Goal: Task Accomplishment & Management: Use online tool/utility

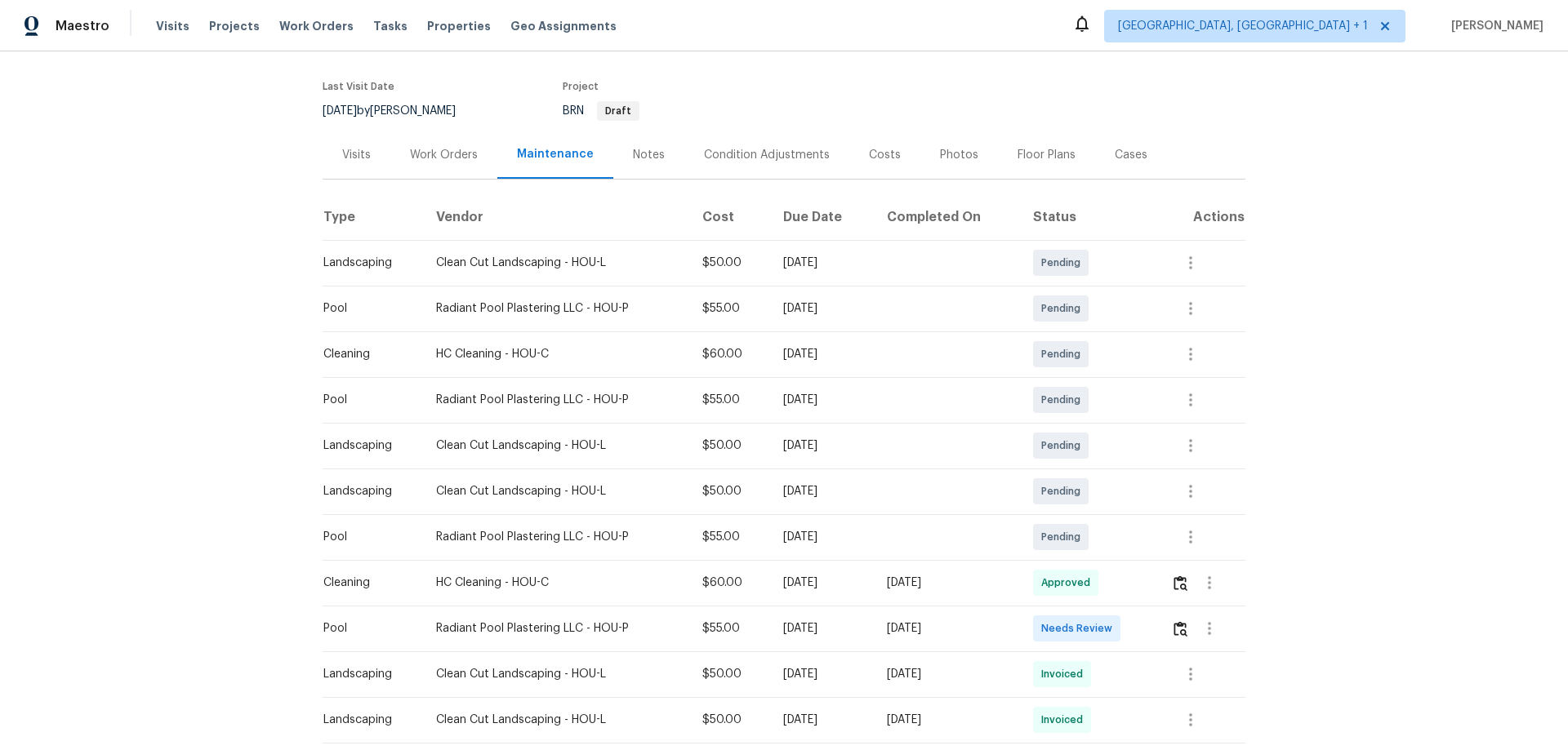
scroll to position [244, 0]
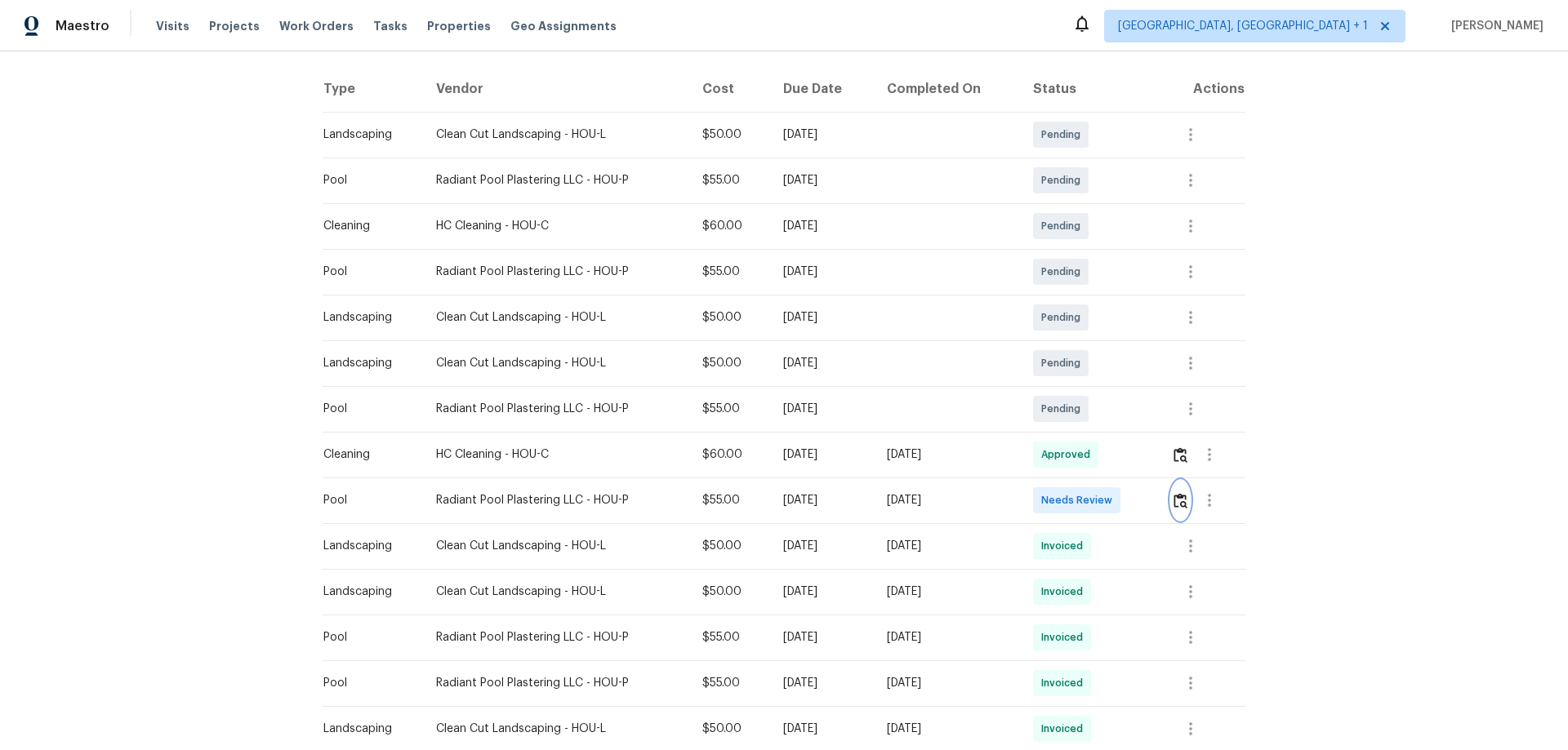
click at [1174, 494] on img "button" at bounding box center [1180, 501] width 14 height 16
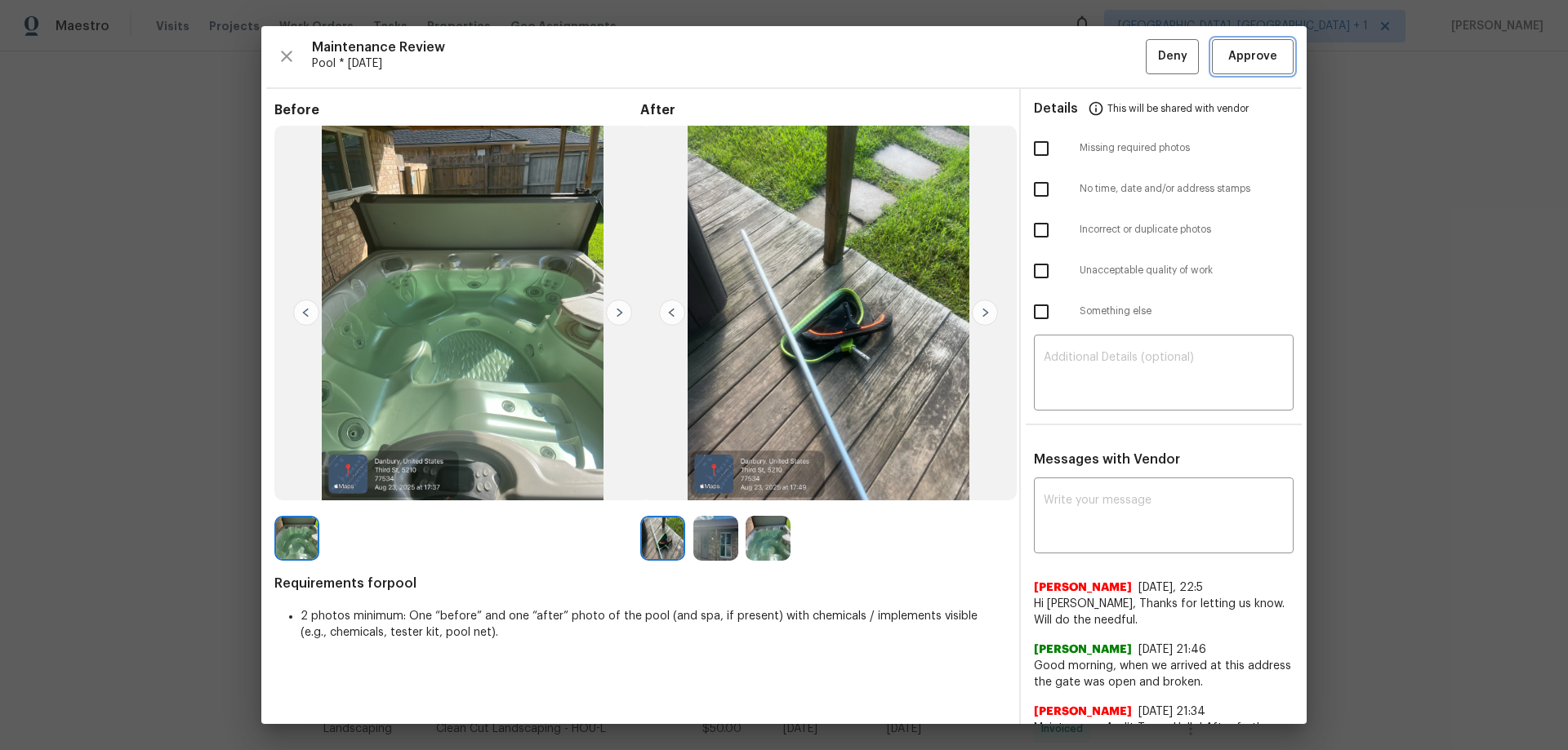
click at [1231, 58] on span "Approve" at bounding box center [1252, 56] width 49 height 20
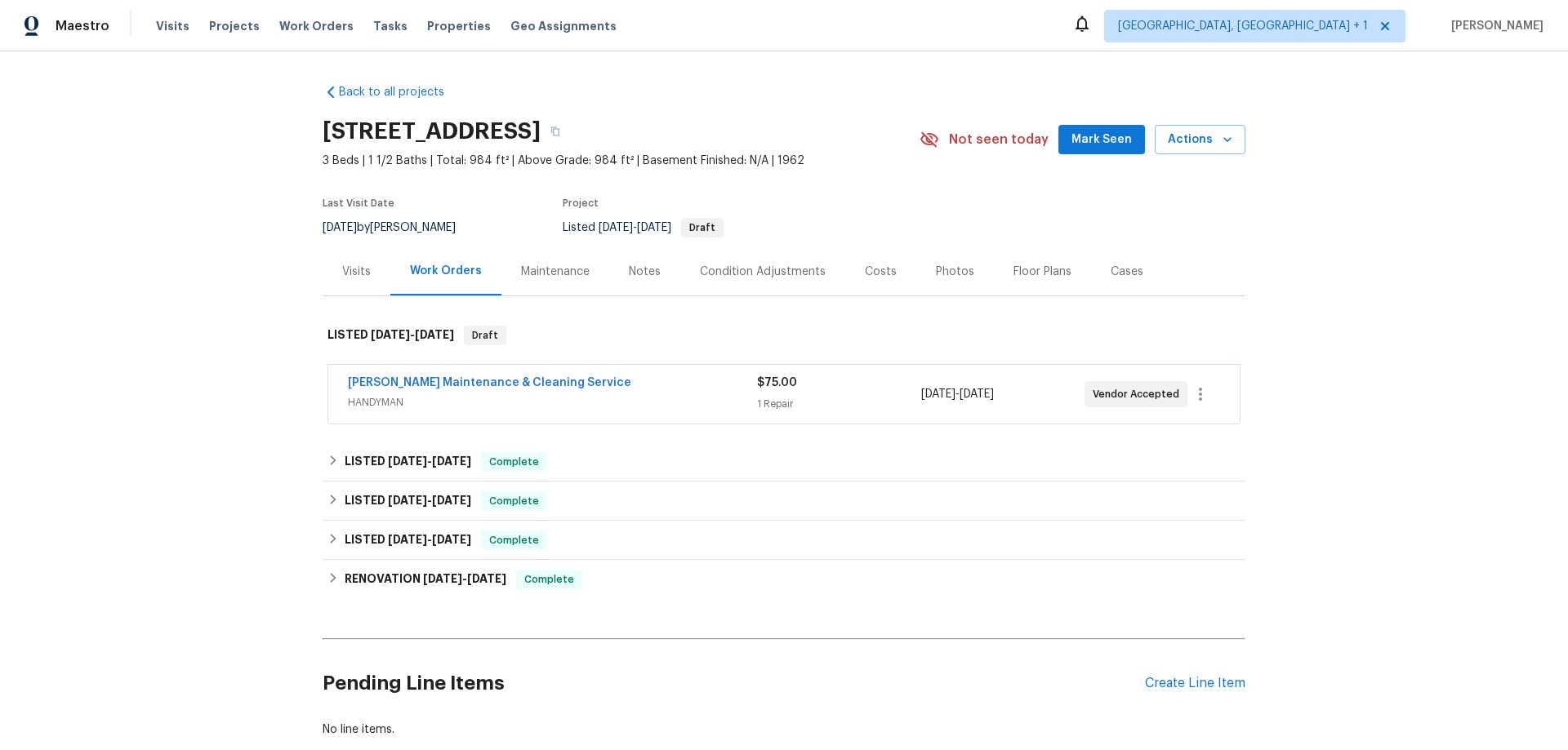
click at [528, 279] on div "Maintenance" at bounding box center [556, 272] width 68 height 17
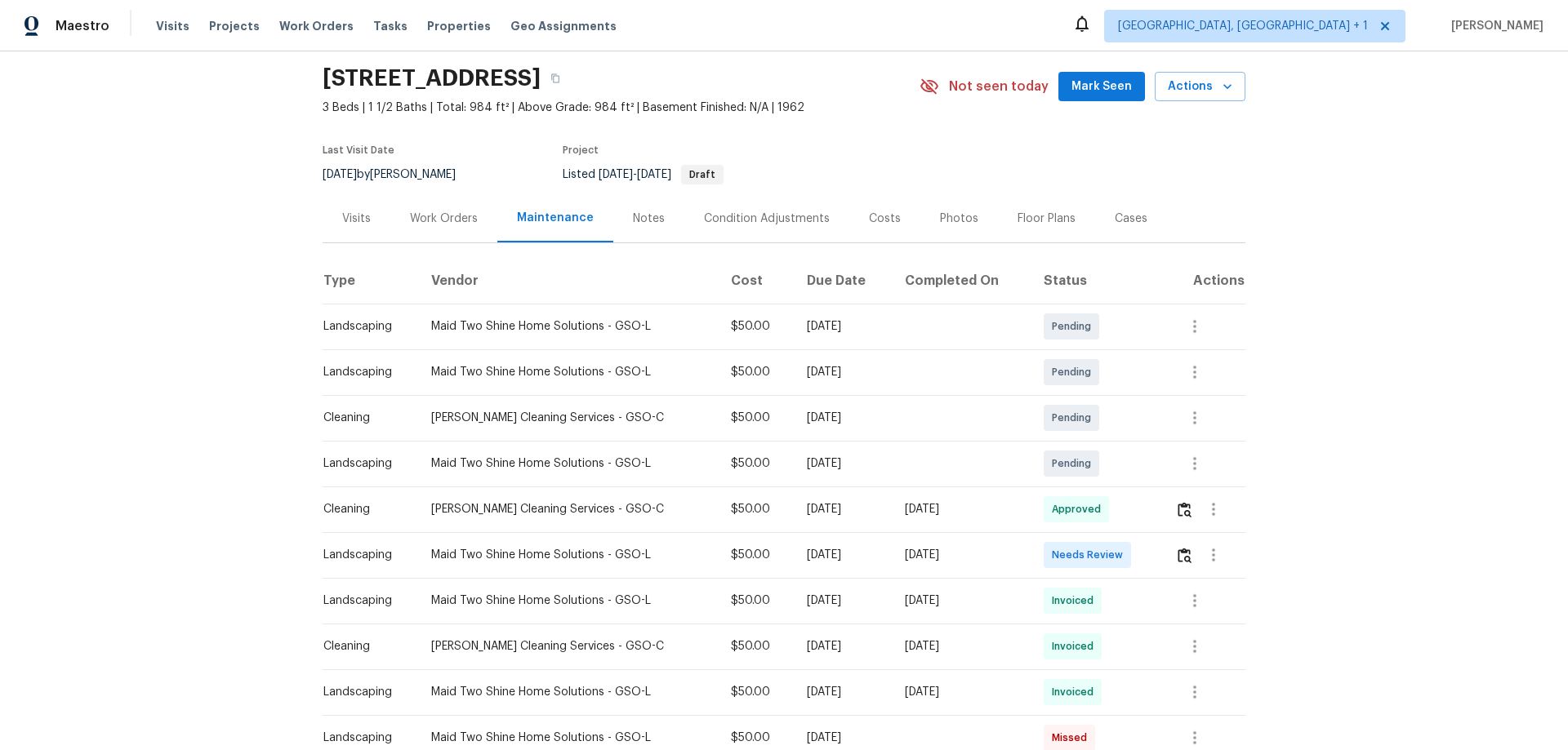
scroll to position [81, 0]
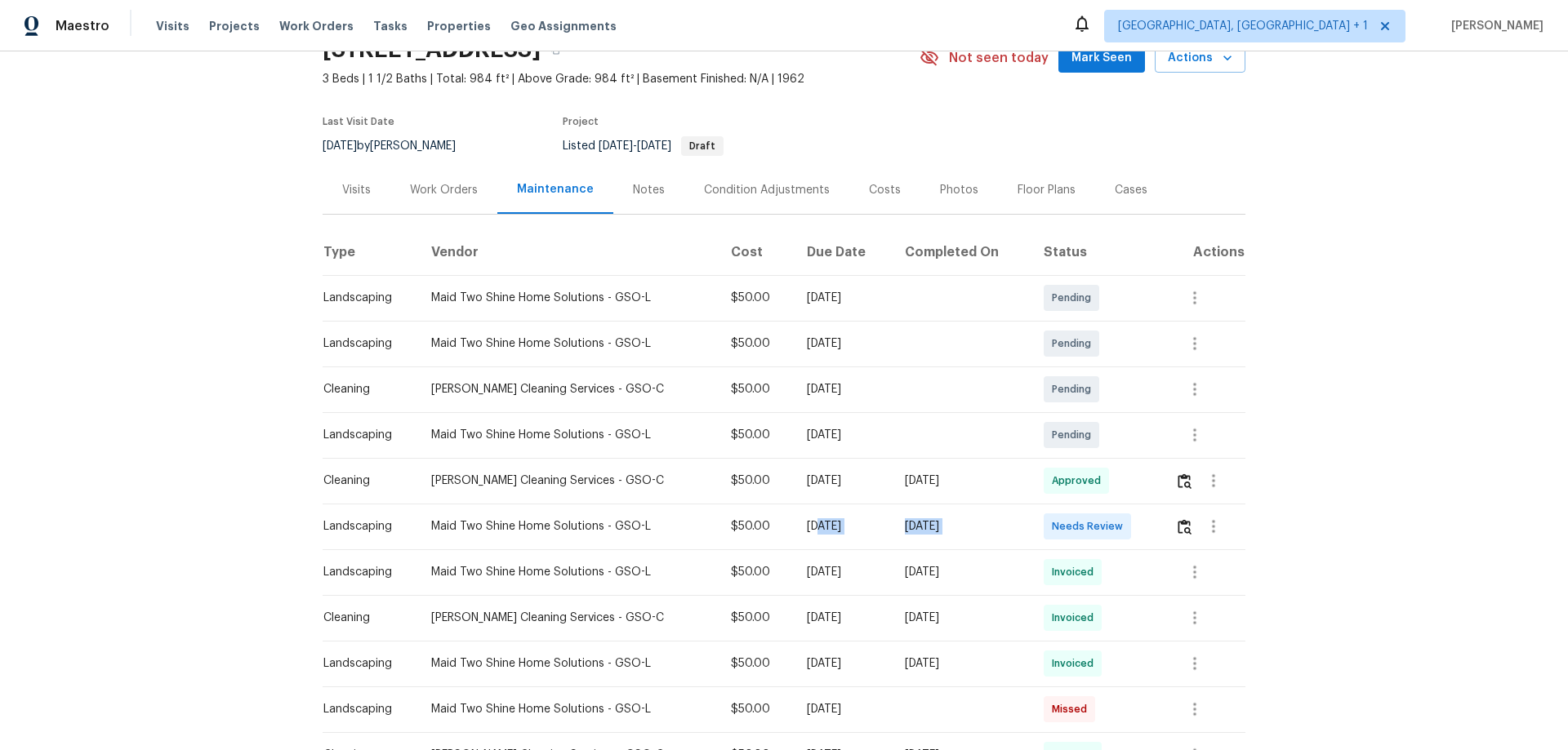
drag, startPoint x: 785, startPoint y: 529, endPoint x: 1047, endPoint y: 521, distance: 262.1
click at [1047, 521] on tr "Landscaping Maid Two Shine Home Solutions - GSO-L $50.00 Mon, Aug 18 2025 Sat, …" at bounding box center [784, 527] width 923 height 46
click at [1190, 351] on icon "button" at bounding box center [1194, 343] width 19 height 19
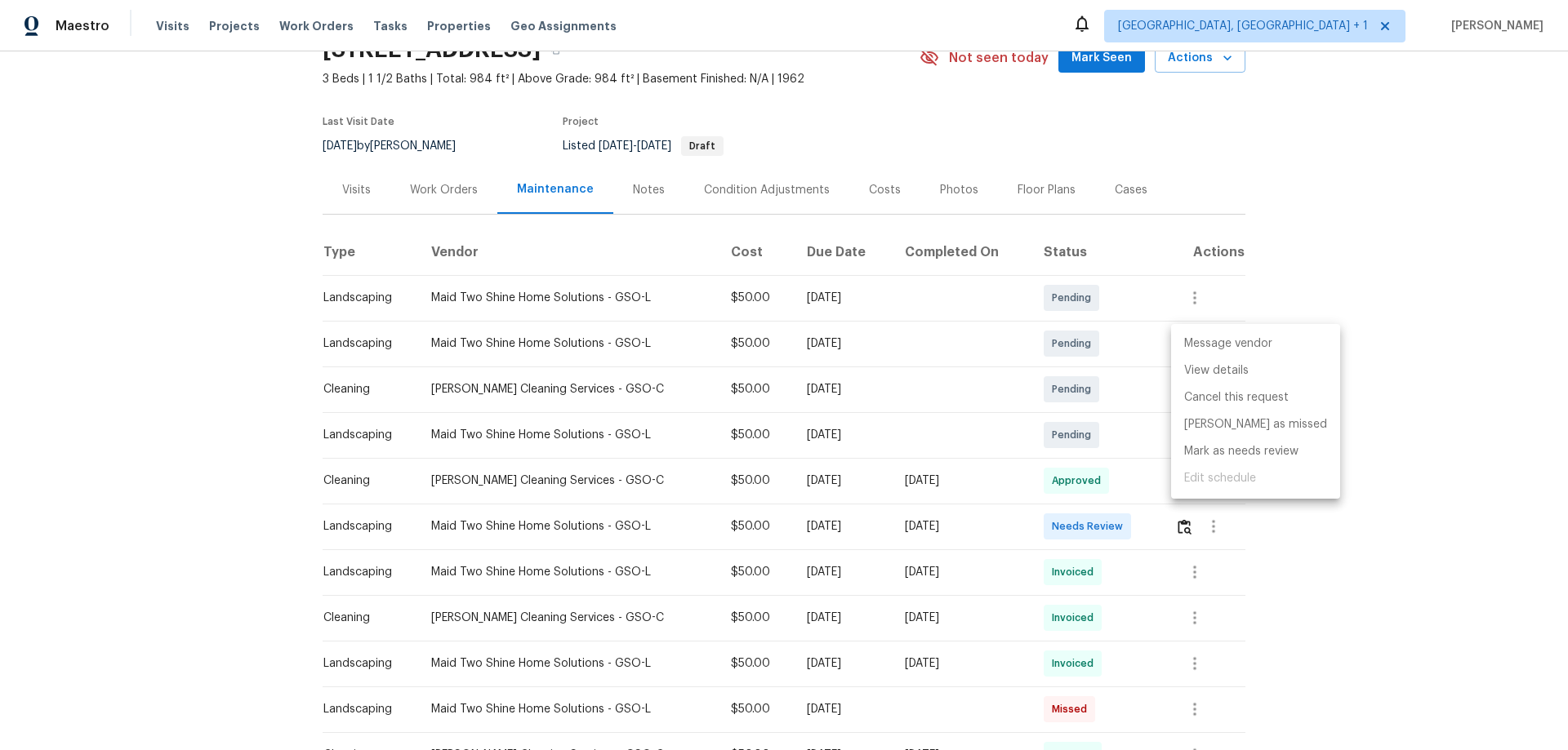
click at [1281, 480] on ul "Message vendor View details Cancel this request Mark as missed Mark as needs re…" at bounding box center [1255, 411] width 169 height 174
click at [1349, 529] on div at bounding box center [784, 375] width 1568 height 750
click at [1233, 493] on div at bounding box center [1209, 481] width 69 height 39
click at [1212, 482] on icon "button" at bounding box center [1214, 481] width 4 height 13
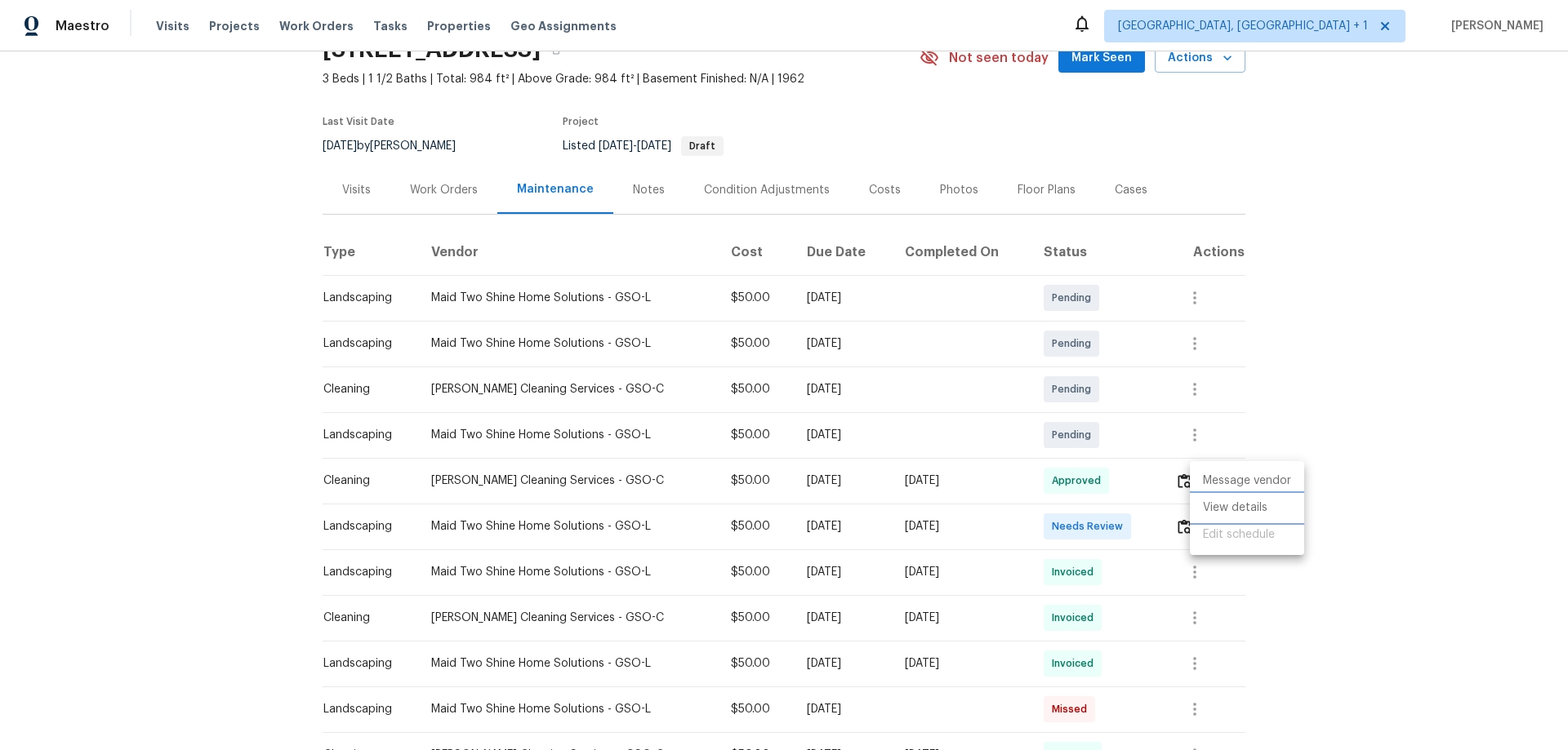
click at [1207, 504] on li "View details" at bounding box center [1247, 507] width 114 height 27
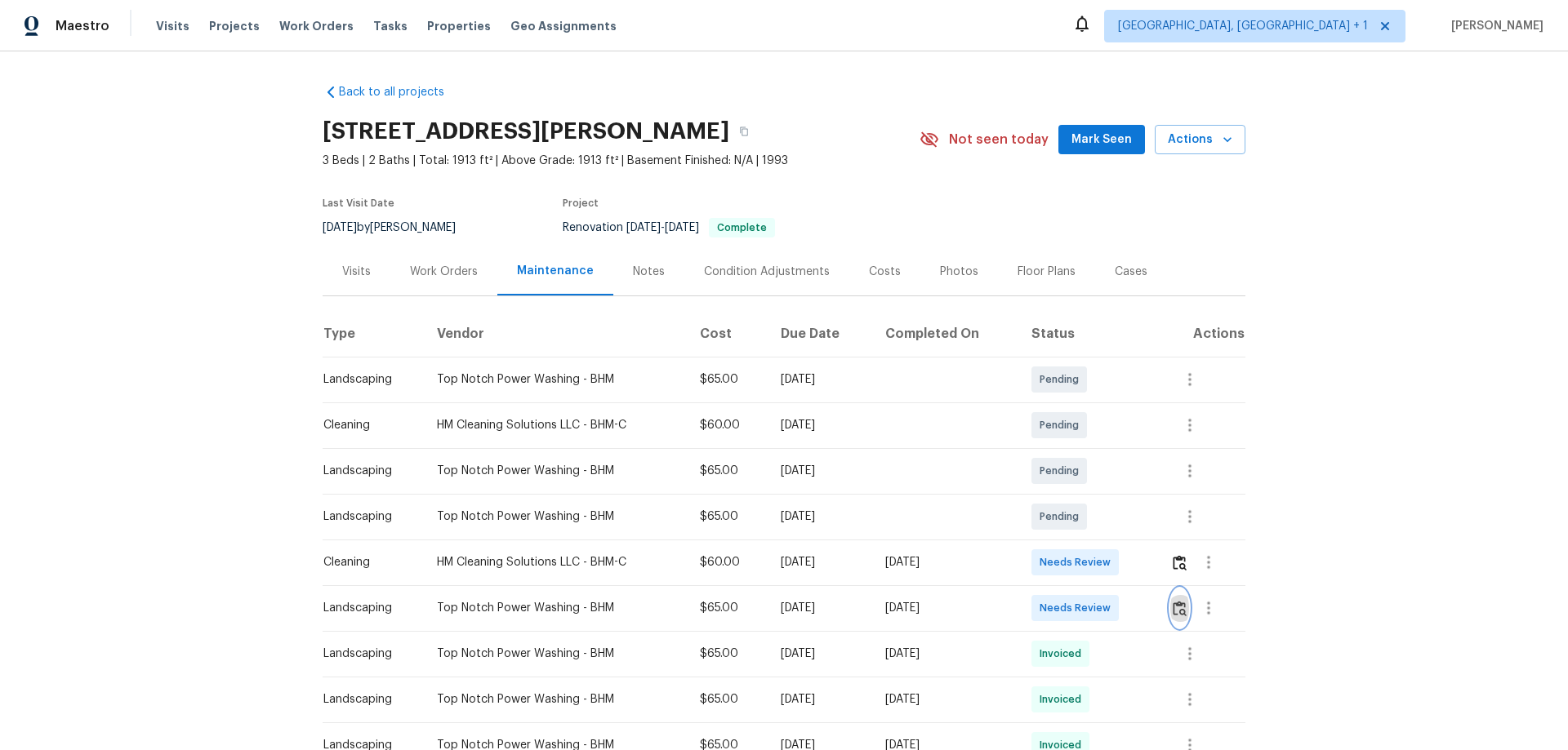
click at [1179, 606] on img "button" at bounding box center [1179, 608] width 14 height 16
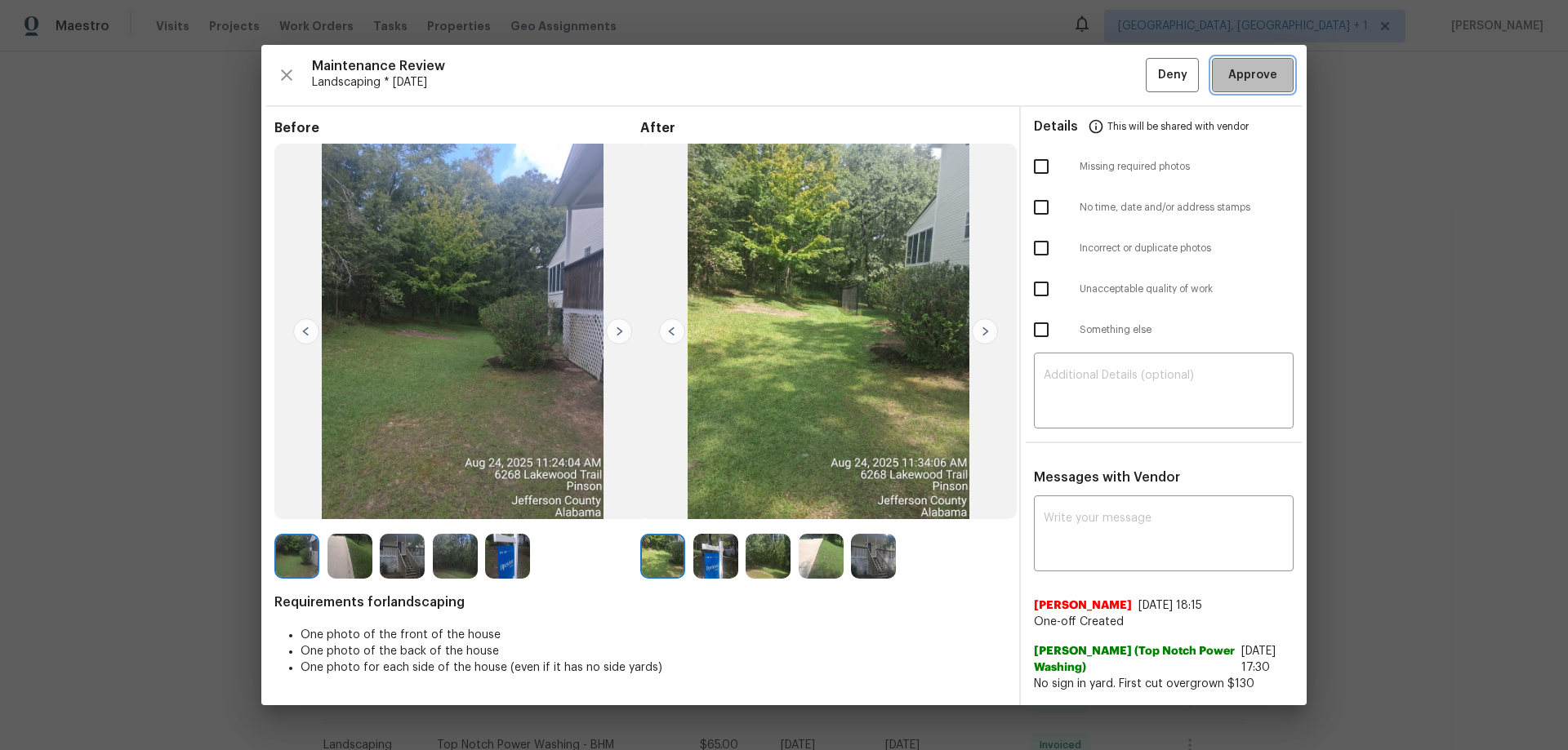
click at [1260, 91] on button "Approve" at bounding box center [1252, 76] width 81 height 35
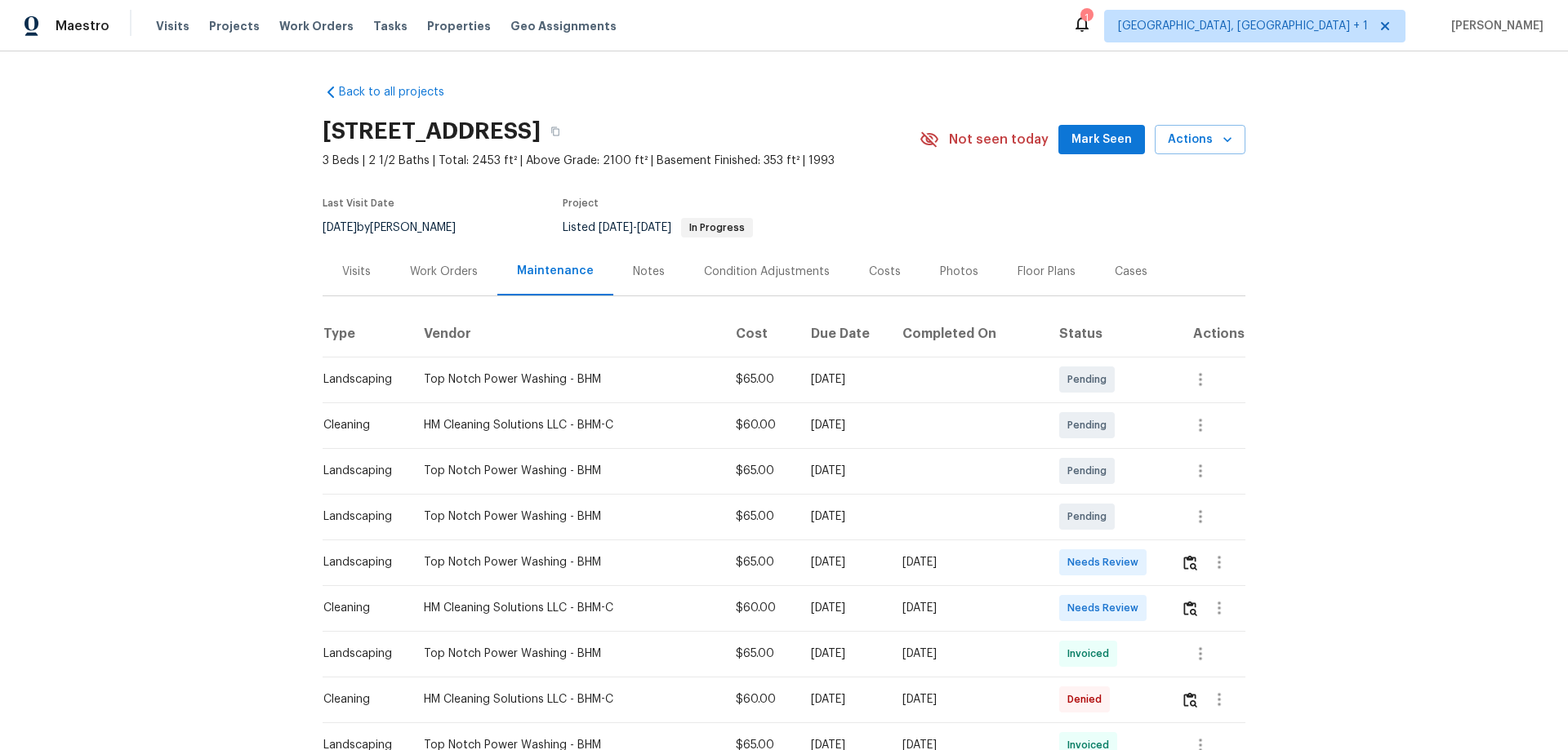
click at [1115, 494] on td at bounding box center [1207, 563] width 78 height 46
click at [1115, 494] on button "button" at bounding box center [1191, 563] width 18 height 39
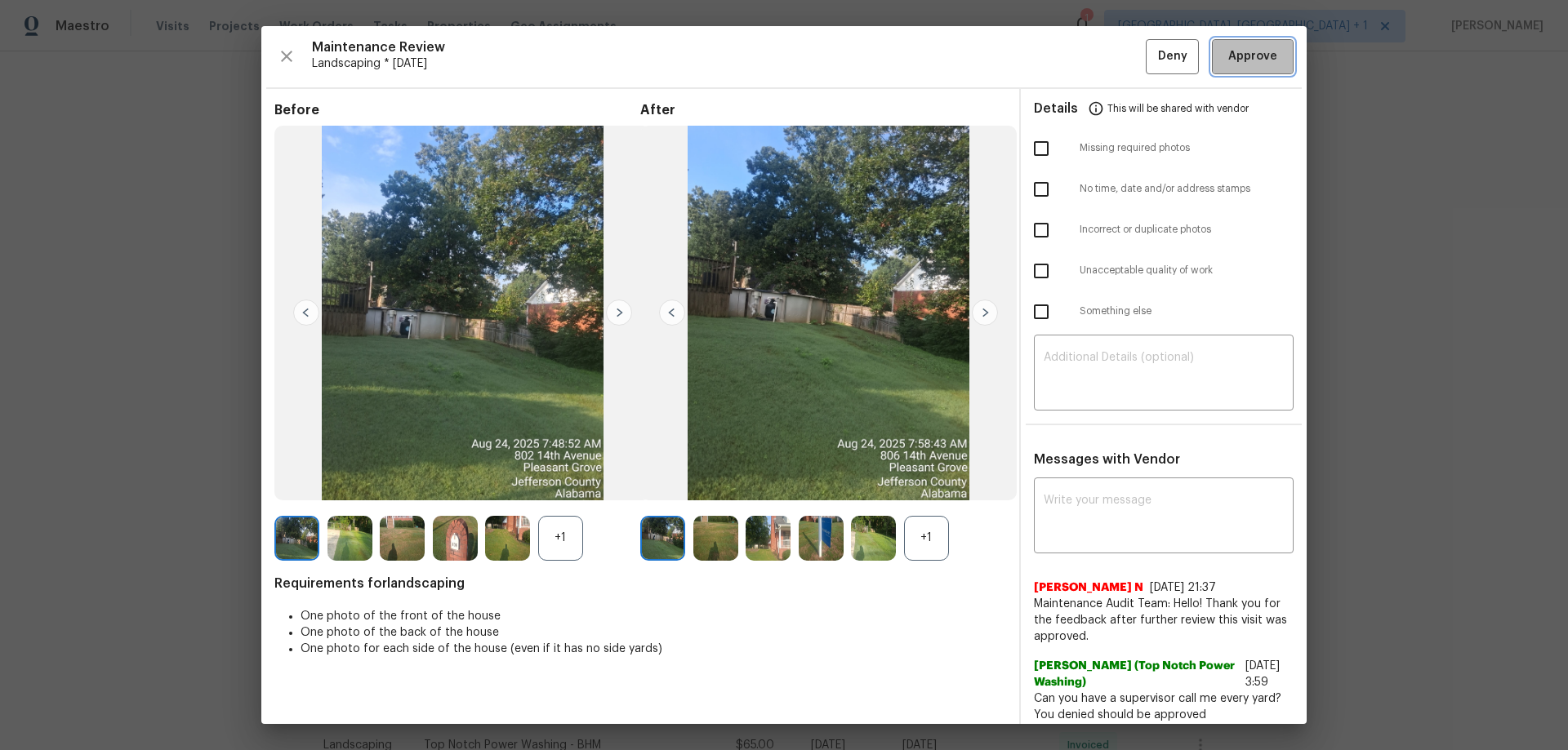
click at [1115, 56] on span "Approve" at bounding box center [1252, 56] width 49 height 20
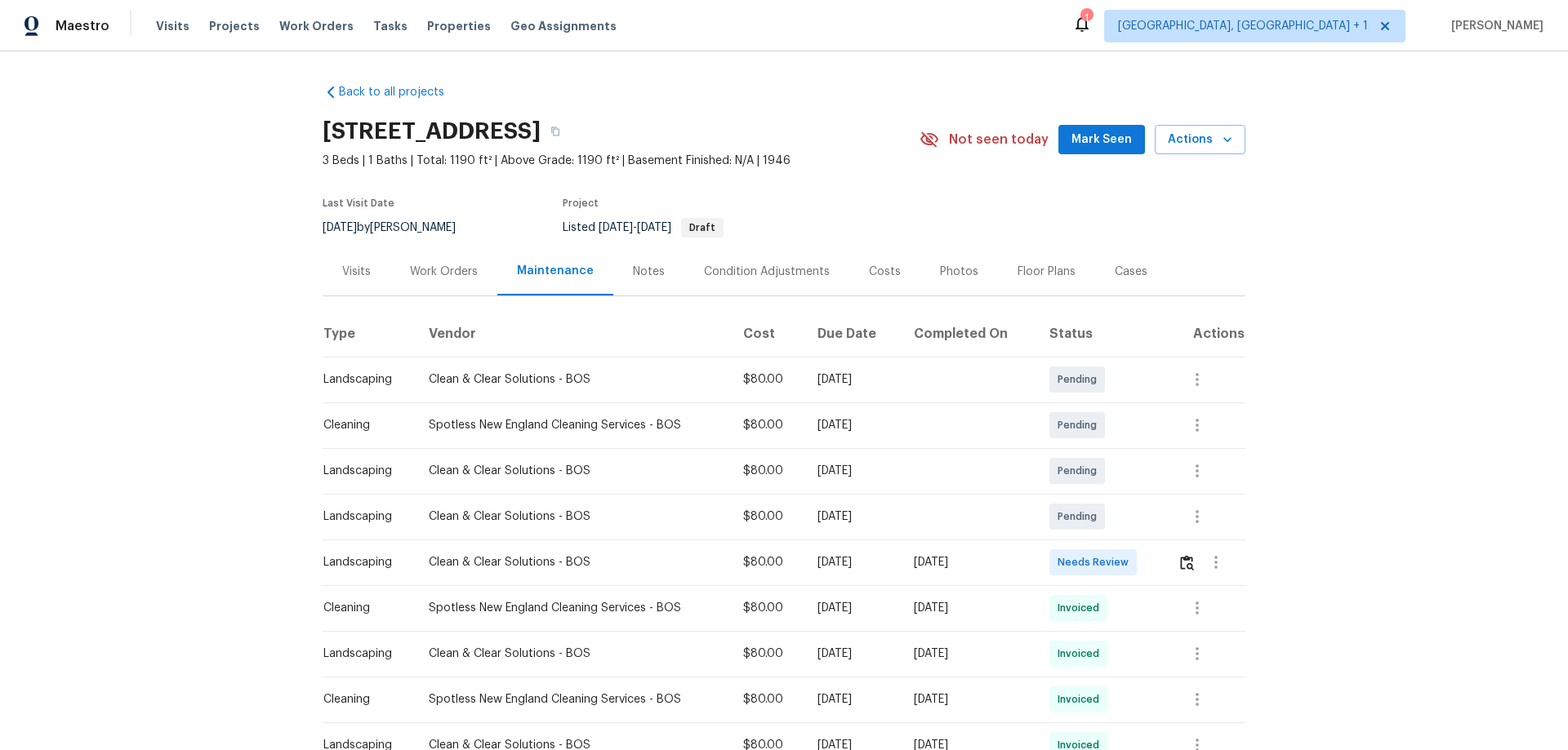
click at [1115, 494] on td at bounding box center [1205, 563] width 81 height 46
click at [1115, 494] on img "button" at bounding box center [1187, 563] width 14 height 16
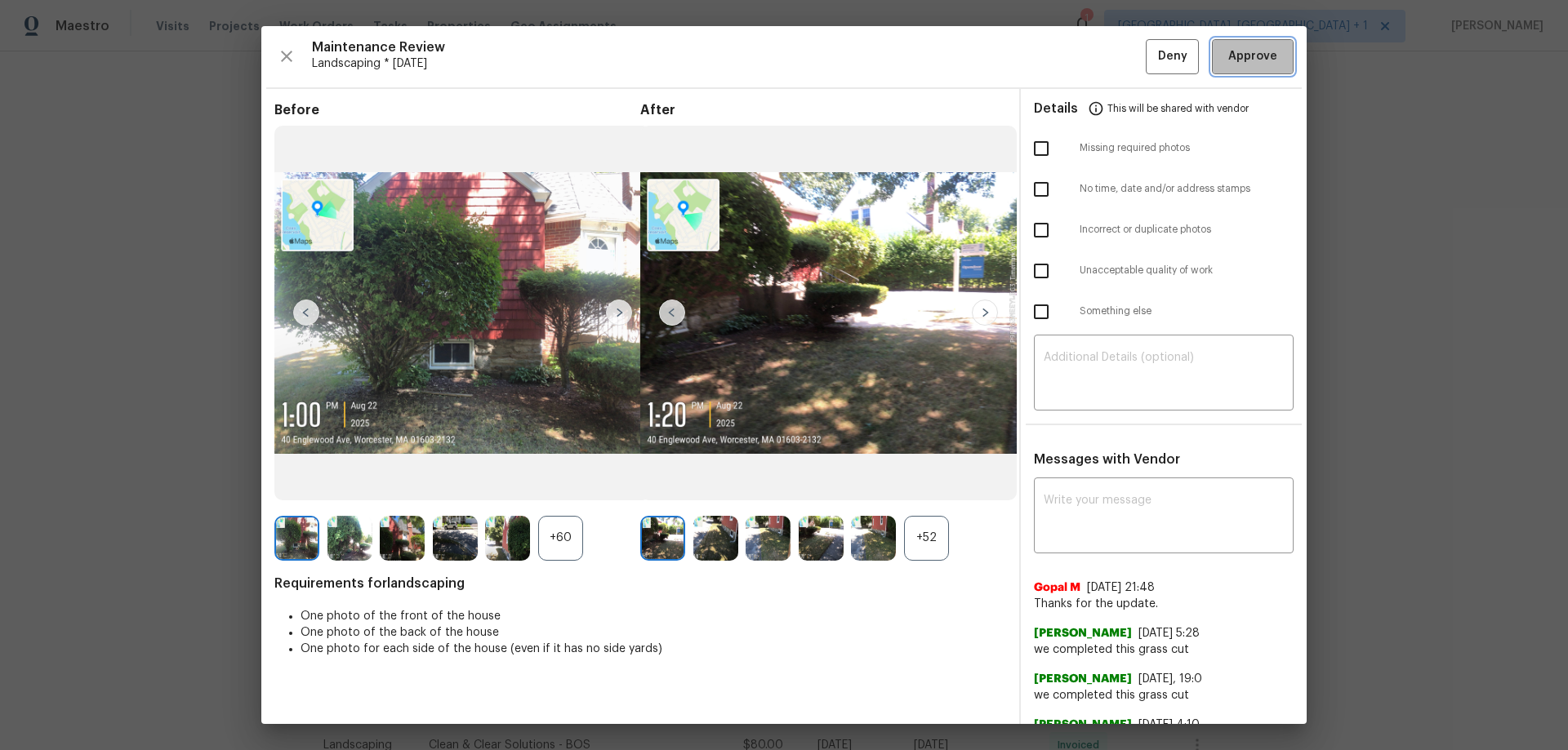
click at [1115, 67] on button "Approve" at bounding box center [1252, 56] width 81 height 35
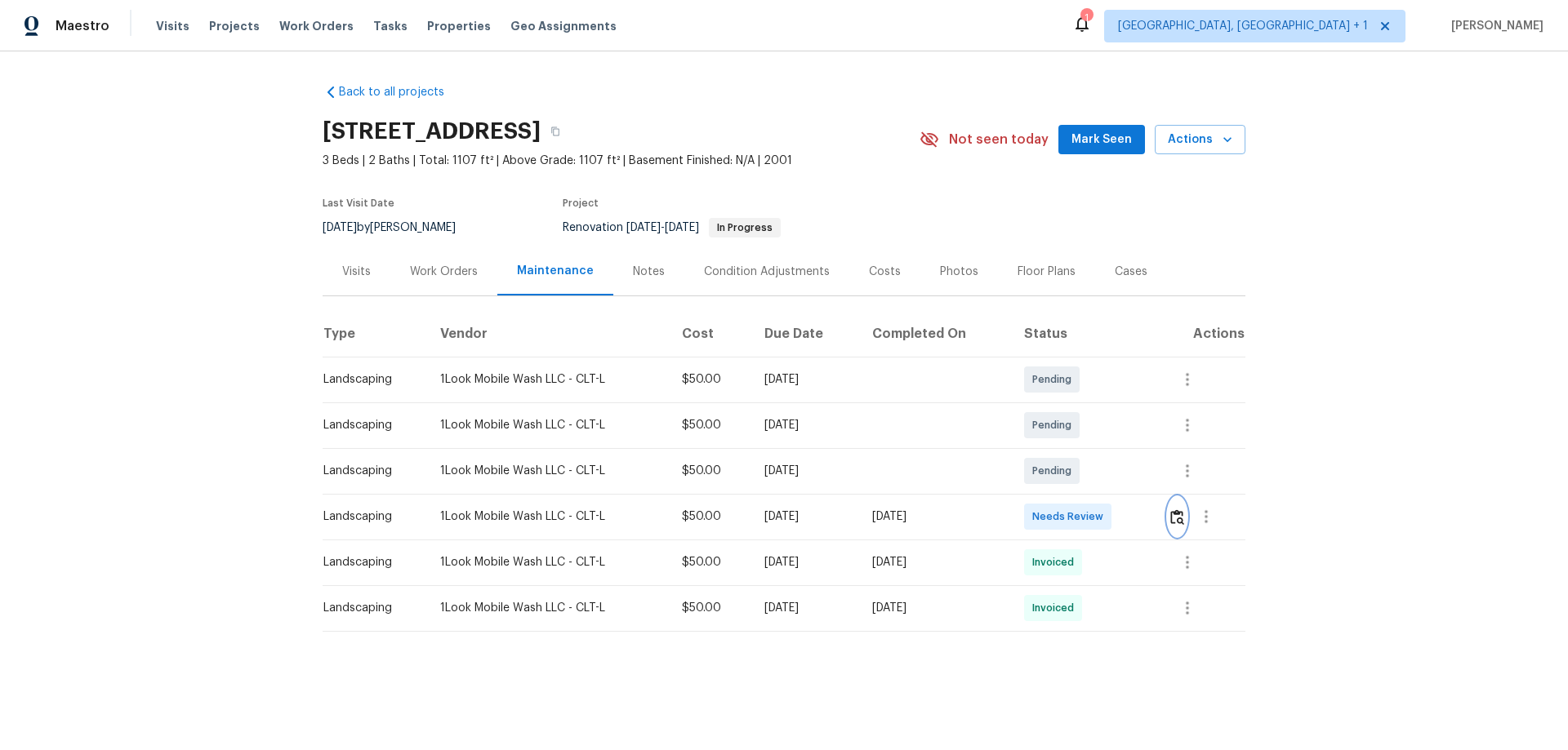
click at [1115, 494] on button "button" at bounding box center [1178, 517] width 18 height 39
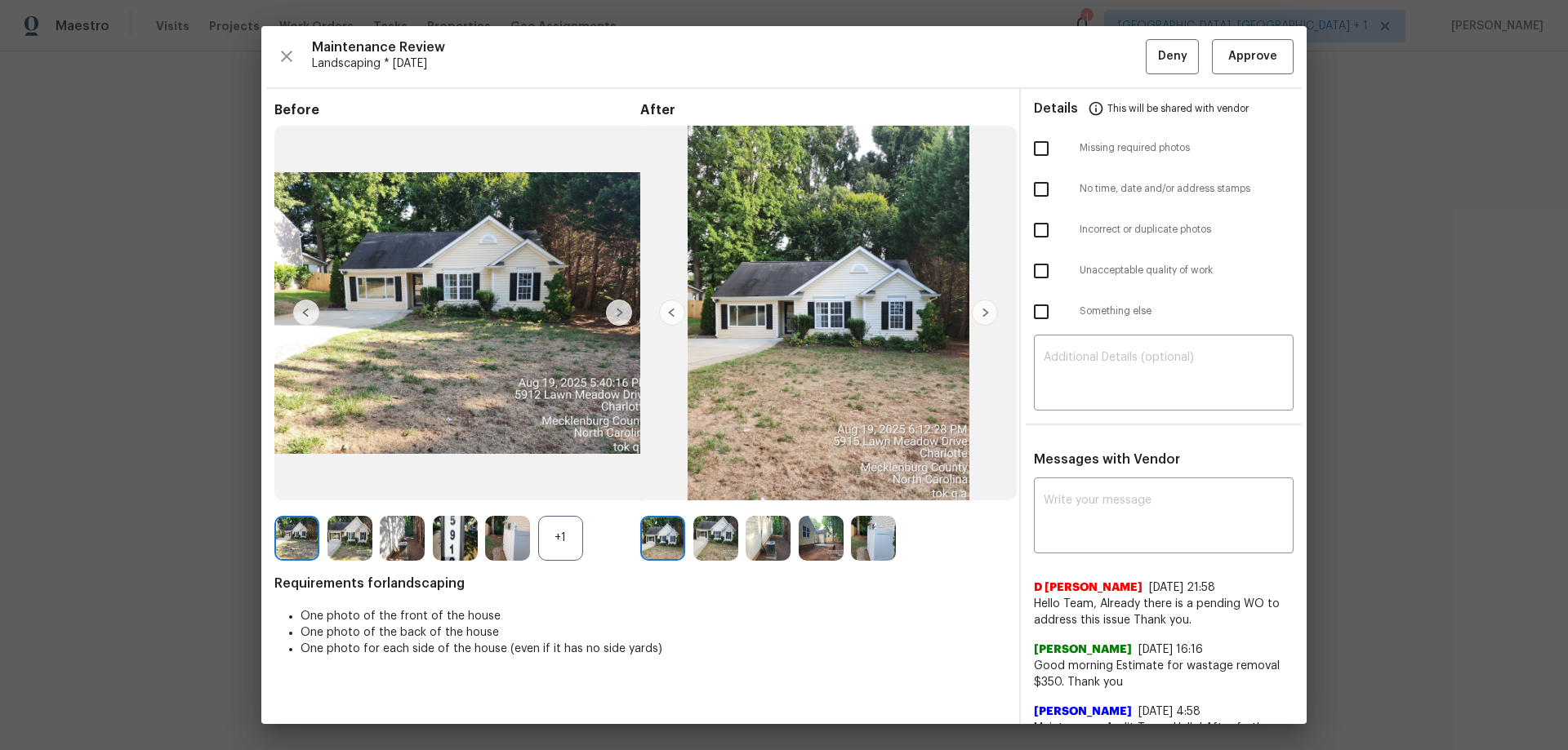
click at [1115, 76] on div "Maintenance Review Landscaping * Mon, Aug 18 Deny Approve Before +1 After Requi…" at bounding box center [784, 375] width 1046 height 698
click at [1115, 57] on span "Approve" at bounding box center [1252, 56] width 49 height 20
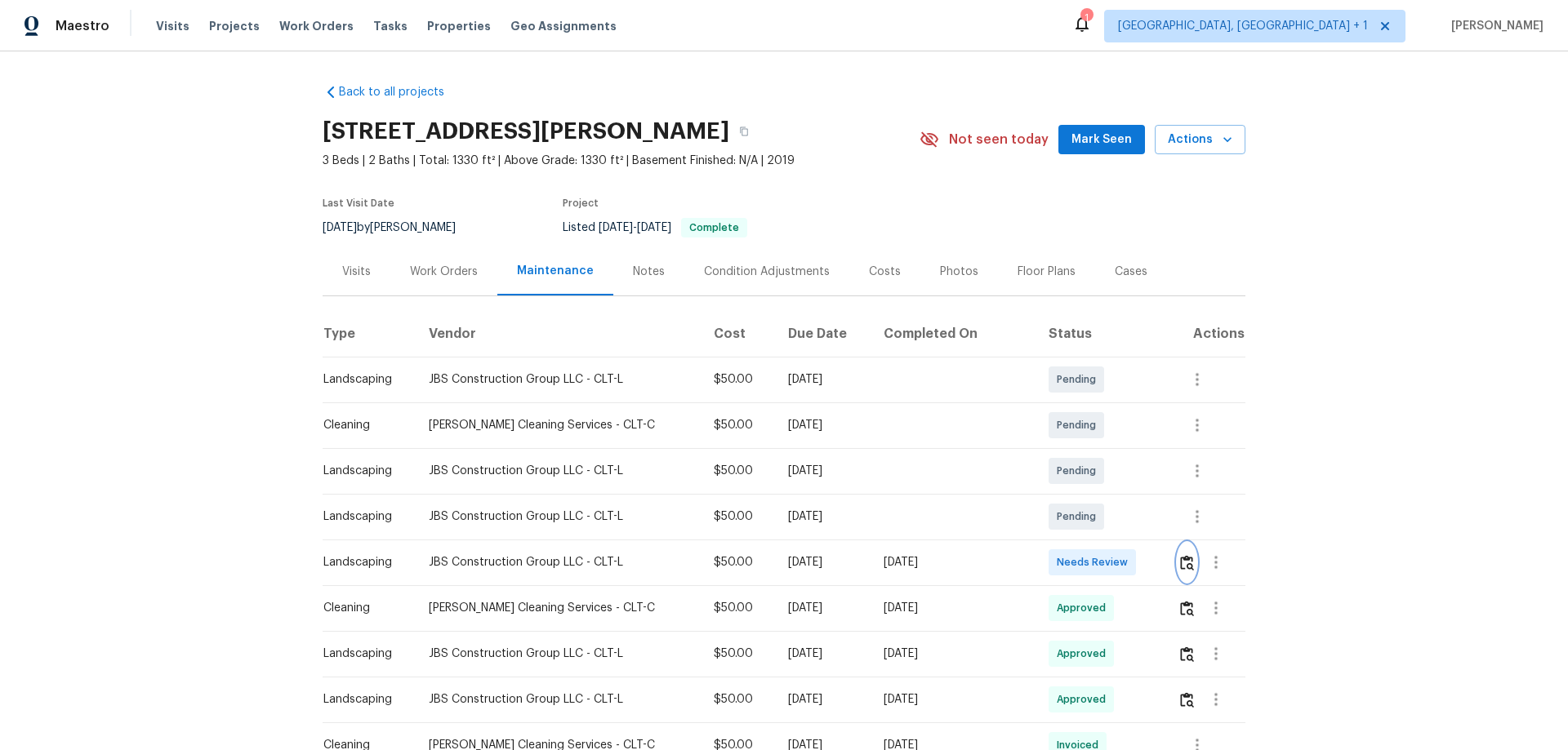
click at [1180, 565] on img "button" at bounding box center [1187, 563] width 14 height 16
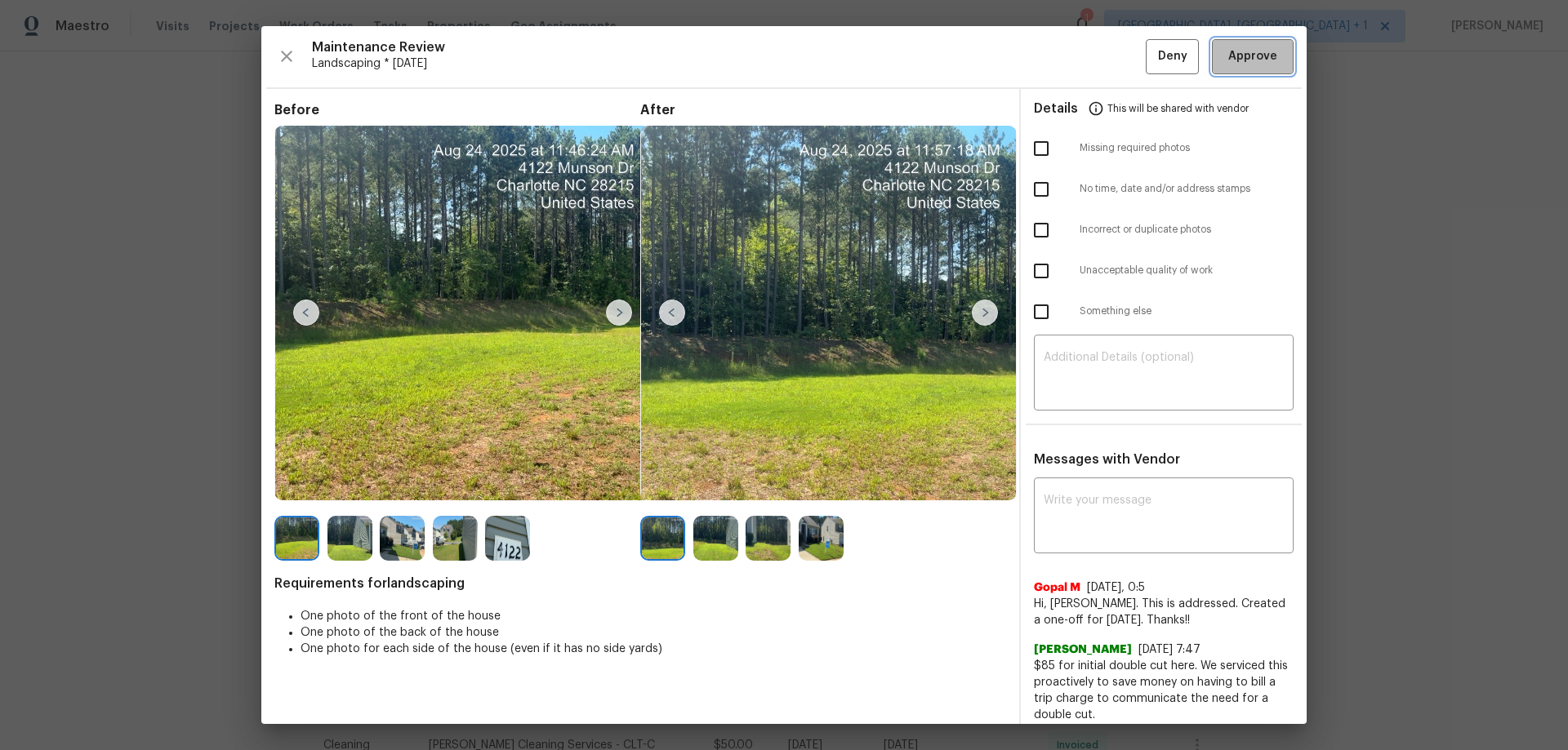
click at [1261, 54] on span "Approve" at bounding box center [1252, 56] width 49 height 20
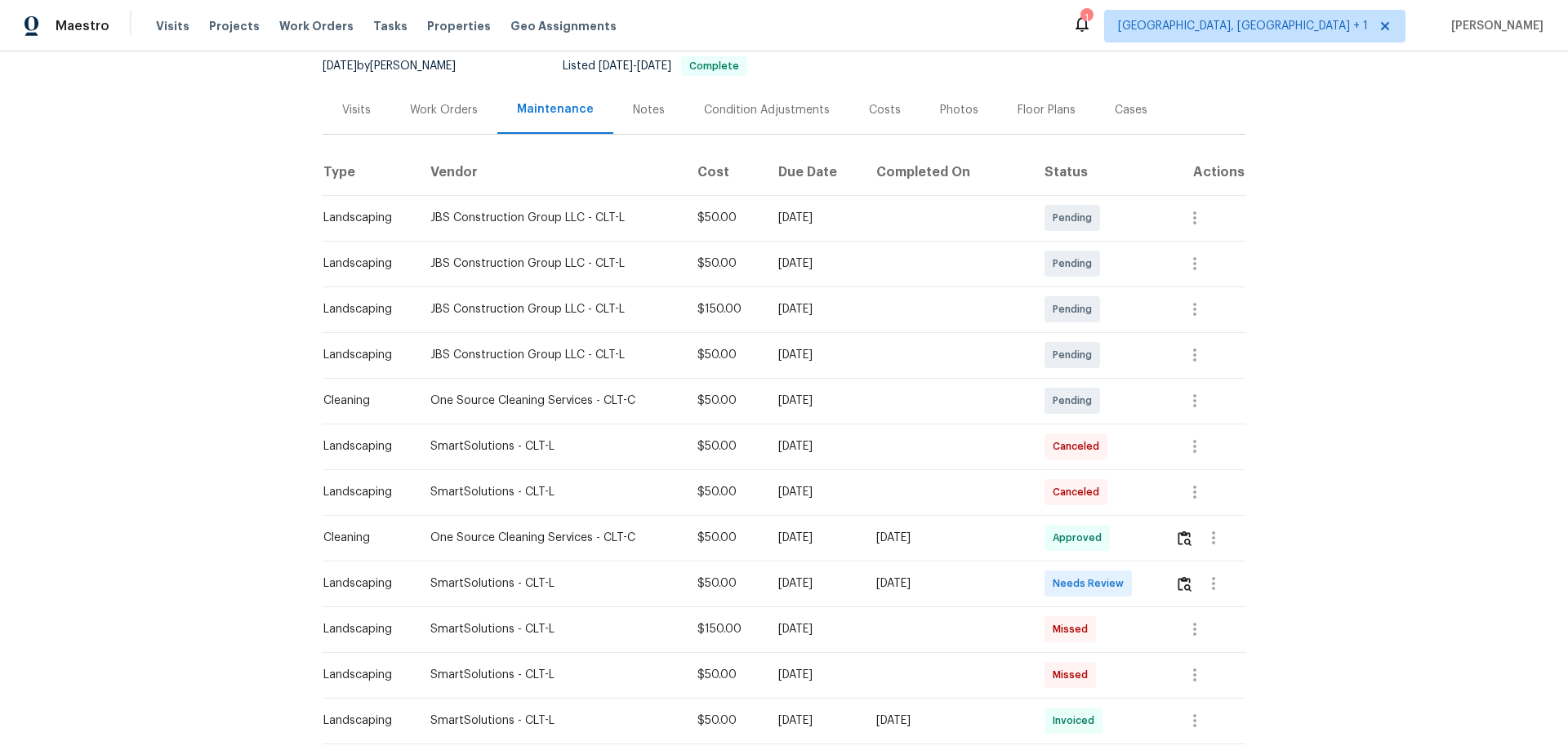
scroll to position [163, 0]
click at [1115, 494] on img "button" at bounding box center [1184, 582] width 14 height 16
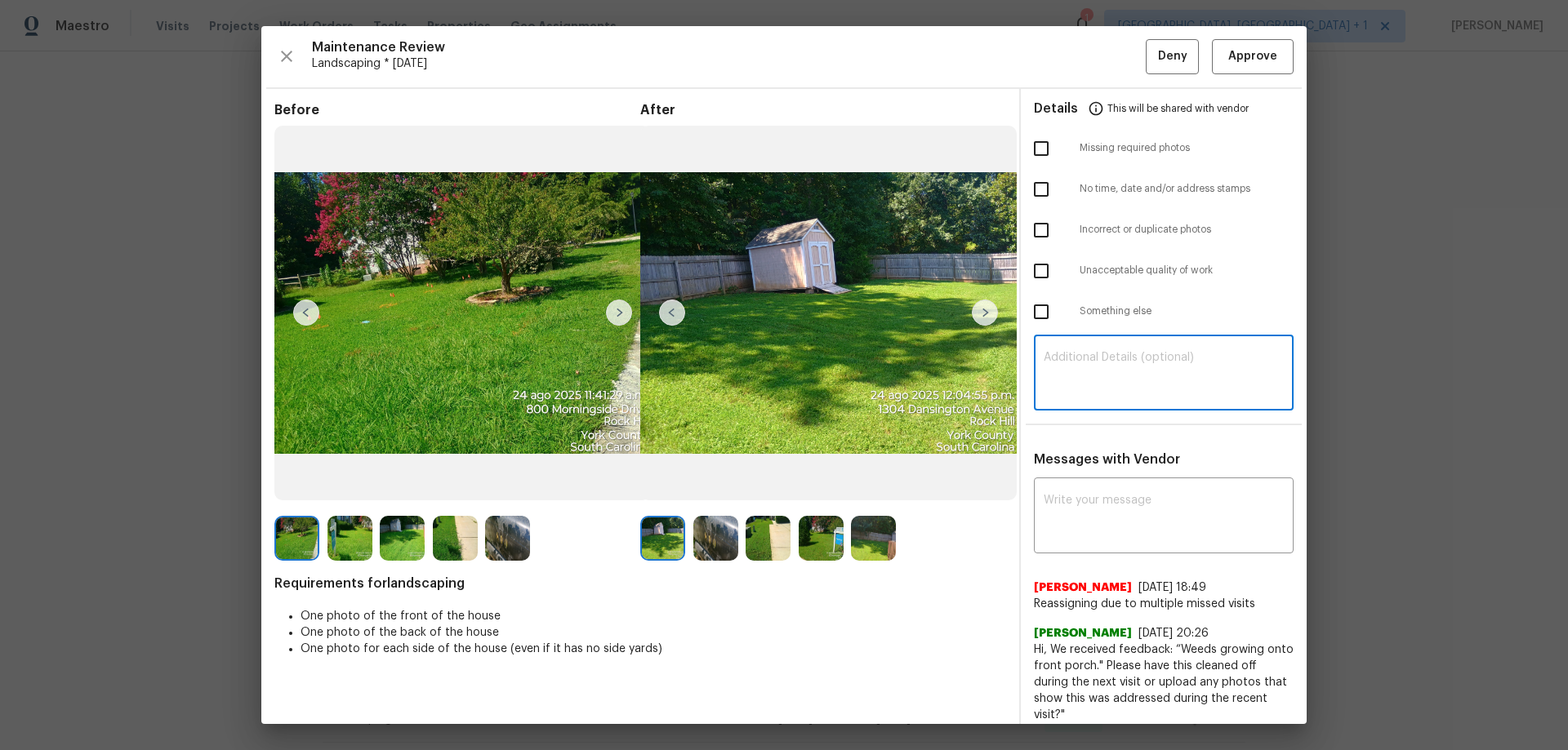
drag, startPoint x: 1100, startPoint y: 390, endPoint x: 1114, endPoint y: 398, distance: 16.1
click at [1106, 394] on textarea at bounding box center [1164, 375] width 240 height 46
paste textarea "Maintenance Audit Team: Hello! Unfortunately, this landscaping visit completed …"
type textarea "Maintenance Audit Team: Hello! Unfortunately, this landscaping visit completed …"
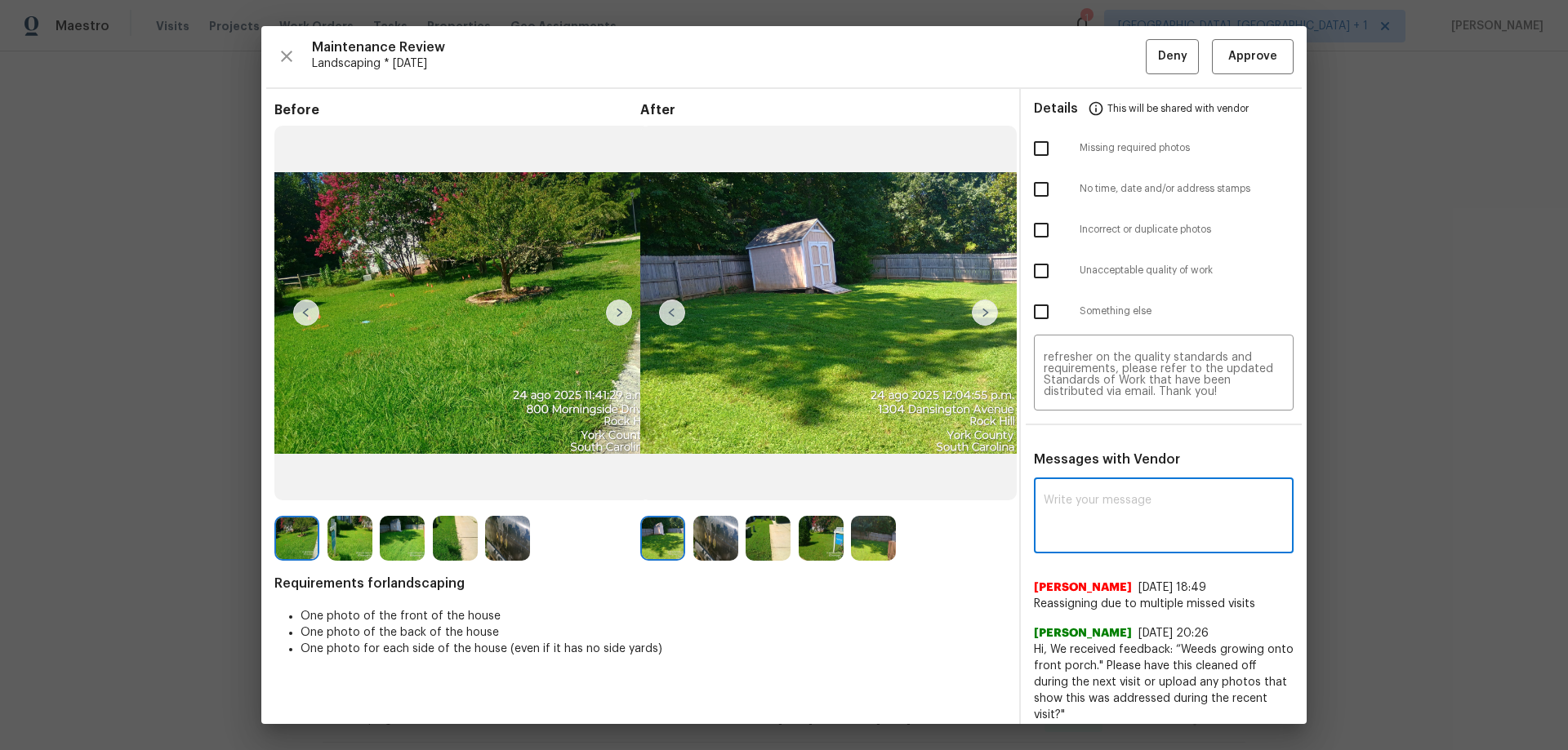
click at [1112, 494] on textarea at bounding box center [1164, 518] width 240 height 46
paste textarea "Maintenance Audit Team: Hello! Unfortunately, this landscaping visit completed …"
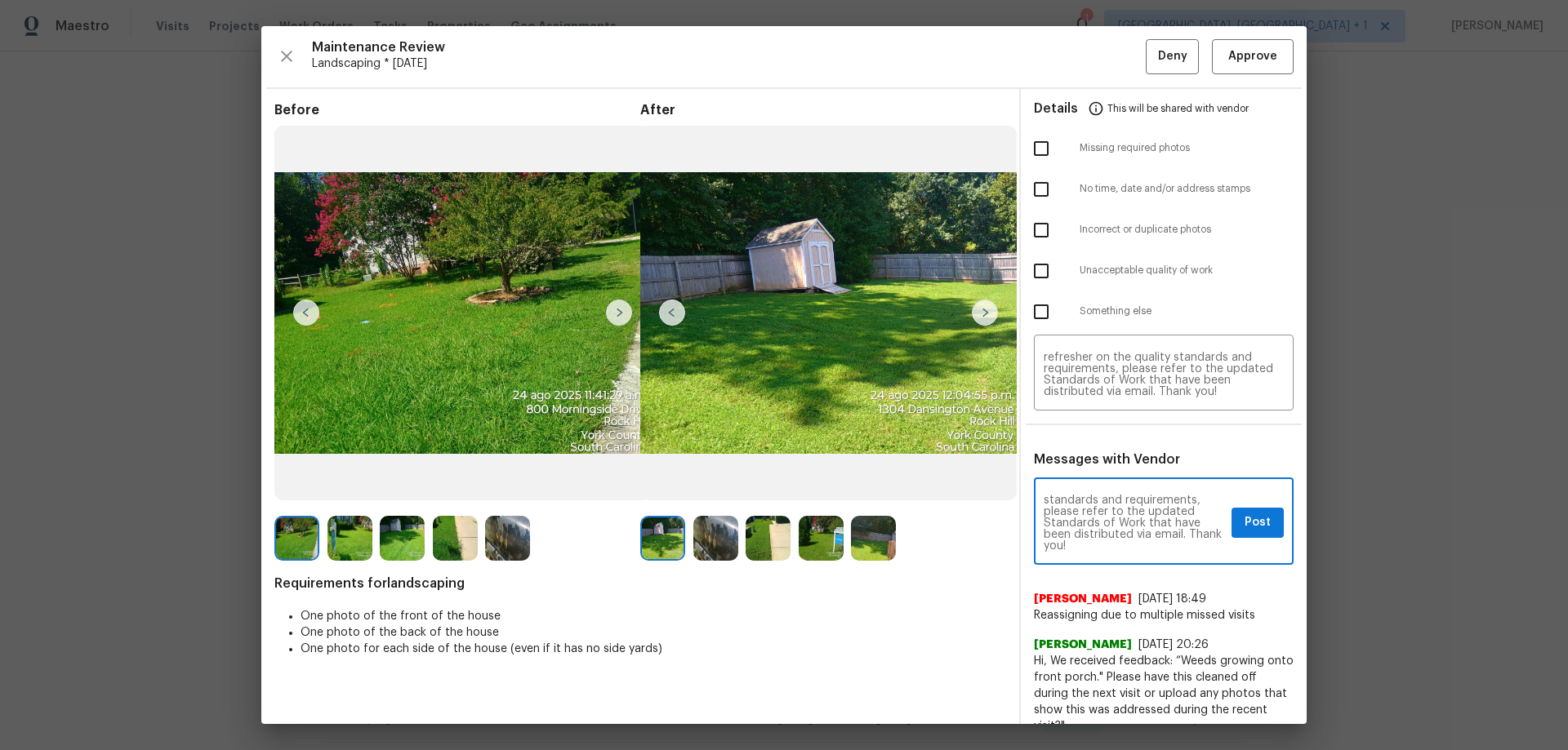
type textarea "Maintenance Audit Team: Hello! Unfortunately, this landscaping visit completed …"
click at [1033, 145] on input "checkbox" at bounding box center [1041, 148] width 34 height 34
checkbox input "true"
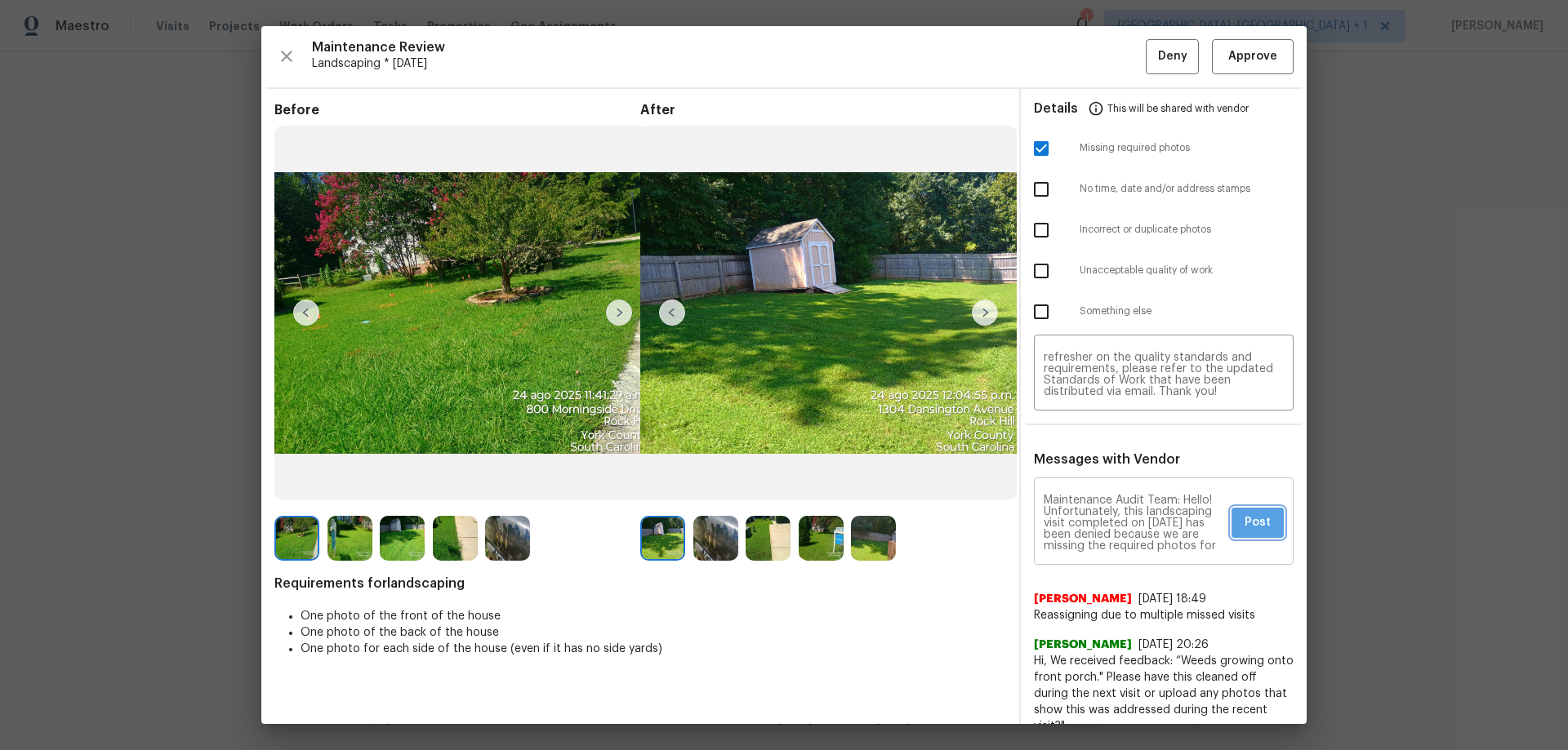
click at [1115, 494] on span "Post" at bounding box center [1258, 523] width 26 height 20
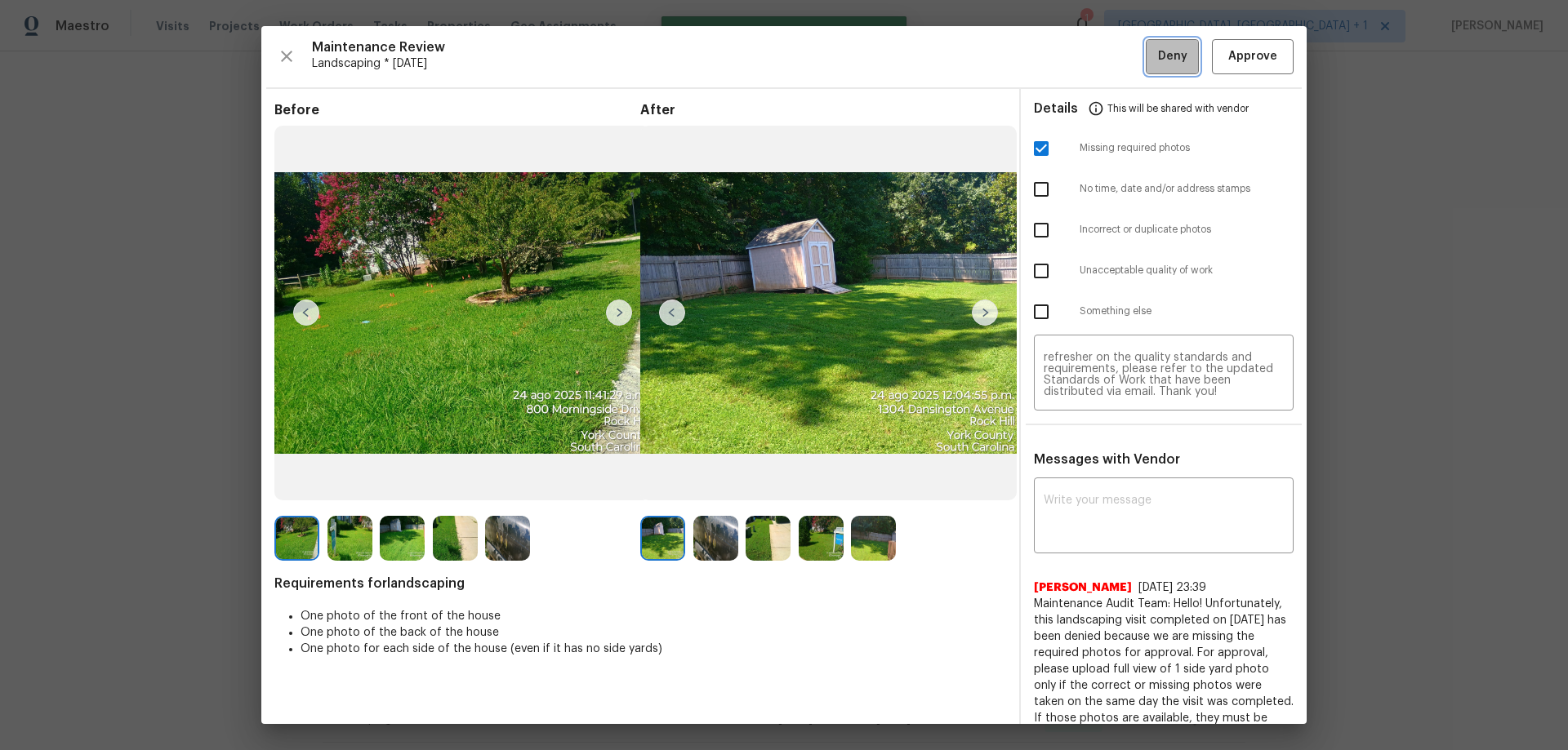
click at [1115, 64] on span "Deny" at bounding box center [1173, 56] width 30 height 20
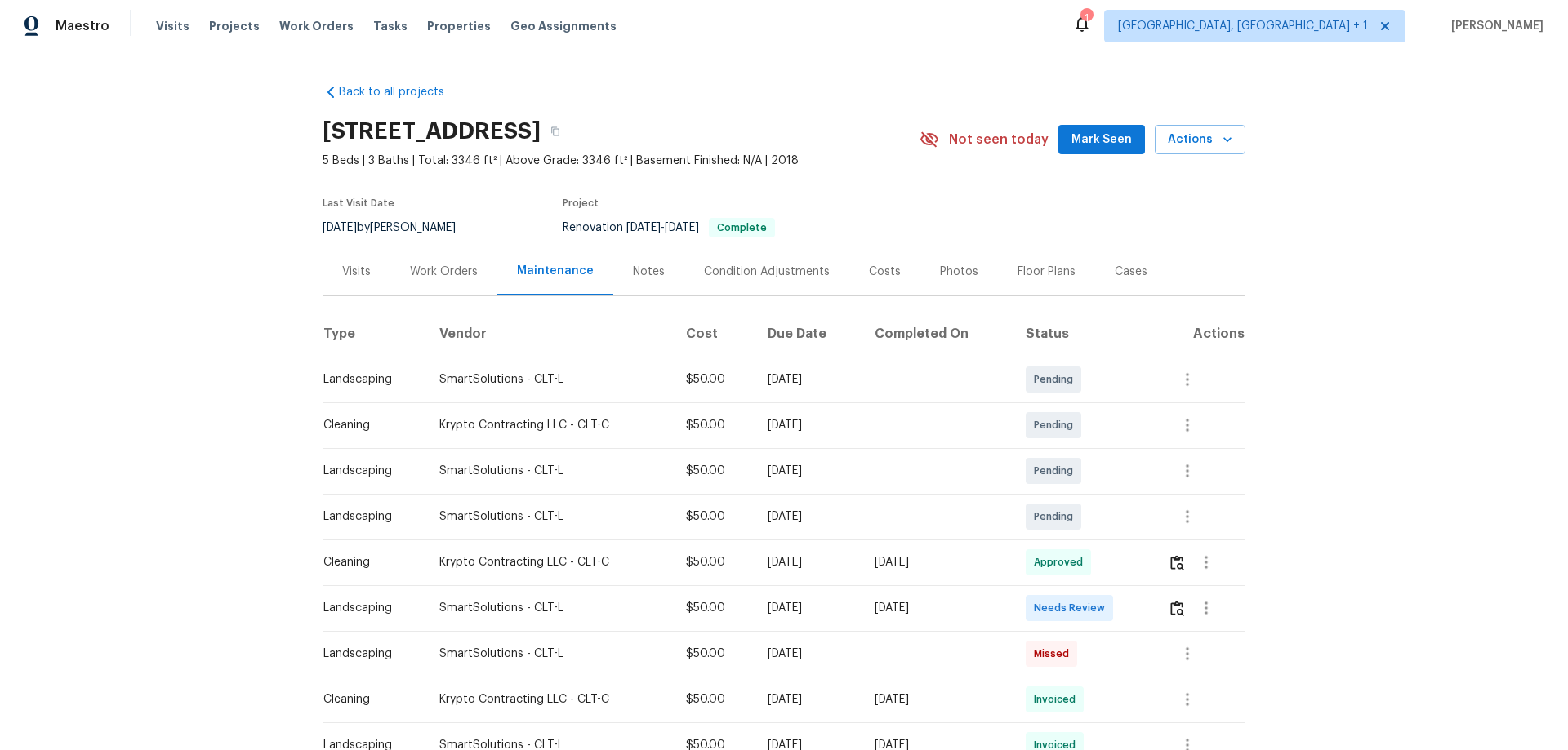
click at [1115, 494] on div at bounding box center [1206, 608] width 39 height 39
click at [1115, 494] on img "button" at bounding box center [1177, 608] width 14 height 16
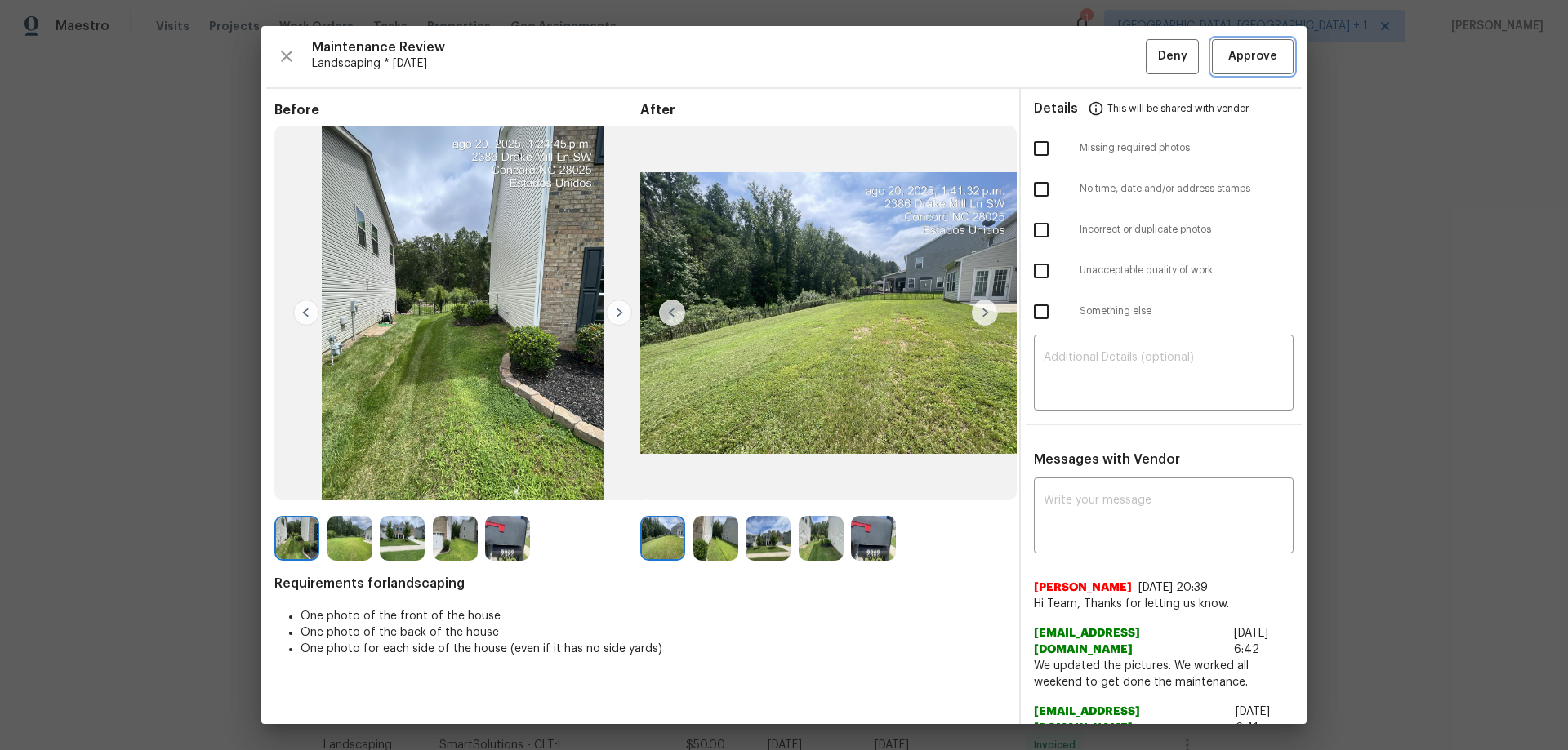
click at [1115, 42] on button "Approve" at bounding box center [1252, 56] width 81 height 35
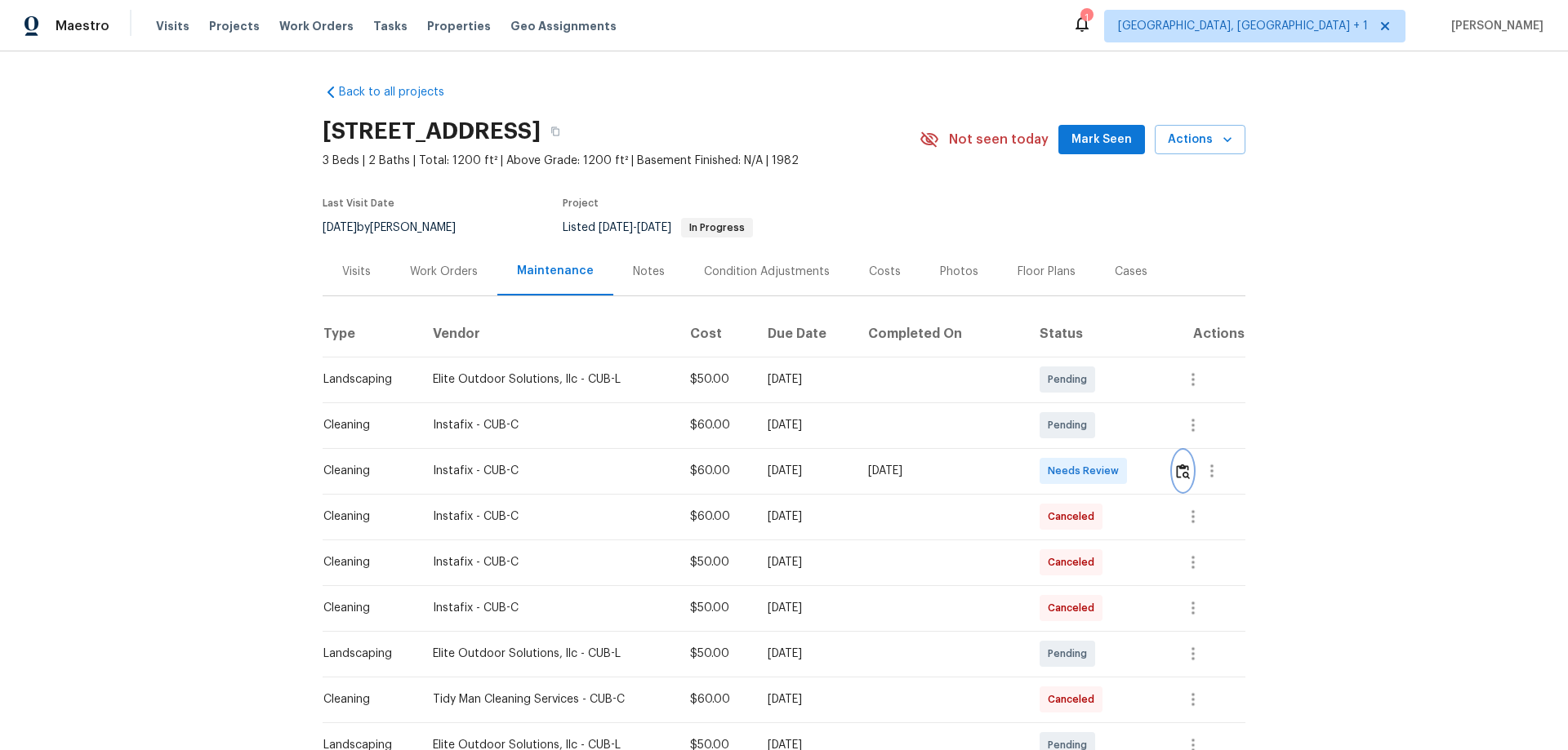
click at [1115, 475] on img "button" at bounding box center [1182, 471] width 14 height 16
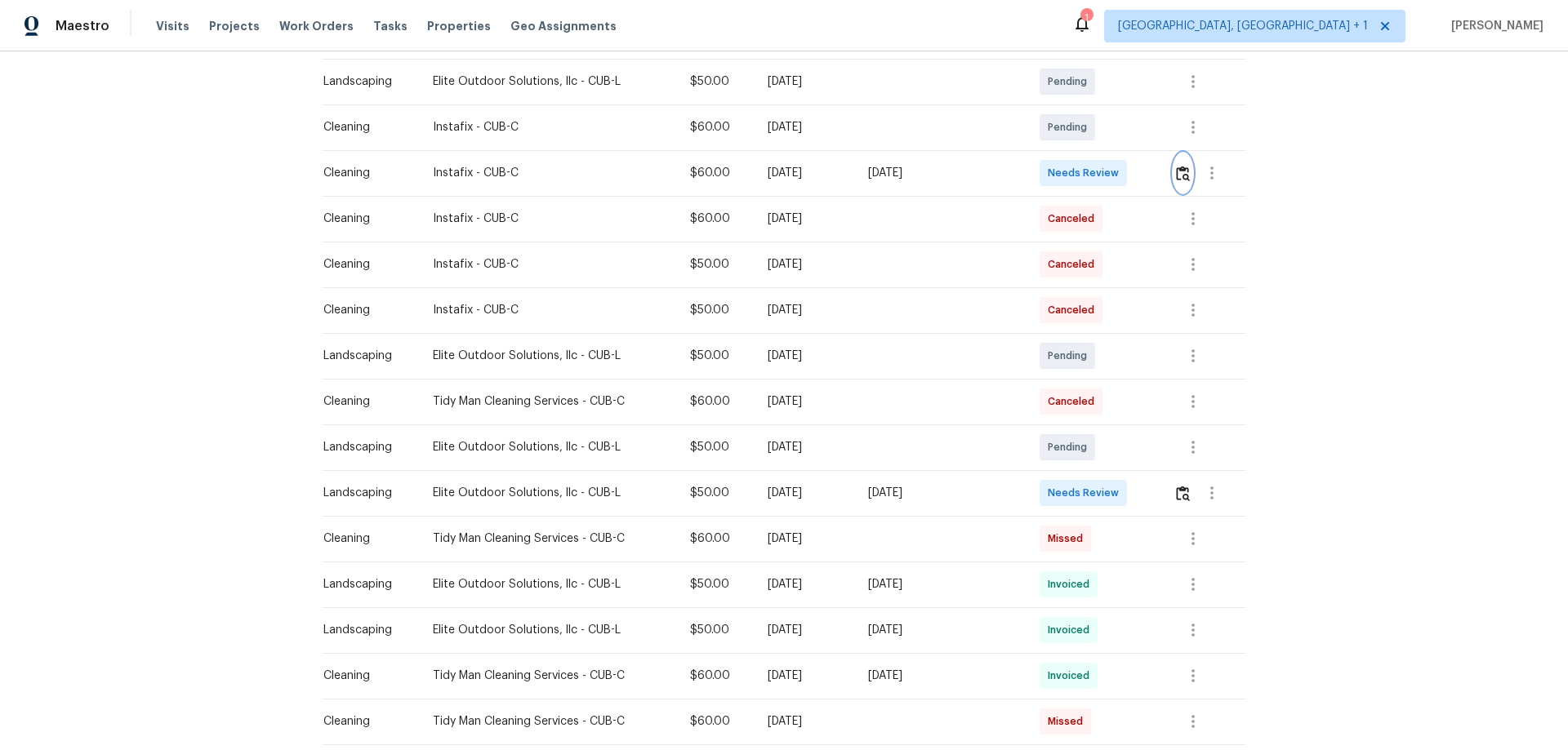
scroll to position [327, 0]
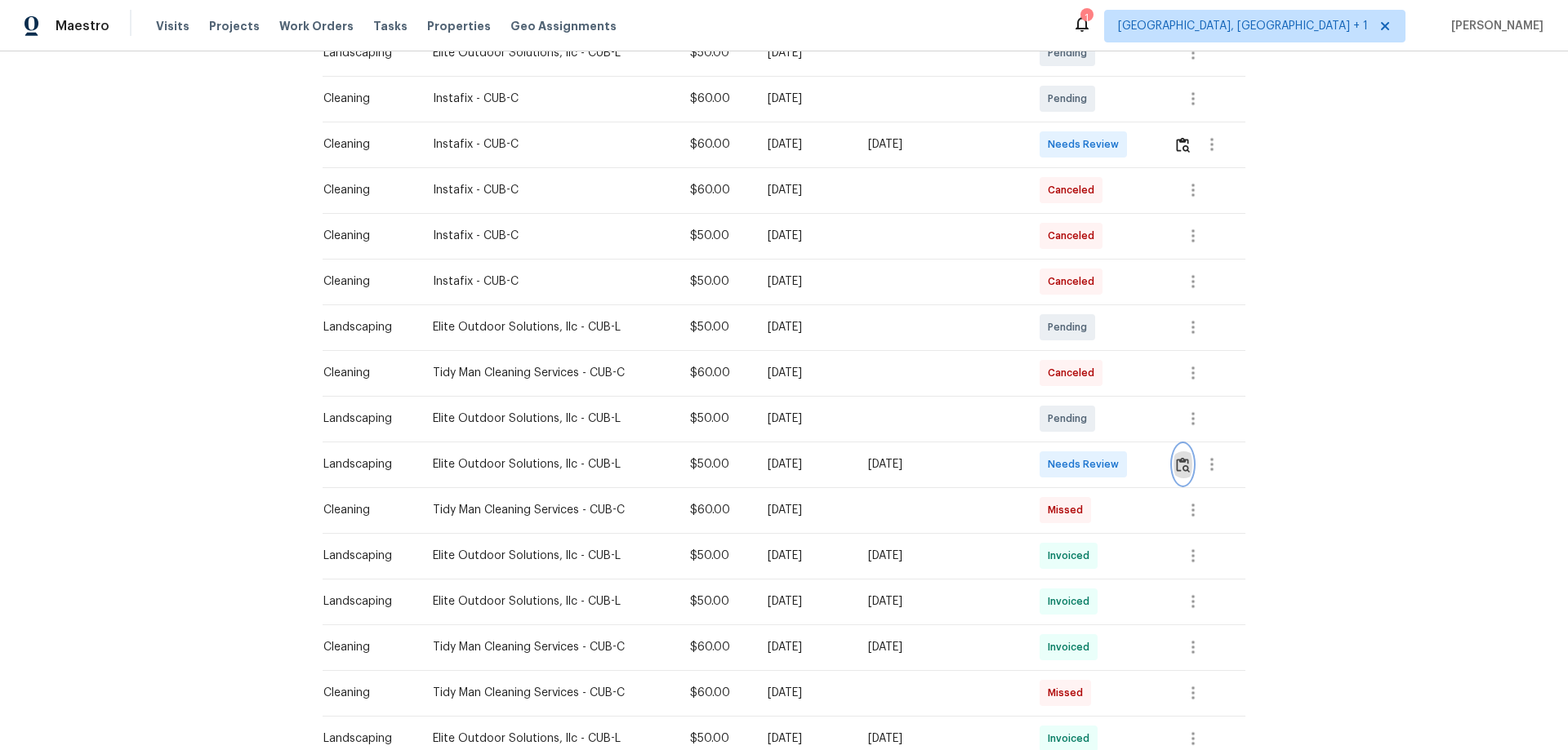
click at [1115, 472] on button "button" at bounding box center [1183, 464] width 18 height 39
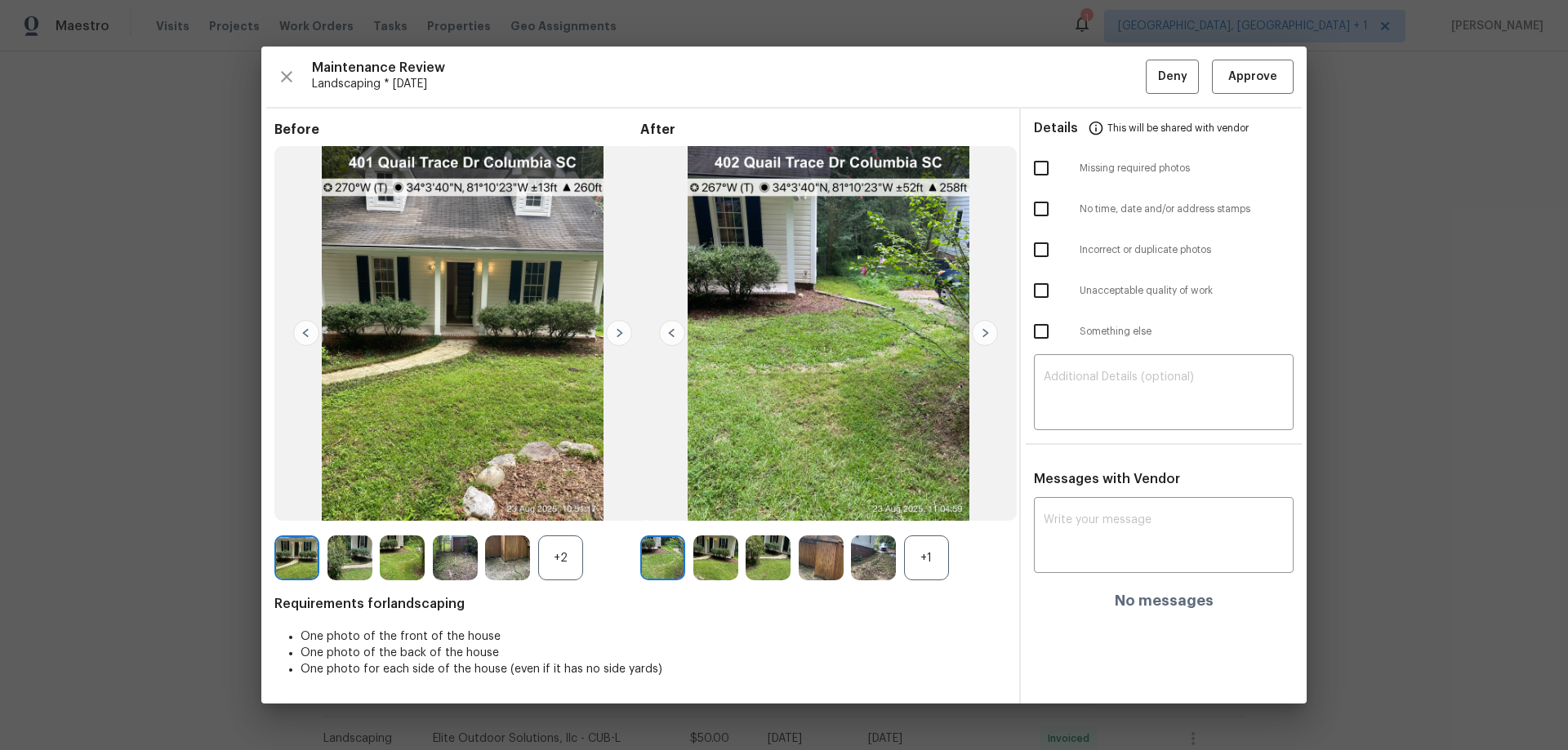
click at [557, 494] on div "+2" at bounding box center [560, 558] width 45 height 45
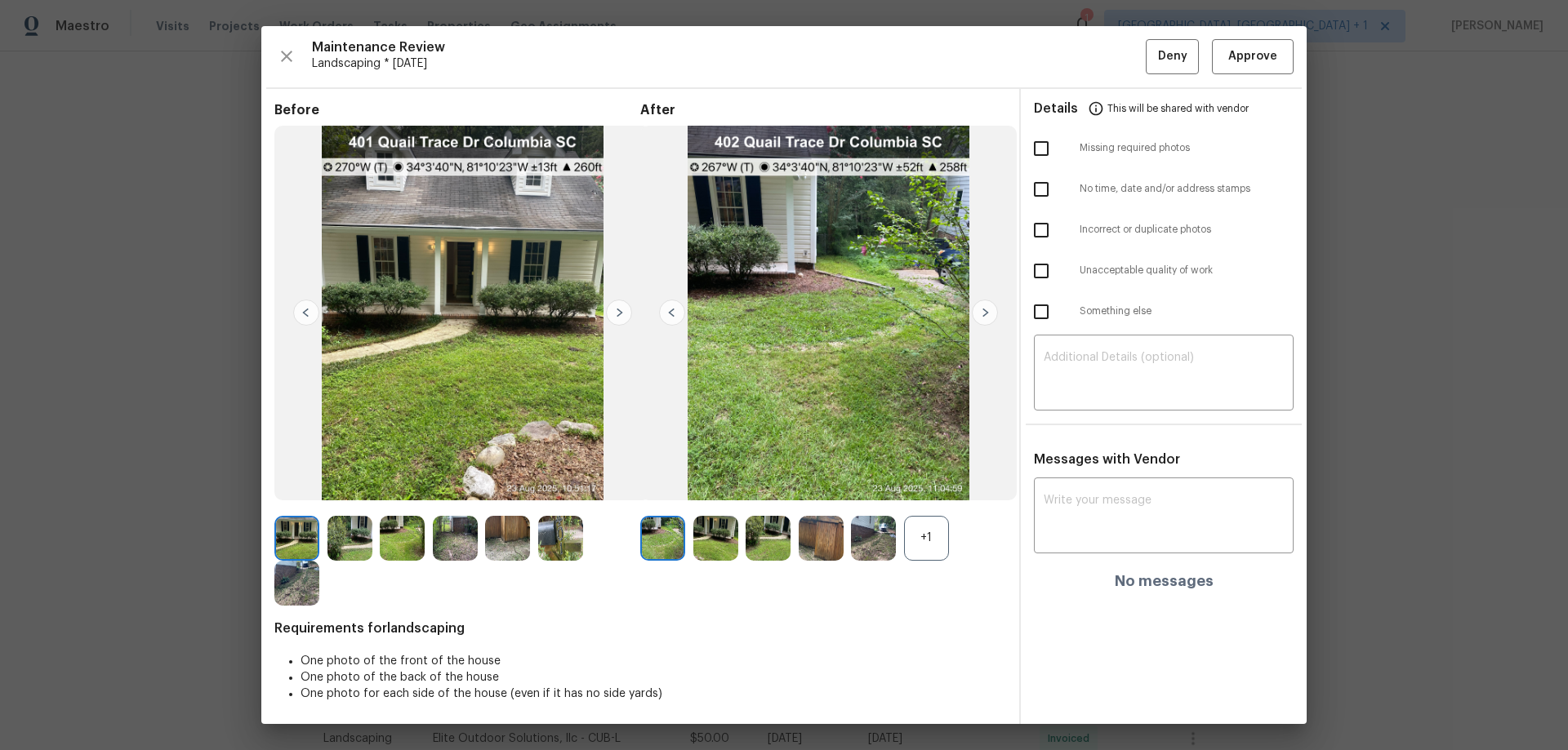
click at [914, 494] on div "+1" at bounding box center [927, 538] width 45 height 45
click at [618, 310] on img at bounding box center [619, 313] width 26 height 26
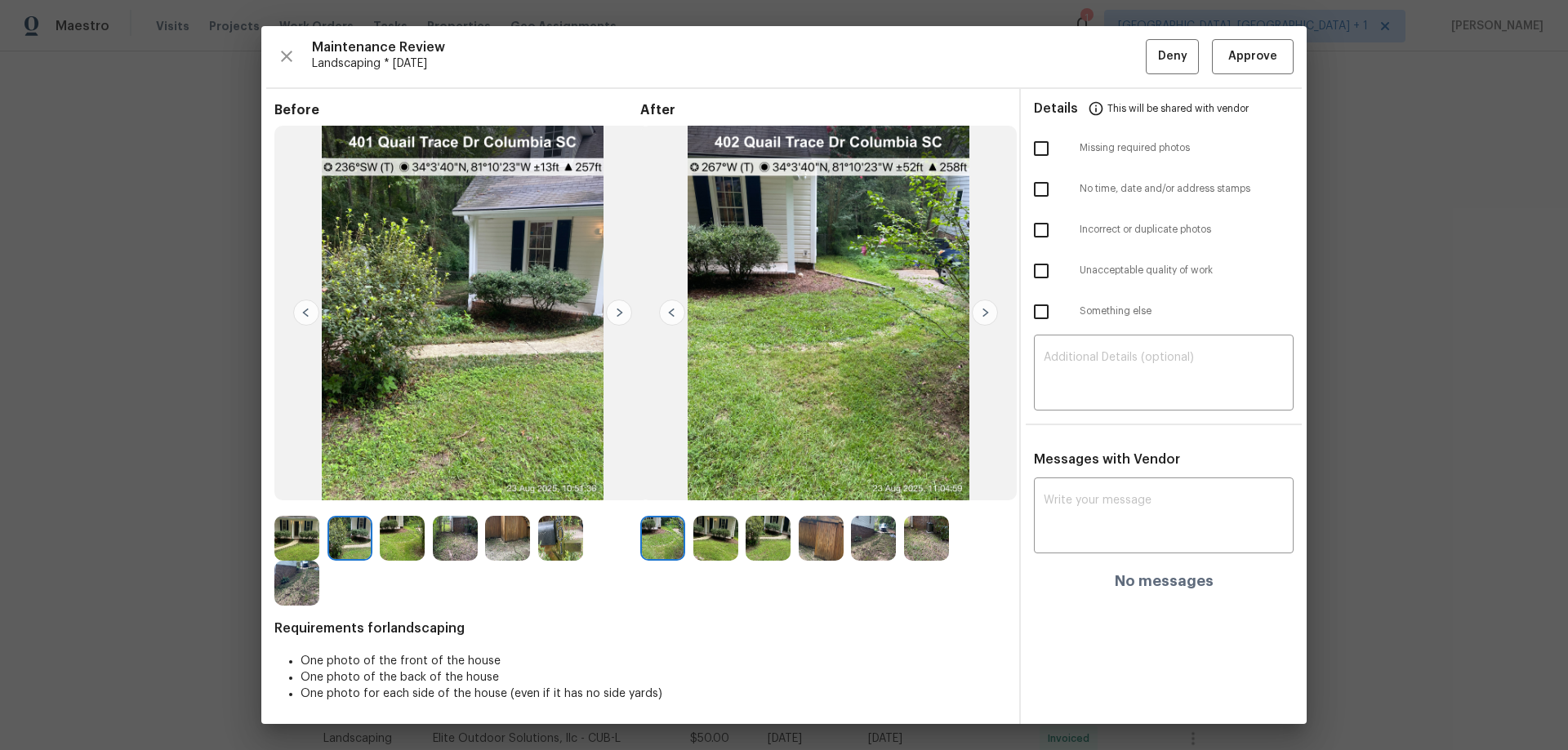
click at [618, 310] on img at bounding box center [619, 313] width 26 height 26
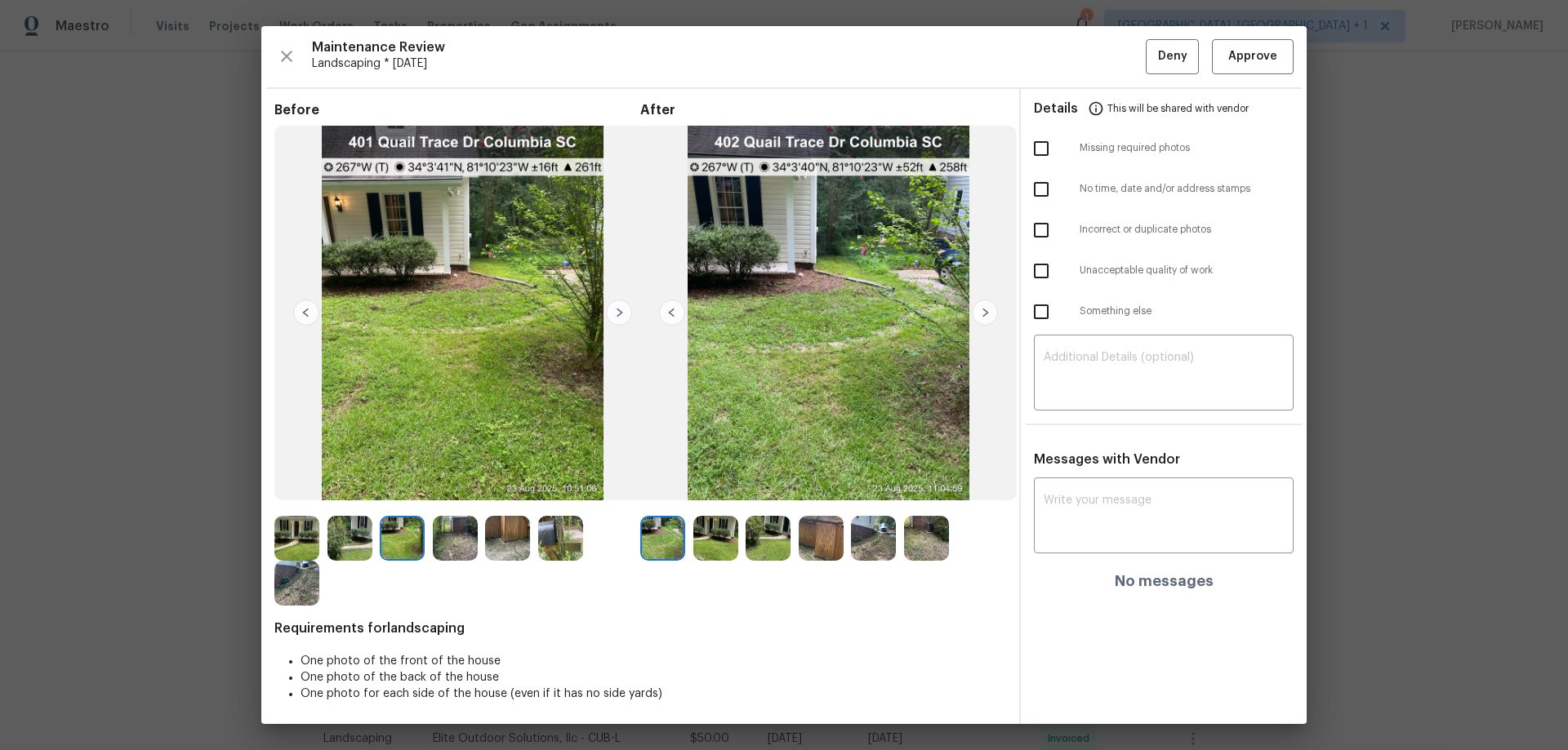
click at [618, 310] on img at bounding box center [619, 313] width 26 height 26
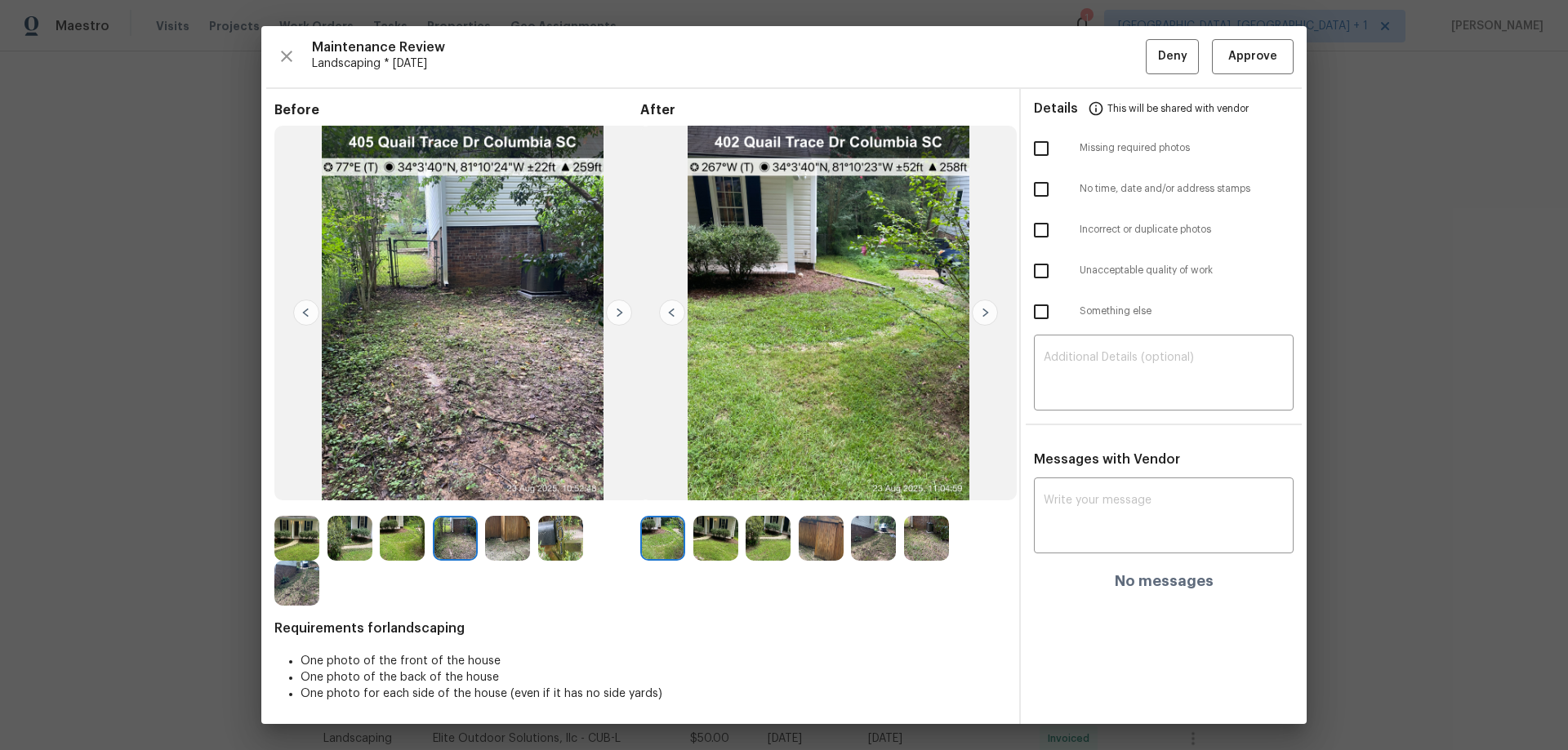
click at [618, 310] on img at bounding box center [619, 313] width 26 height 26
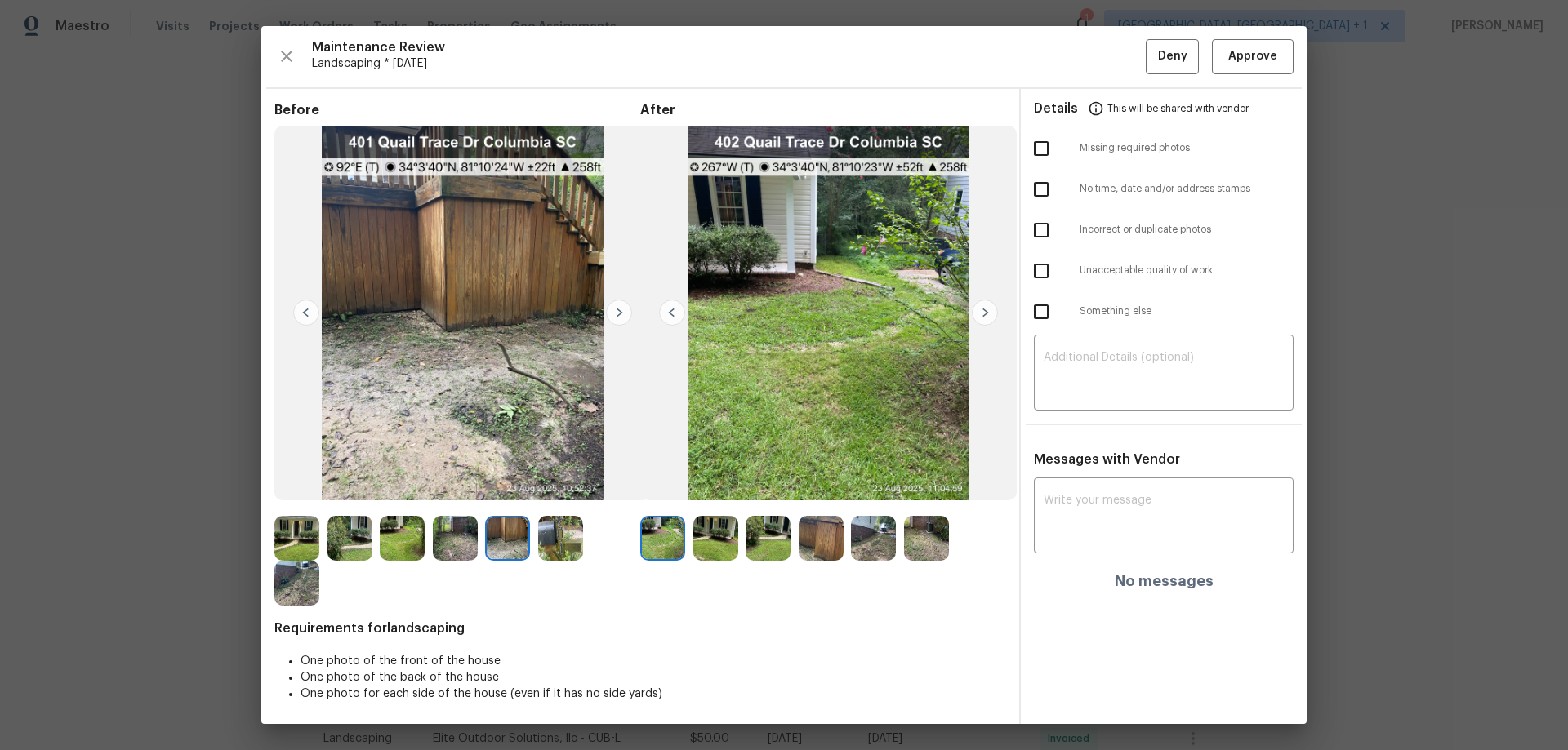
click at [618, 310] on img at bounding box center [619, 313] width 26 height 26
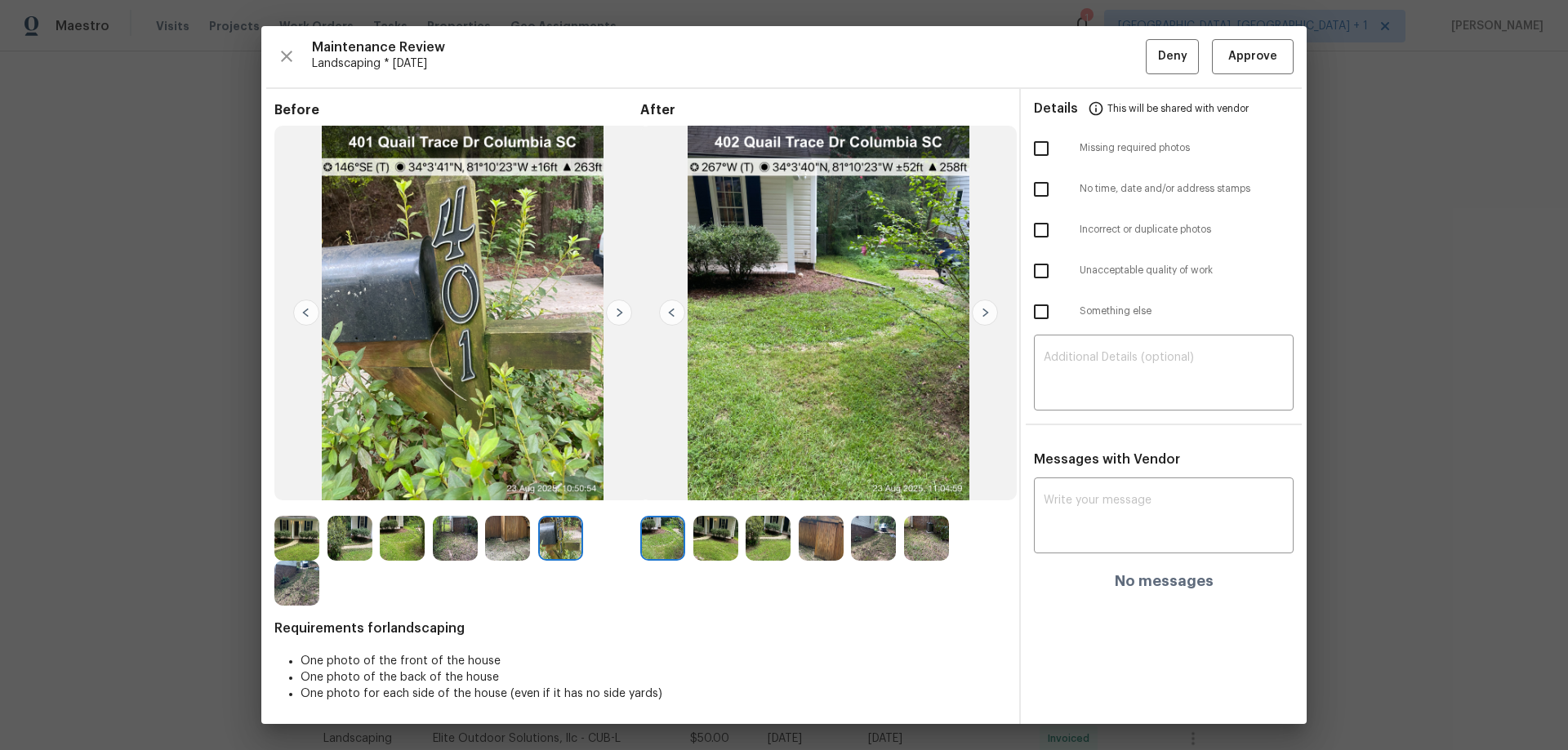
click at [618, 310] on img at bounding box center [619, 313] width 26 height 26
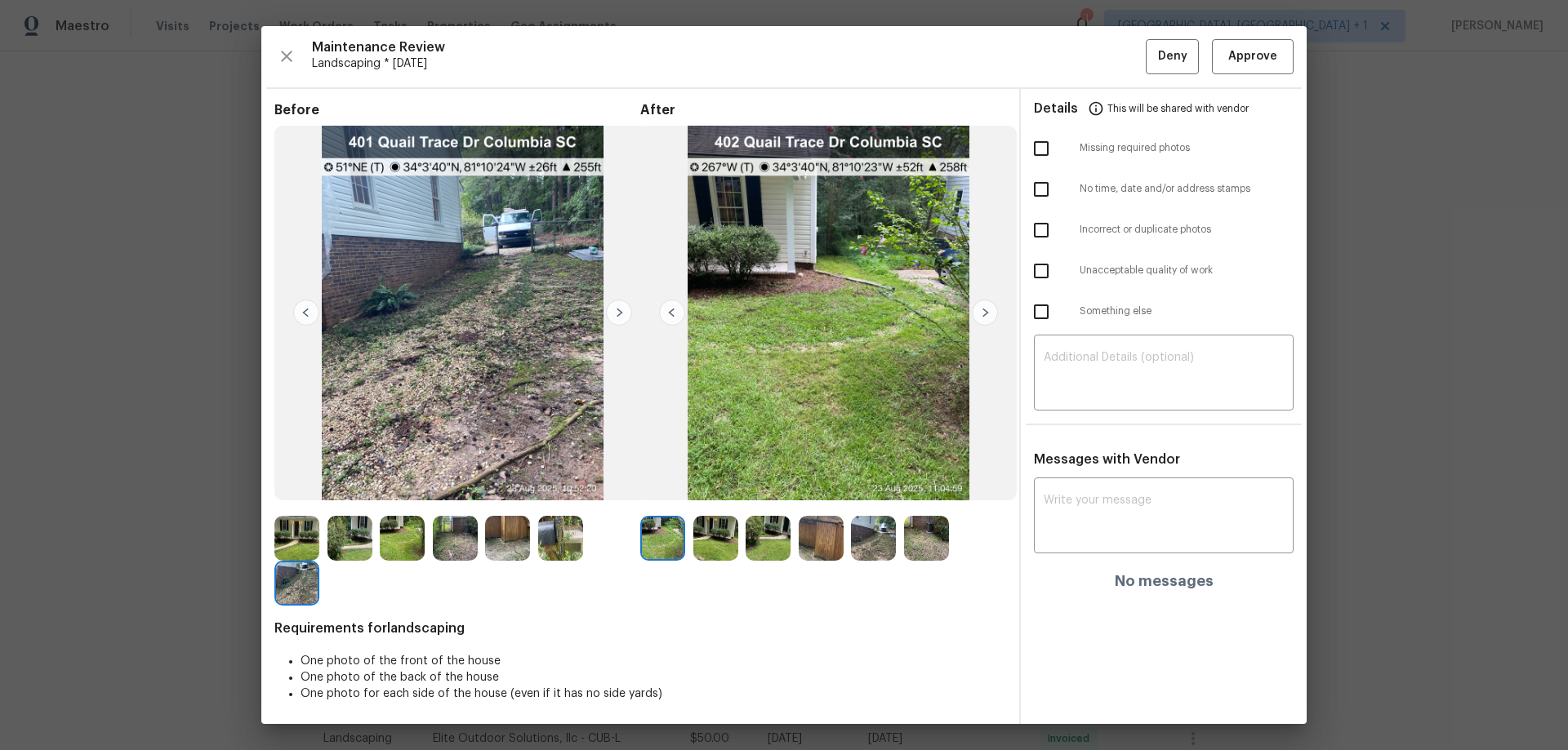
click at [974, 309] on img at bounding box center [985, 313] width 26 height 26
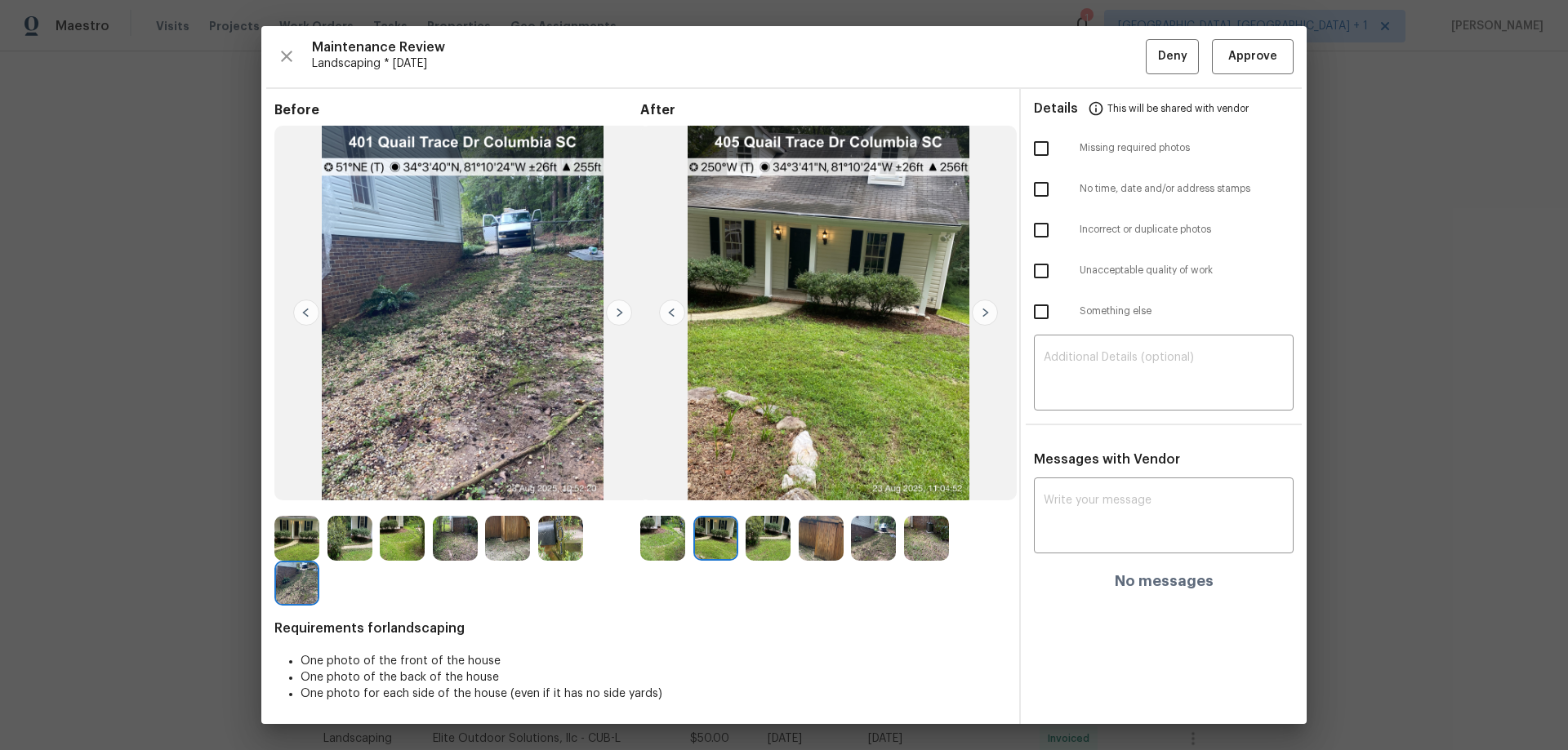
click at [974, 309] on img at bounding box center [985, 313] width 26 height 26
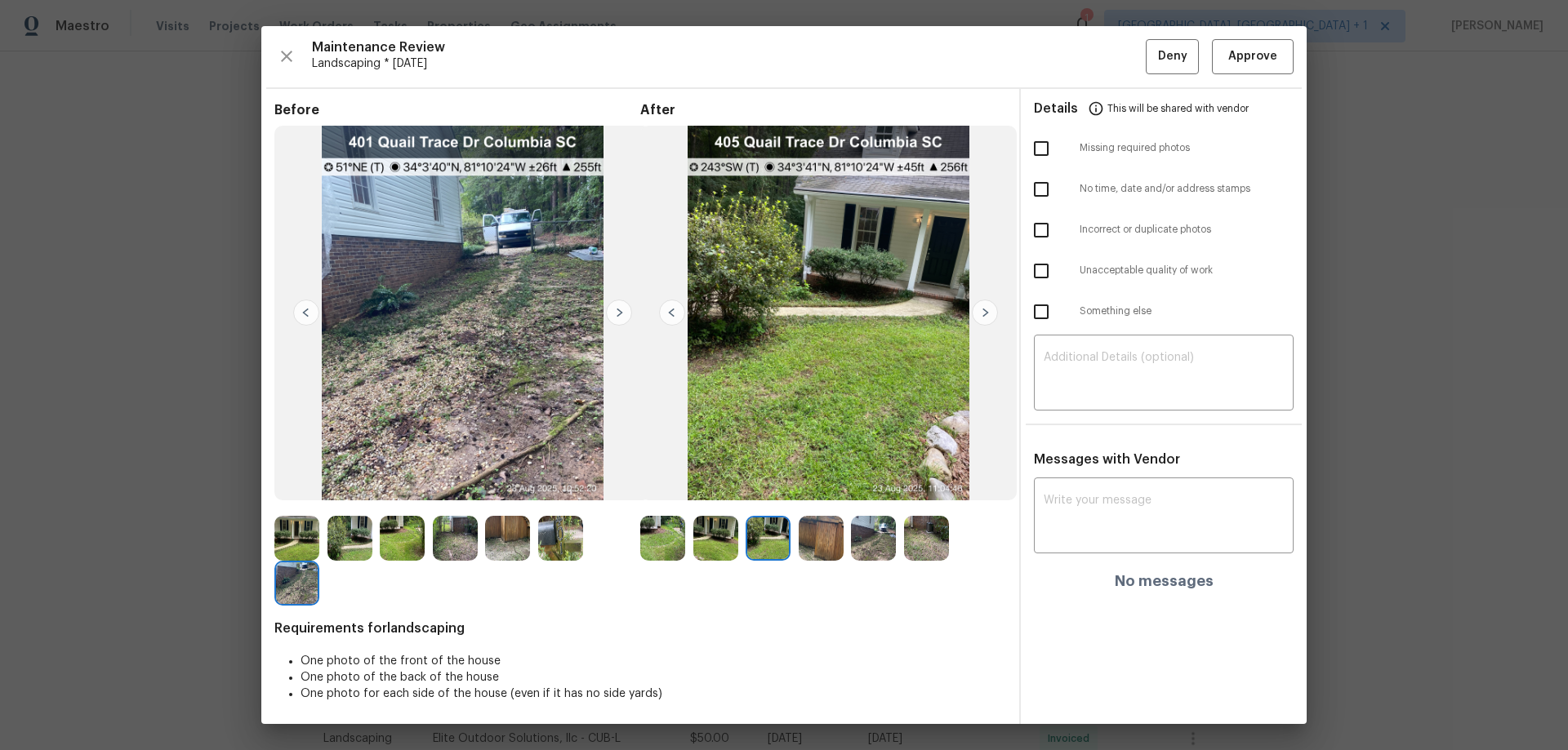
click at [974, 309] on img at bounding box center [985, 313] width 26 height 26
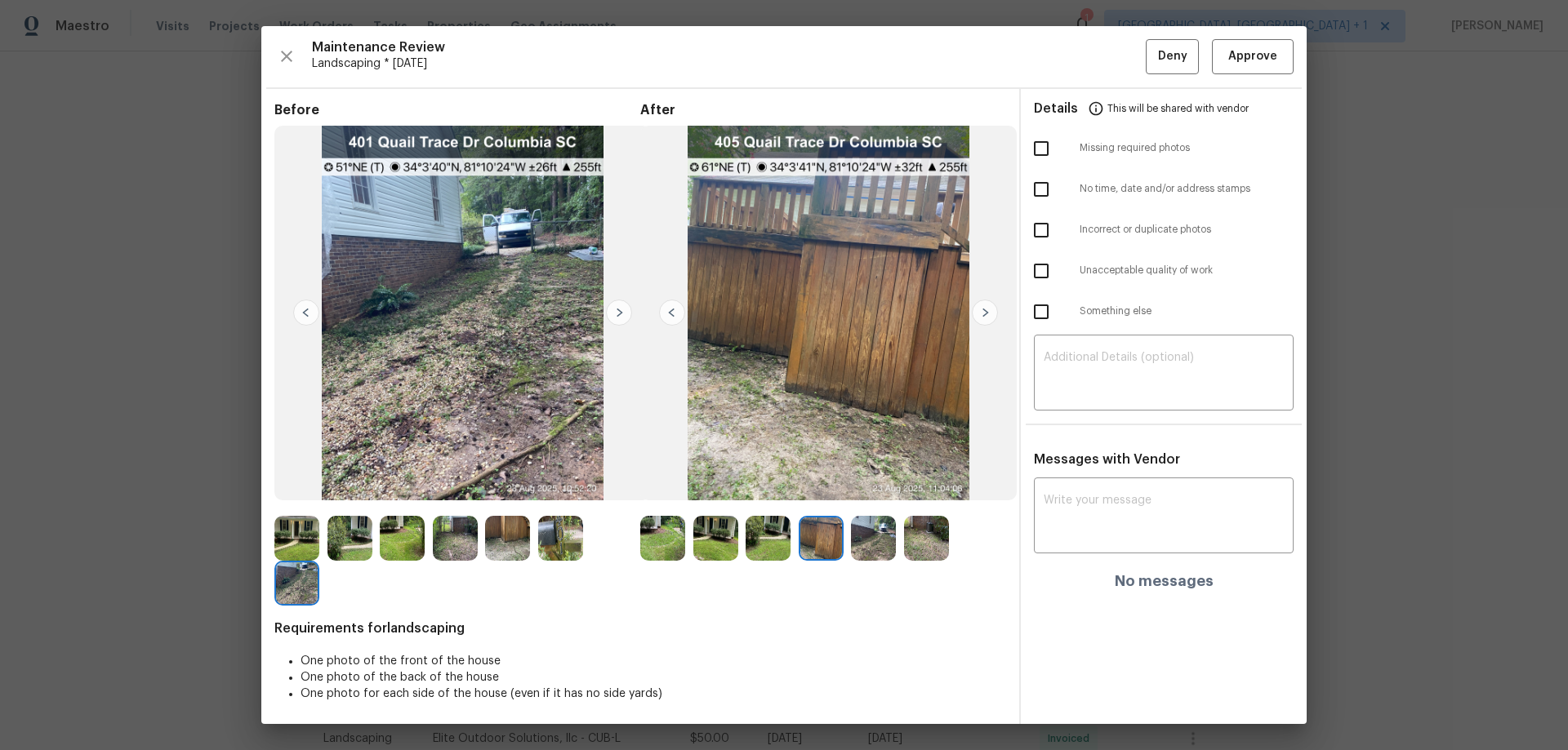
click at [974, 309] on img at bounding box center [985, 313] width 26 height 26
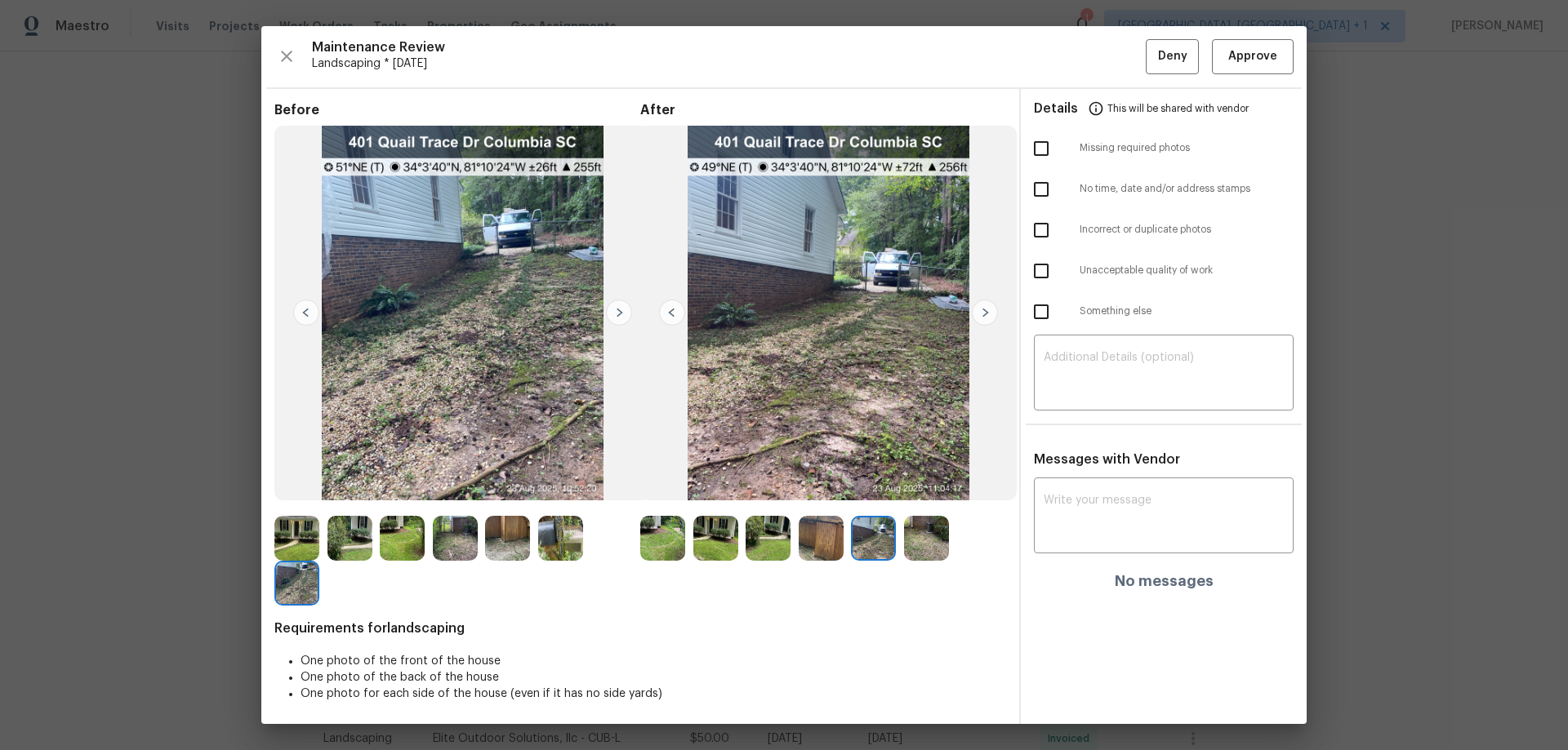
click at [974, 309] on img at bounding box center [985, 313] width 26 height 26
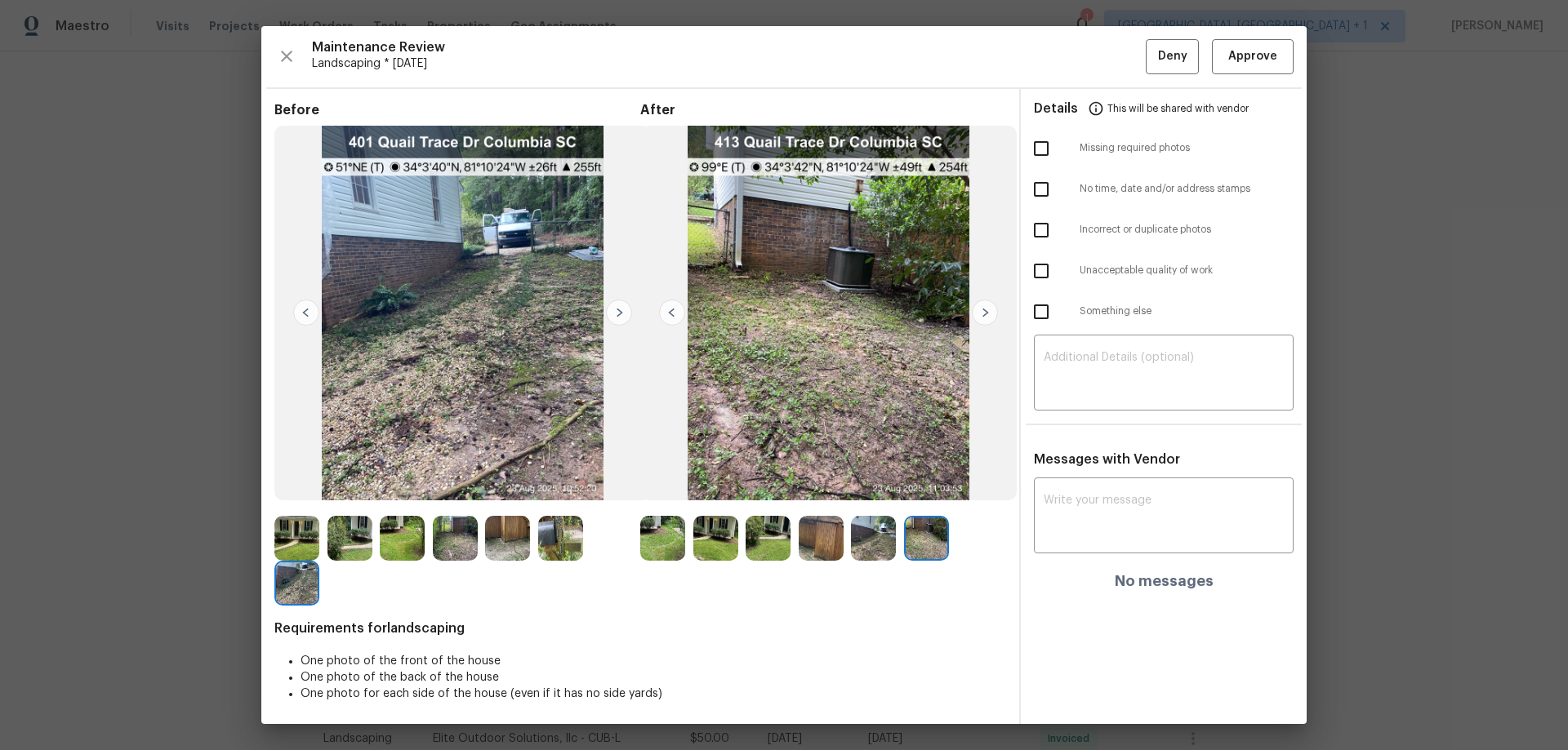
click at [659, 306] on img at bounding box center [672, 313] width 26 height 26
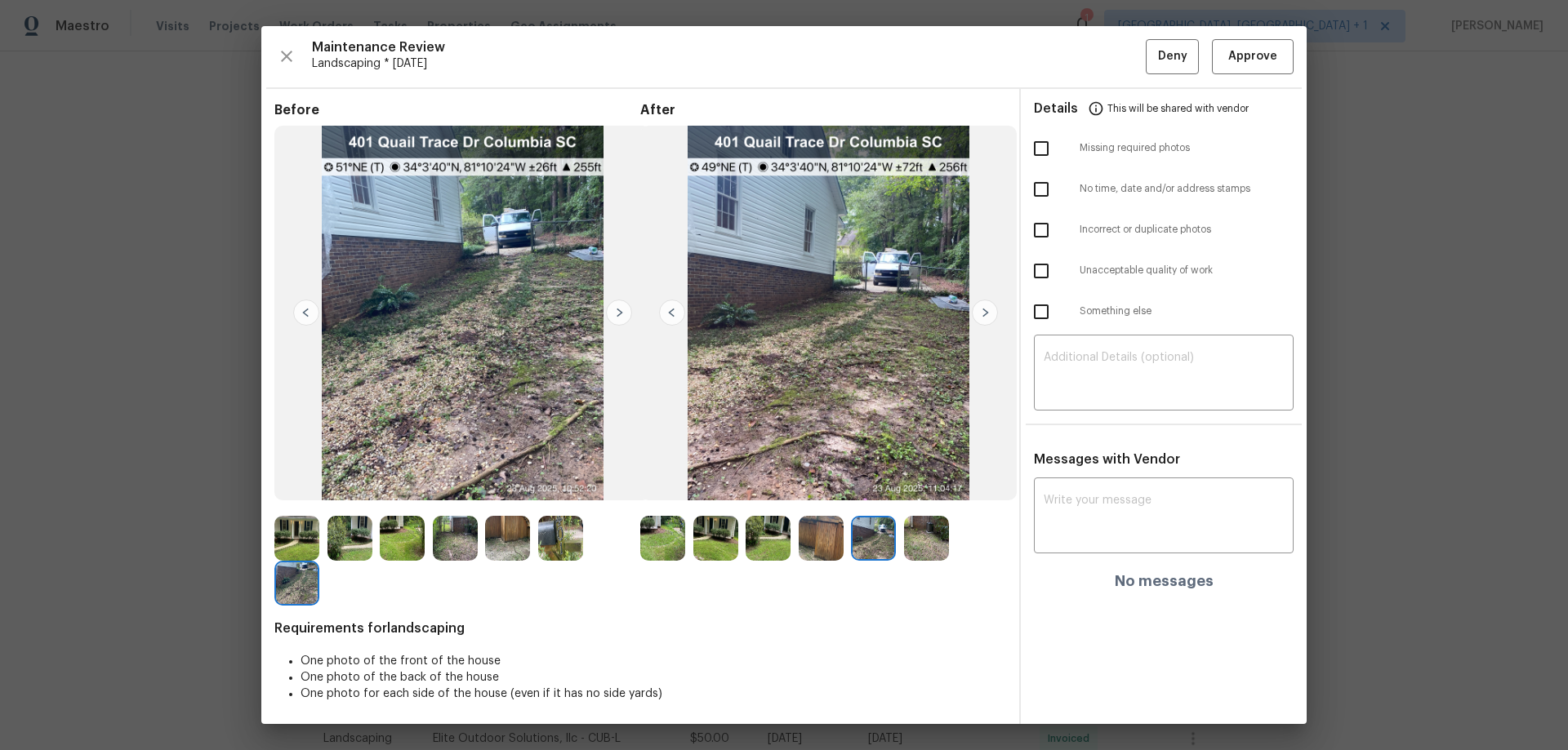
click at [614, 306] on img at bounding box center [619, 313] width 26 height 26
click at [311, 309] on img at bounding box center [306, 313] width 26 height 26
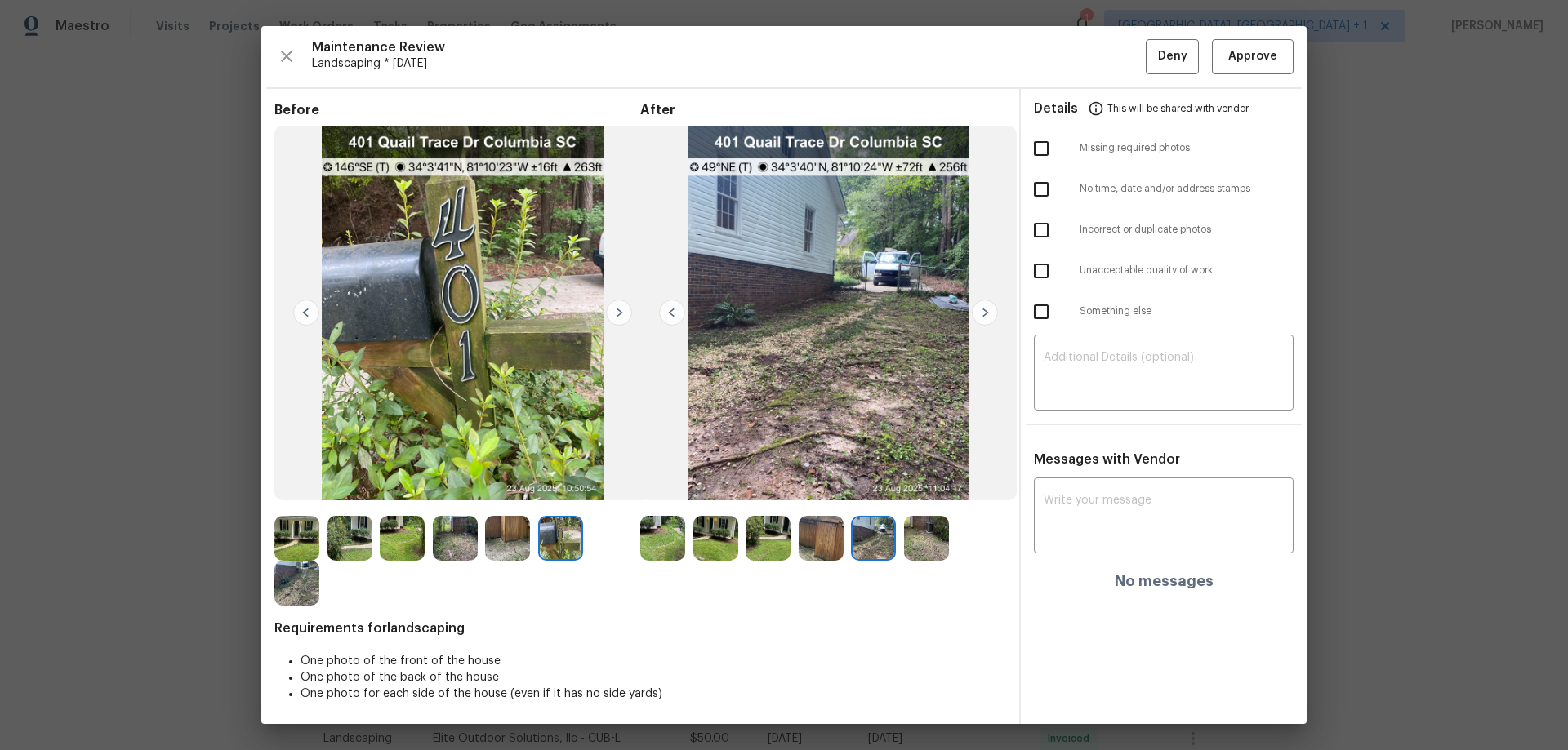
click at [311, 309] on img at bounding box center [306, 313] width 26 height 26
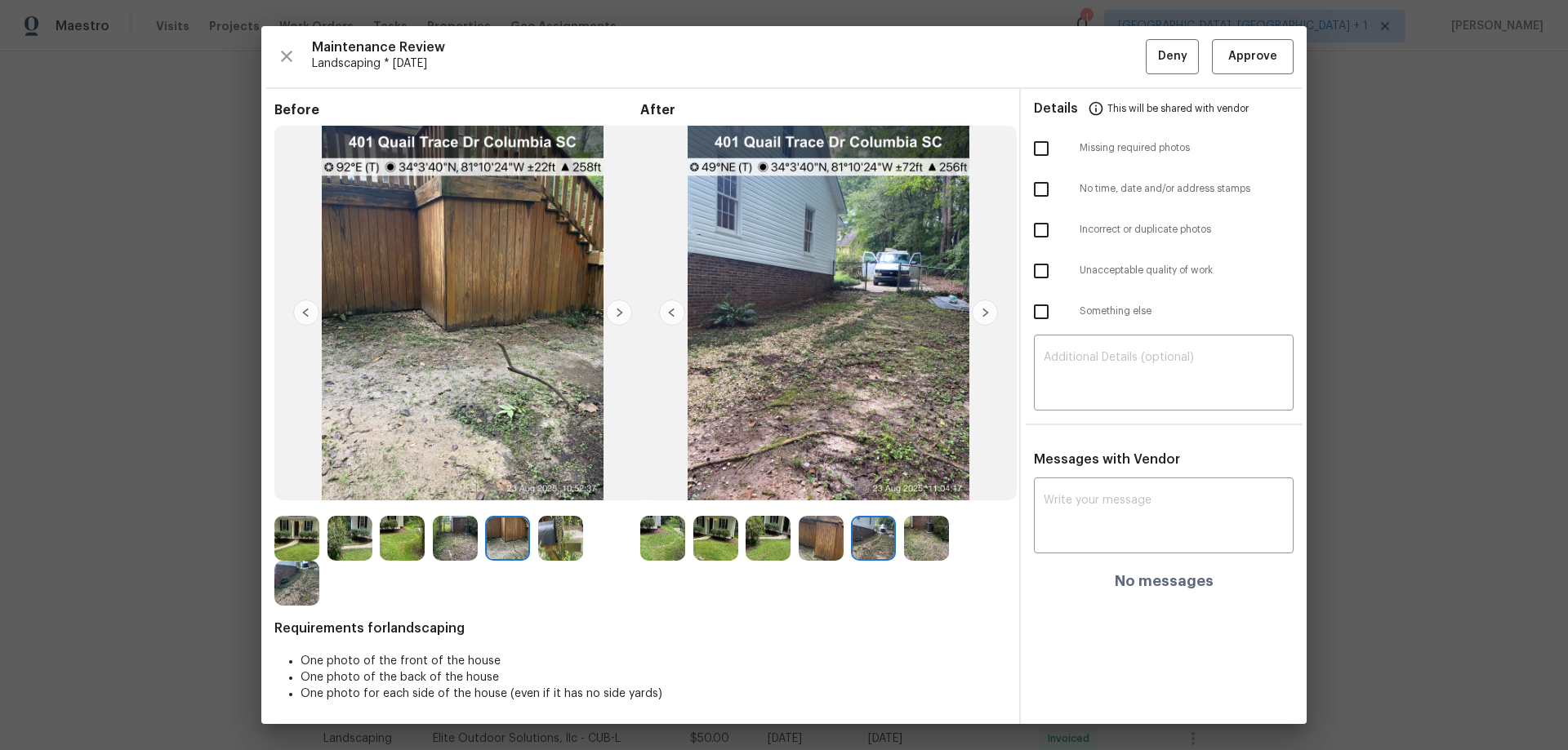
click at [311, 309] on img at bounding box center [306, 313] width 26 height 26
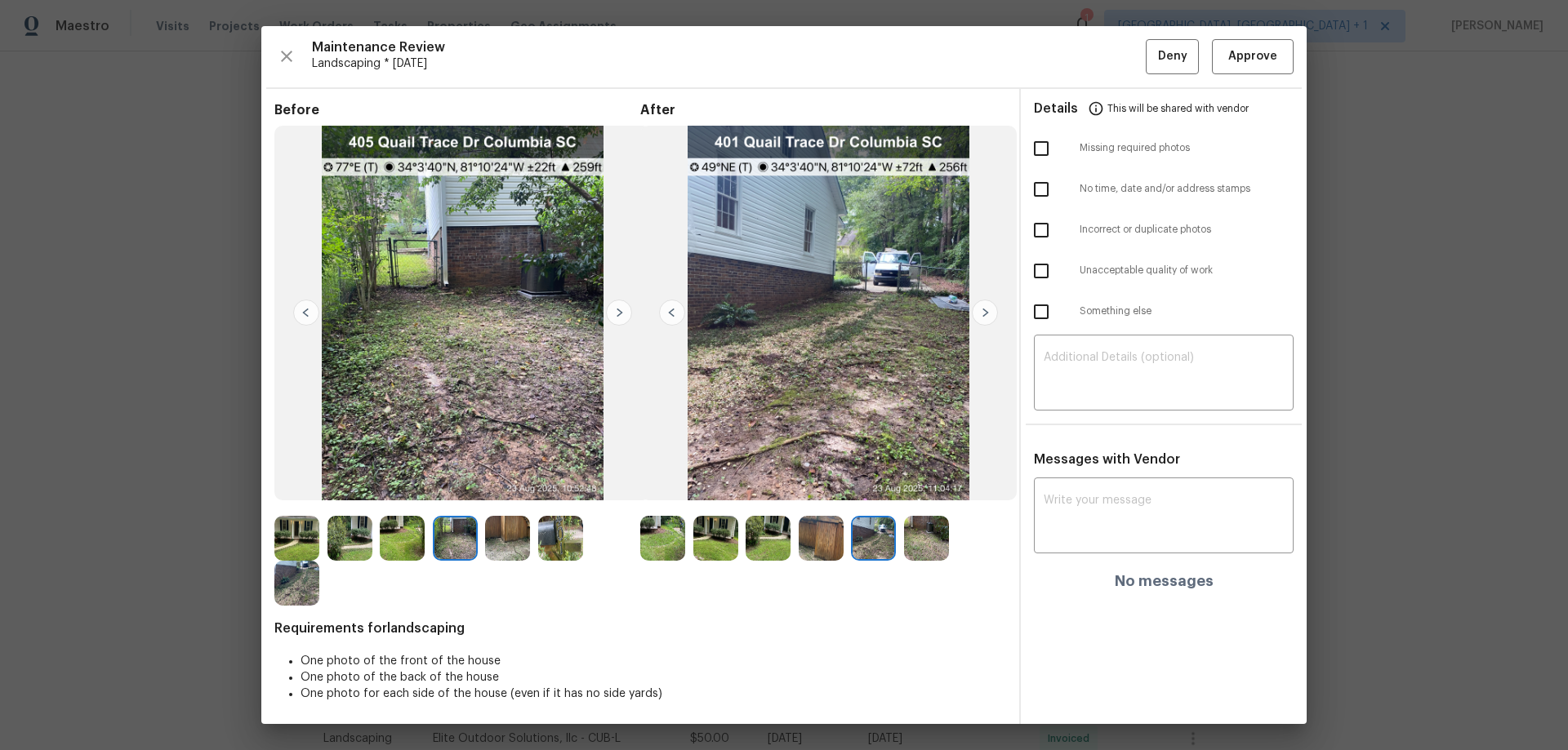
click at [310, 308] on img at bounding box center [306, 313] width 26 height 26
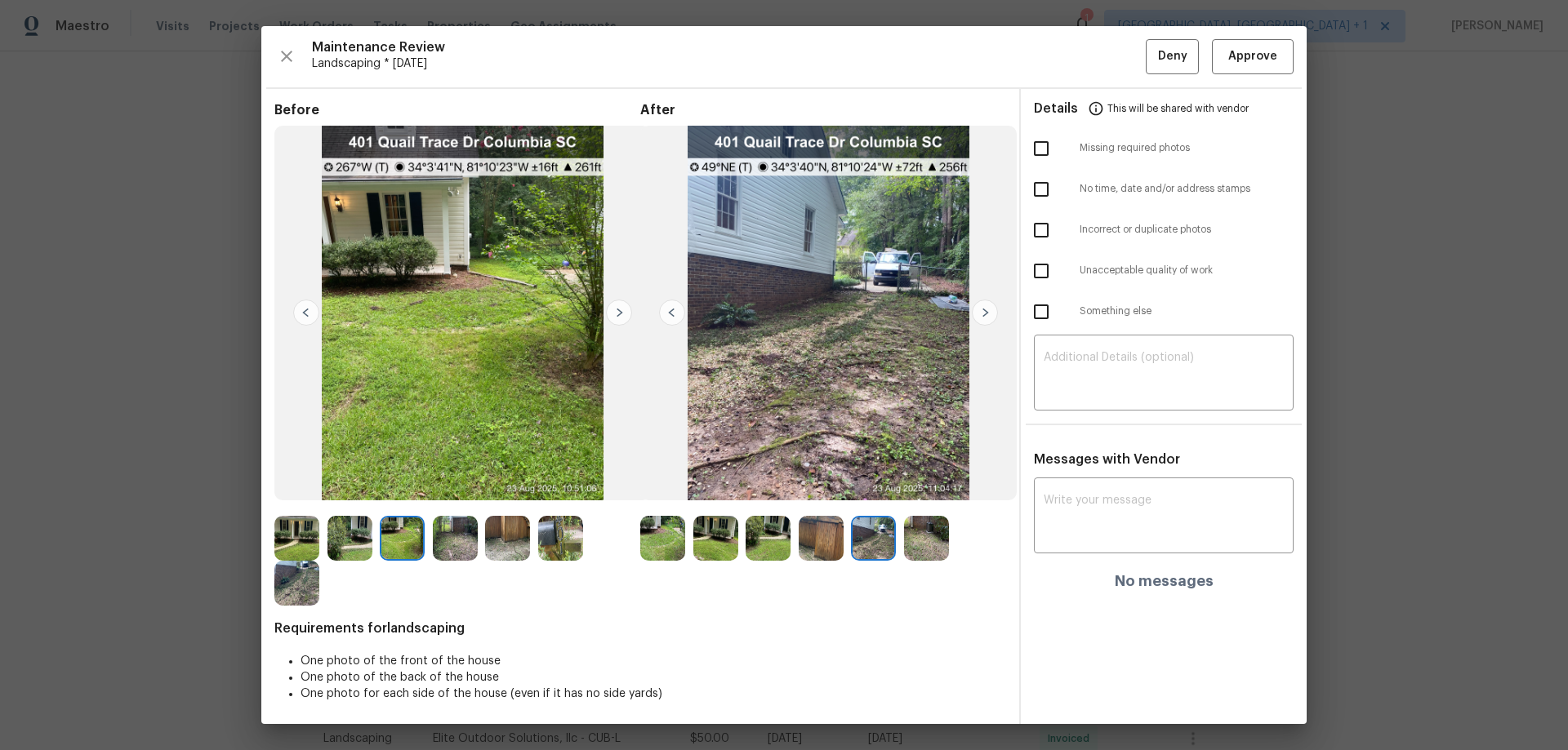
click at [310, 308] on img at bounding box center [306, 313] width 26 height 26
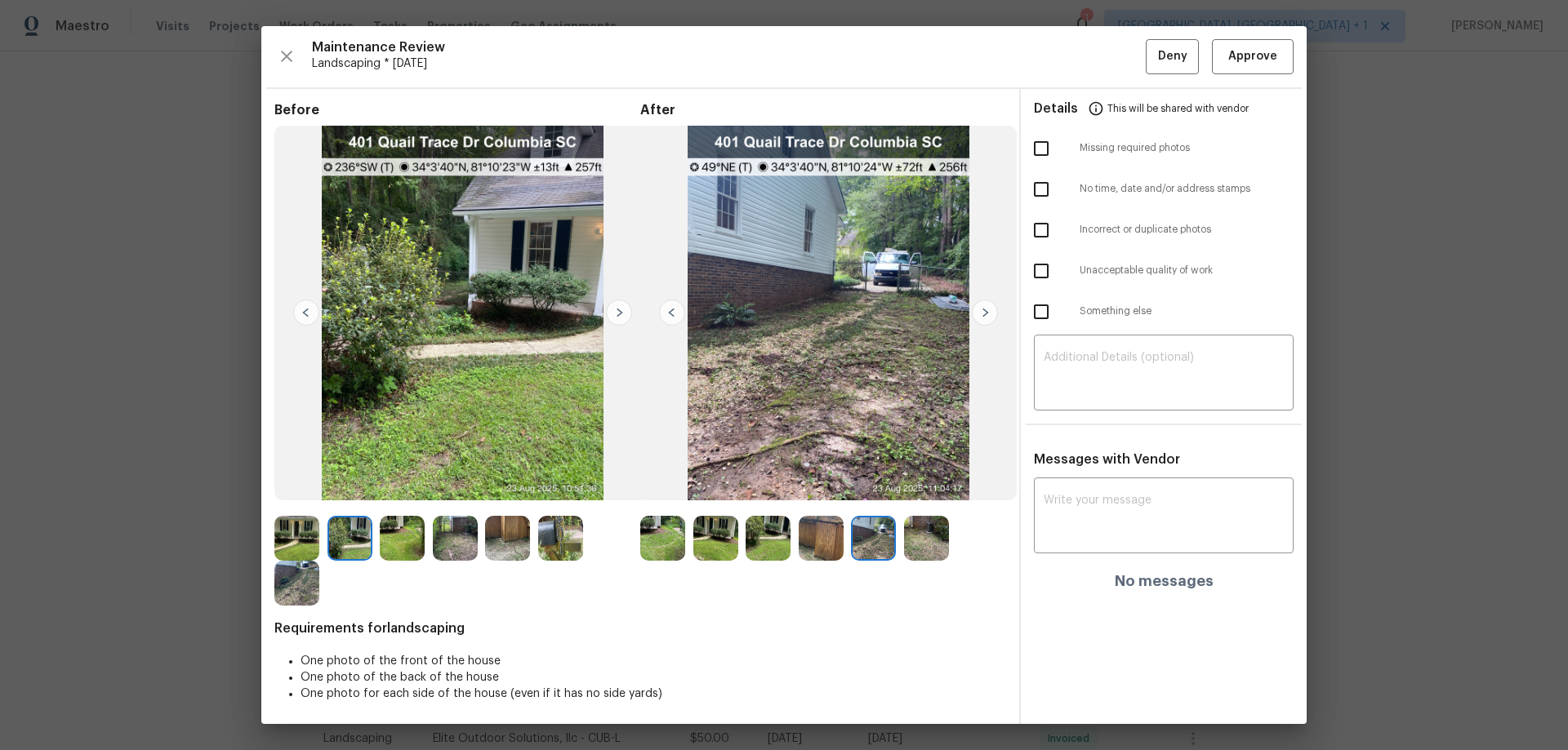
click at [310, 308] on img at bounding box center [306, 313] width 26 height 26
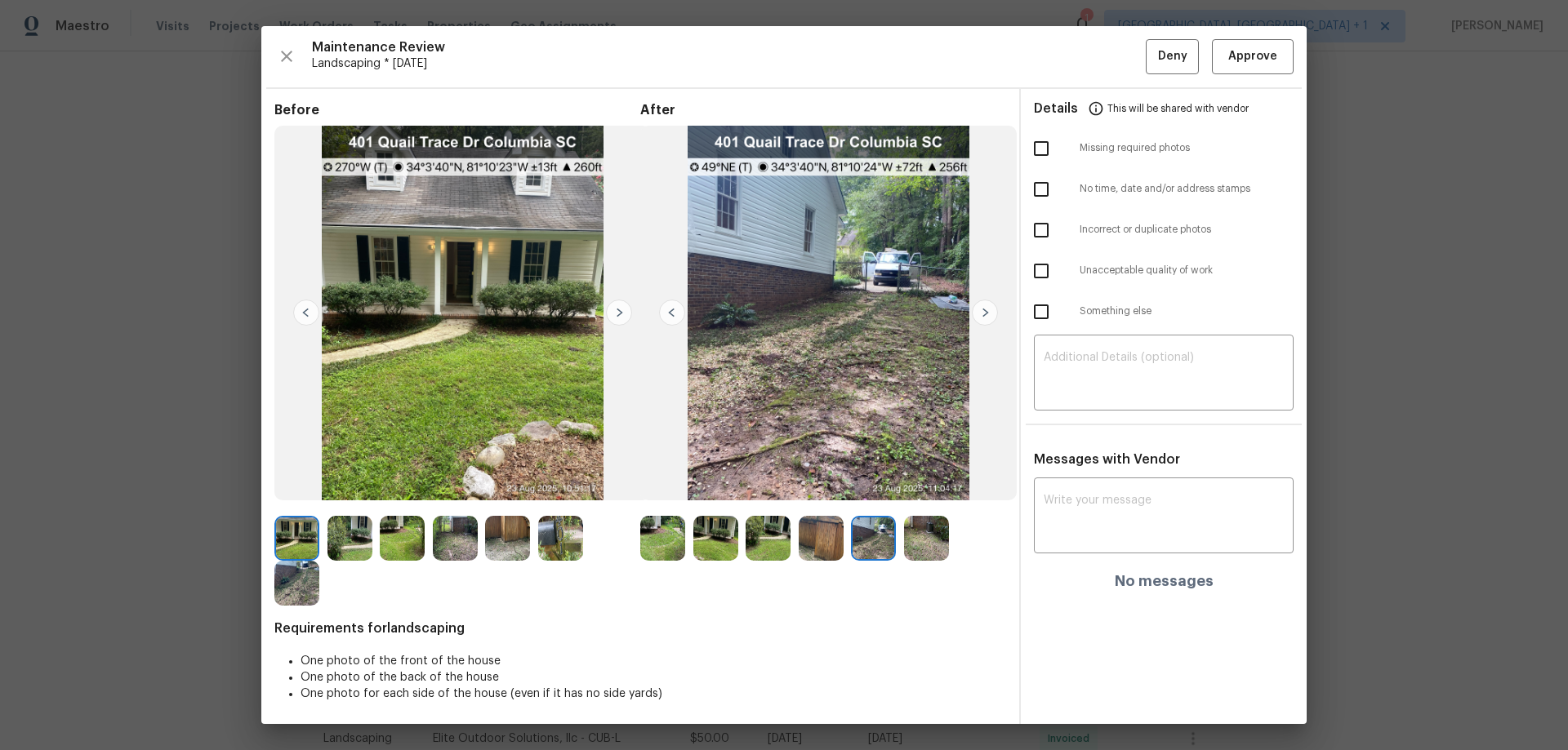
click at [657, 494] on img at bounding box center [663, 538] width 45 height 45
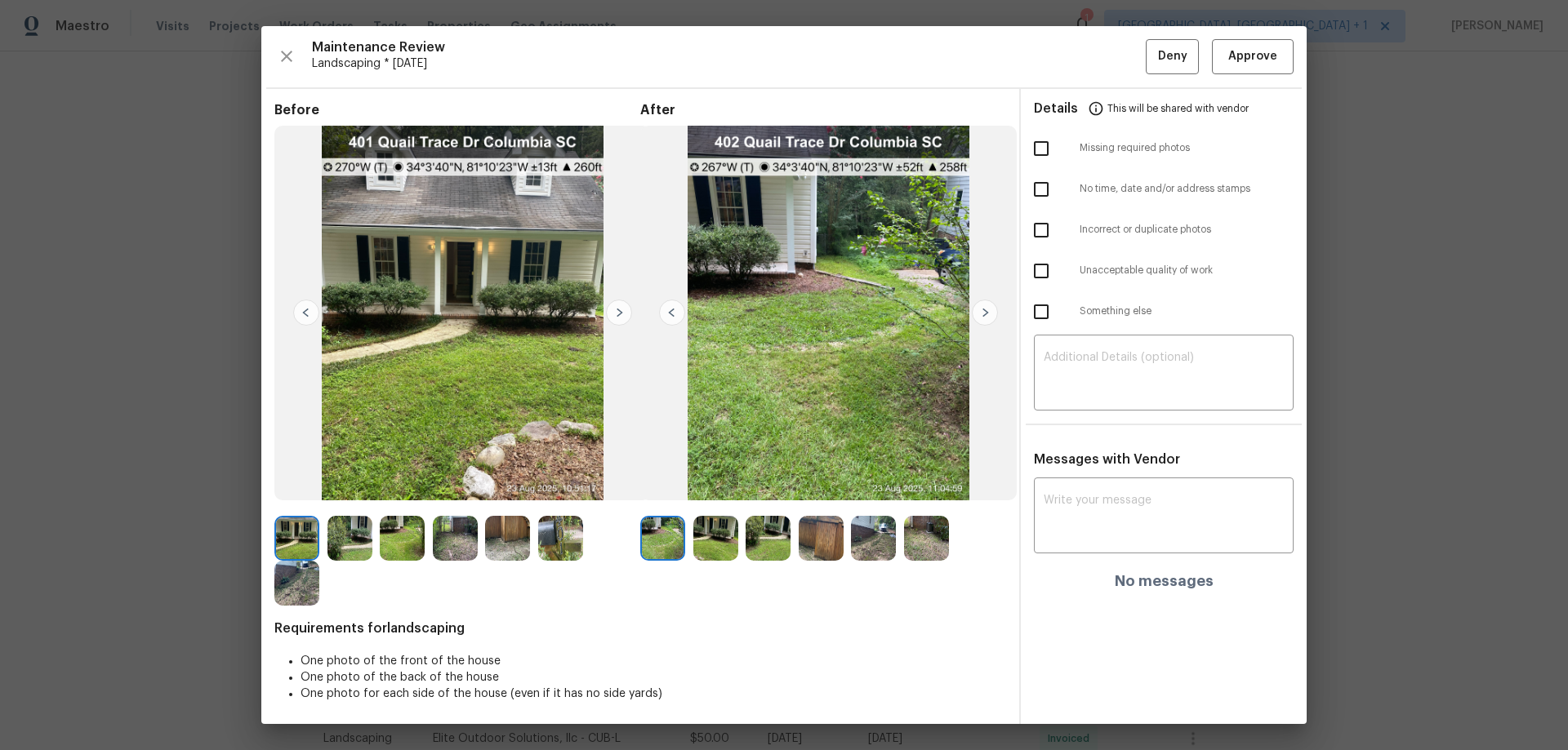
click at [975, 307] on img at bounding box center [985, 313] width 26 height 26
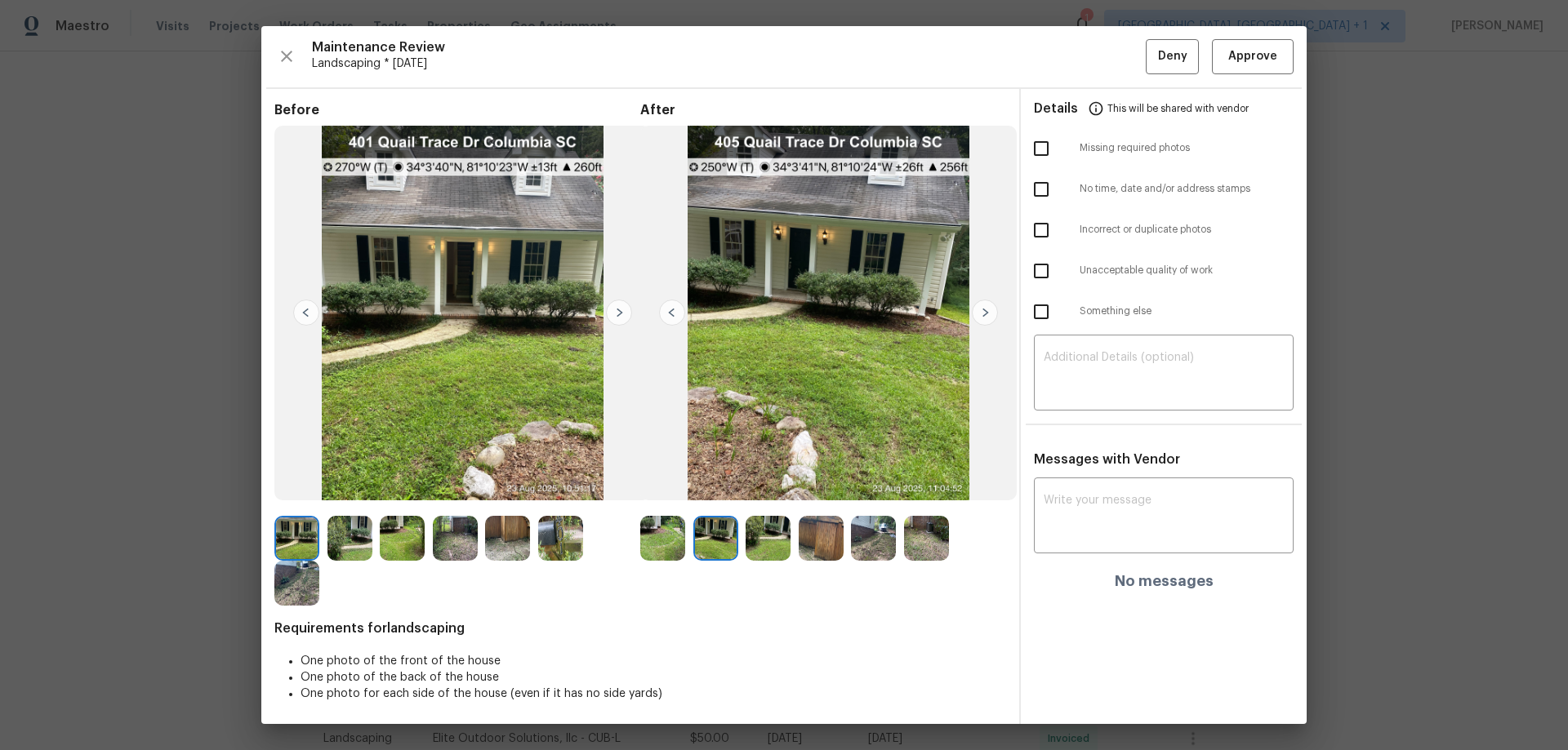
click at [975, 307] on img at bounding box center [985, 313] width 26 height 26
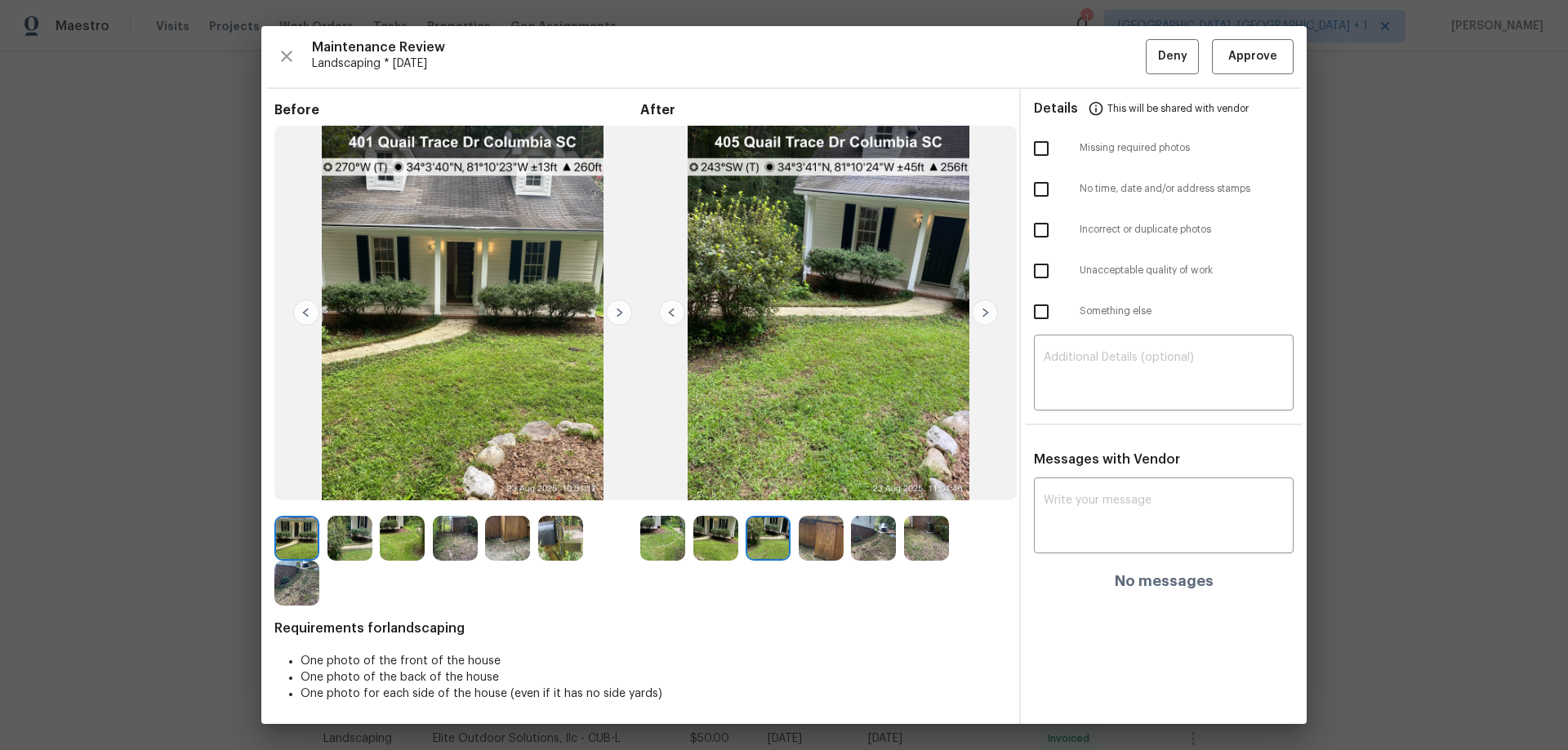
click at [975, 307] on img at bounding box center [985, 313] width 26 height 26
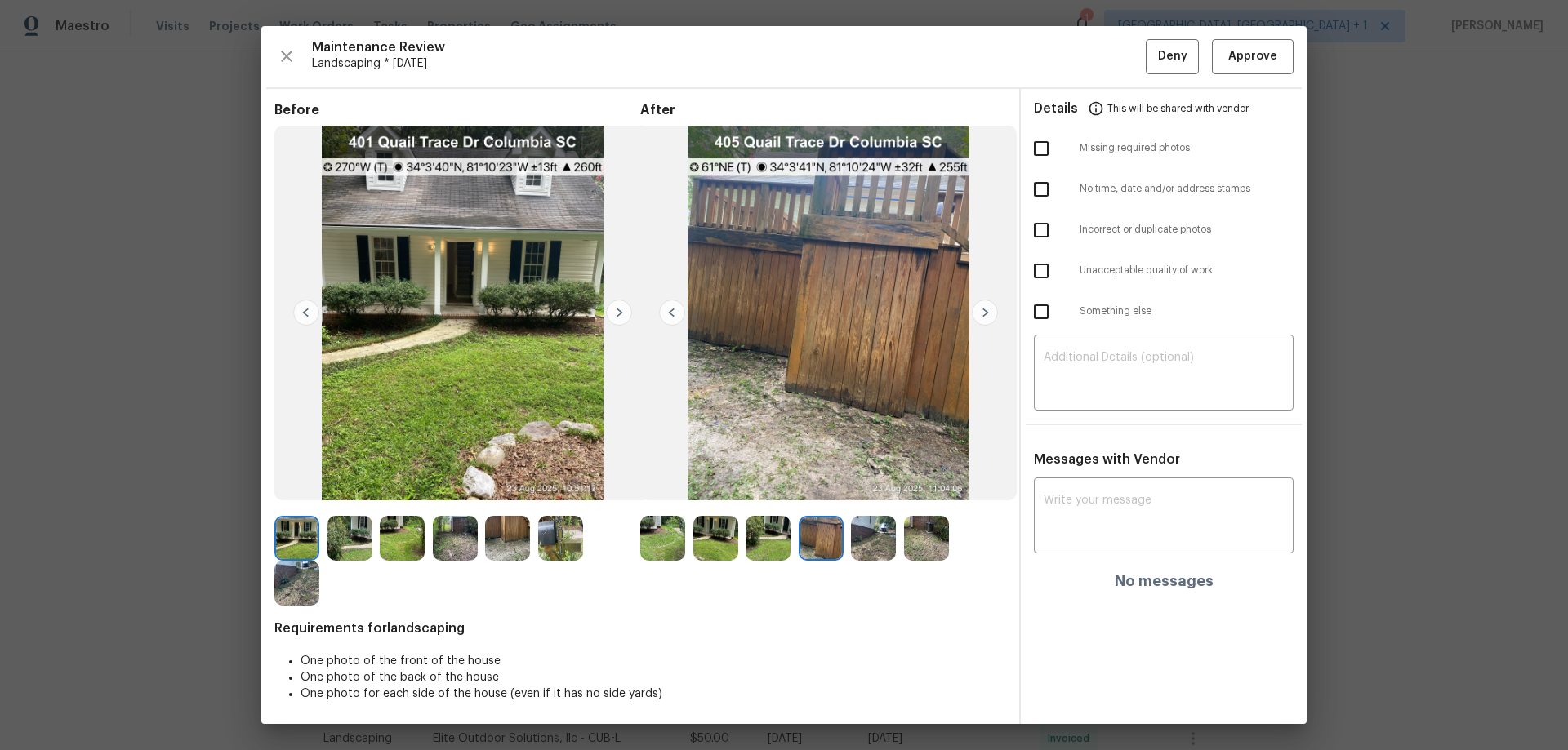
click at [975, 307] on img at bounding box center [985, 313] width 26 height 26
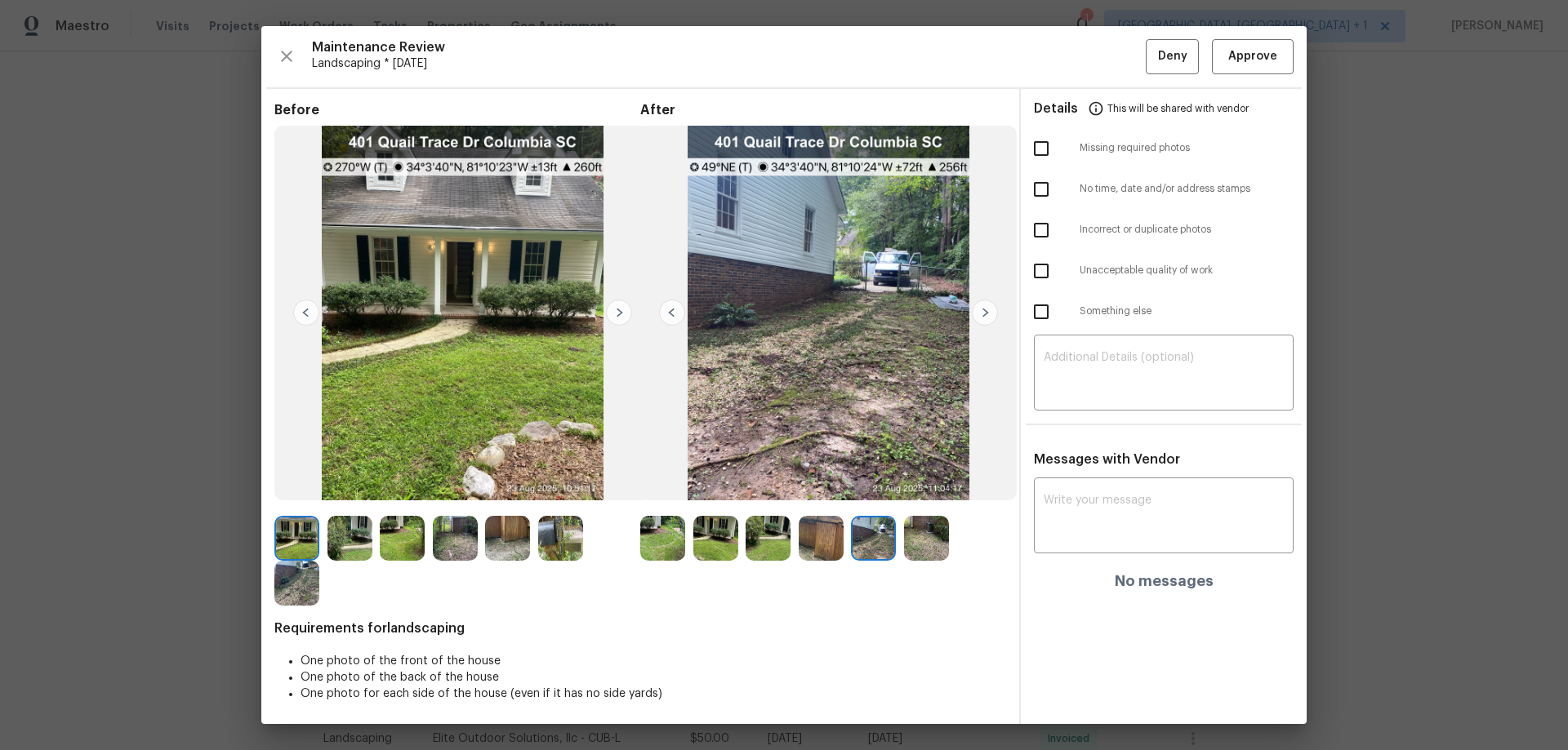
click at [975, 307] on img at bounding box center [985, 313] width 26 height 26
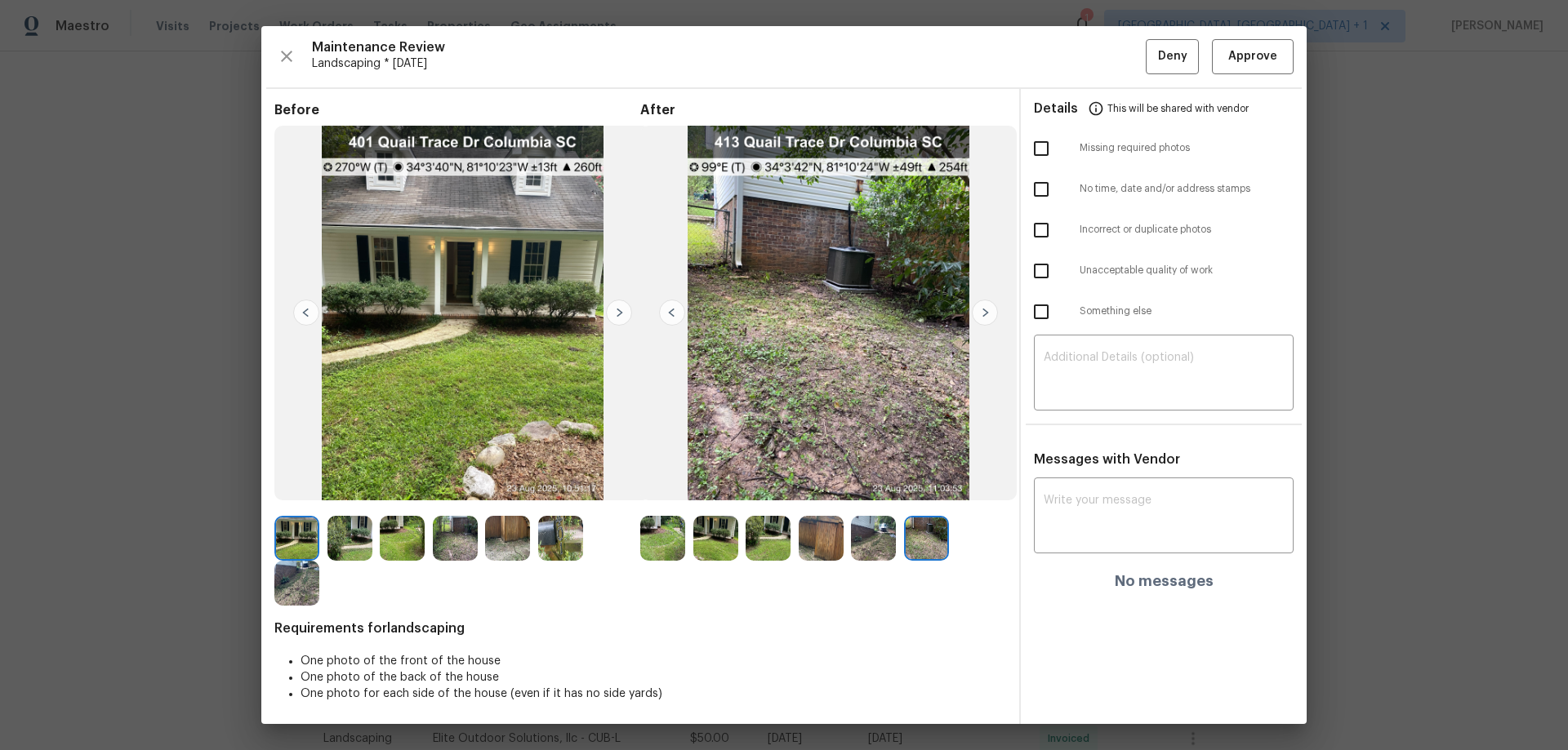
click at [975, 307] on img at bounding box center [985, 313] width 26 height 26
click at [1115, 53] on span "Approve" at bounding box center [1252, 56] width 49 height 20
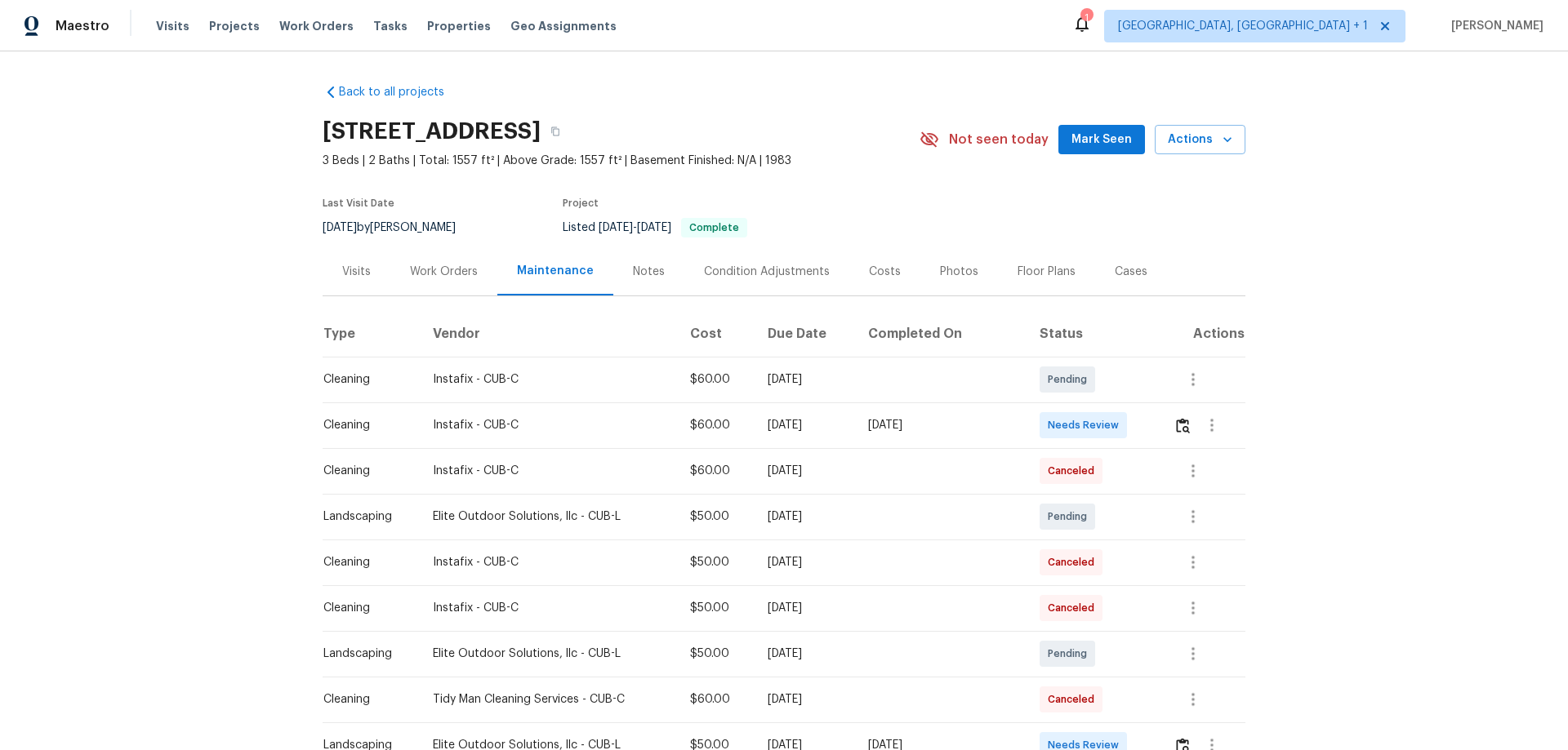
scroll to position [81, 0]
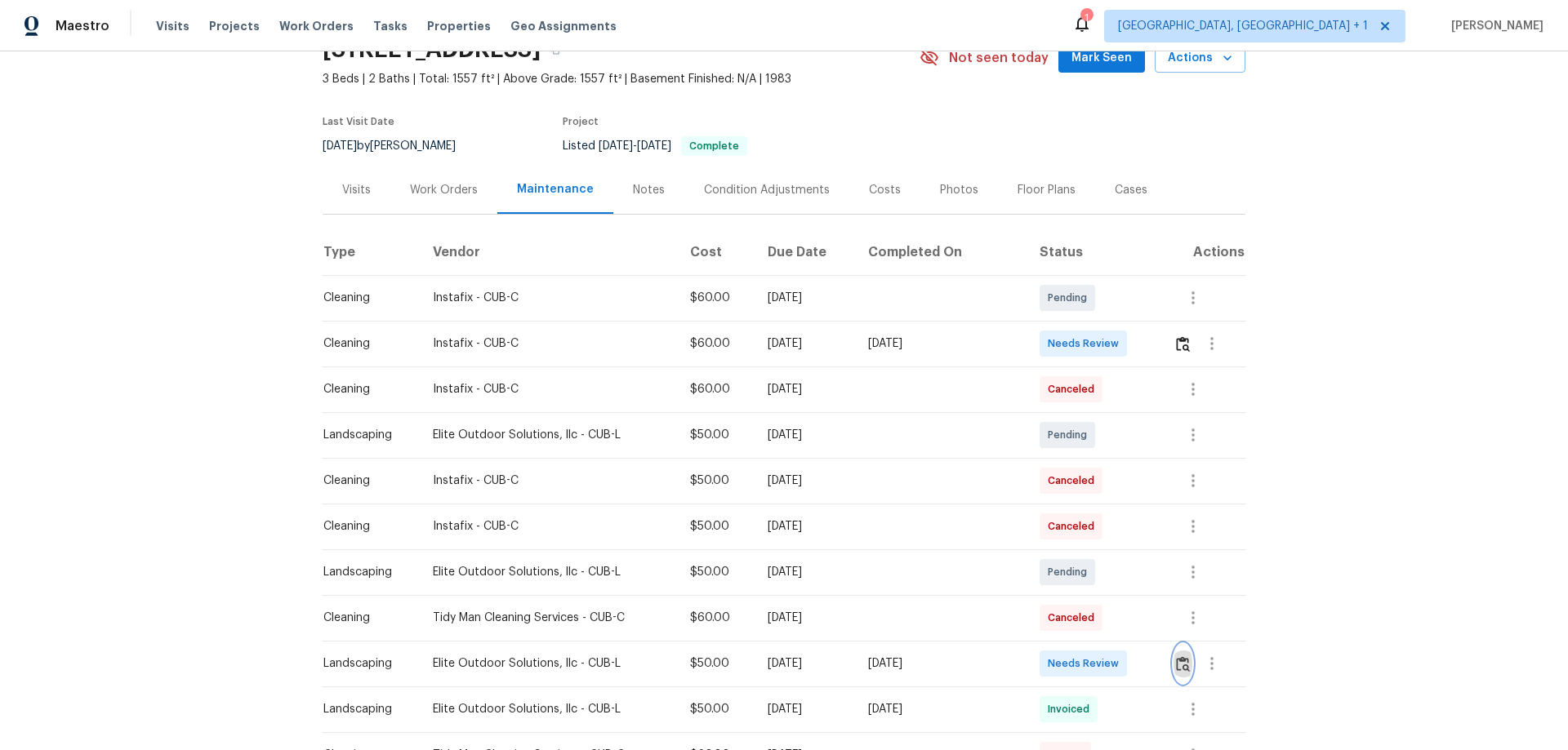
click at [1115, 494] on img "button" at bounding box center [1182, 664] width 14 height 16
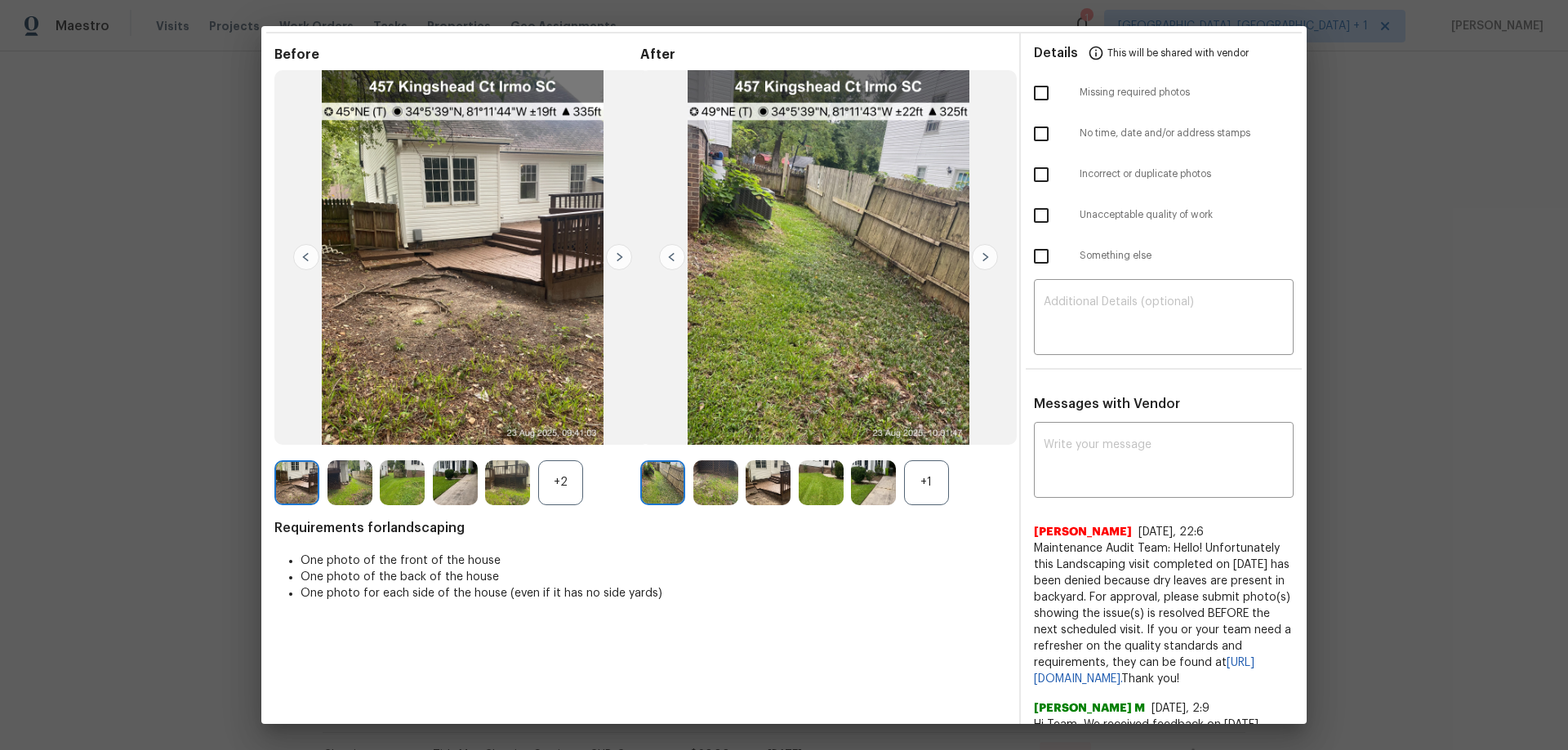
scroll to position [238, 0]
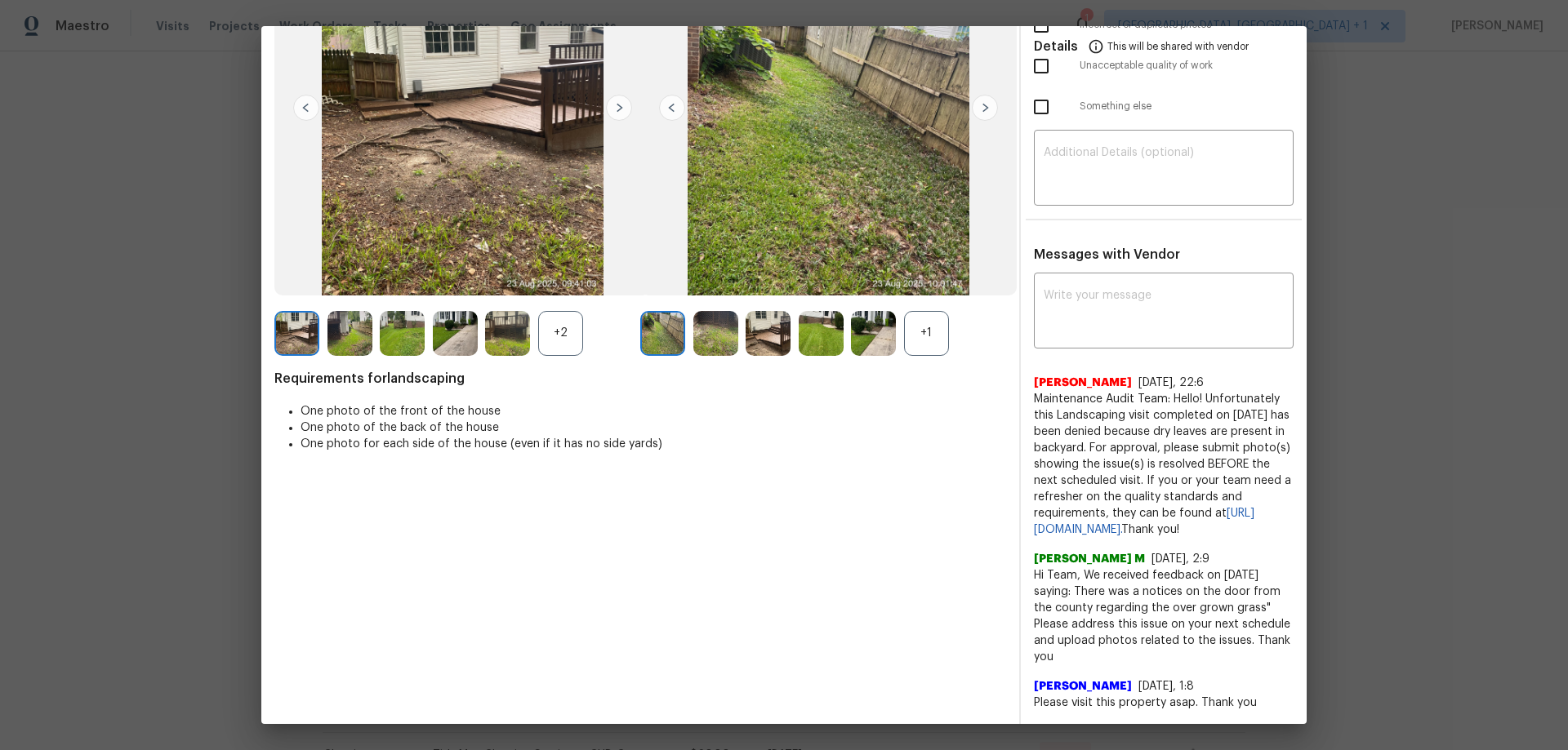
click at [571, 311] on div "+2" at bounding box center [560, 333] width 45 height 45
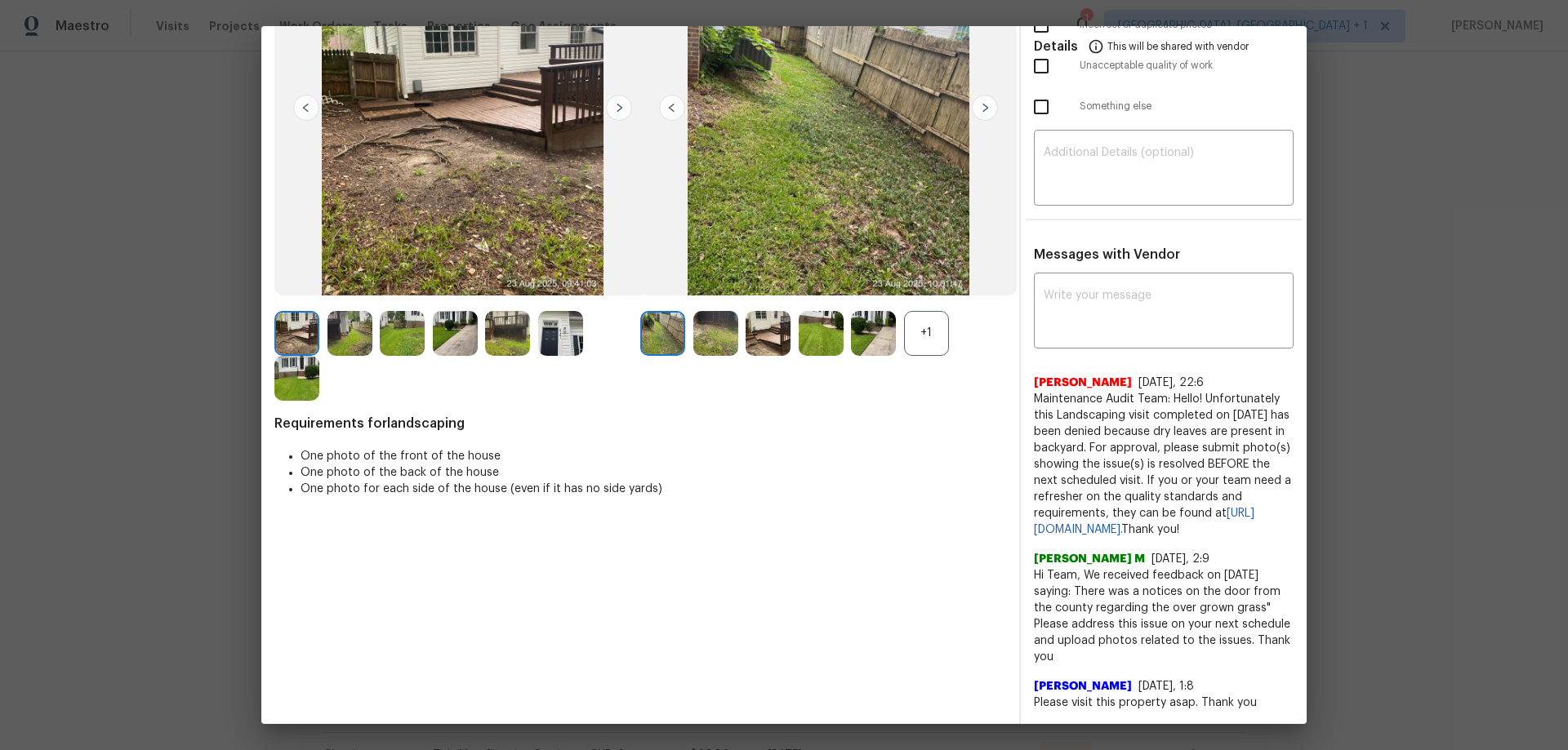
click at [920, 315] on div "+1" at bounding box center [927, 333] width 45 height 45
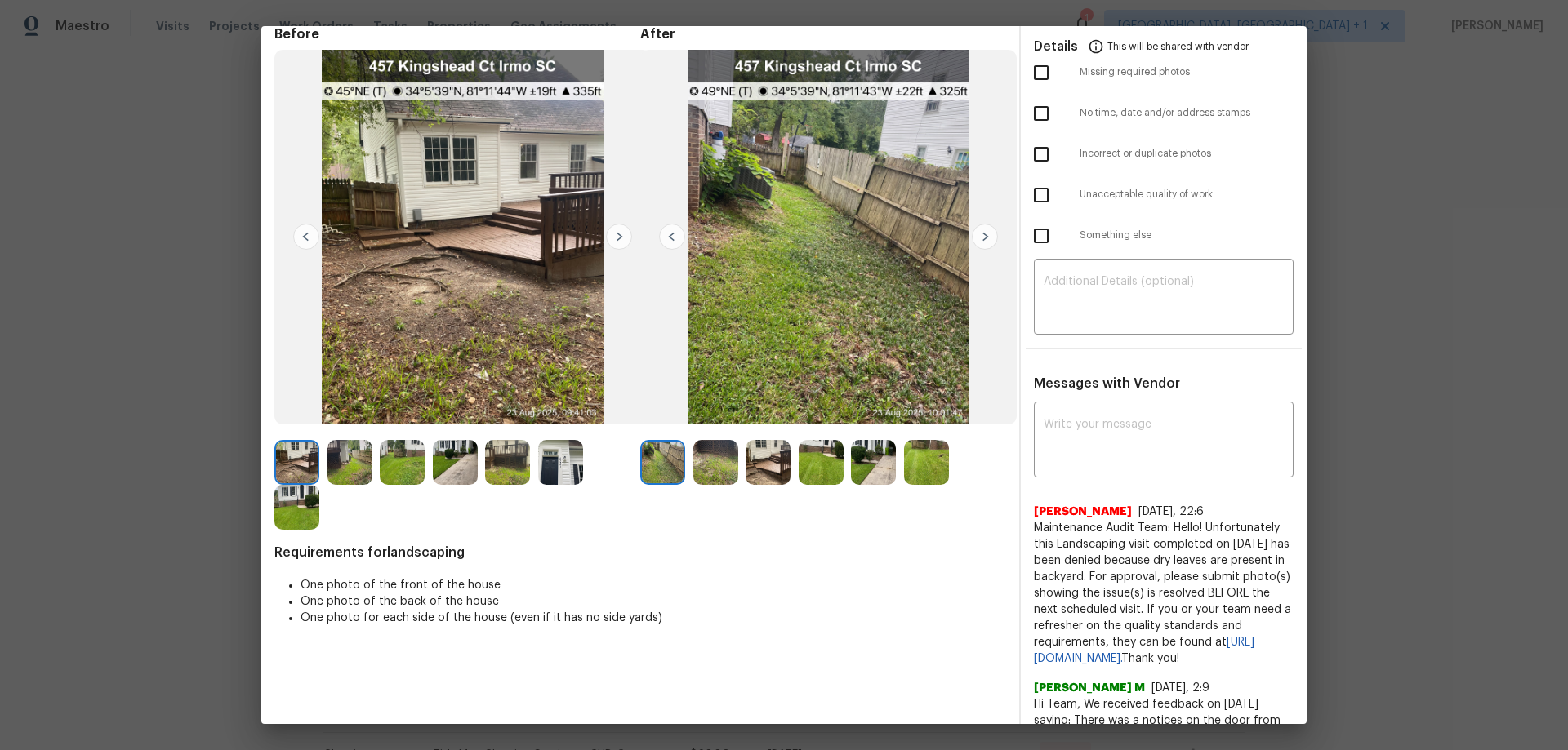
scroll to position [75, 0]
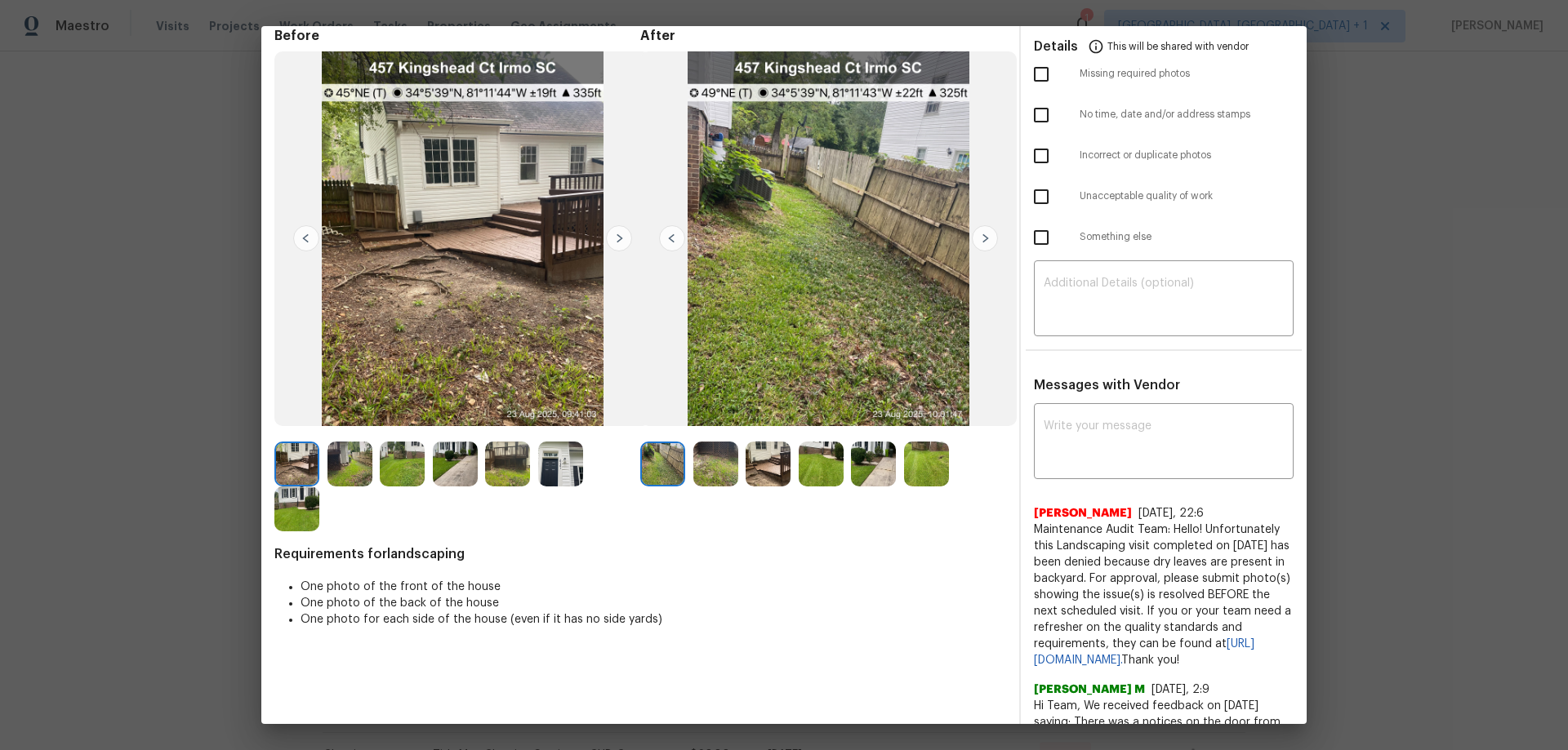
click at [622, 238] on img at bounding box center [619, 238] width 26 height 26
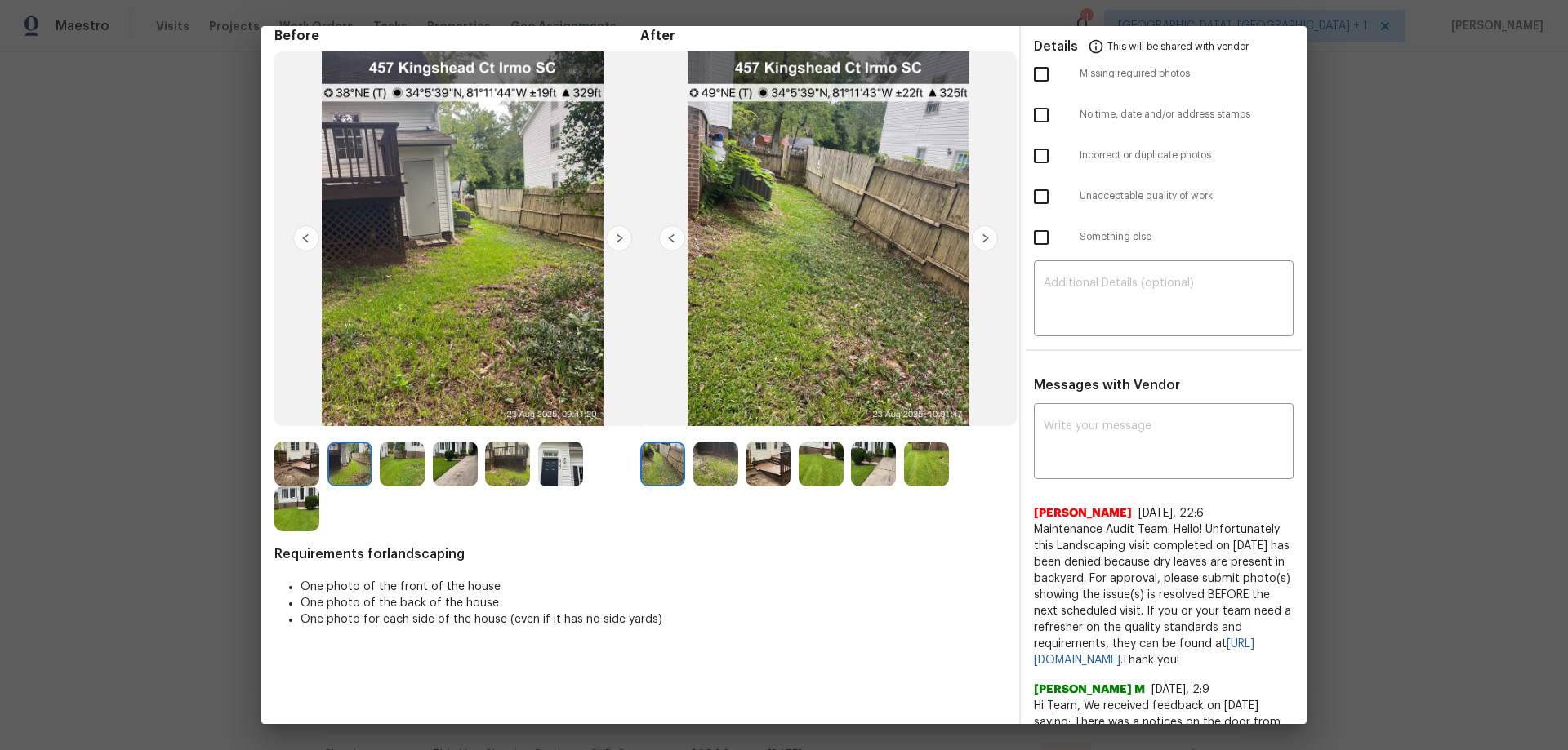
click at [621, 238] on img at bounding box center [619, 238] width 26 height 26
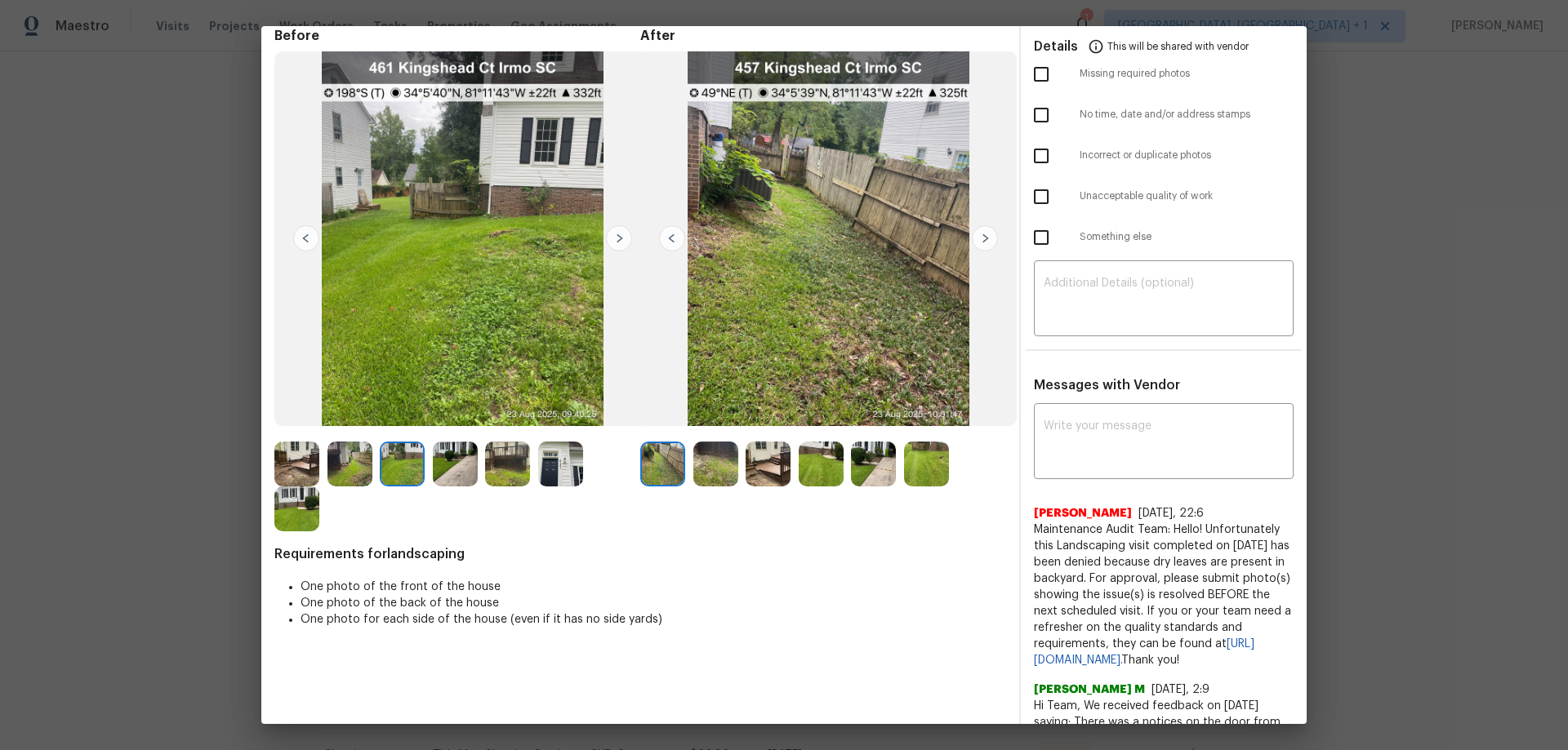
click at [621, 238] on img at bounding box center [619, 238] width 26 height 26
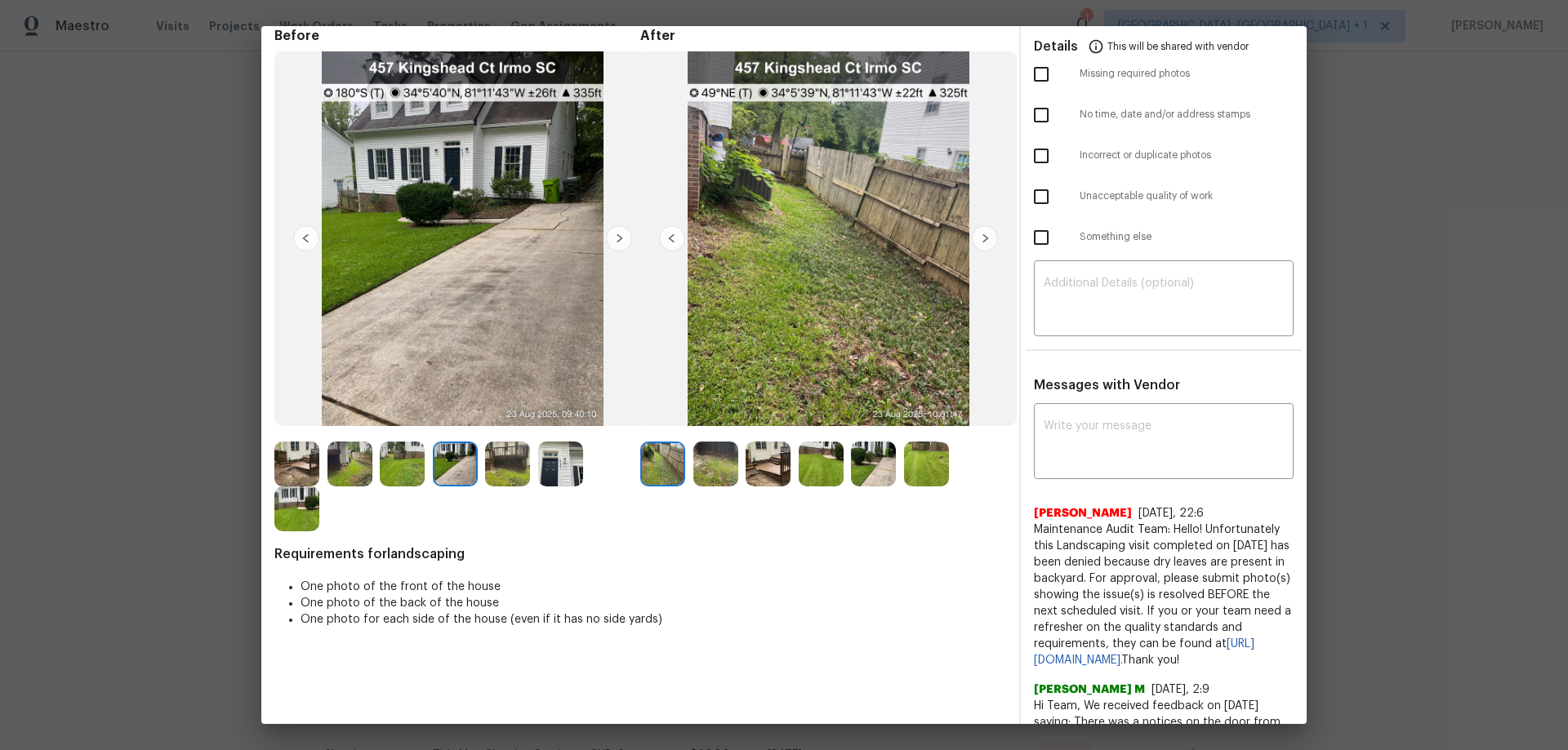
click at [621, 238] on img at bounding box center [619, 238] width 26 height 26
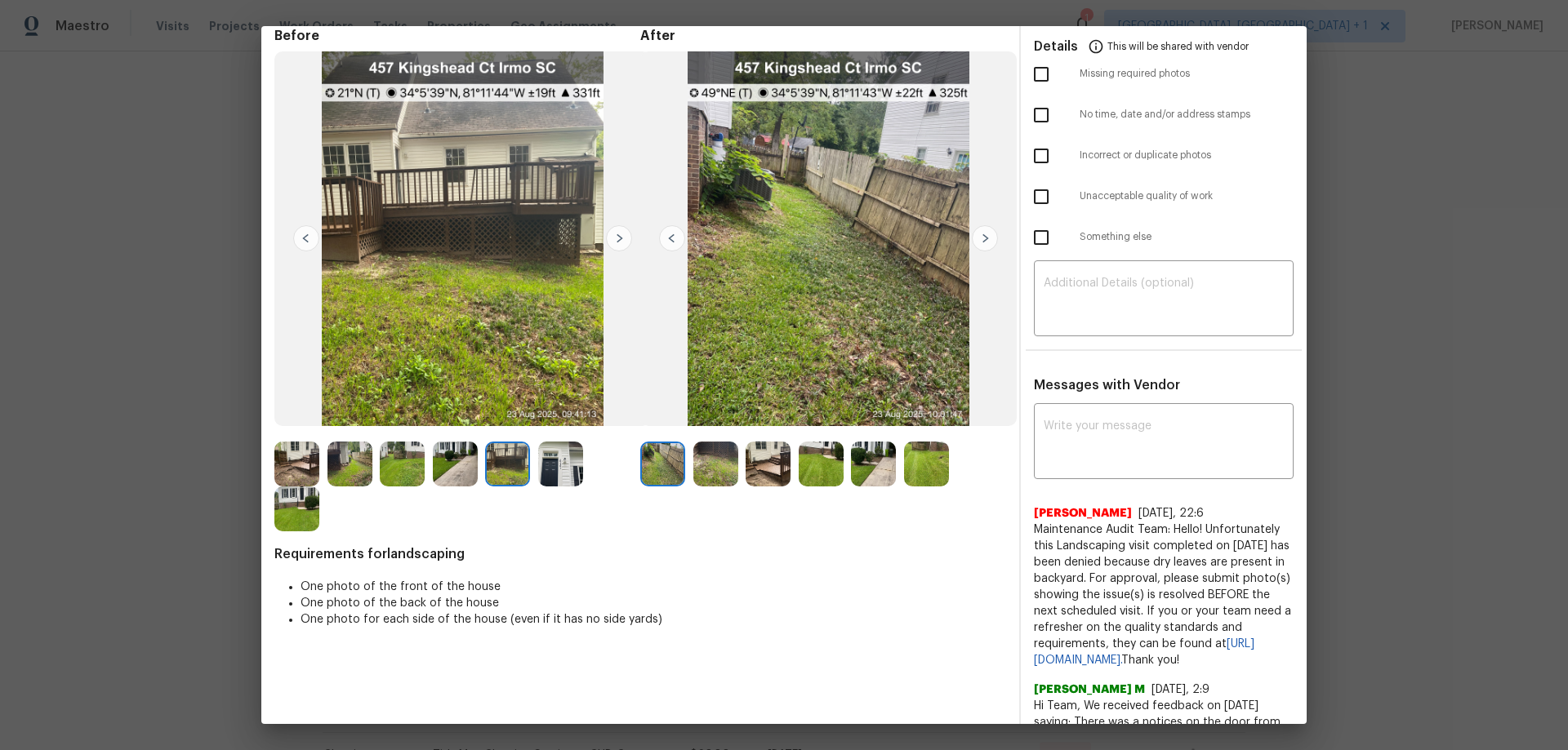
click at [607, 239] on img at bounding box center [619, 238] width 26 height 26
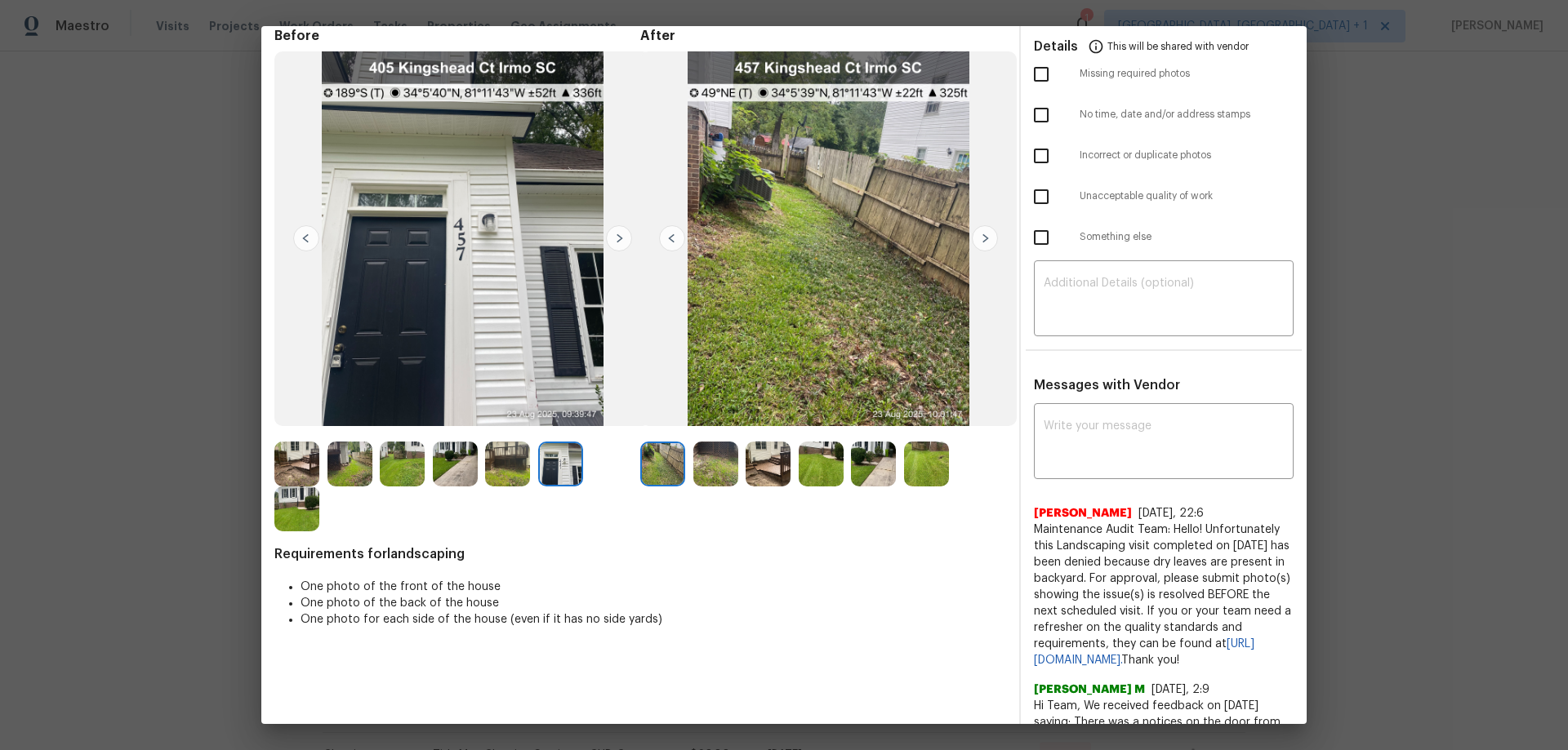
click at [615, 239] on img at bounding box center [619, 238] width 26 height 26
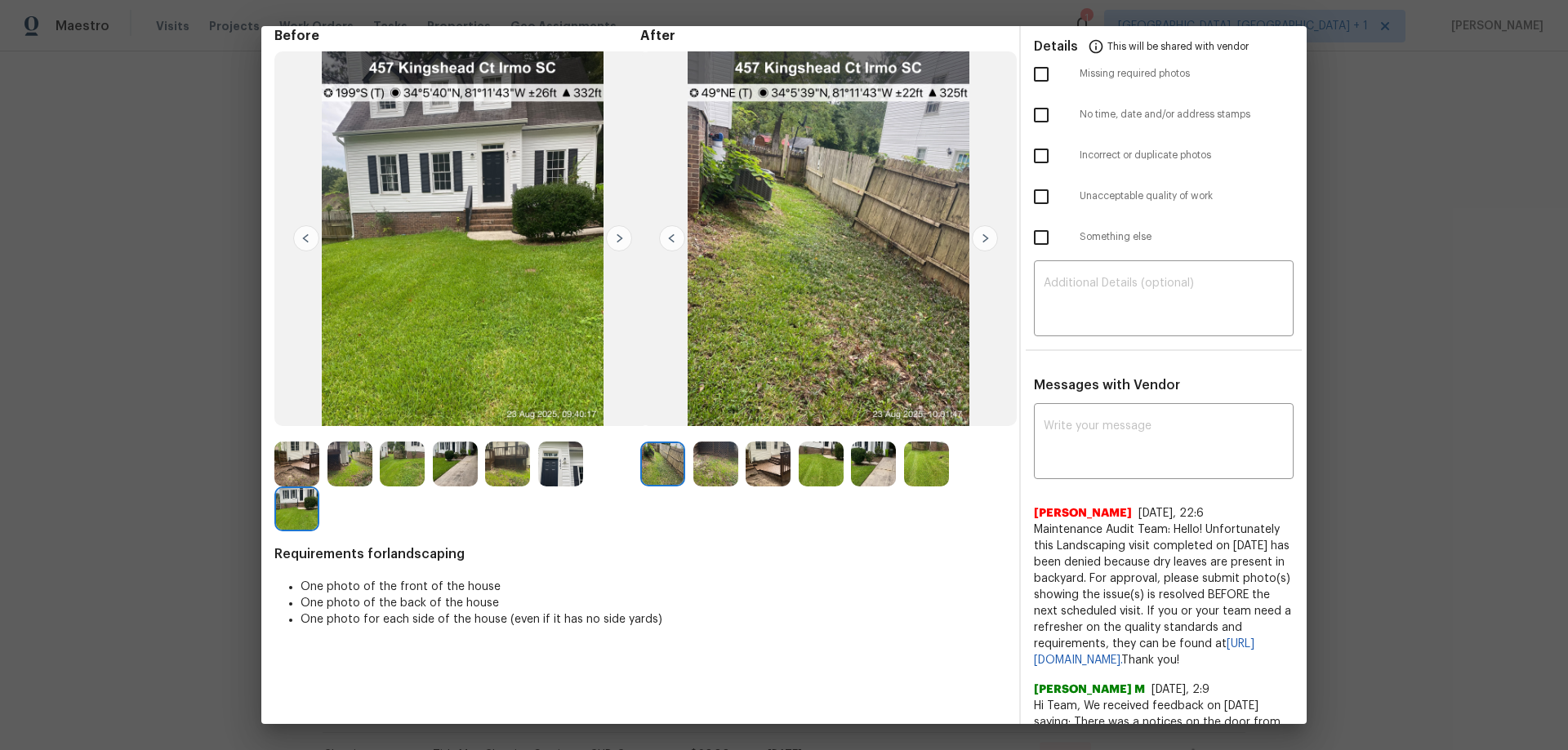
click at [979, 231] on img at bounding box center [985, 238] width 26 height 26
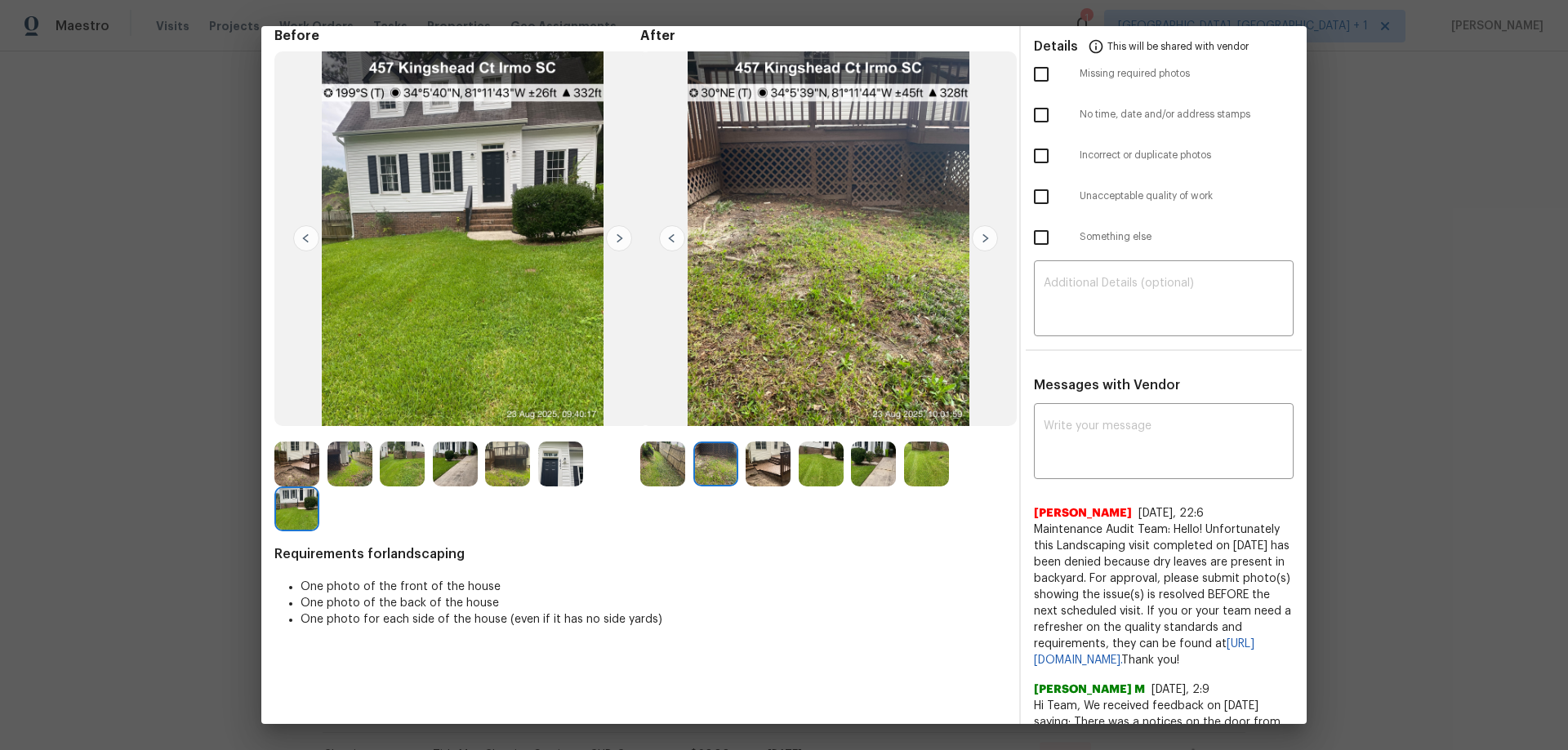
click at [979, 231] on img at bounding box center [985, 238] width 26 height 26
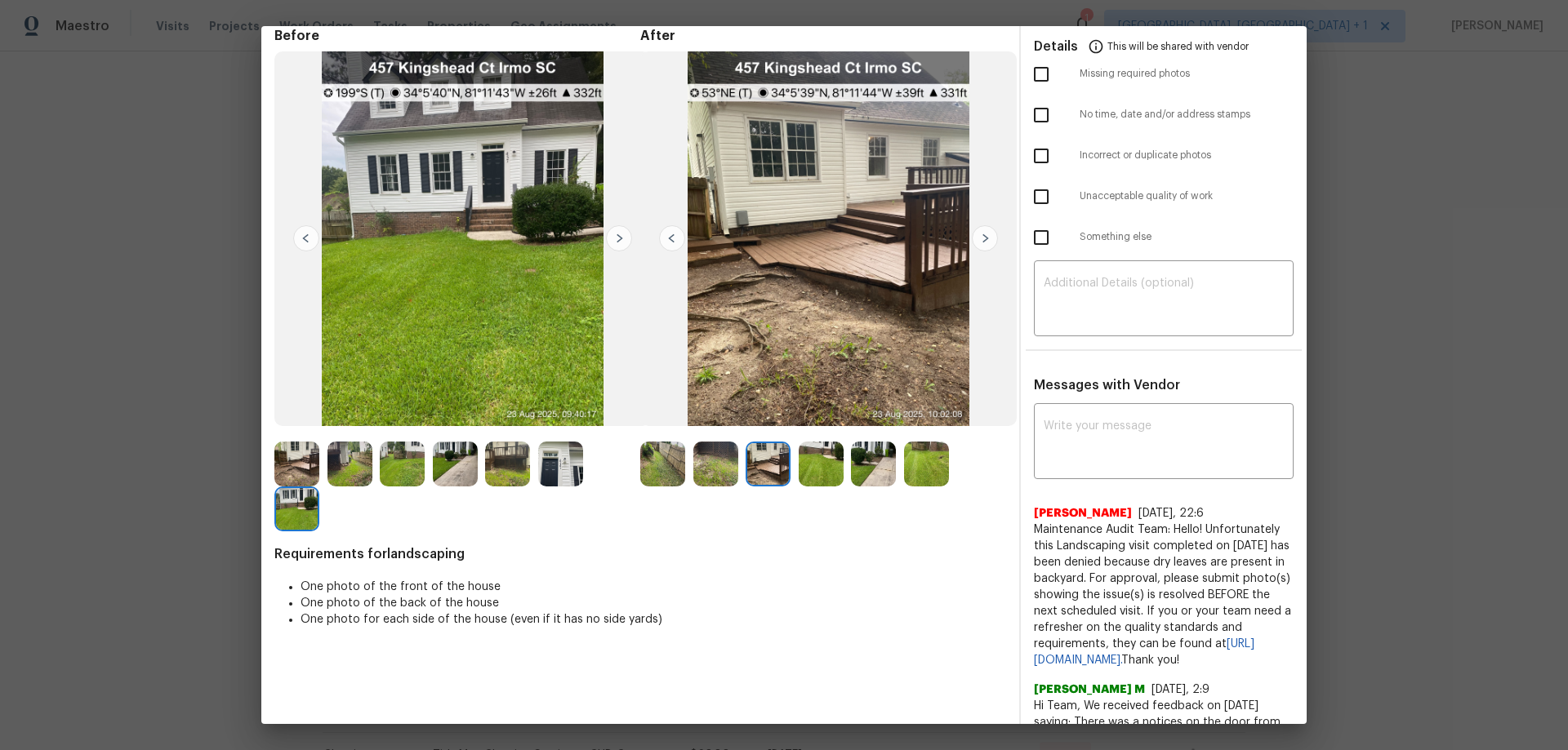
click at [979, 231] on img at bounding box center [985, 238] width 26 height 26
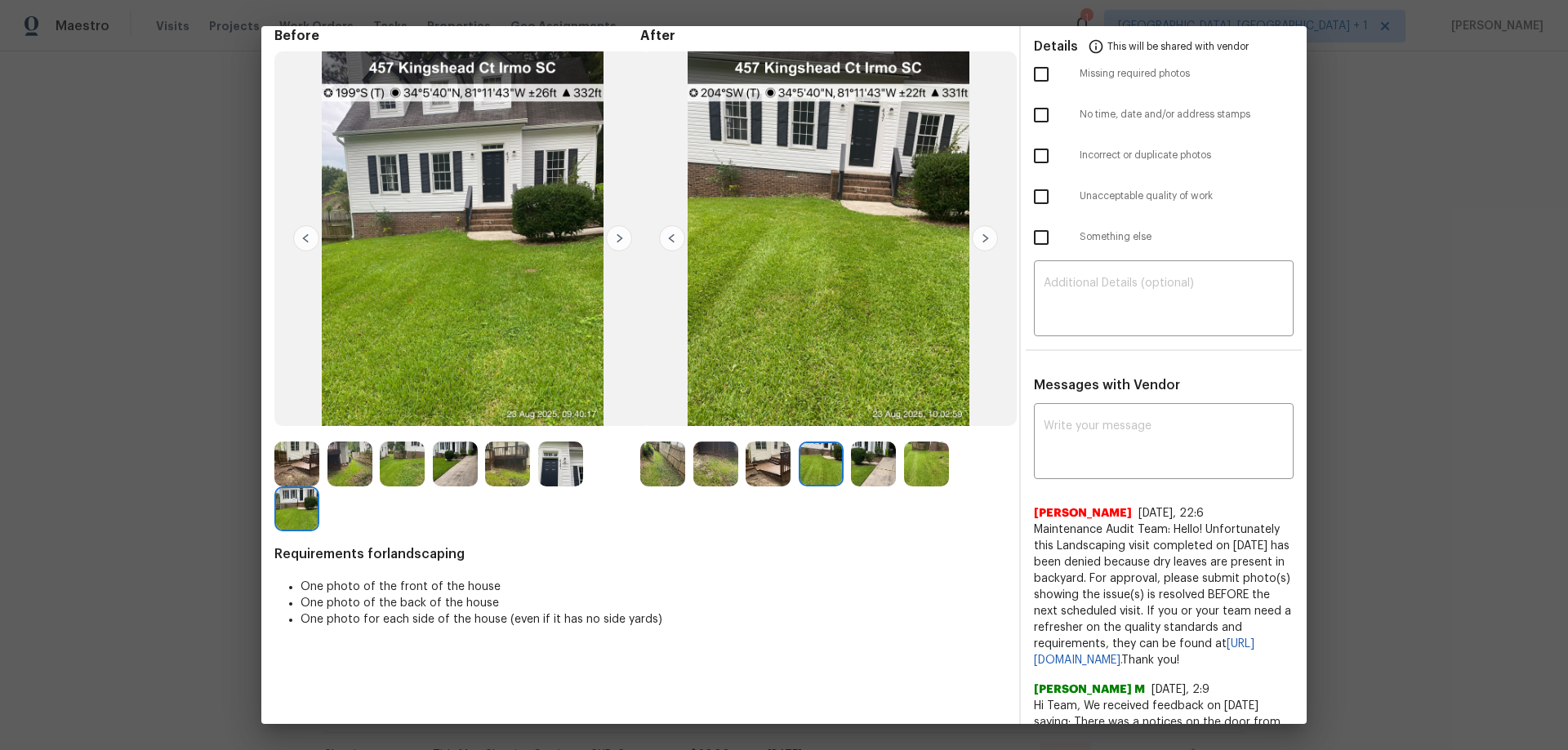
click at [979, 231] on img at bounding box center [985, 238] width 26 height 26
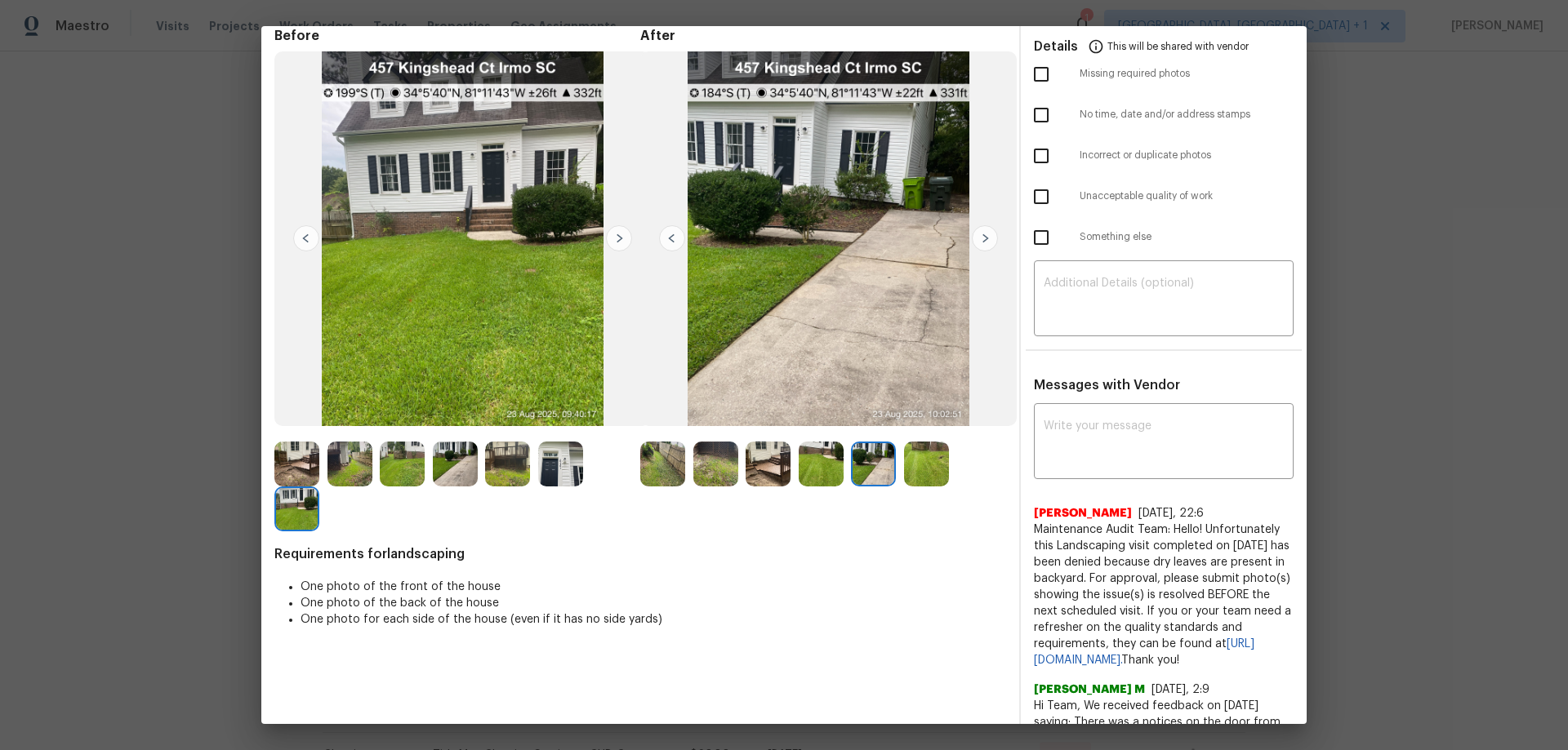
click at [979, 231] on img at bounding box center [985, 238] width 26 height 26
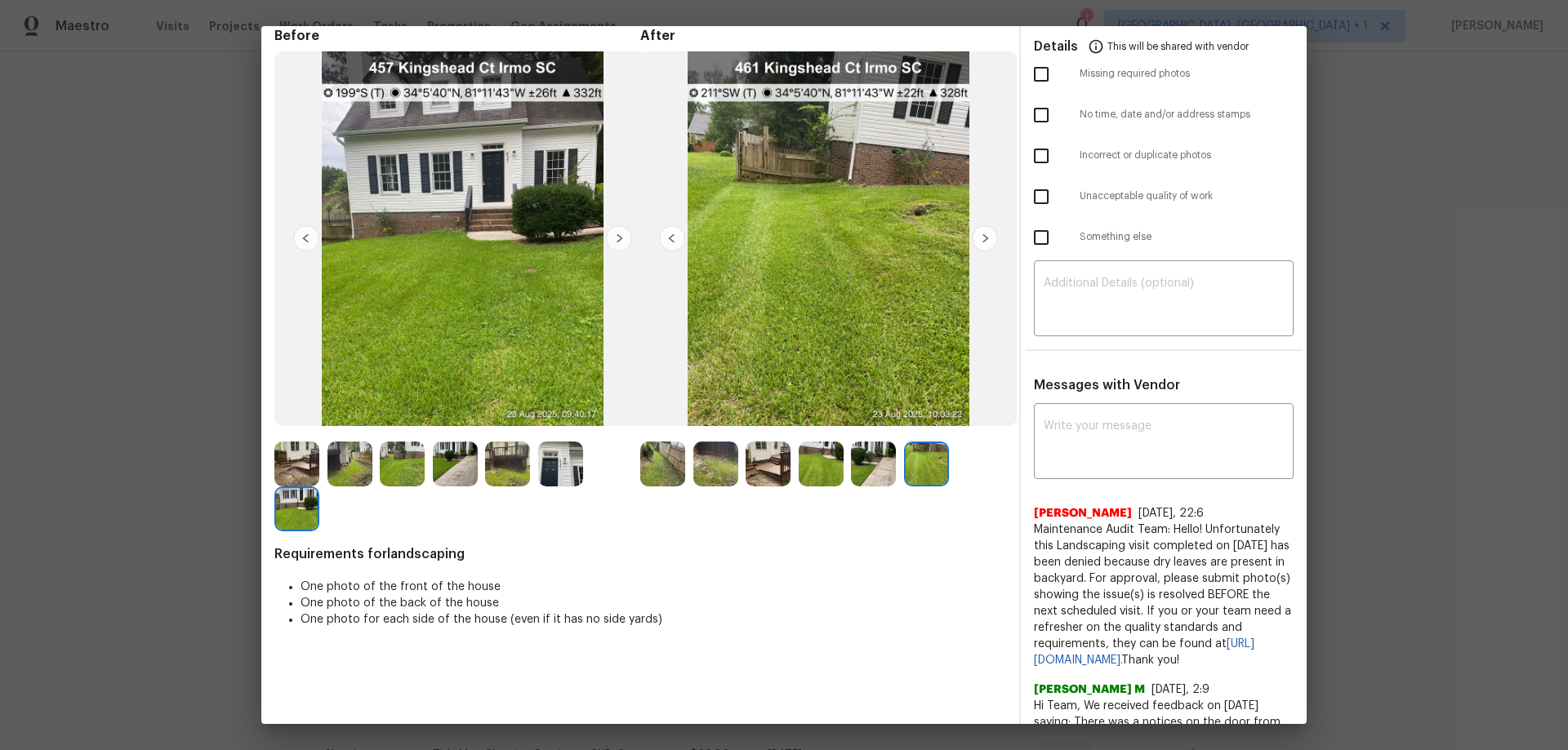
click at [979, 231] on img at bounding box center [985, 238] width 26 height 26
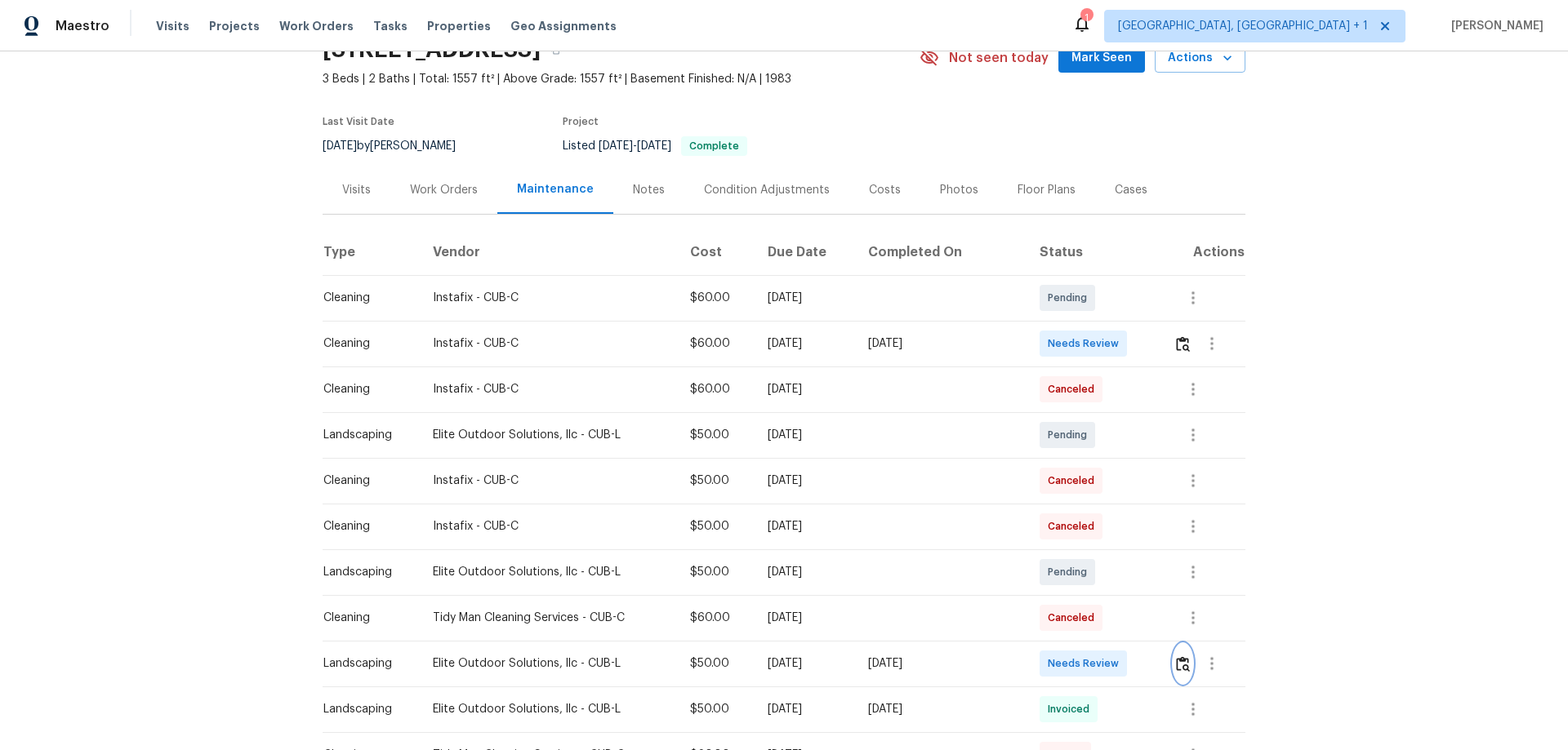
click at [1115, 494] on button "button" at bounding box center [1183, 663] width 18 height 39
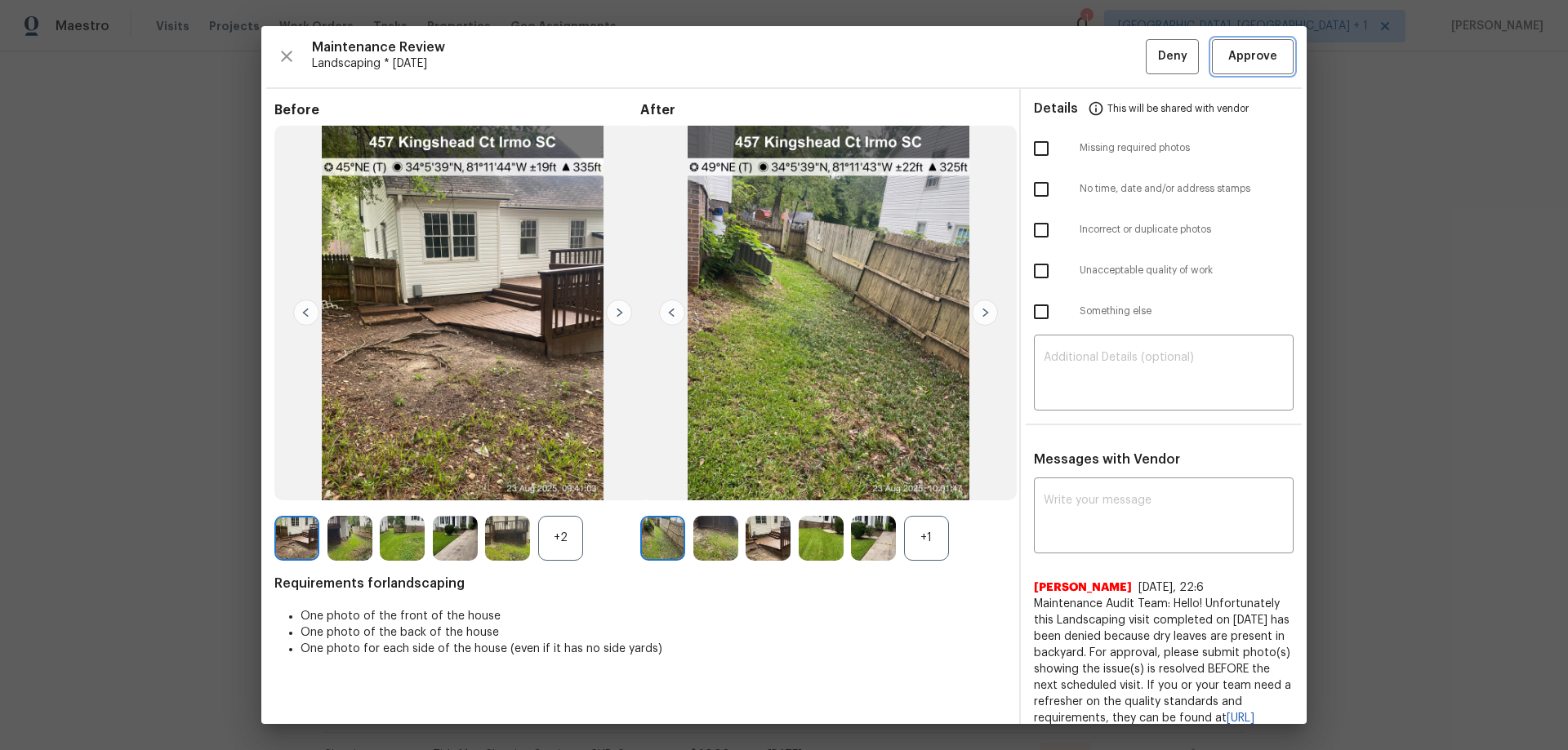
click at [1115, 59] on span "Approve" at bounding box center [1252, 56] width 49 height 20
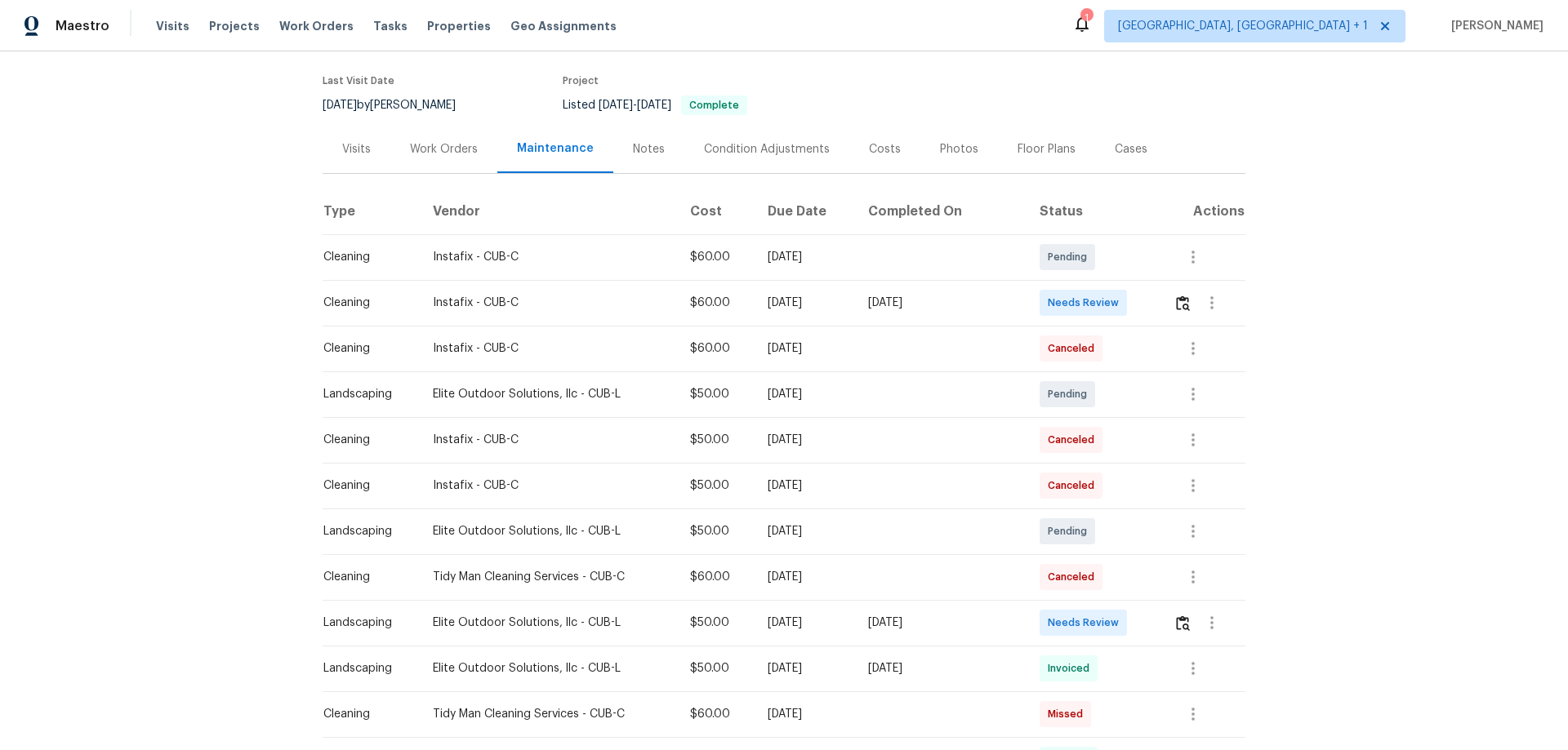
scroll to position [244, 0]
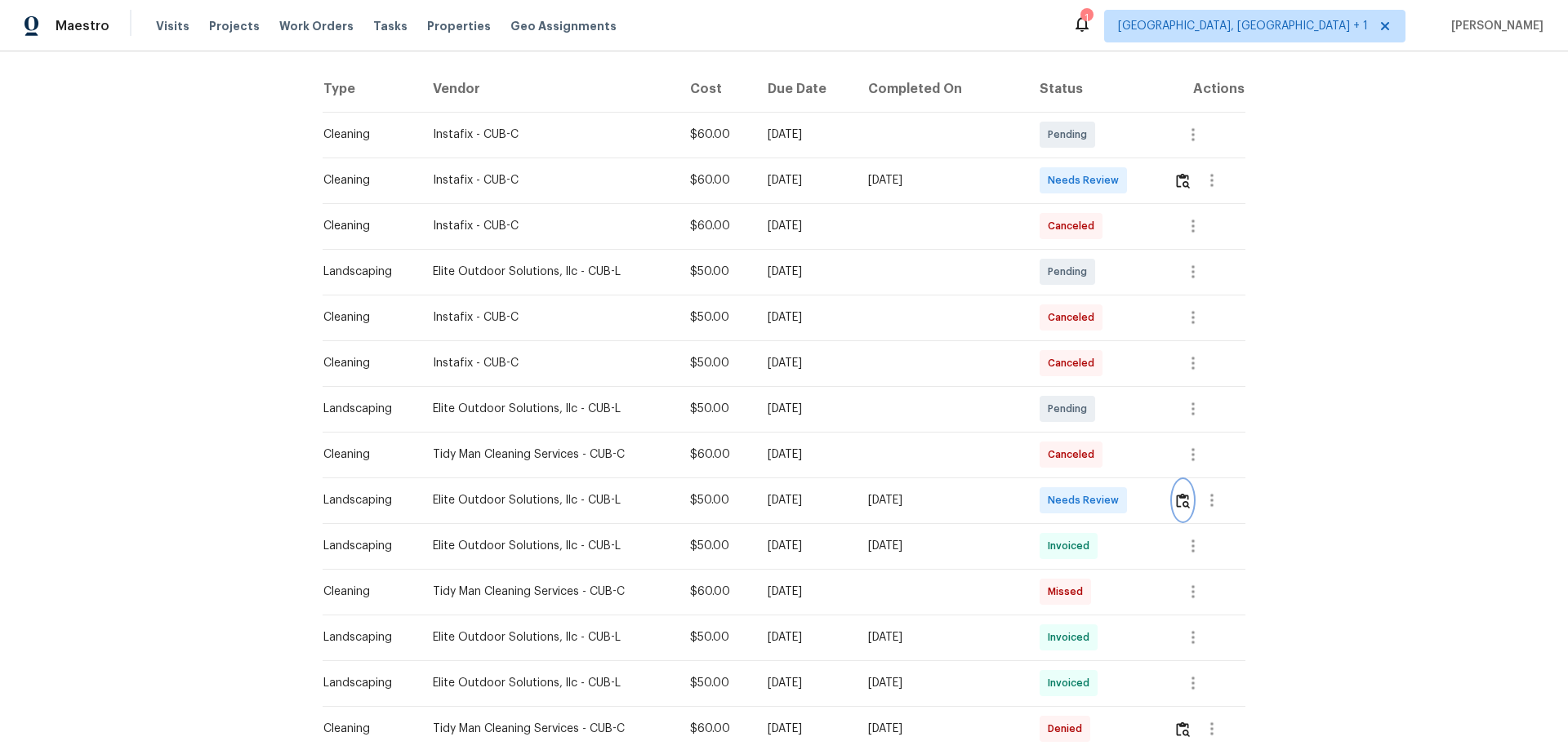
click at [1115, 494] on img "button" at bounding box center [1182, 501] width 14 height 16
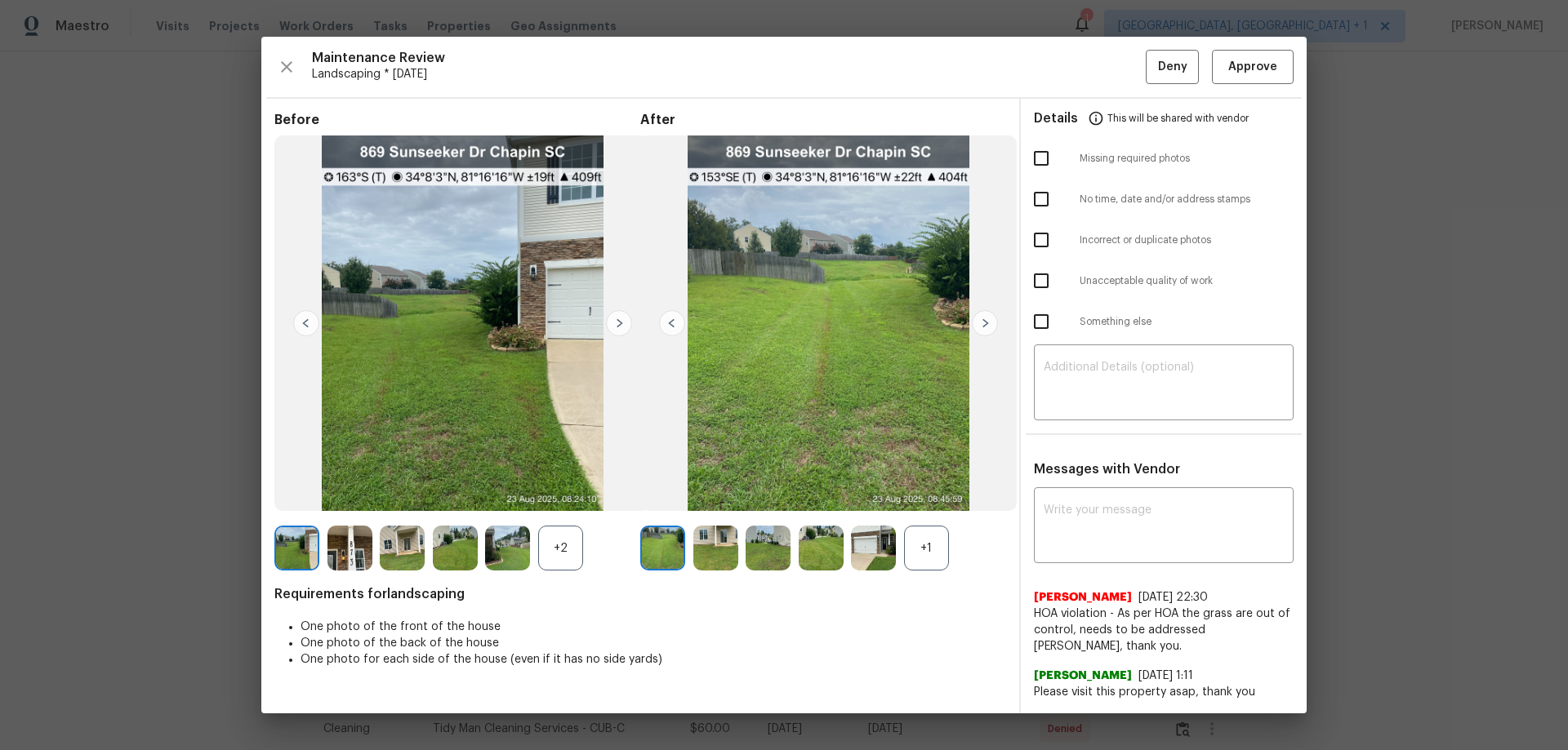
click at [565, 494] on div "+2" at bounding box center [560, 548] width 45 height 45
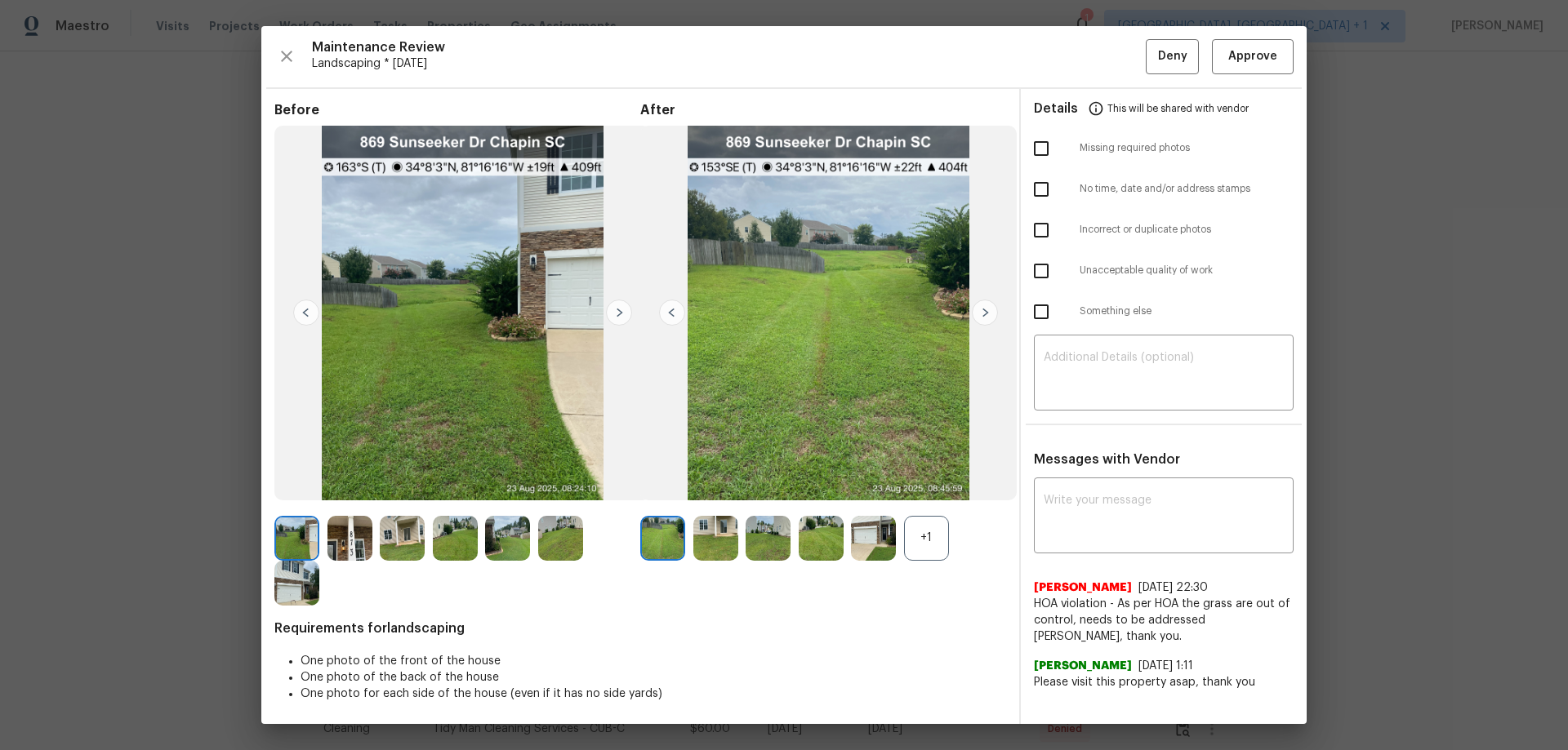
click at [930, 494] on div "+1" at bounding box center [927, 538] width 45 height 45
click at [611, 304] on img at bounding box center [619, 313] width 26 height 26
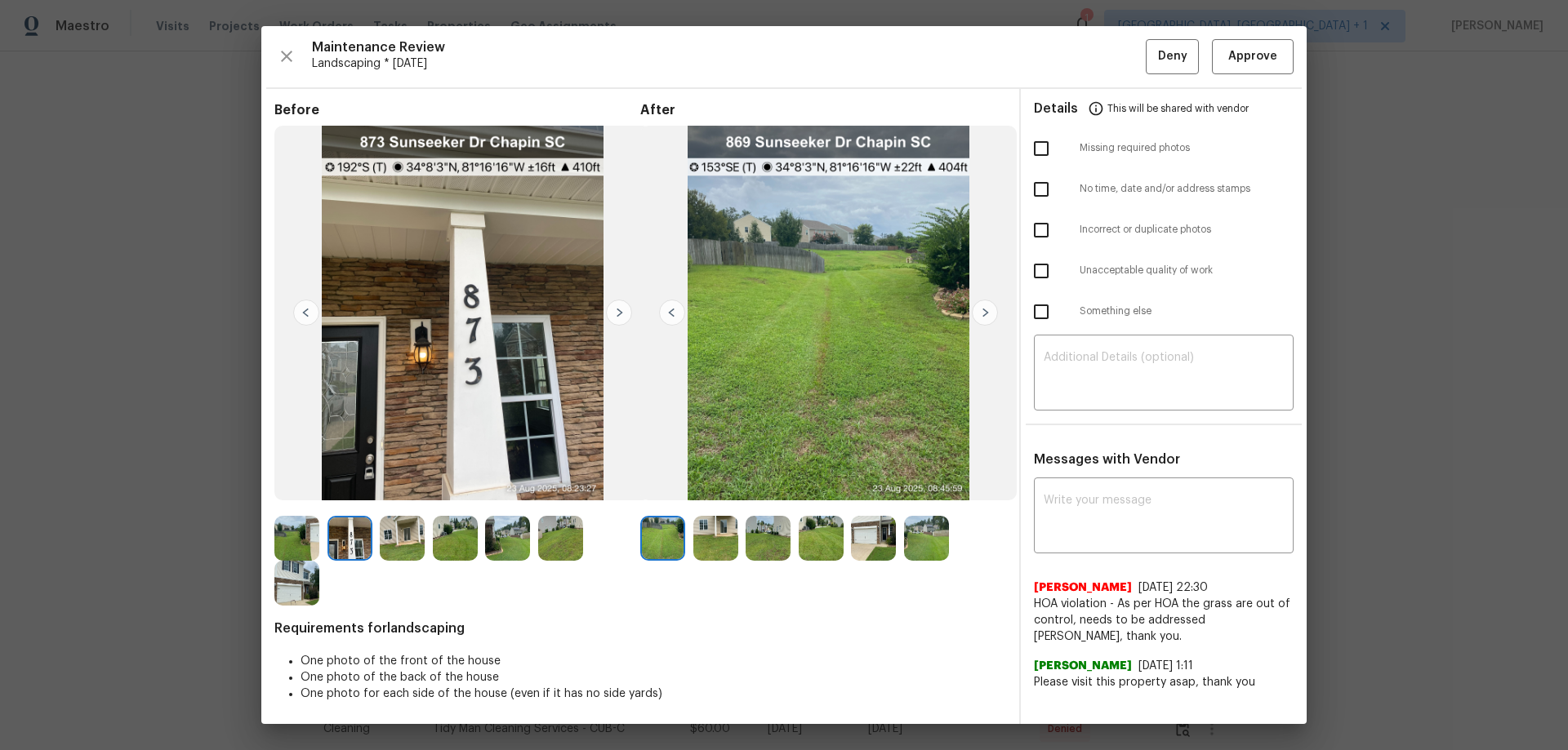
click at [611, 304] on img at bounding box center [619, 313] width 26 height 26
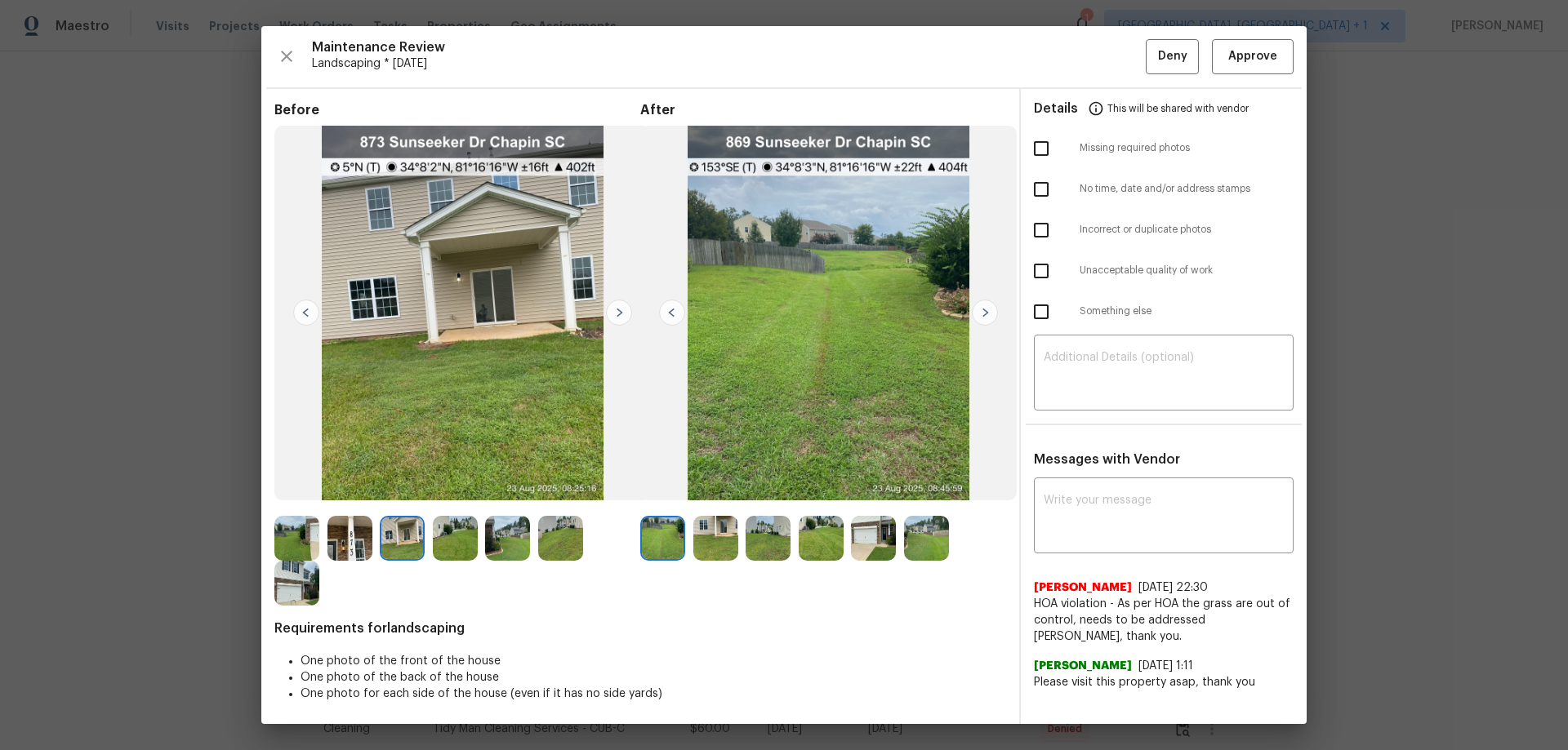
click at [607, 304] on img at bounding box center [619, 313] width 26 height 26
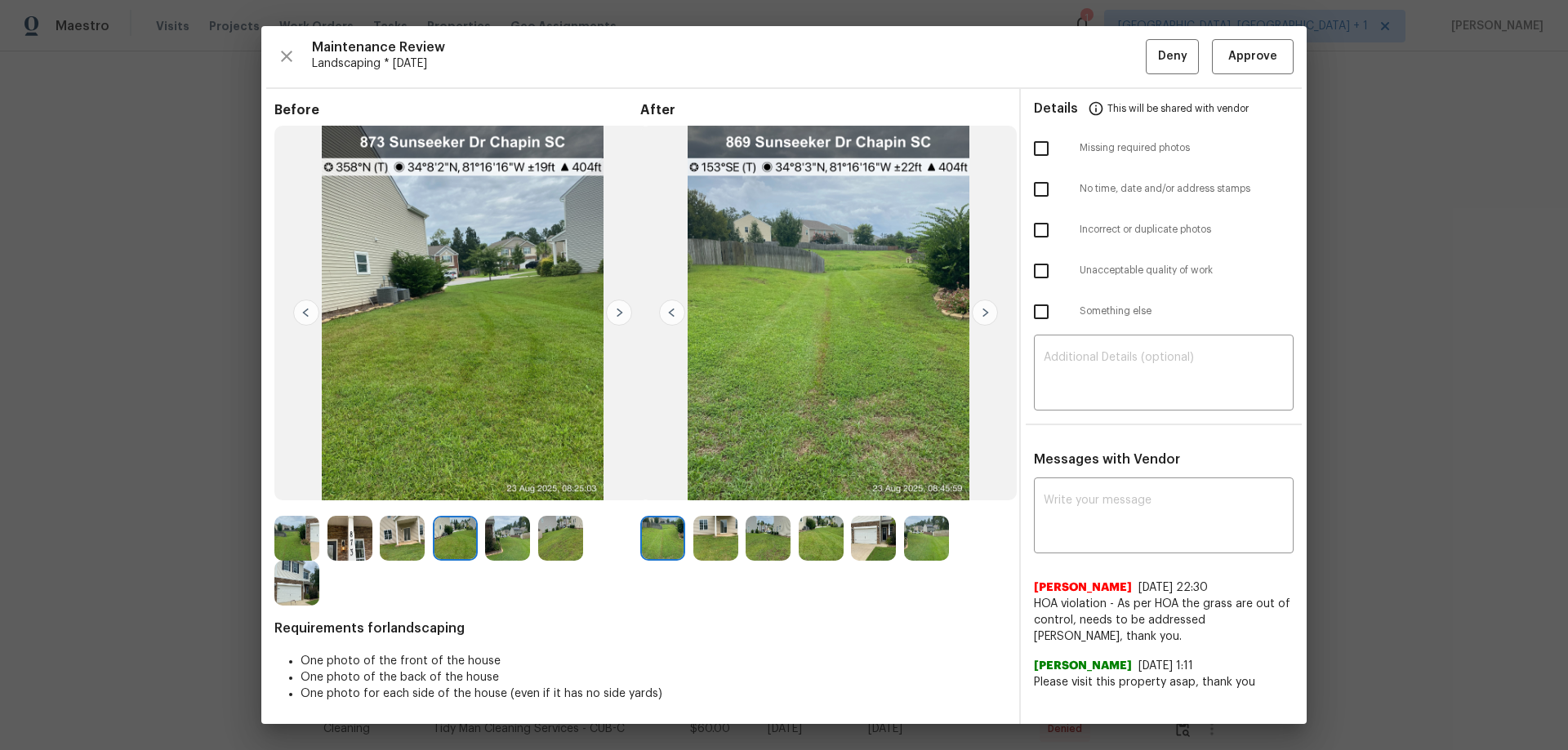
click at [609, 304] on img at bounding box center [619, 313] width 26 height 26
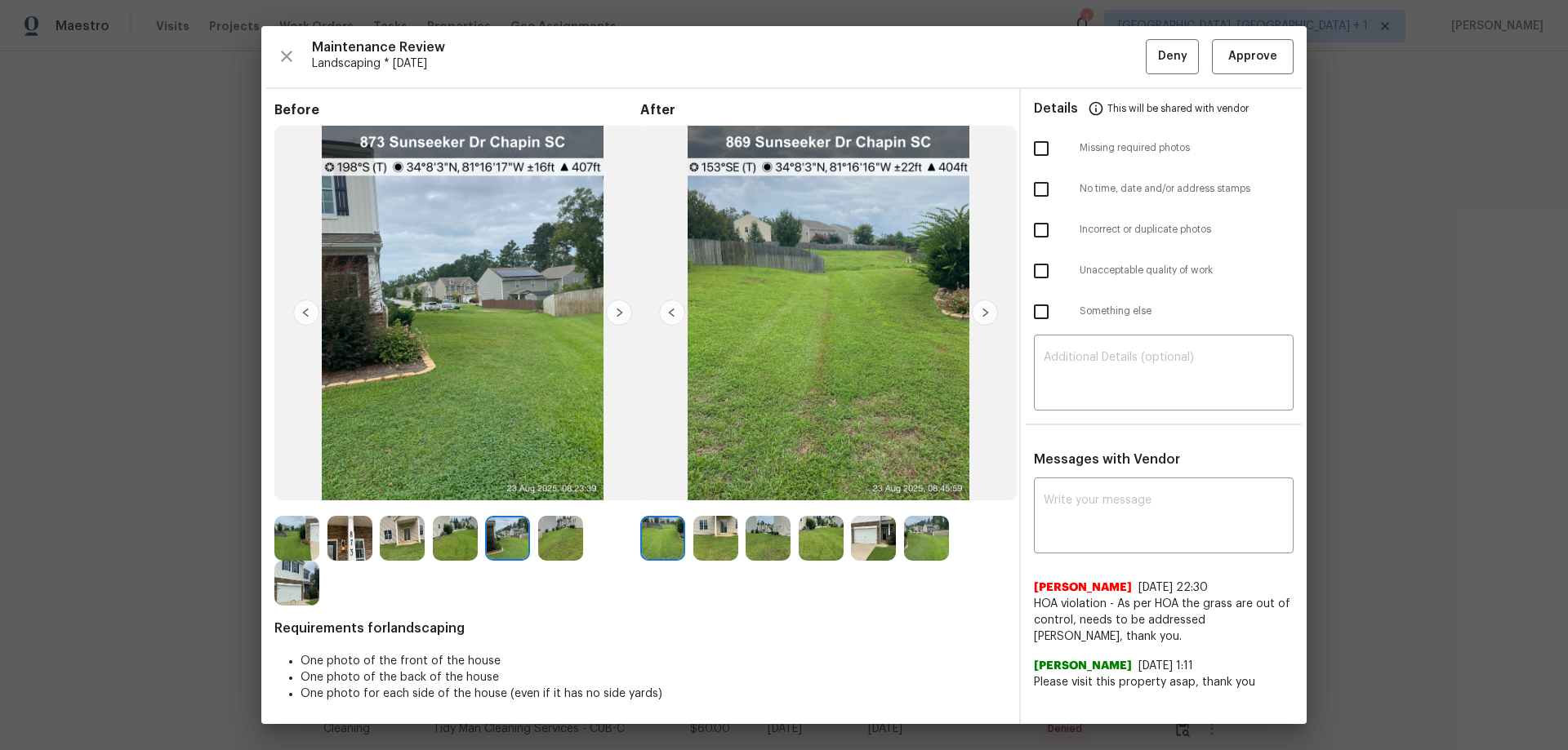
click at [609, 304] on img at bounding box center [619, 313] width 26 height 26
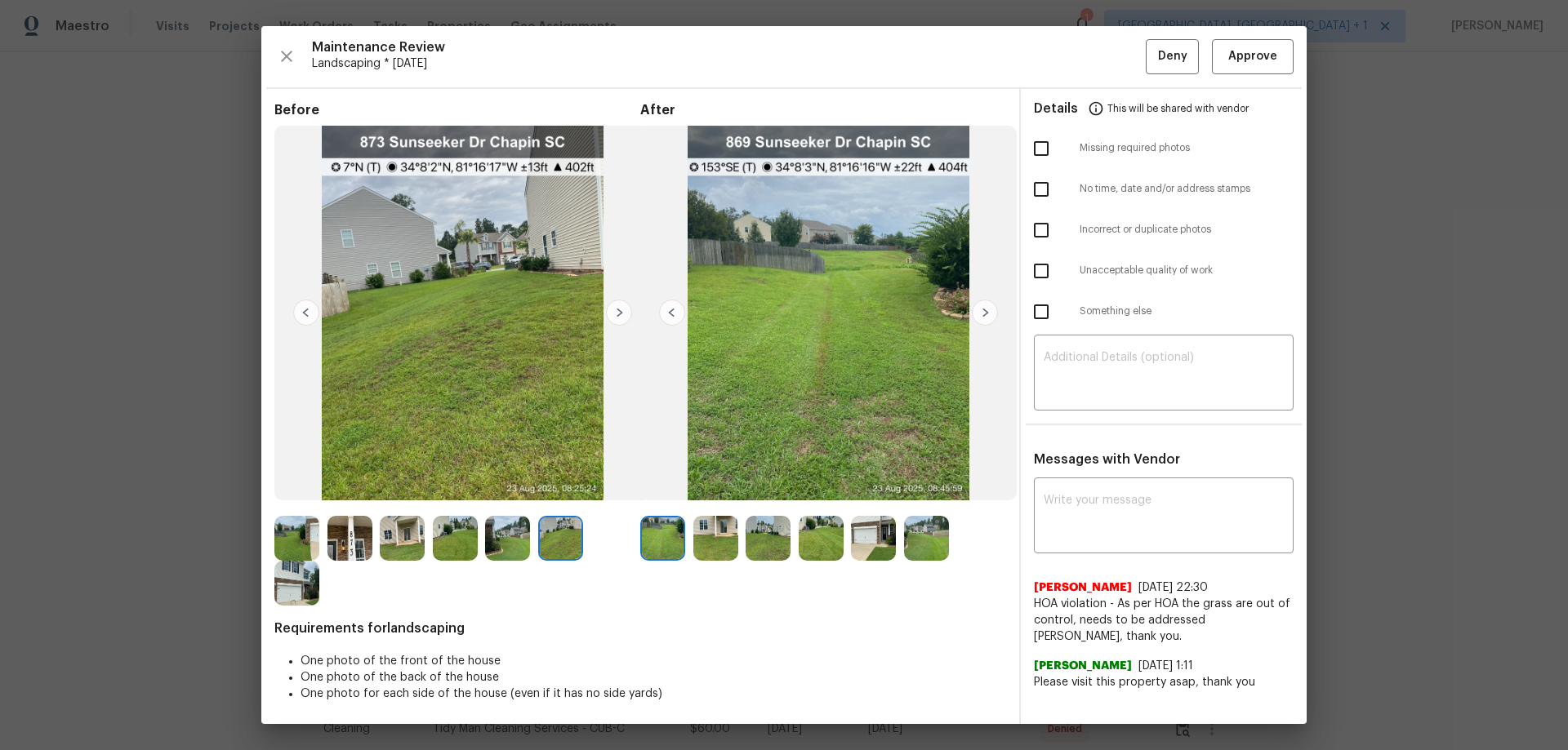
click at [609, 304] on img at bounding box center [619, 313] width 26 height 26
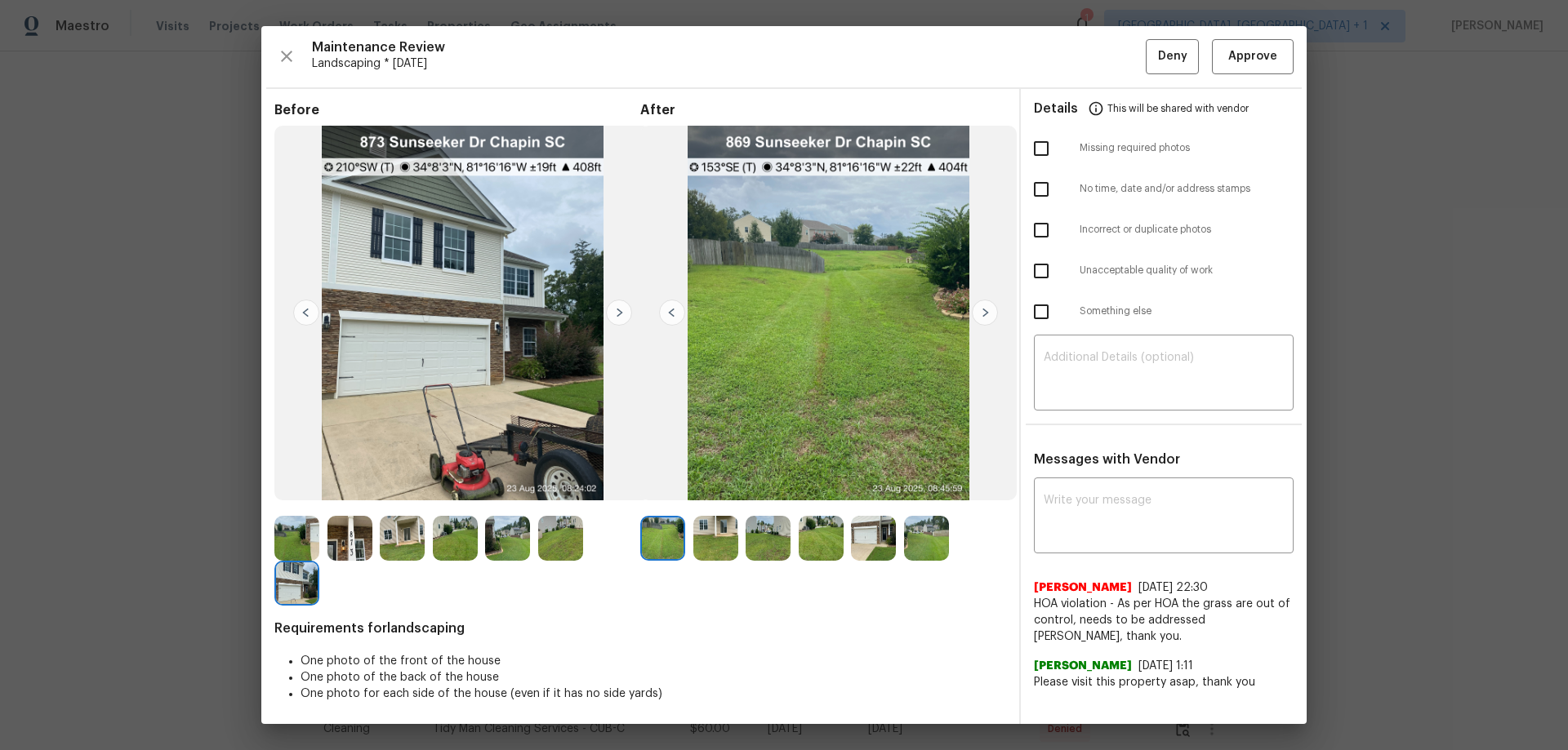
click at [609, 304] on img at bounding box center [619, 313] width 26 height 26
click at [981, 308] on img at bounding box center [985, 313] width 26 height 26
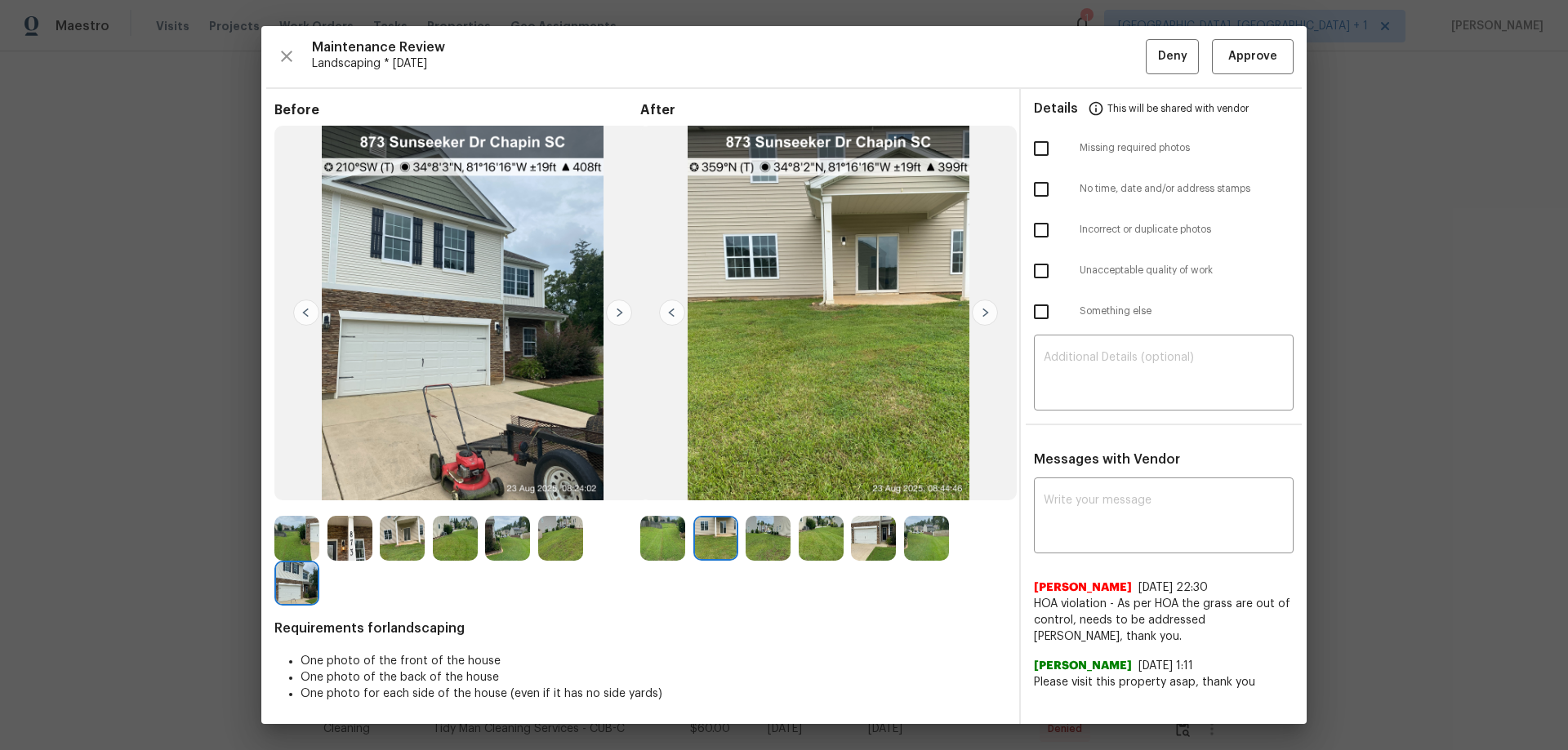
click at [981, 308] on img at bounding box center [985, 313] width 26 height 26
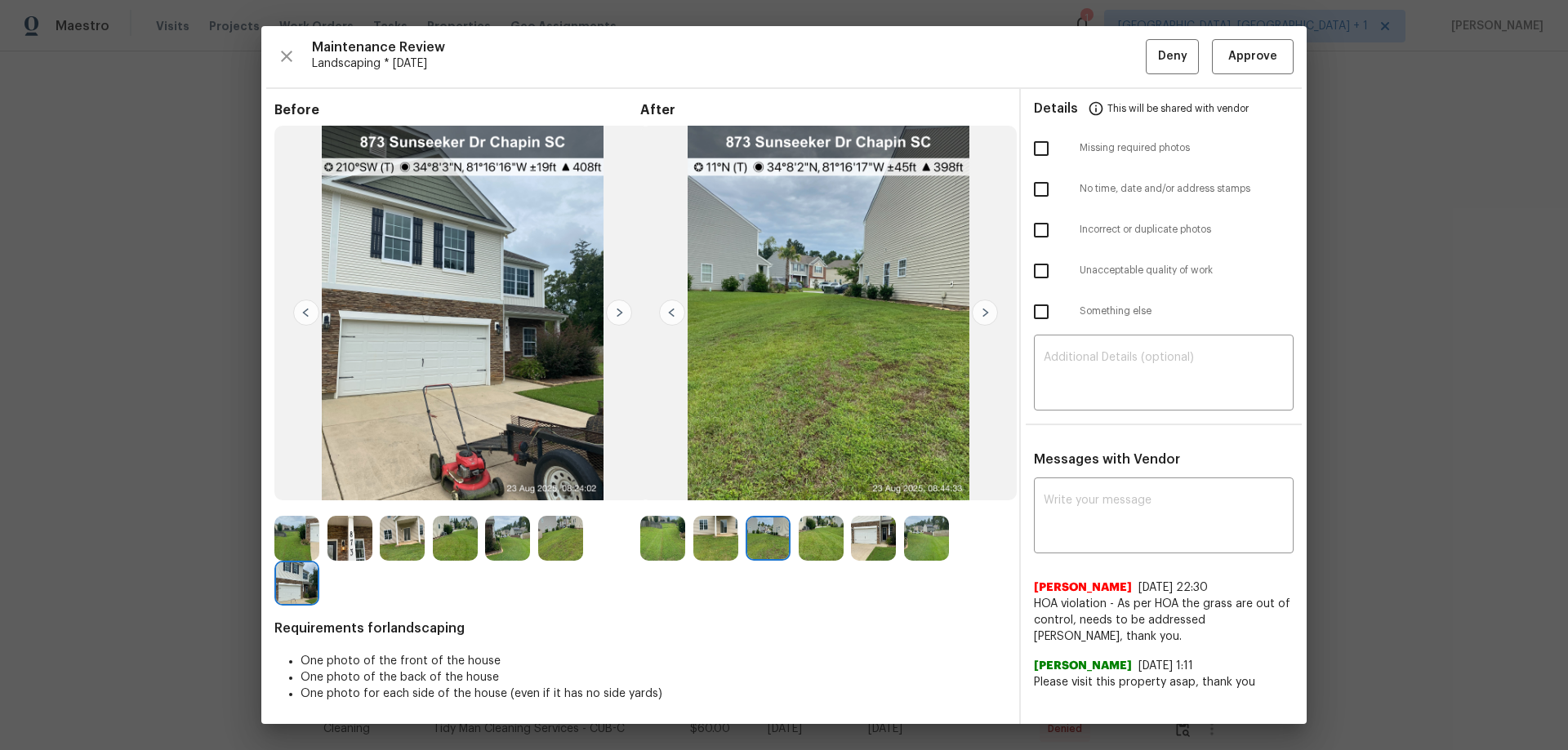
click at [981, 308] on img at bounding box center [985, 313] width 26 height 26
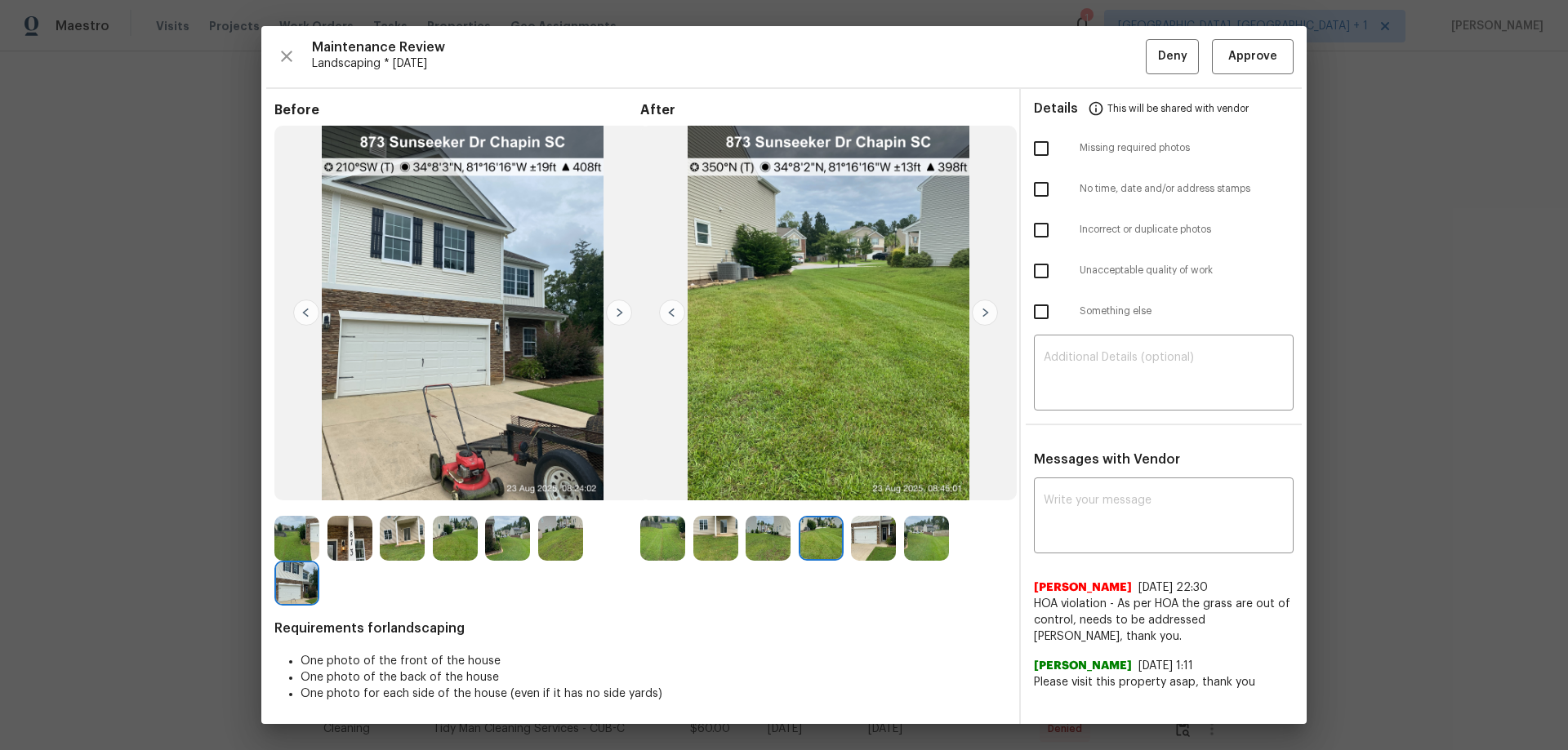
click at [981, 308] on img at bounding box center [985, 313] width 26 height 26
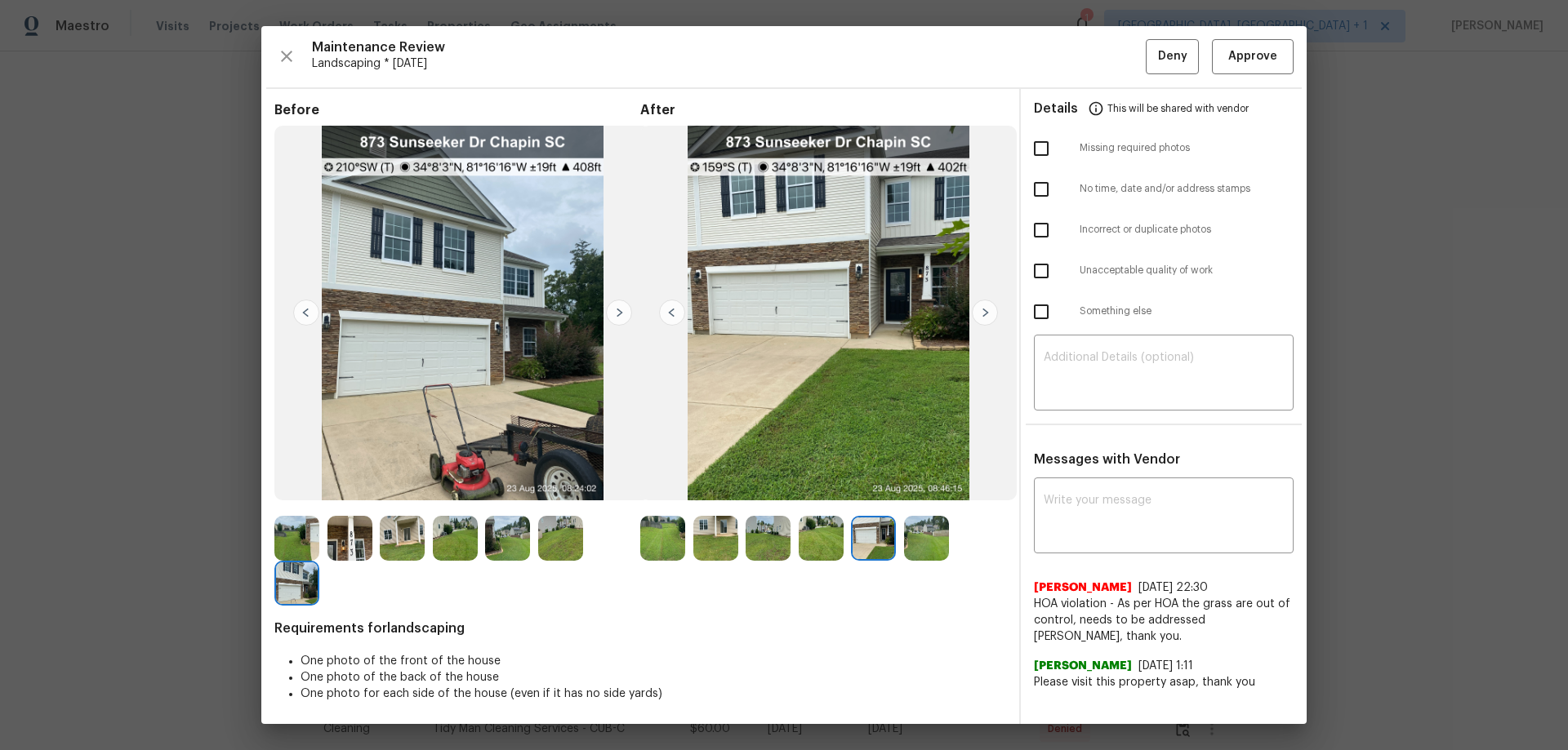
click at [981, 308] on img at bounding box center [985, 313] width 26 height 26
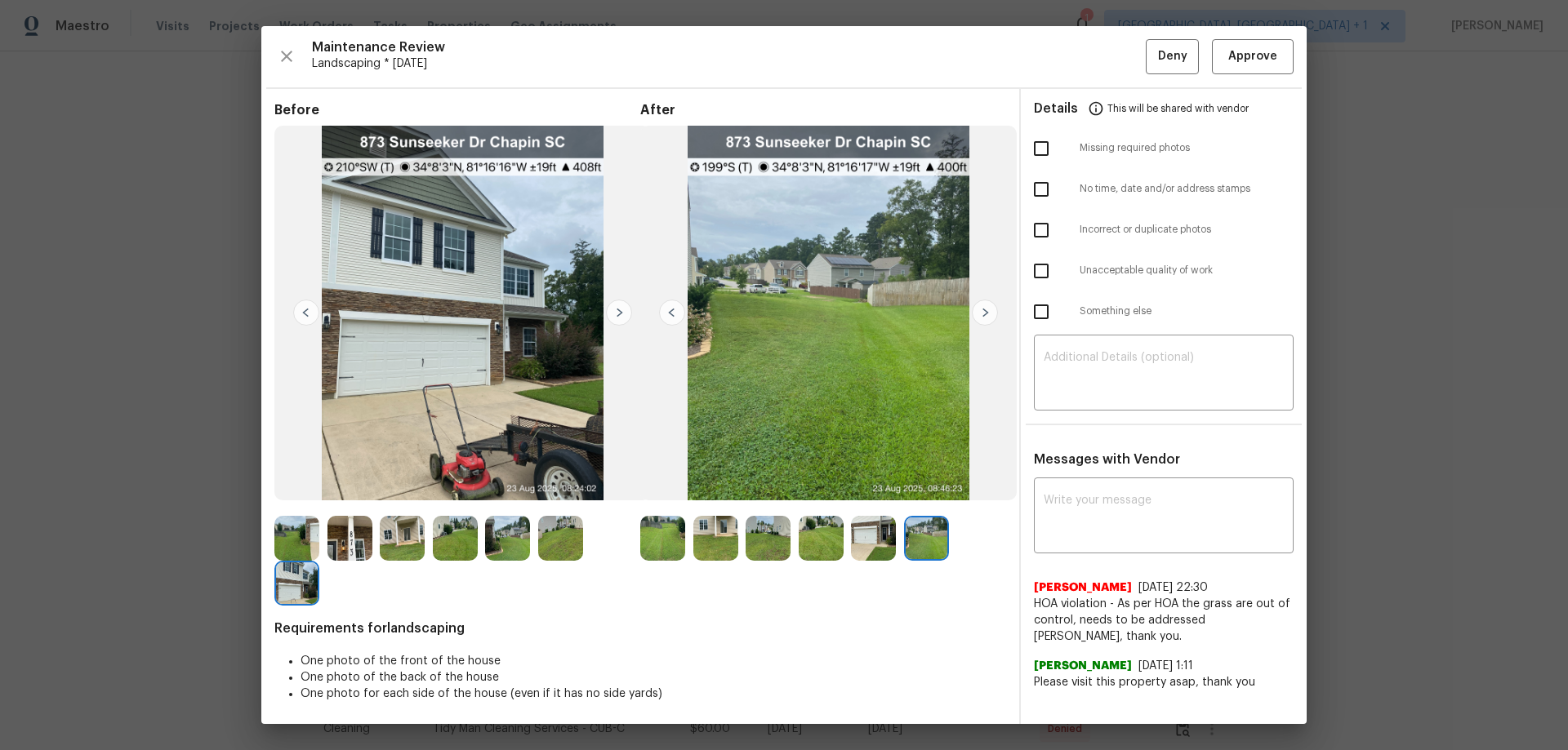
click at [981, 308] on img at bounding box center [985, 313] width 26 height 26
click at [1115, 52] on span "Approve" at bounding box center [1252, 56] width 49 height 20
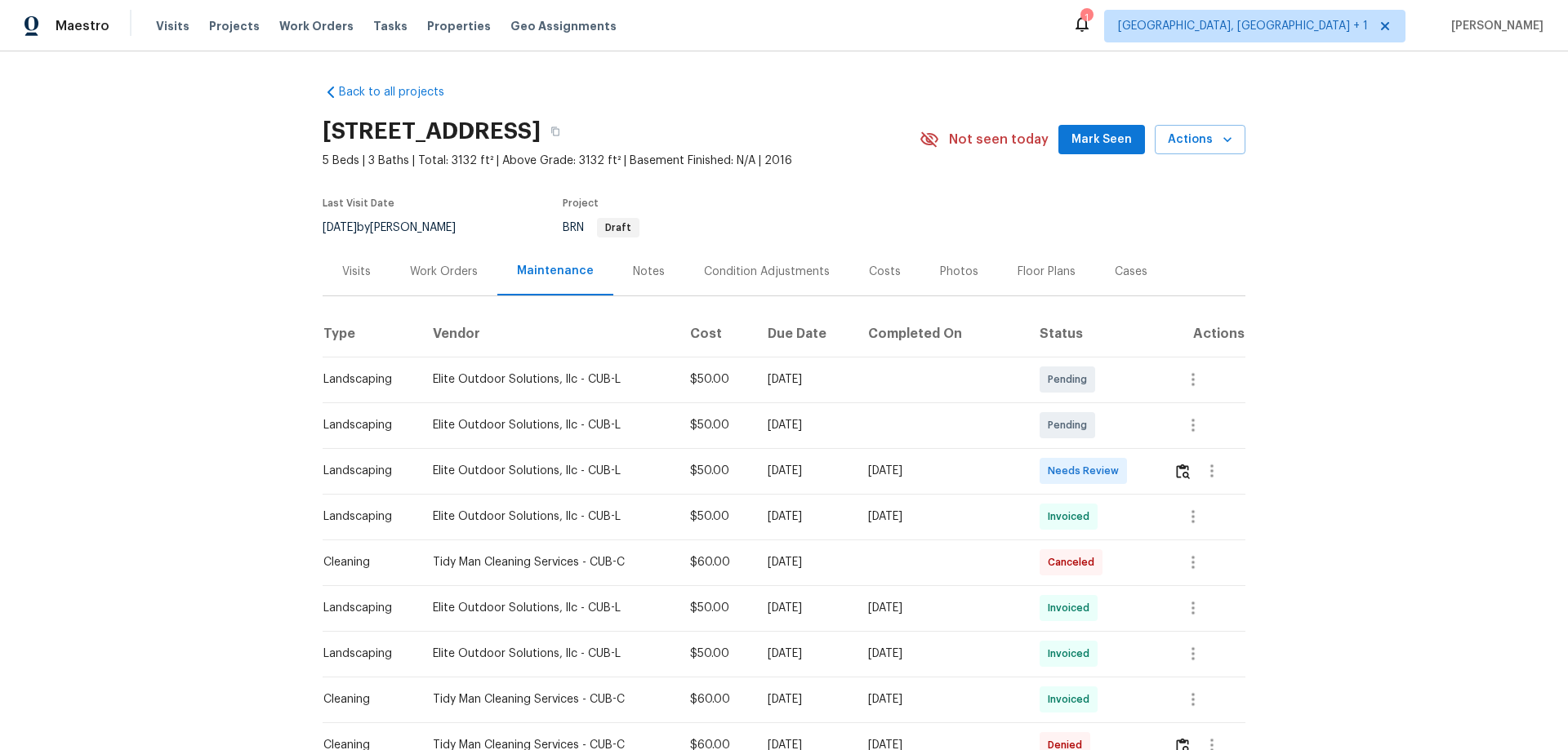
scroll to position [163, 0]
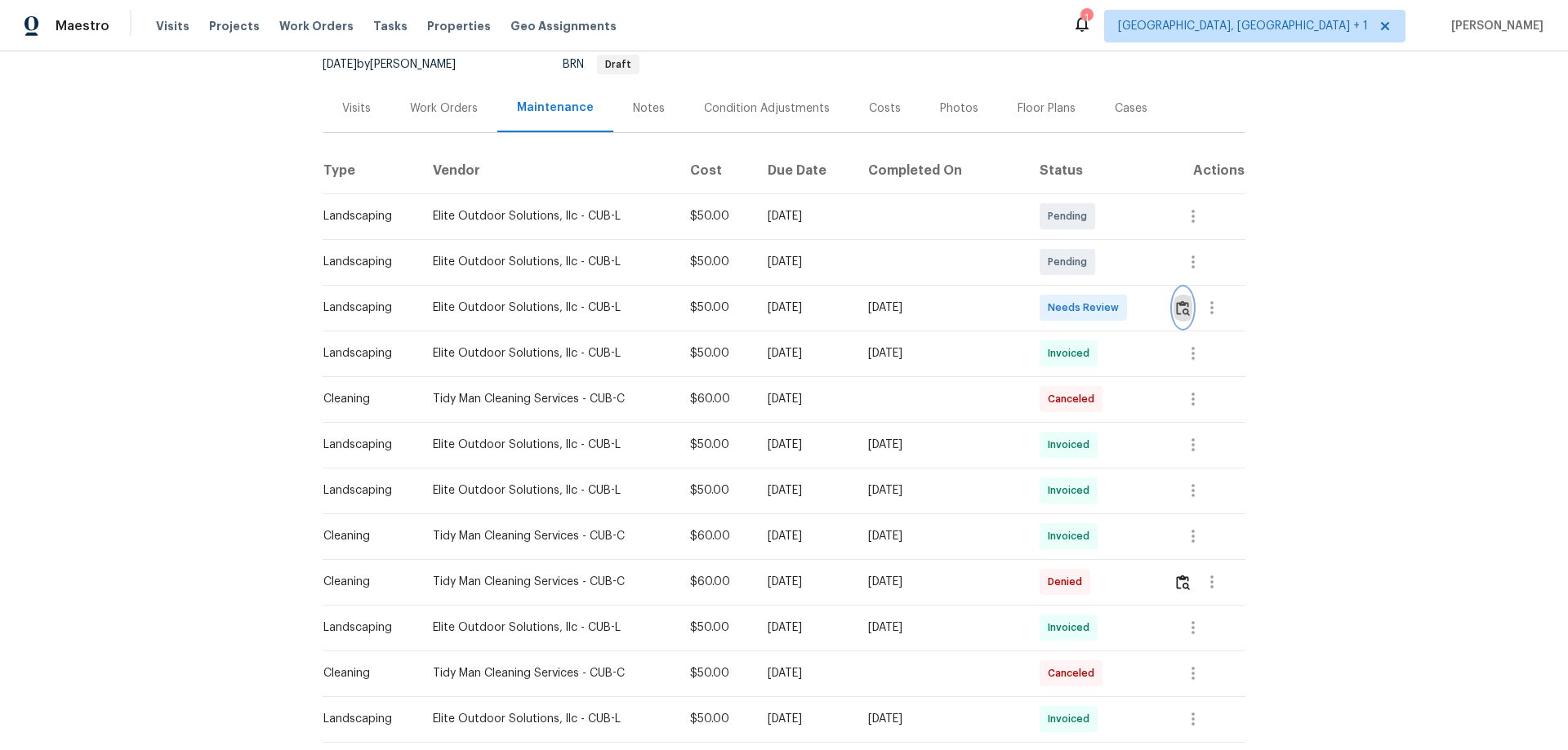
click at [1179, 298] on button "button" at bounding box center [1183, 307] width 18 height 39
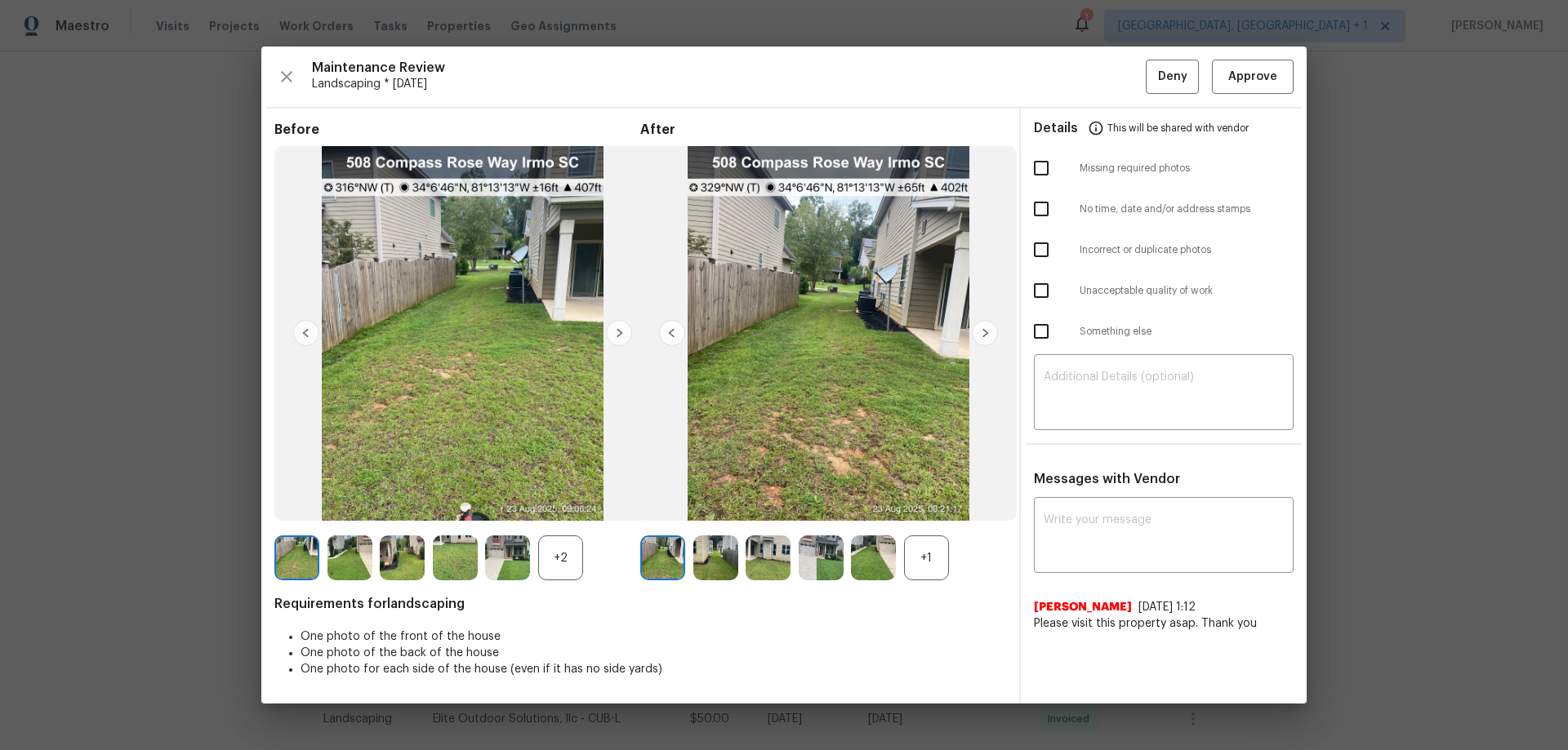
click at [565, 543] on div "+2" at bounding box center [560, 558] width 45 height 45
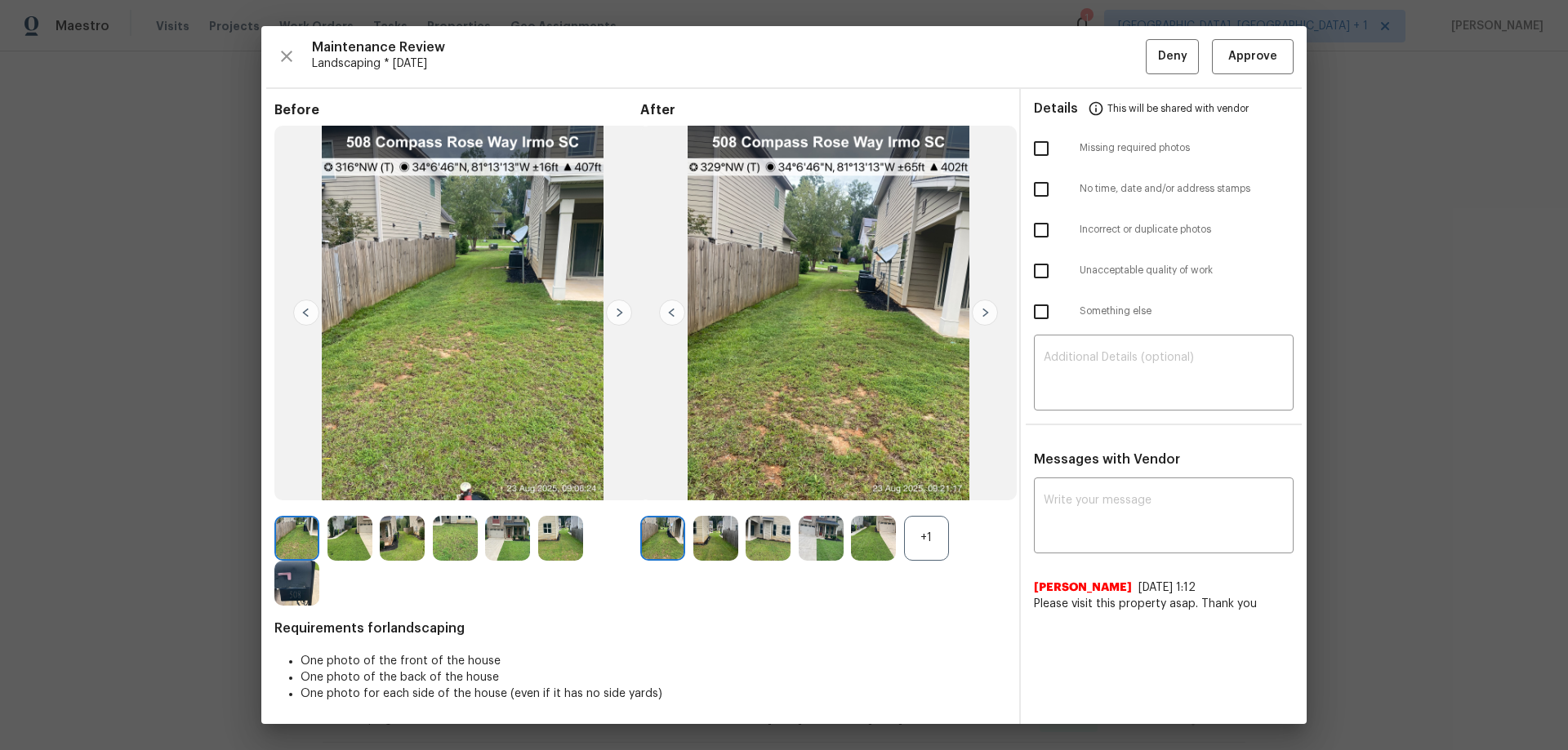
click at [908, 530] on div "+1" at bounding box center [927, 538] width 45 height 45
click at [626, 308] on img at bounding box center [619, 313] width 26 height 26
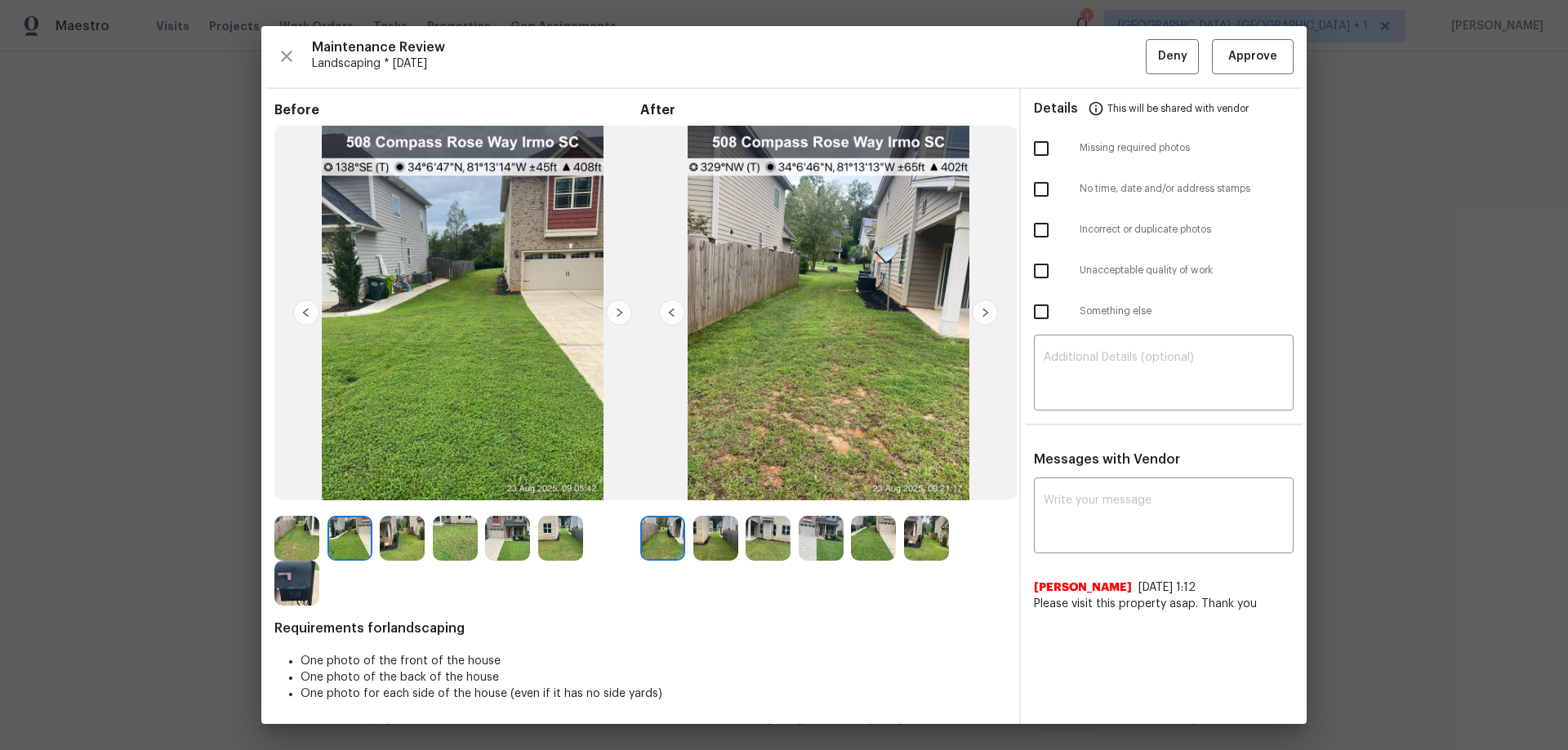
click at [626, 308] on img at bounding box center [619, 313] width 26 height 26
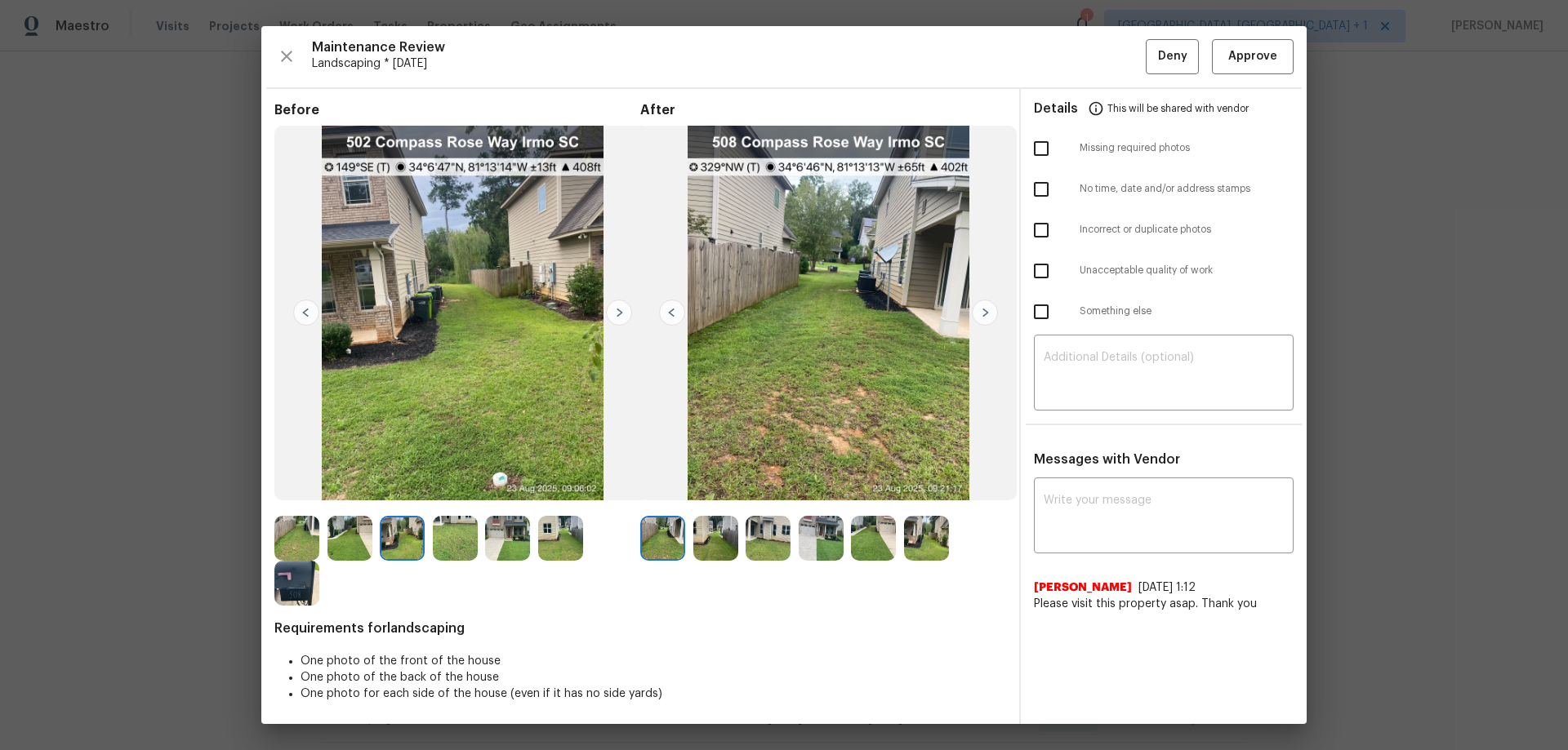
click at [626, 308] on img at bounding box center [619, 313] width 26 height 26
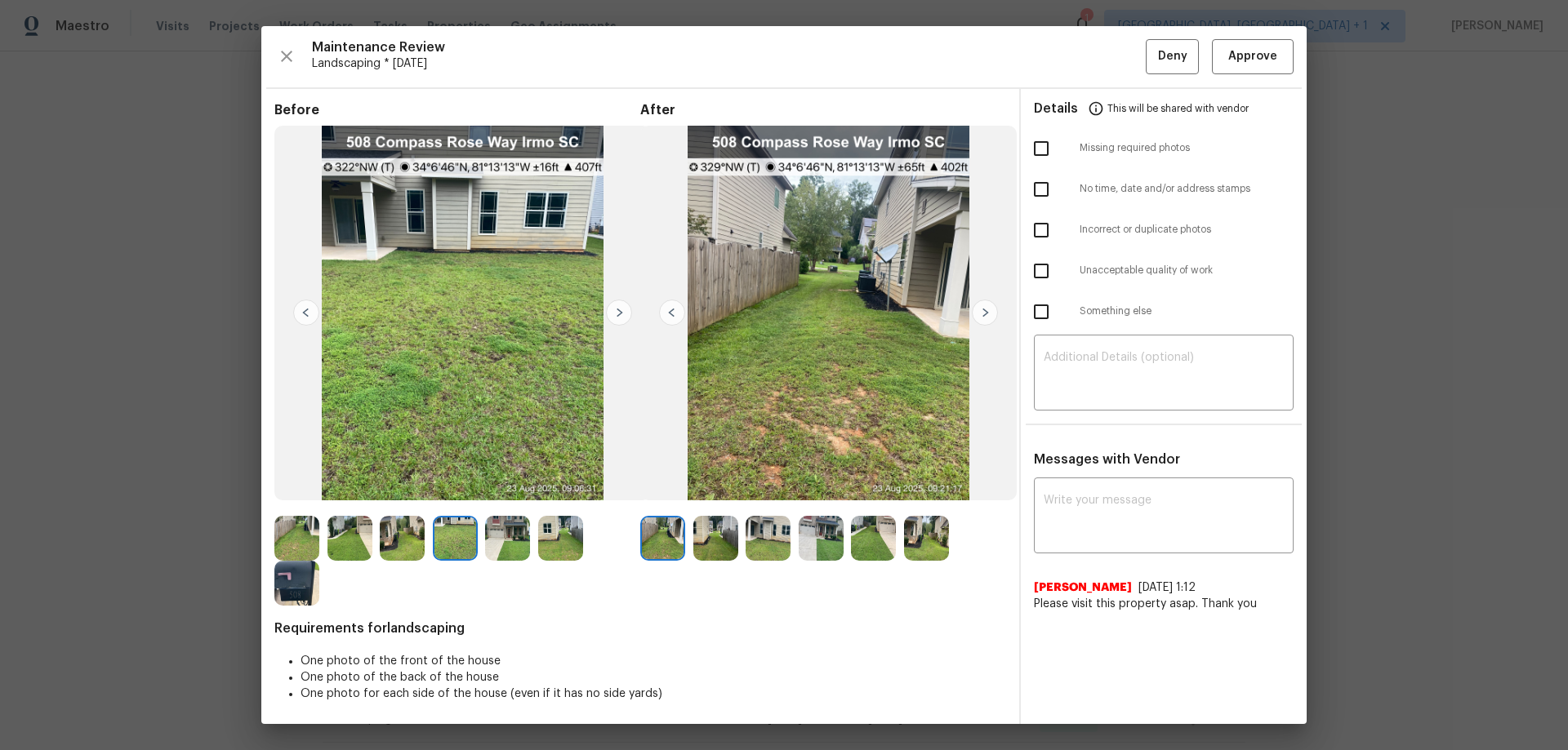
click at [626, 308] on img at bounding box center [619, 313] width 26 height 26
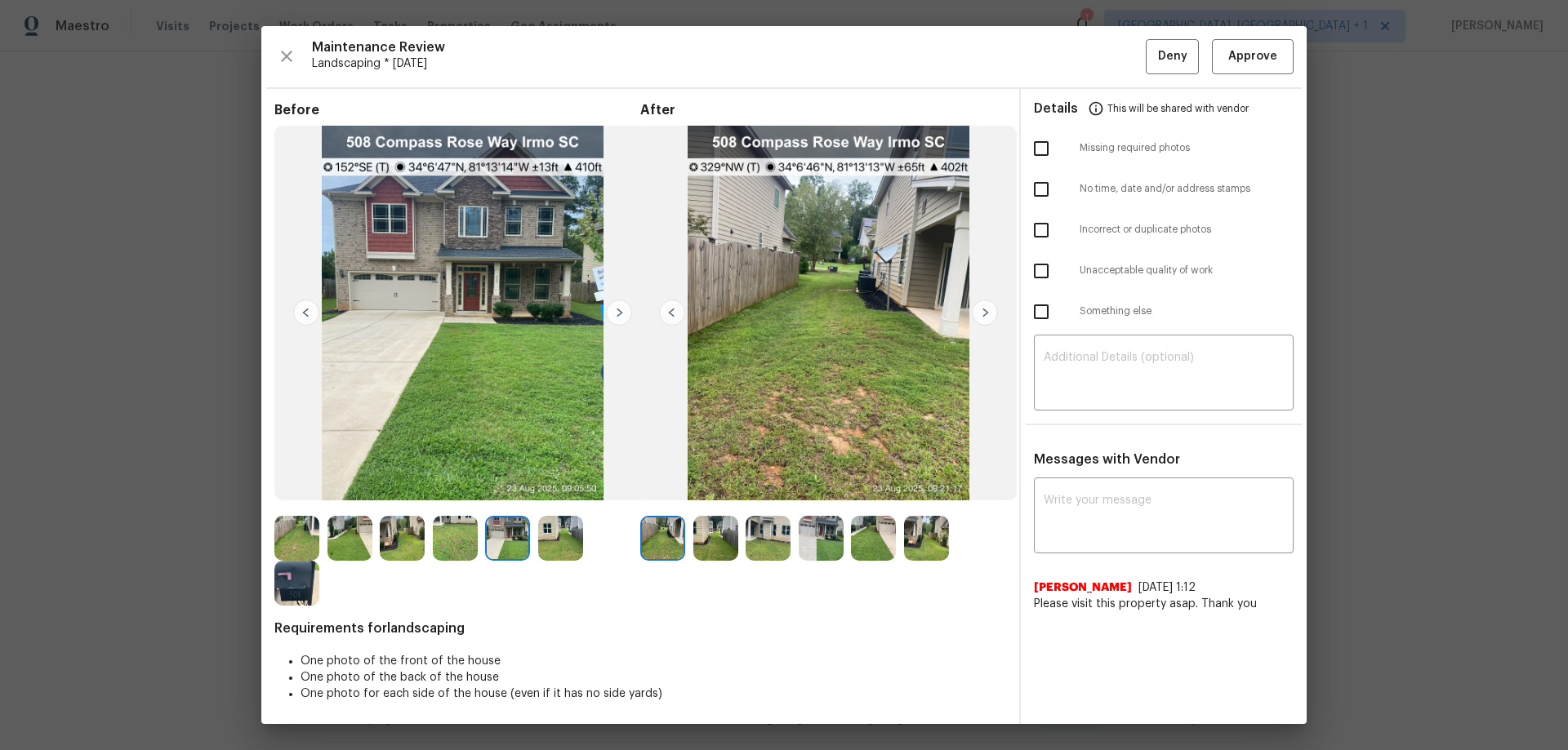
click at [626, 308] on img at bounding box center [619, 313] width 26 height 26
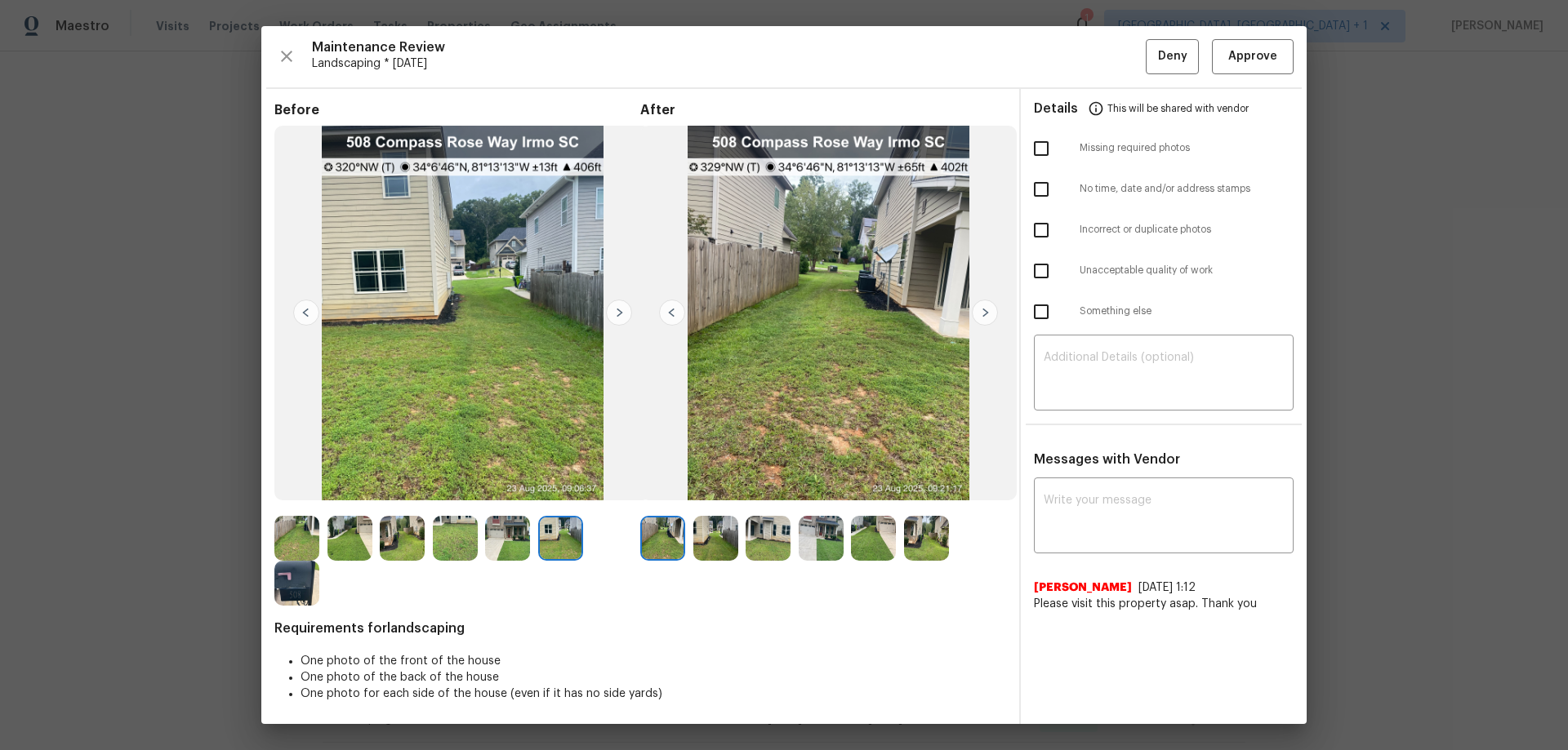
click at [626, 308] on img at bounding box center [619, 313] width 26 height 26
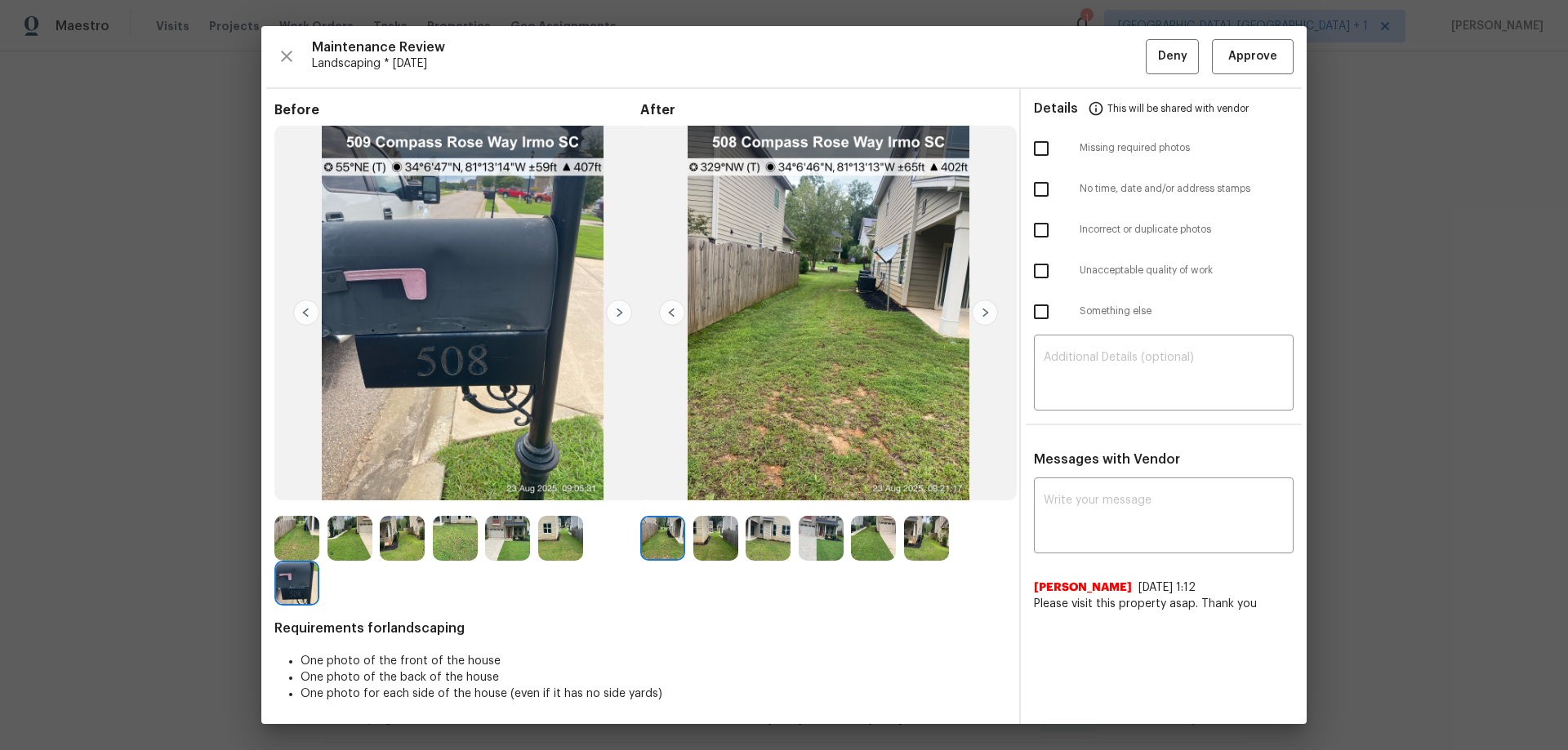
scroll to position [4, 0]
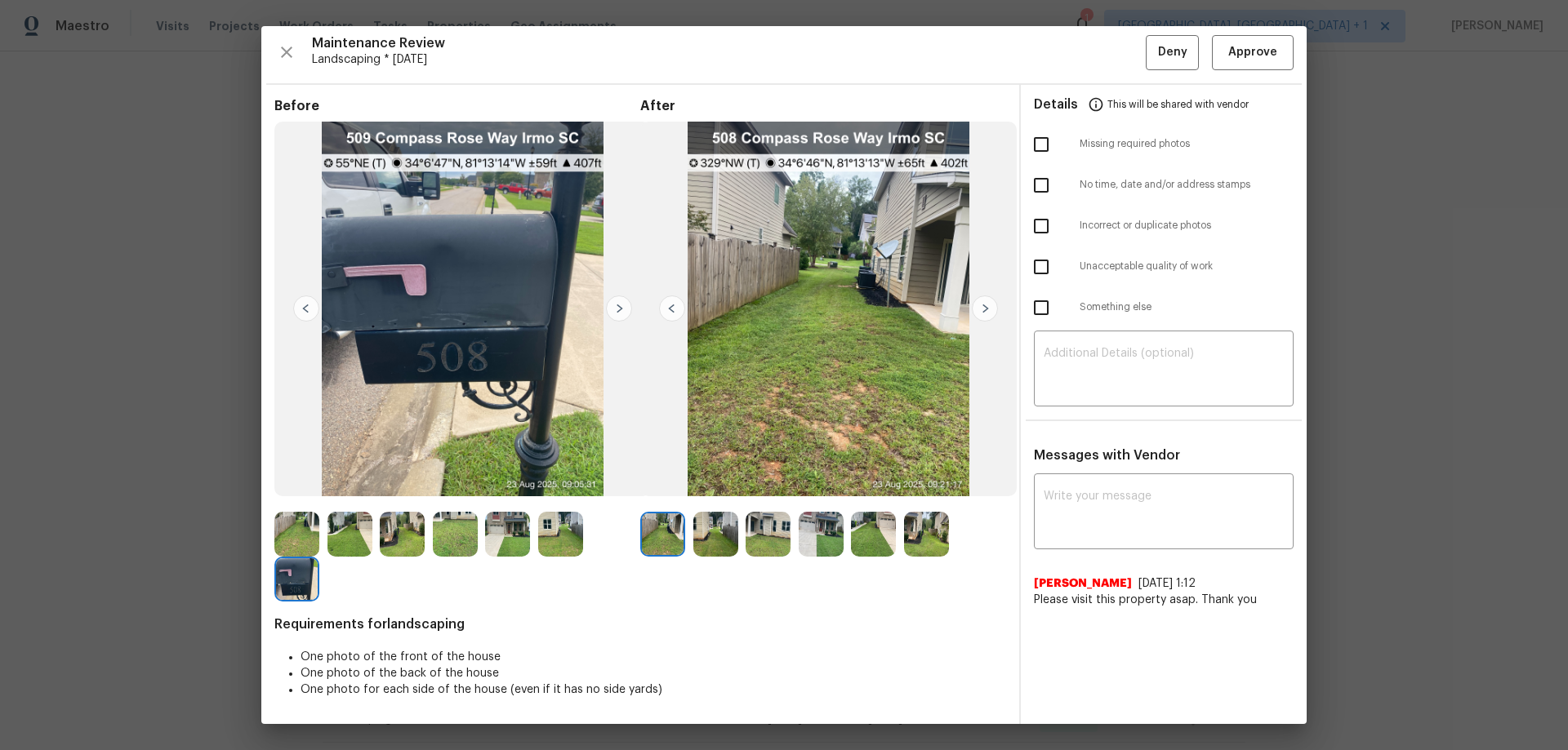
click at [982, 303] on img at bounding box center [985, 308] width 26 height 26
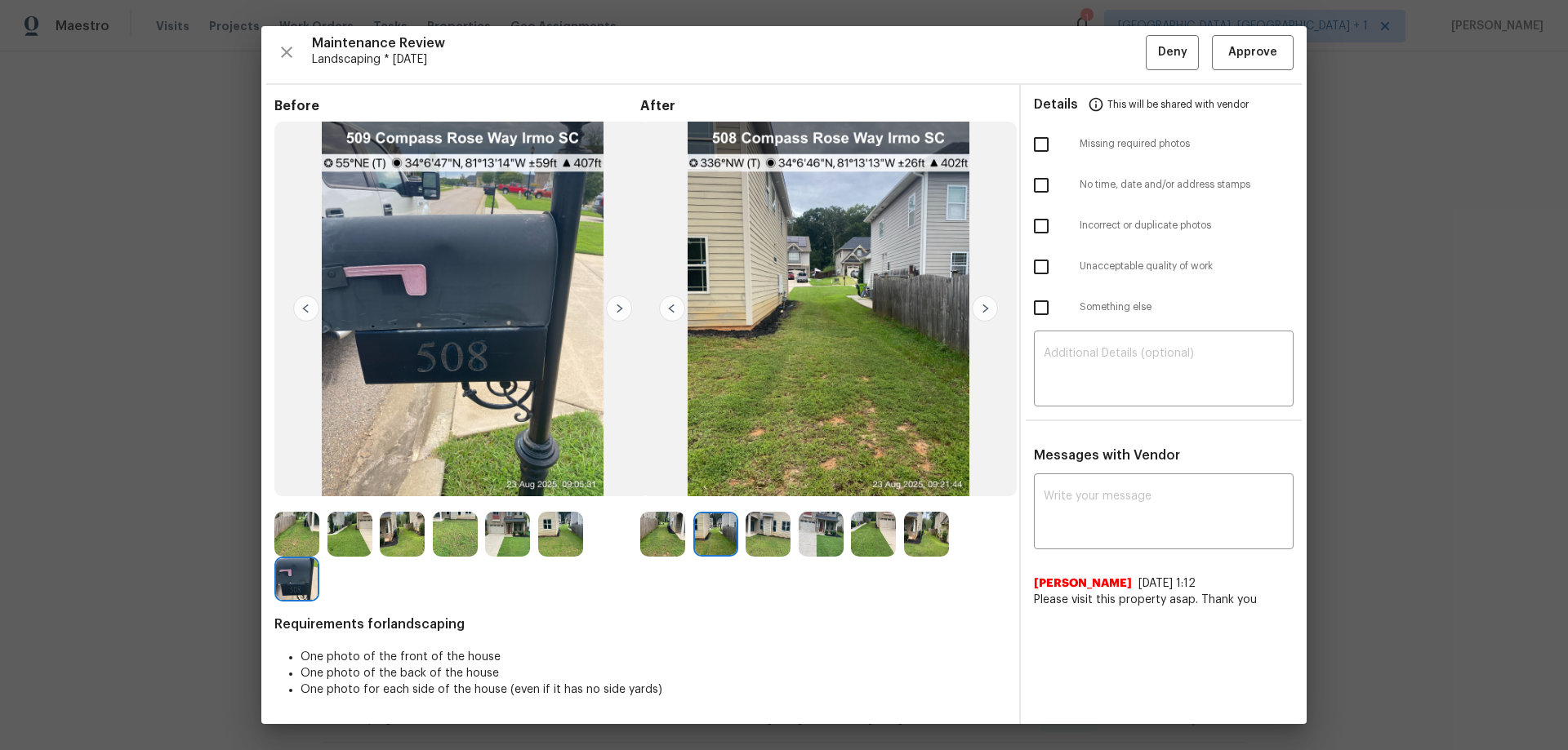
click at [982, 303] on img at bounding box center [985, 308] width 26 height 26
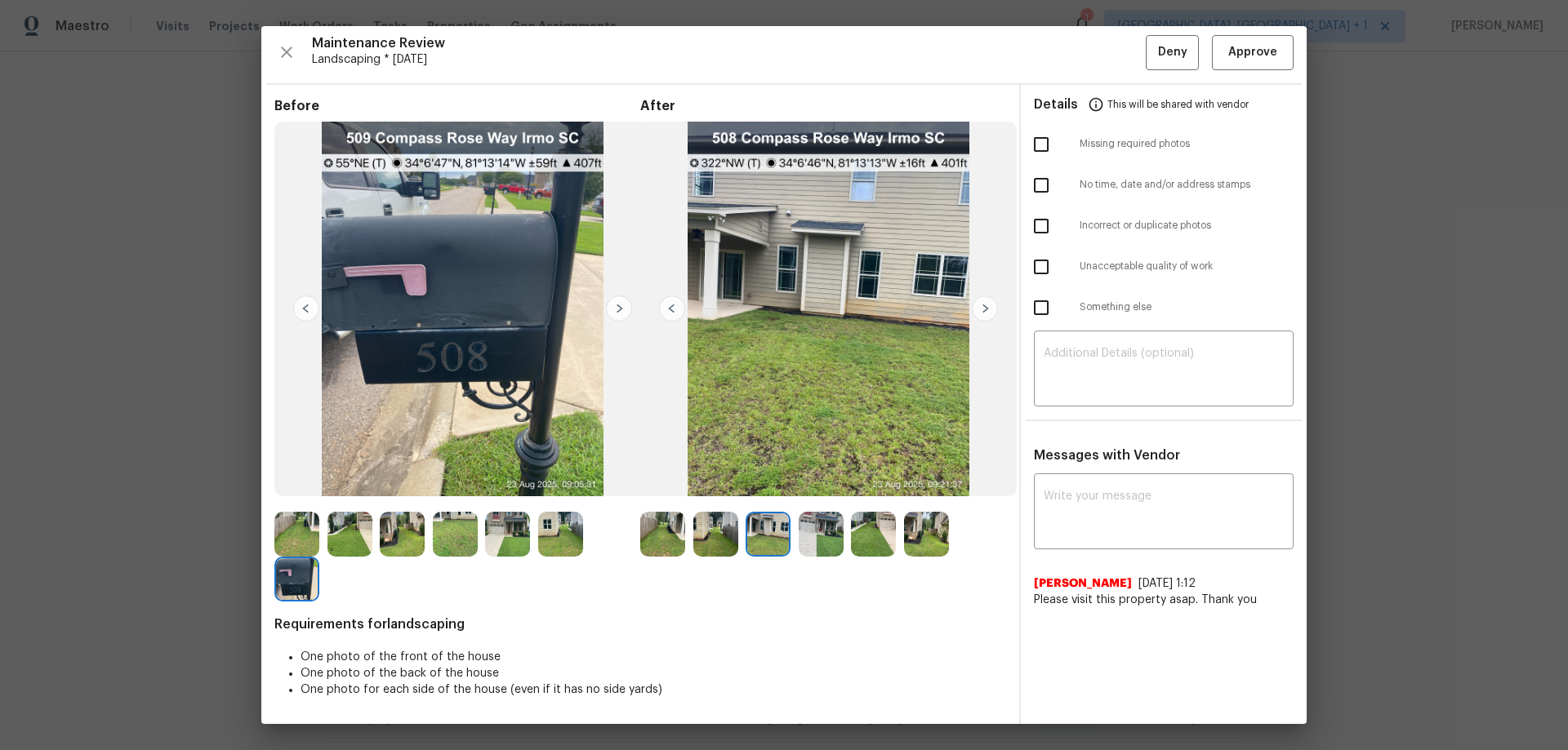
click at [982, 303] on img at bounding box center [985, 308] width 26 height 26
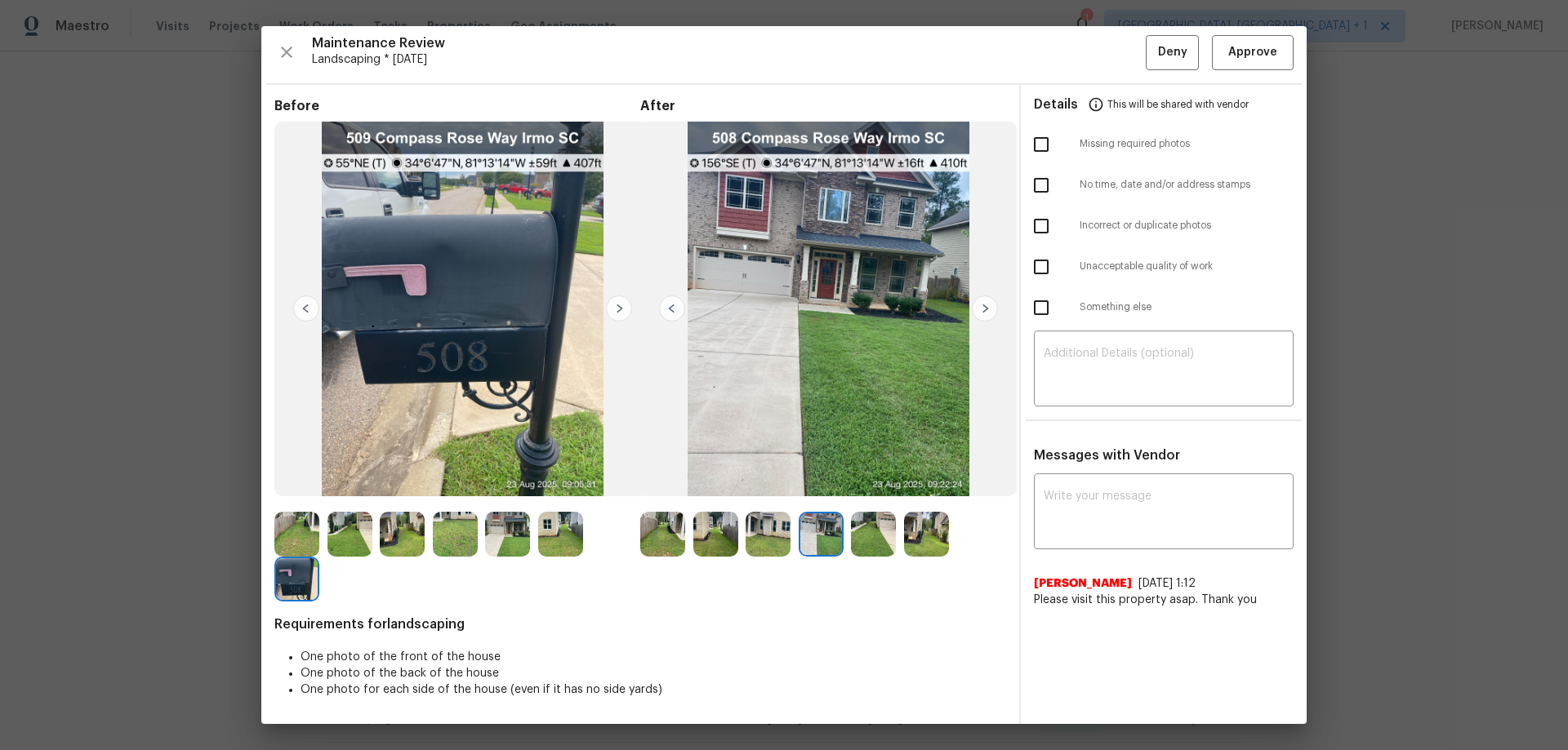
click at [979, 303] on img at bounding box center [985, 308] width 26 height 26
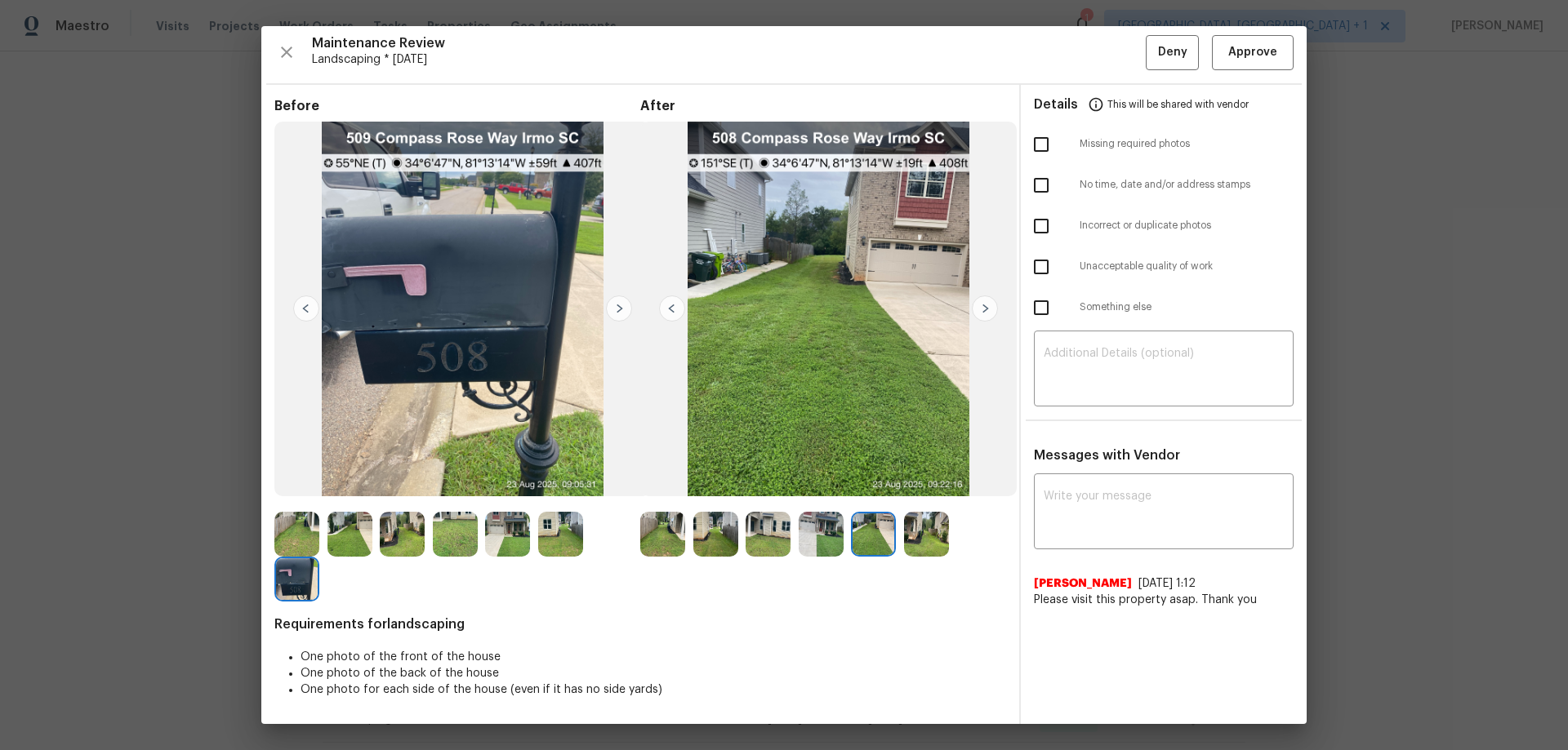
click at [979, 303] on img at bounding box center [985, 308] width 26 height 26
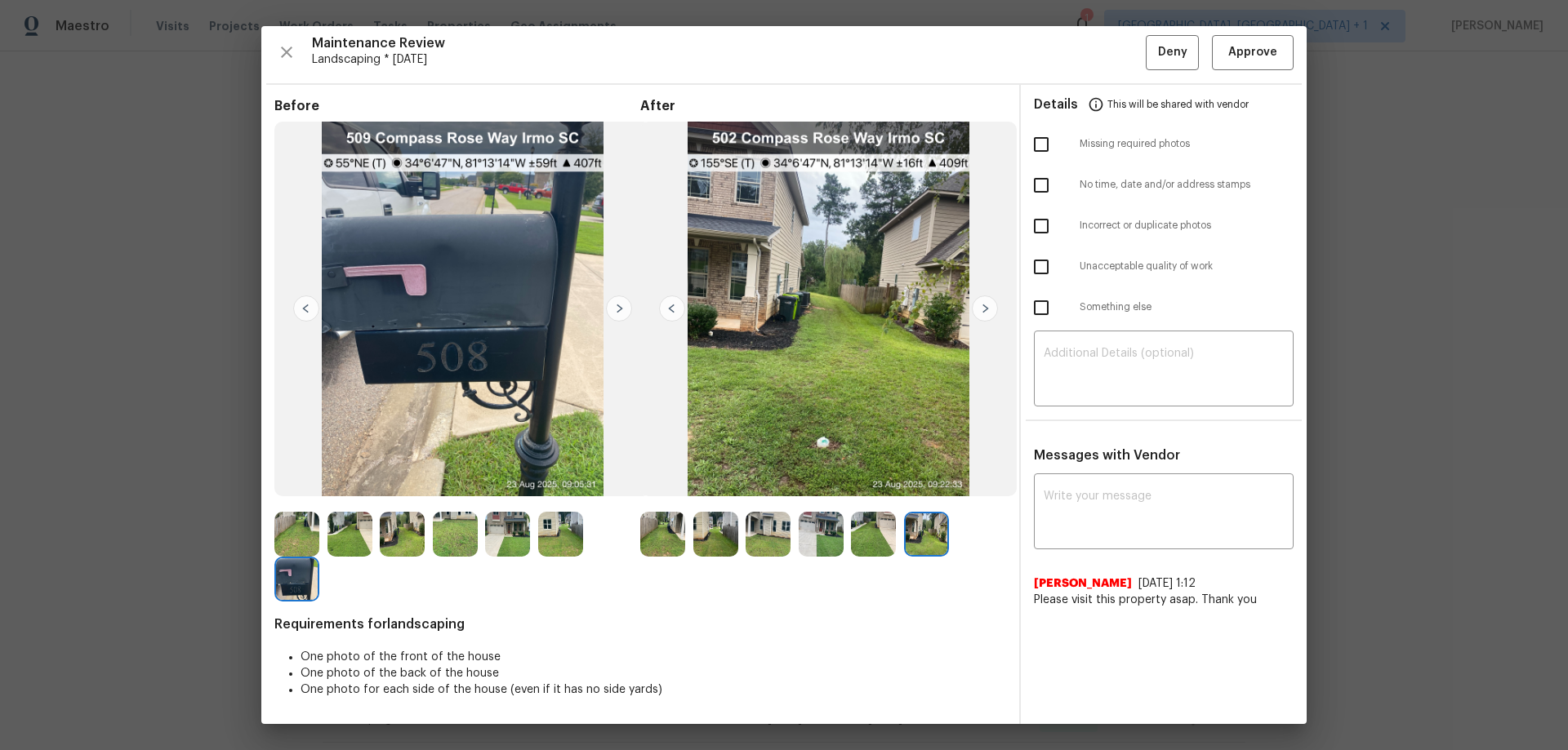
click at [979, 303] on img at bounding box center [985, 308] width 26 height 26
click at [669, 307] on img at bounding box center [672, 308] width 26 height 26
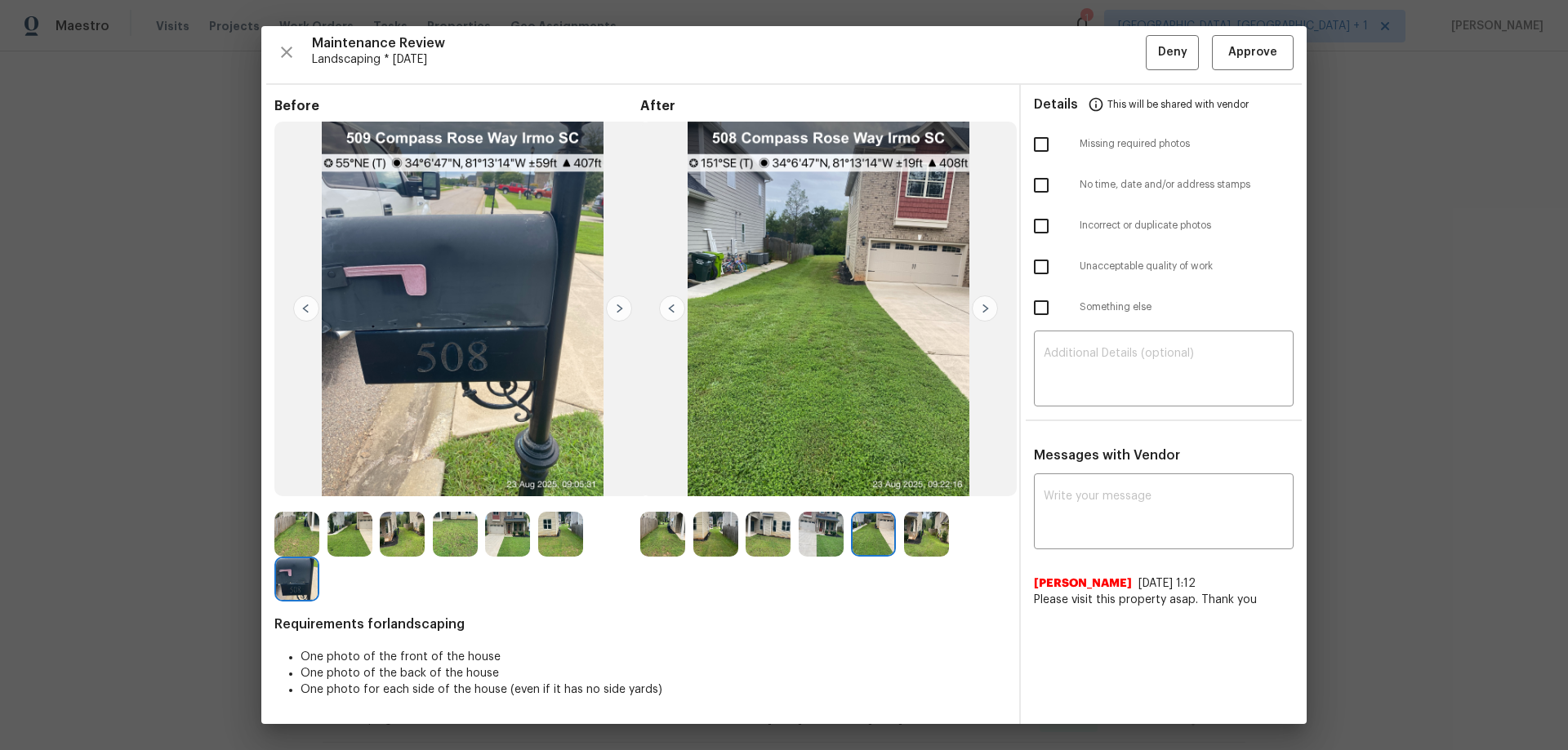
click at [669, 307] on img at bounding box center [672, 308] width 26 height 26
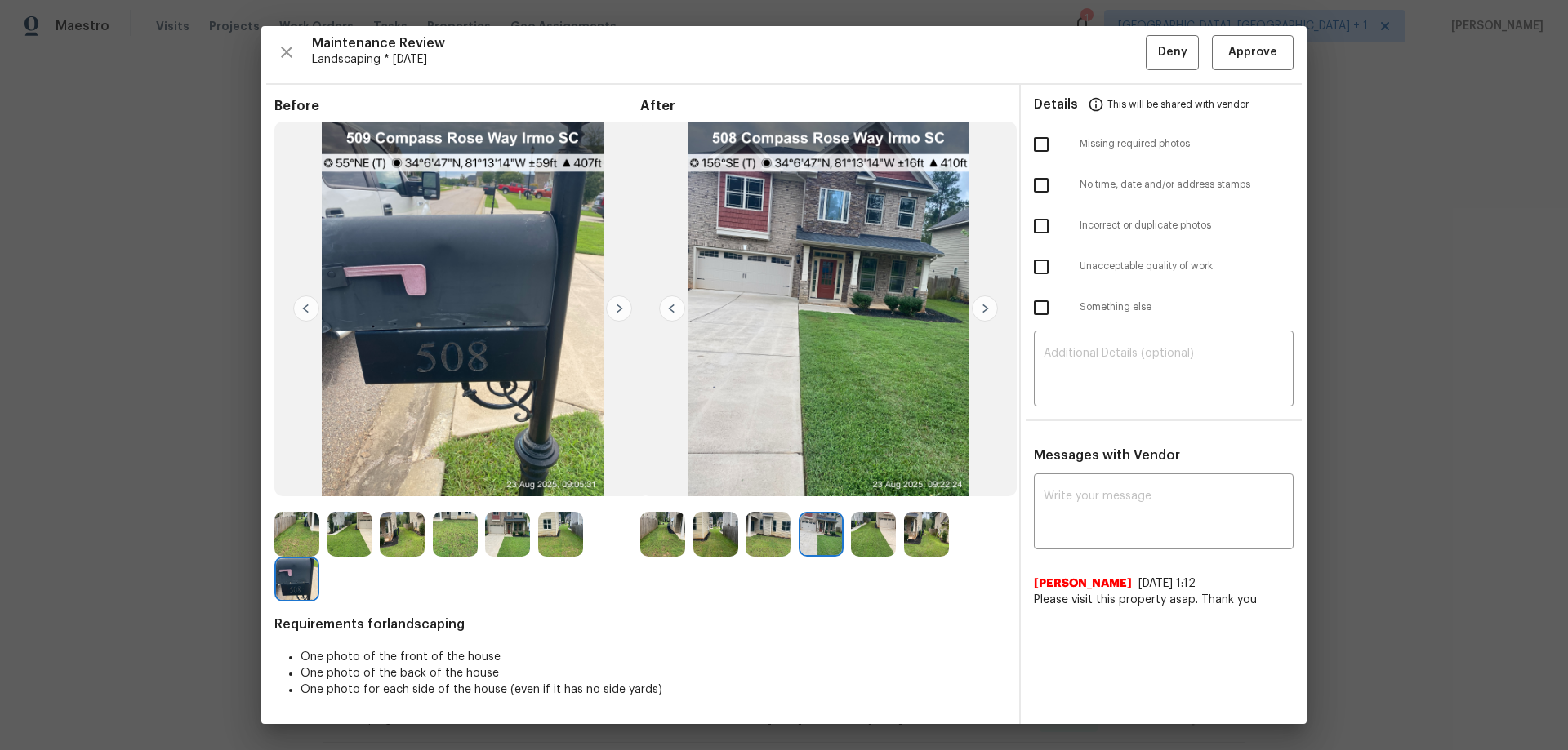
click at [669, 307] on img at bounding box center [672, 308] width 26 height 26
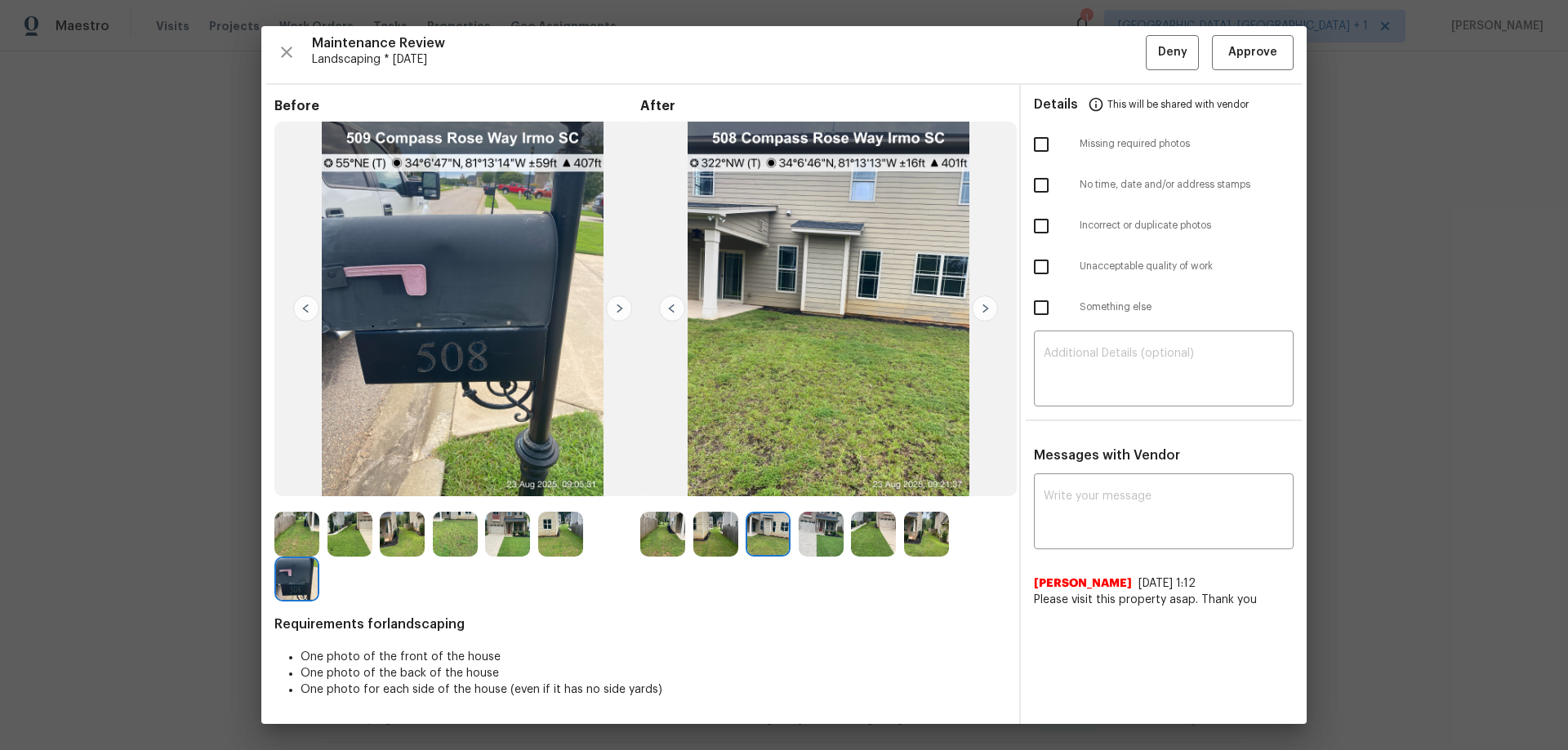
click at [669, 307] on img at bounding box center [672, 308] width 26 height 26
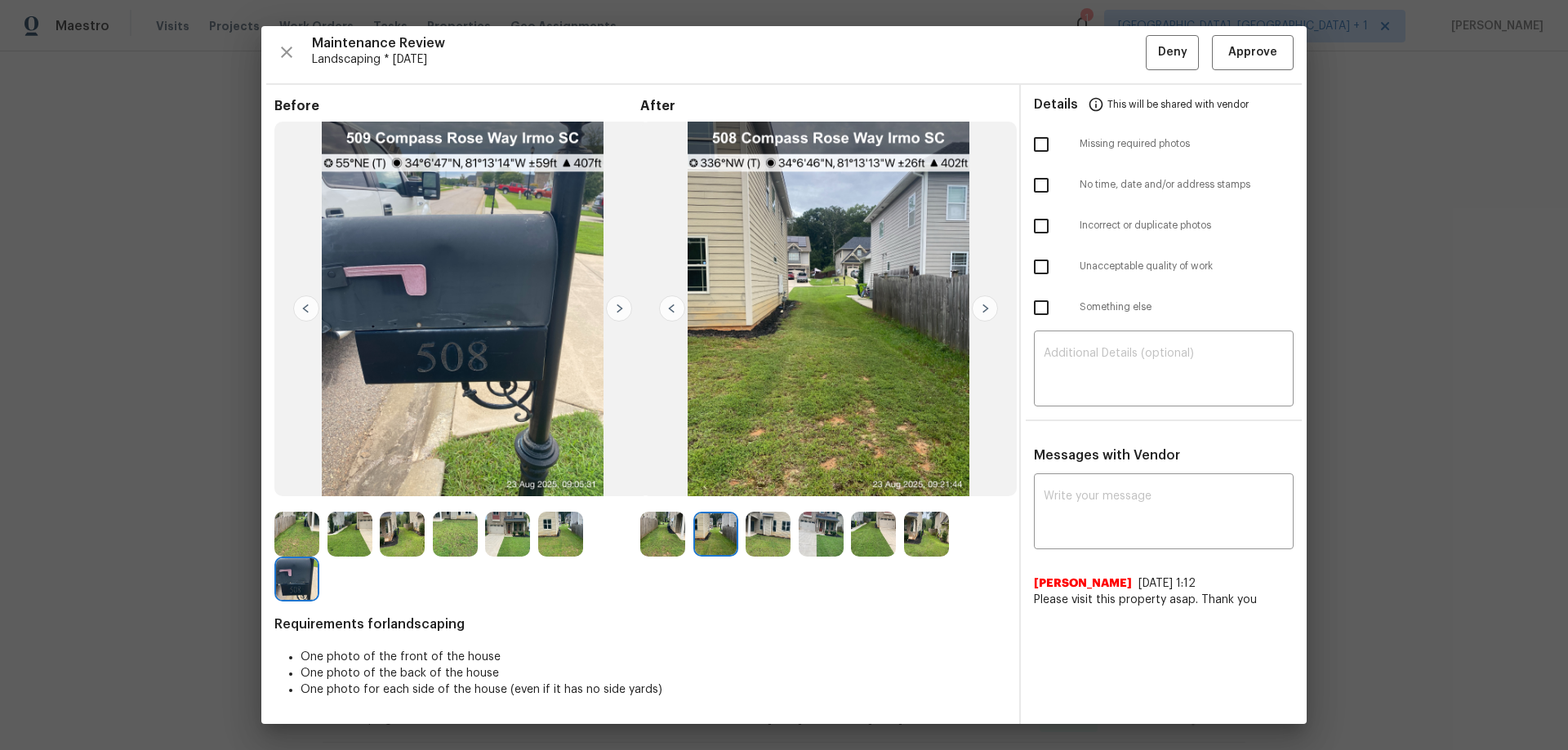
click at [669, 307] on img at bounding box center [672, 308] width 26 height 26
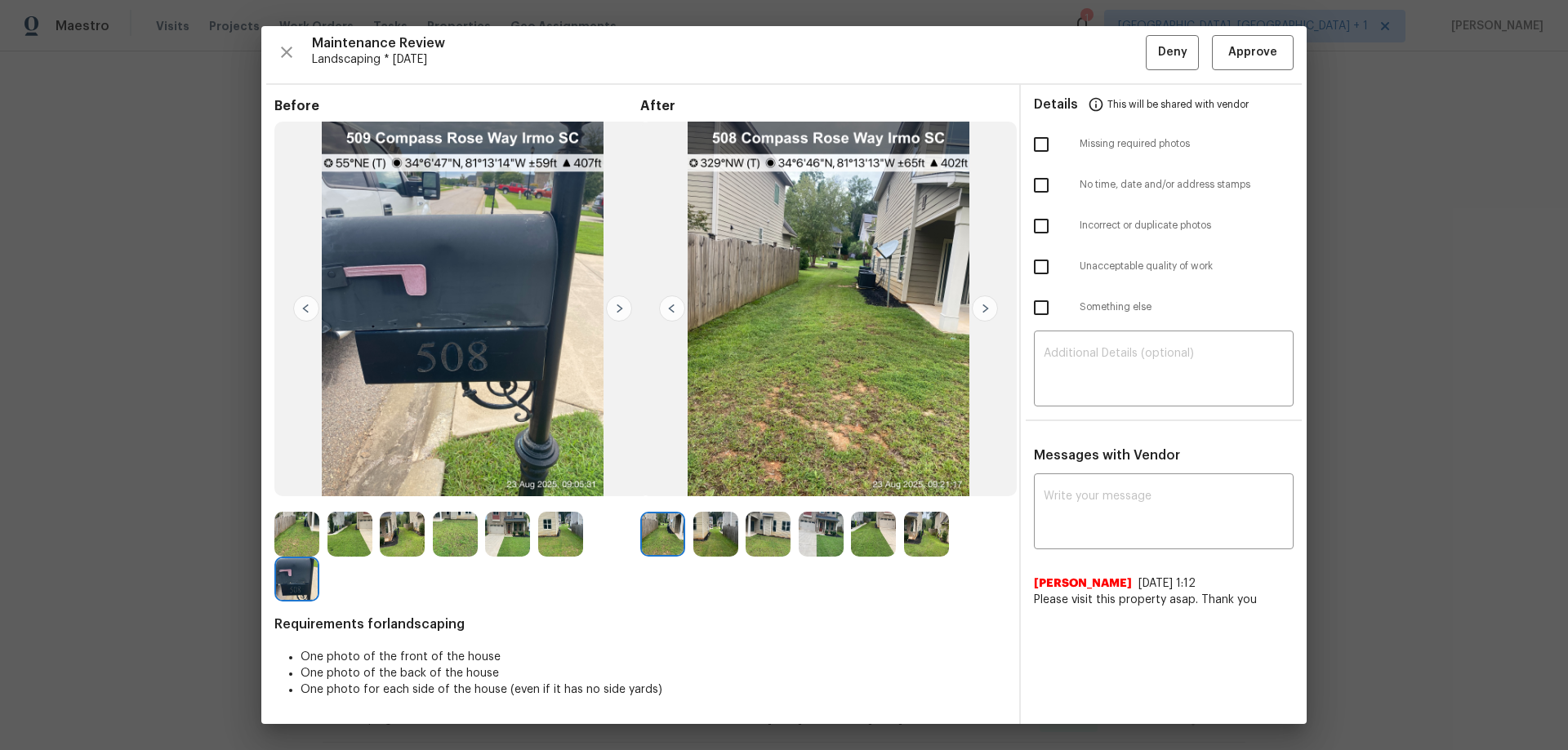
click at [669, 307] on img at bounding box center [672, 308] width 26 height 26
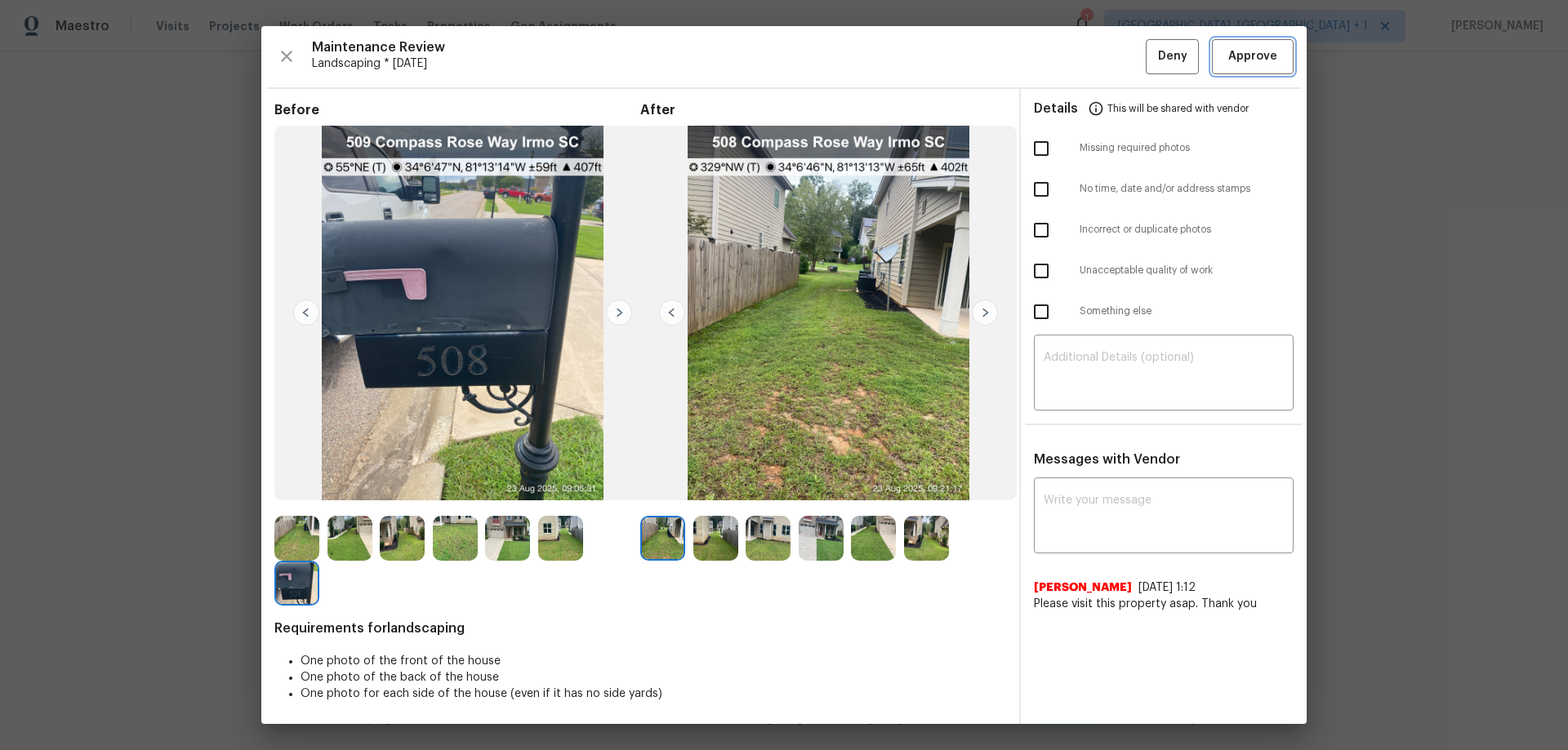
click at [1212, 56] on button "Approve" at bounding box center [1252, 56] width 81 height 35
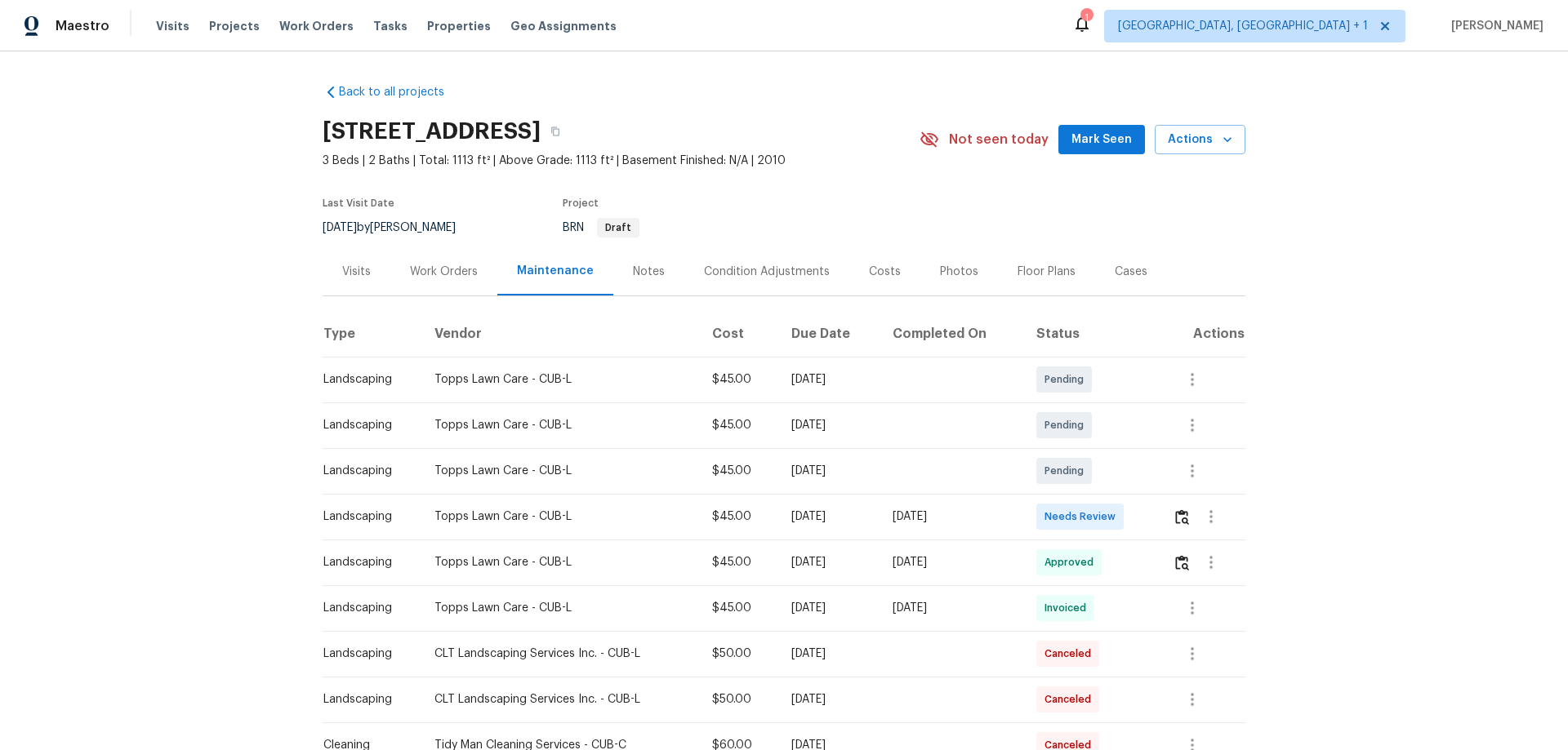
click at [1115, 494] on td at bounding box center [1203, 517] width 86 height 46
click at [1115, 494] on img "button" at bounding box center [1181, 517] width 14 height 16
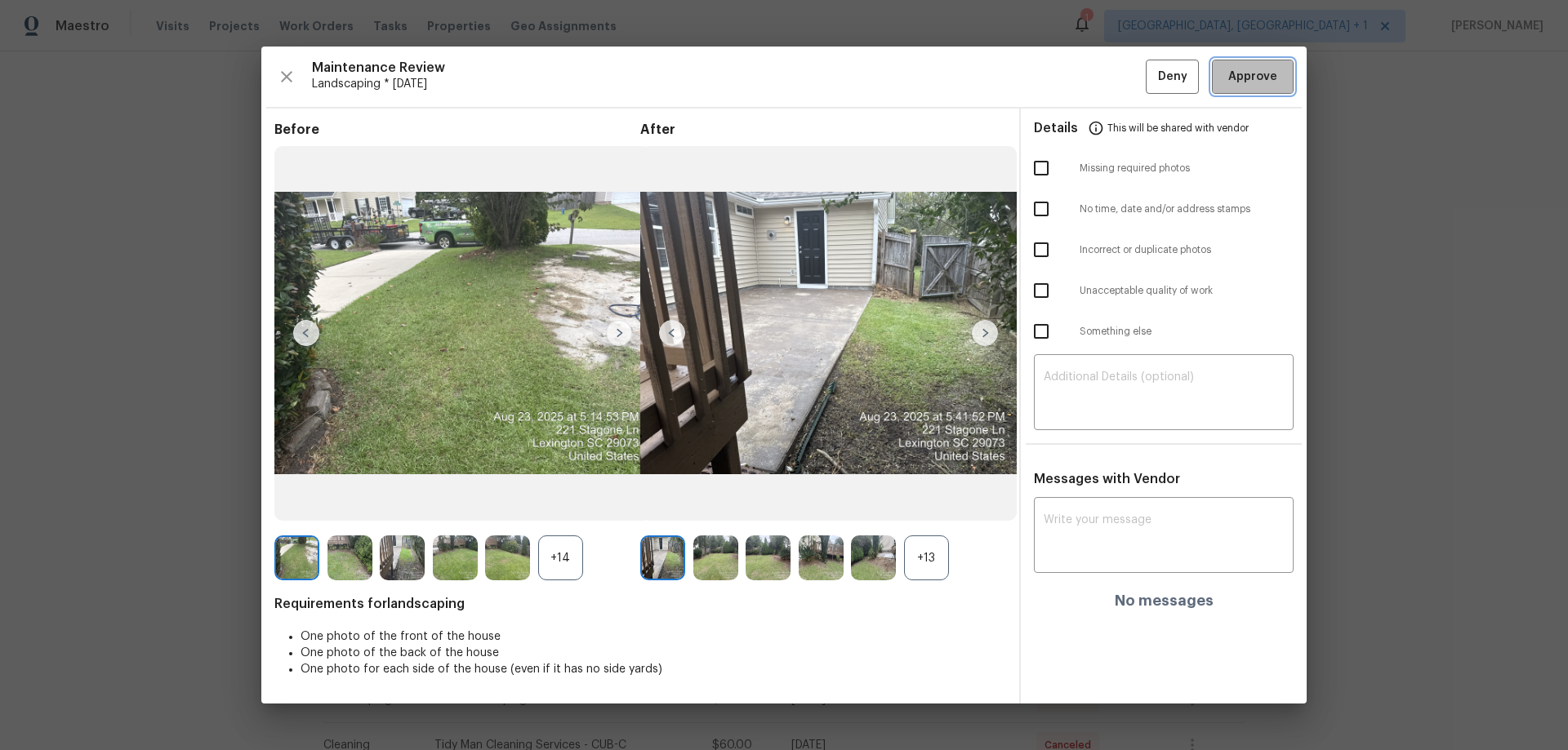
click at [1115, 81] on button "Approve" at bounding box center [1252, 77] width 81 height 35
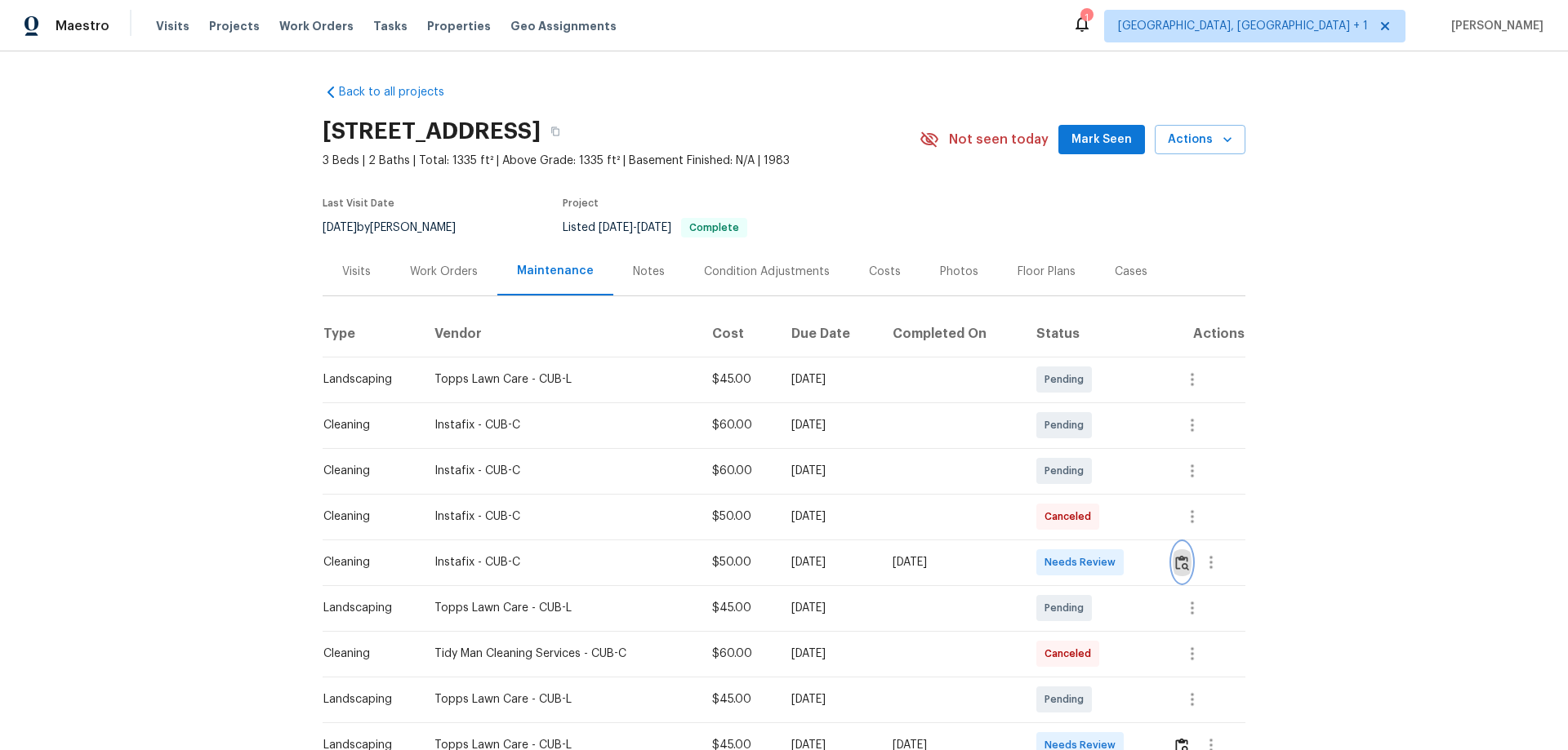
click at [1115, 494] on button "button" at bounding box center [1182, 563] width 18 height 39
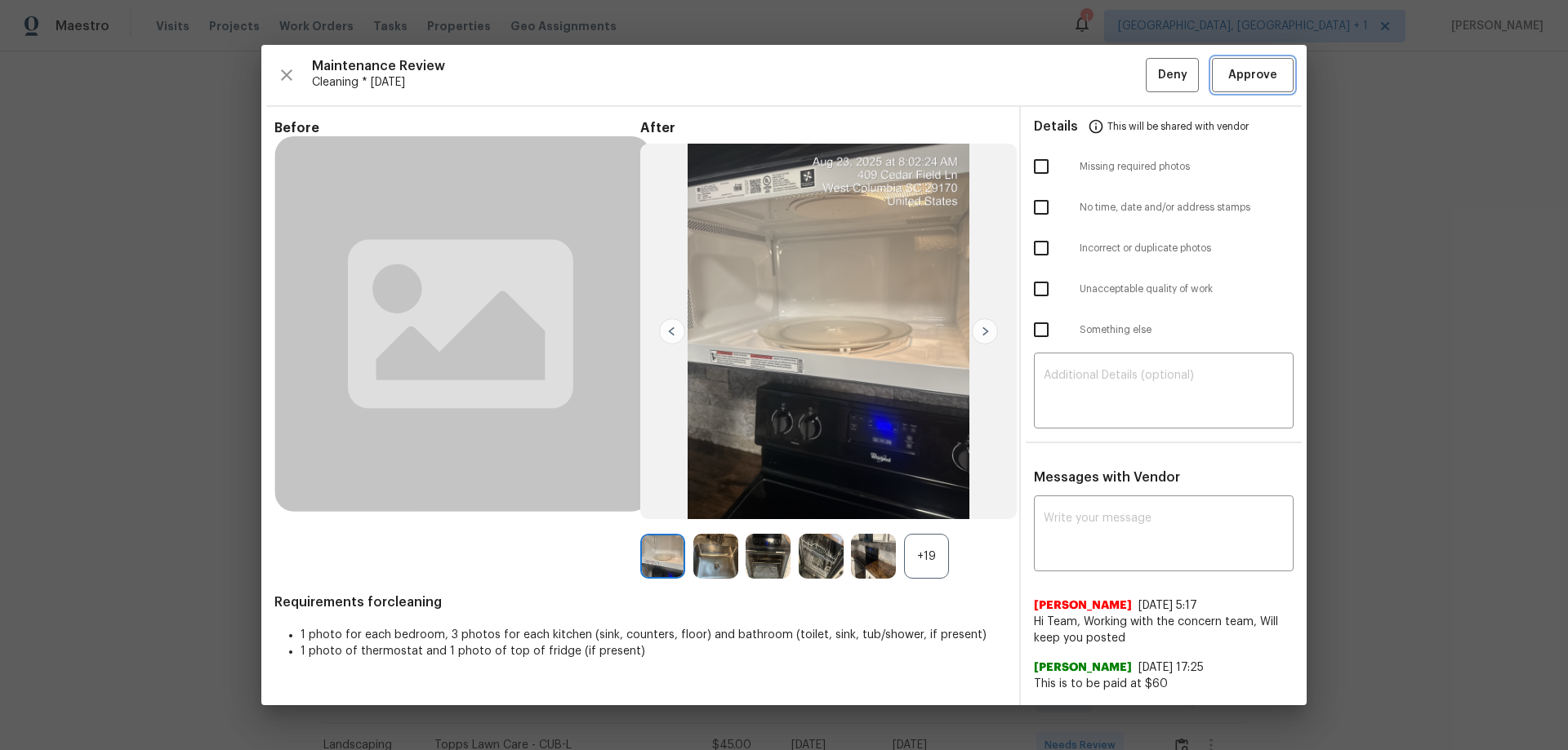
click at [1115, 60] on button "Approve" at bounding box center [1252, 76] width 81 height 35
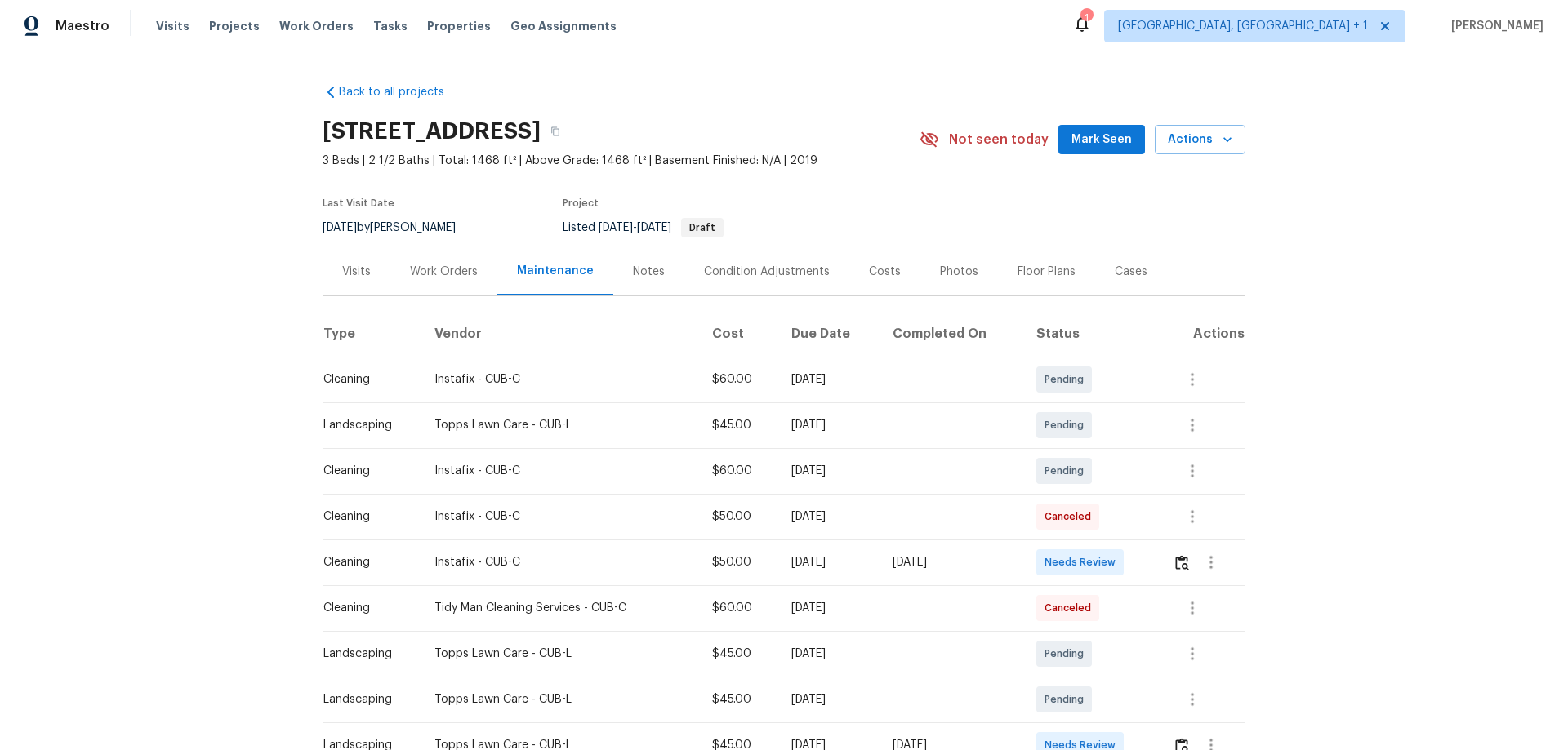
click at [1115, 494] on td at bounding box center [1203, 563] width 86 height 46
click at [1115, 494] on div at bounding box center [1209, 563] width 72 height 39
click at [1115, 494] on img "button" at bounding box center [1181, 563] width 14 height 16
click at [943, 494] on td at bounding box center [952, 517] width 144 height 46
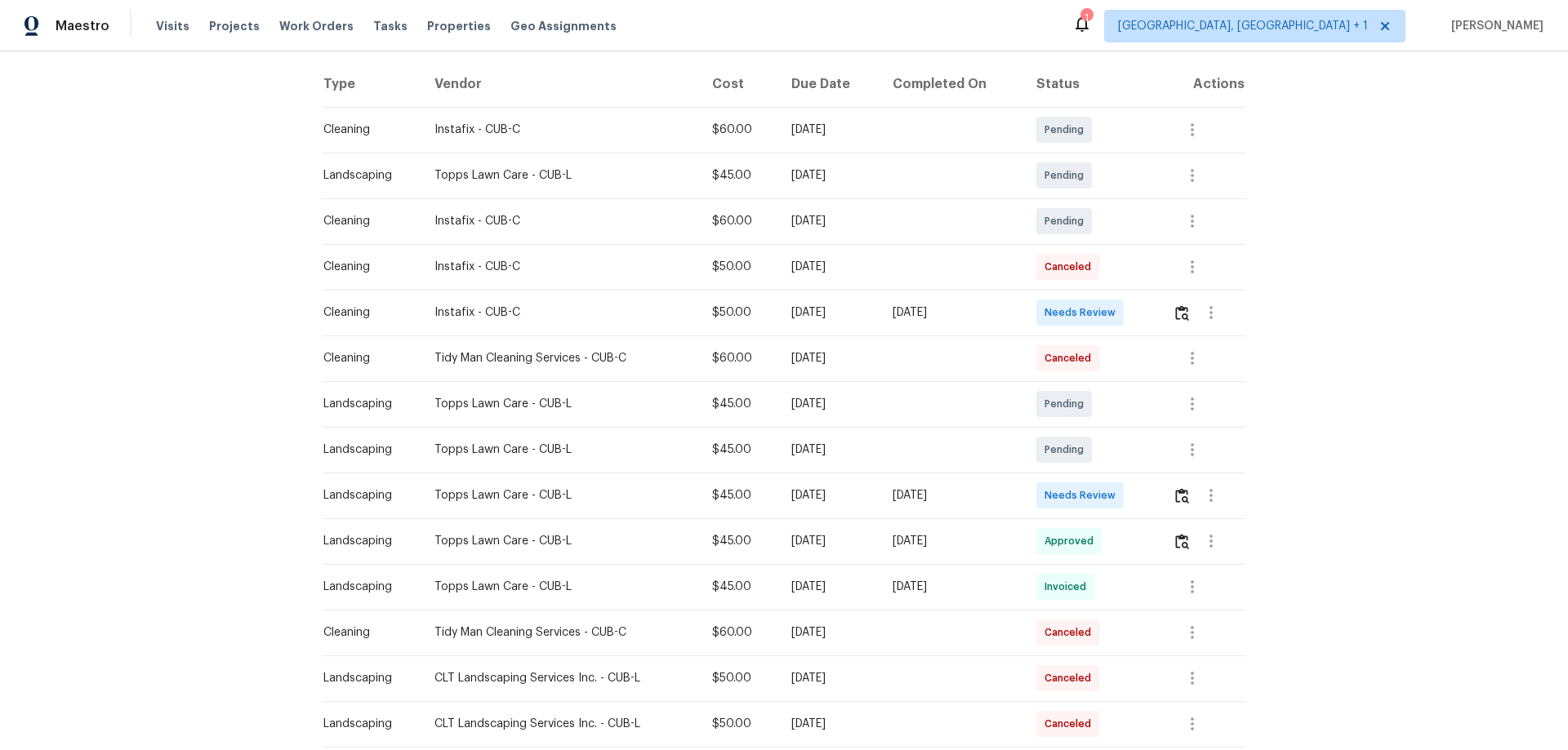
scroll to position [408, 0]
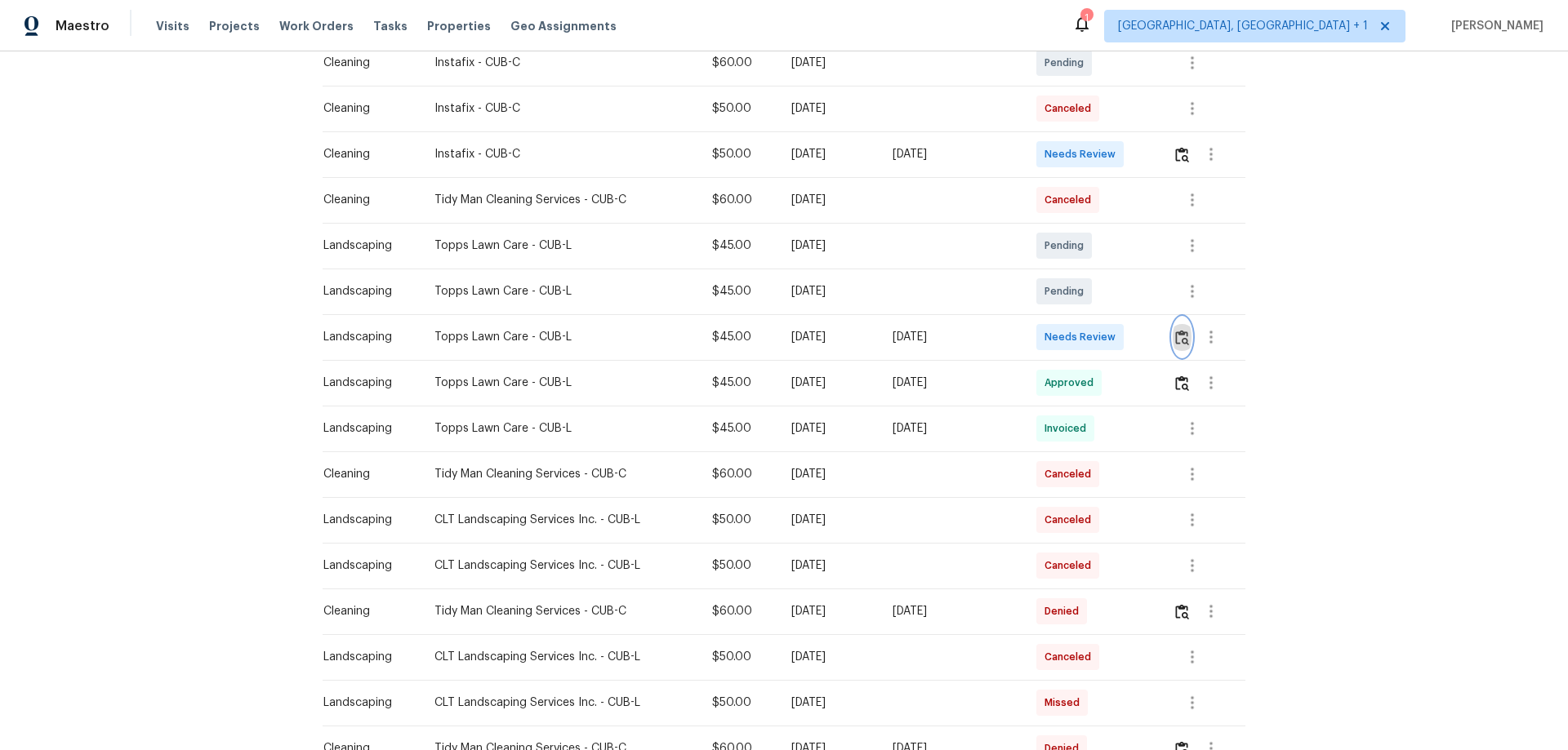
click at [1115, 347] on button "button" at bounding box center [1182, 337] width 18 height 39
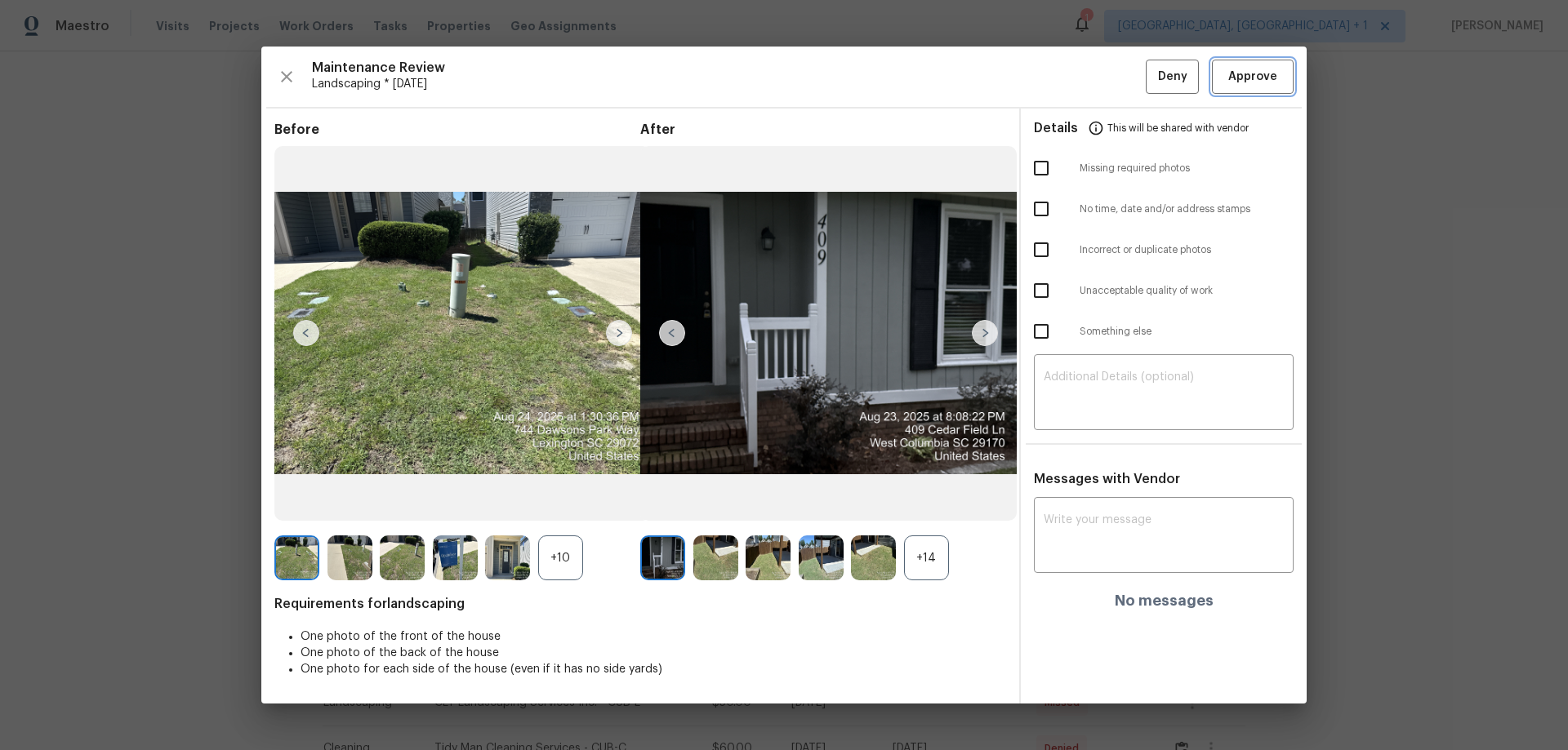
click at [1115, 64] on button "Approve" at bounding box center [1252, 77] width 81 height 35
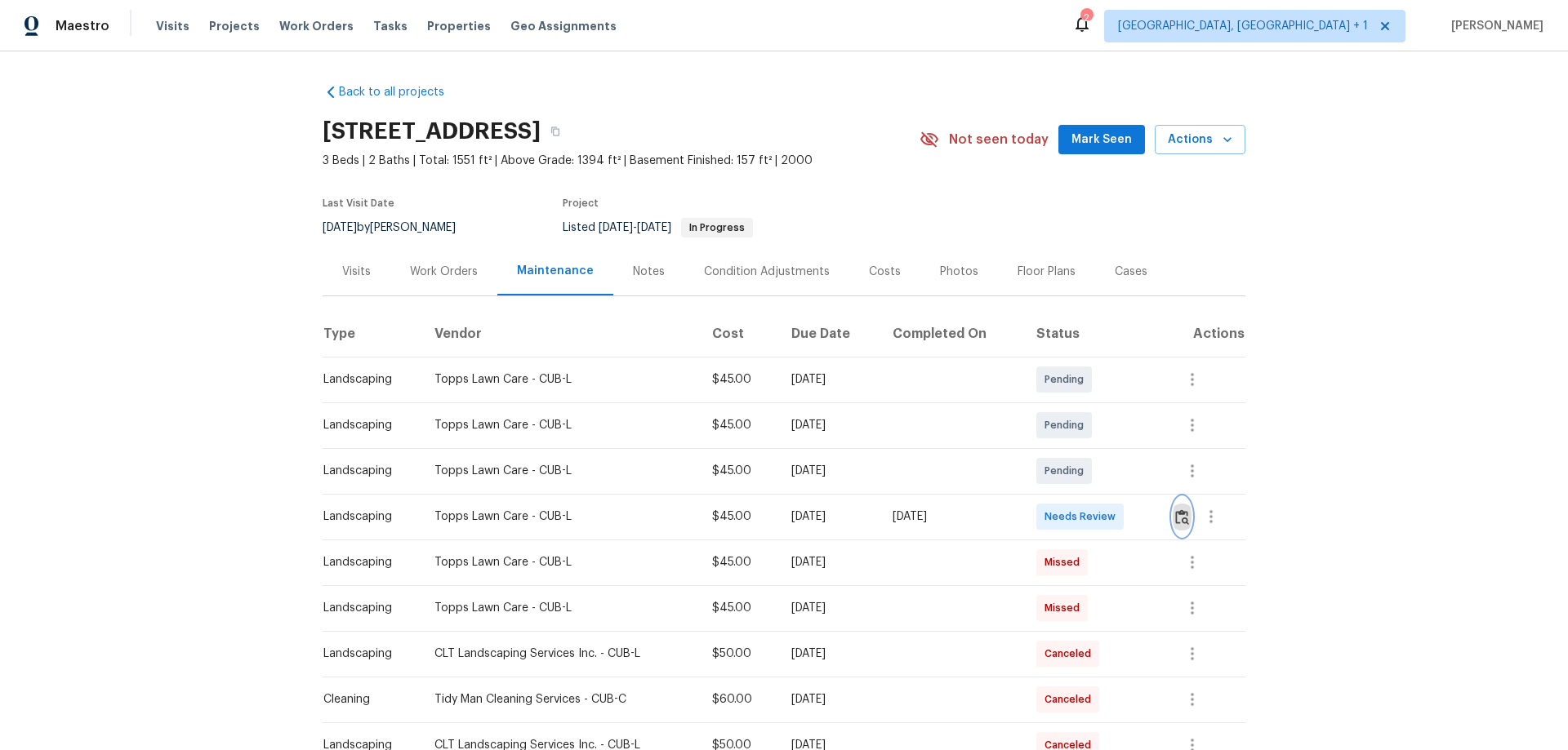
click at [1115, 494] on img "button" at bounding box center [1181, 517] width 14 height 16
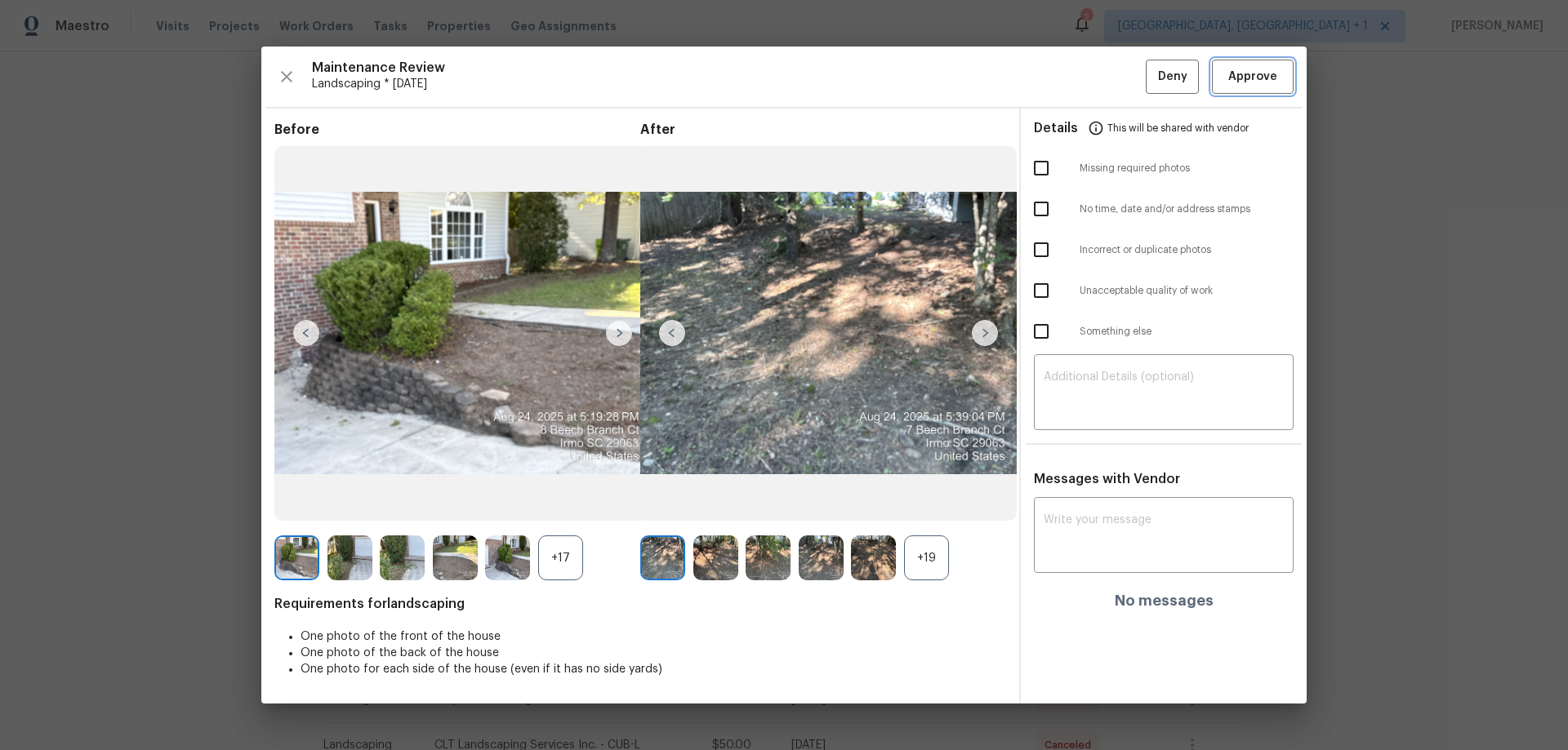
click at [1115, 89] on button "Approve" at bounding box center [1252, 77] width 81 height 35
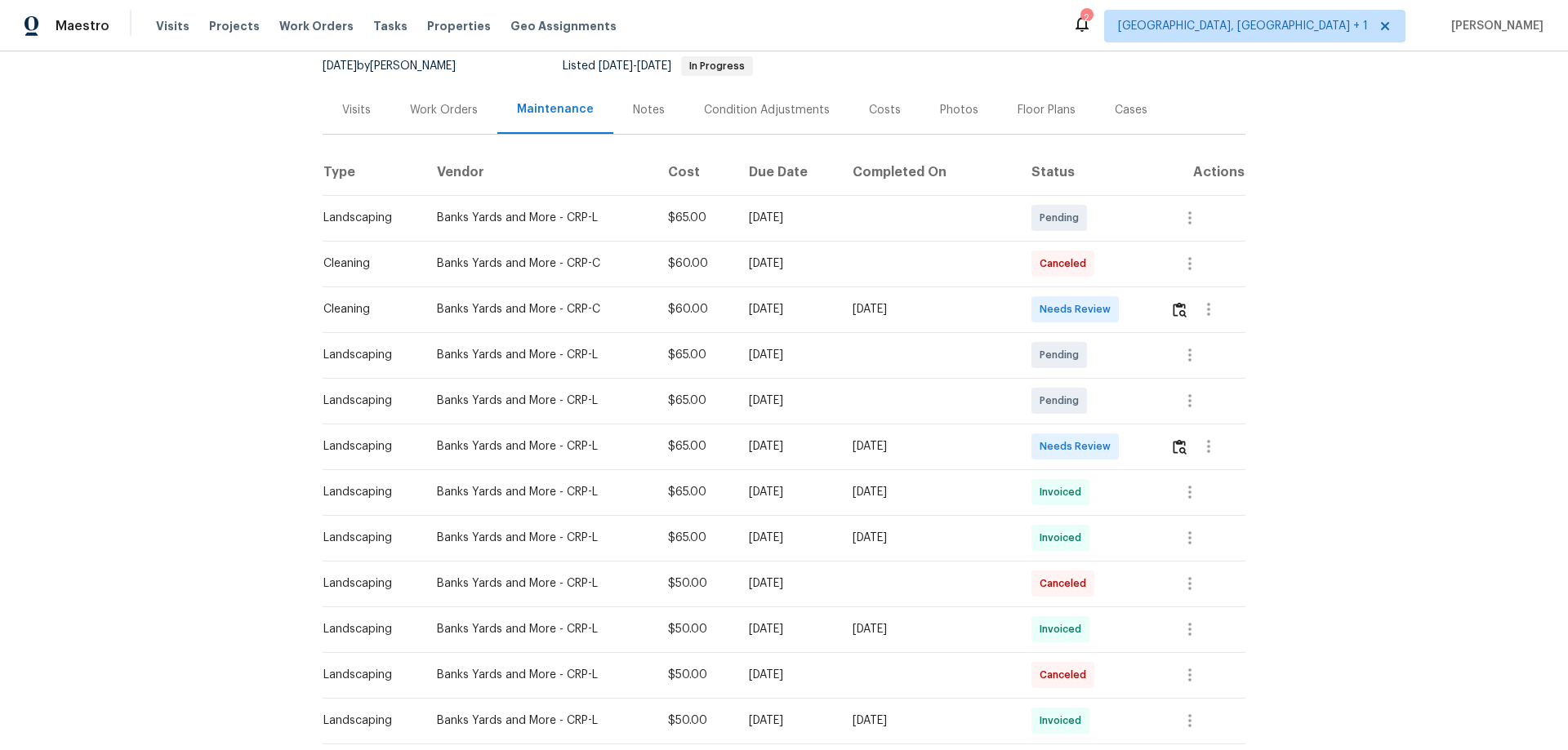
scroll to position [163, 0]
click at [1115, 441] on img "button" at bounding box center [1179, 445] width 14 height 16
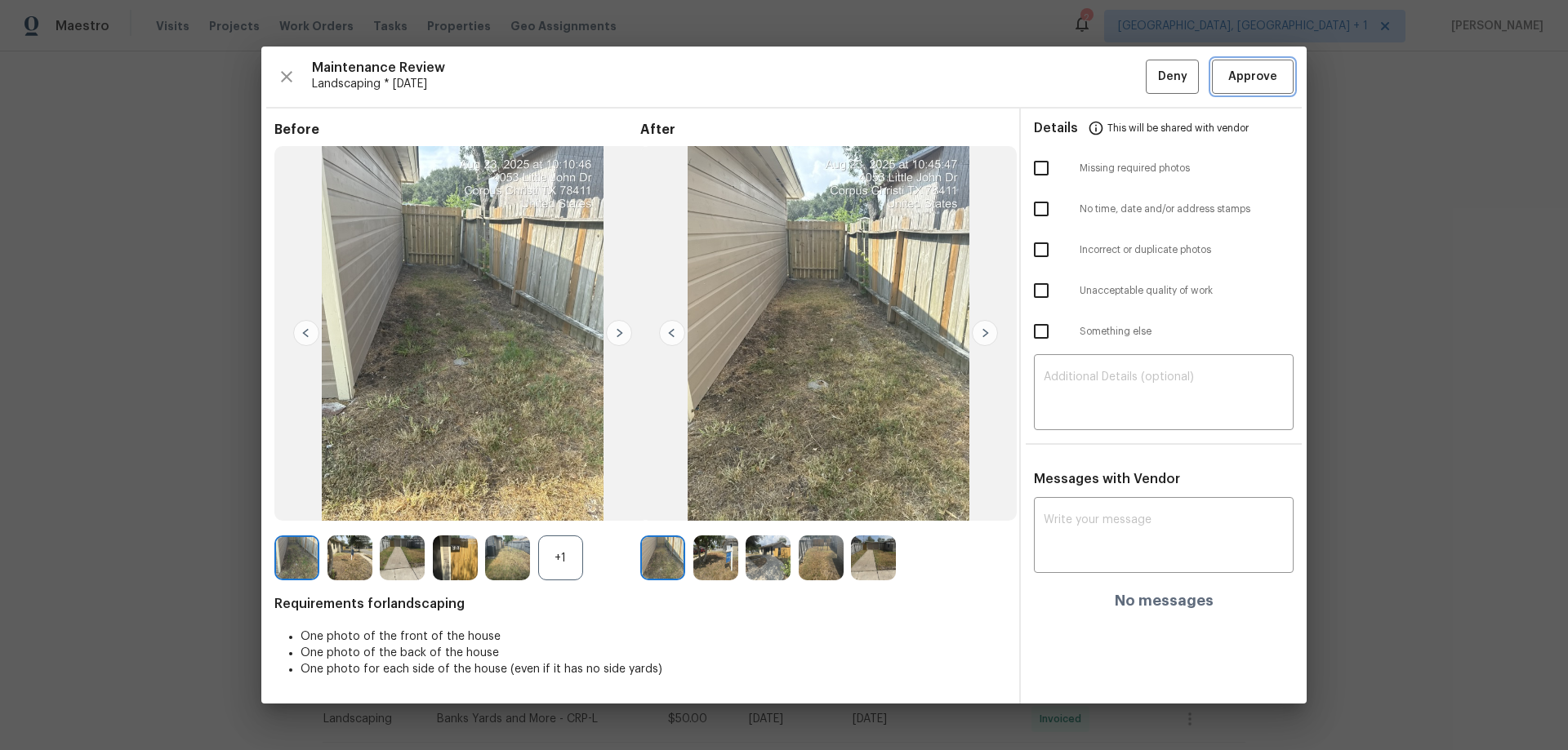
click at [1115, 84] on span "Approve" at bounding box center [1252, 77] width 49 height 20
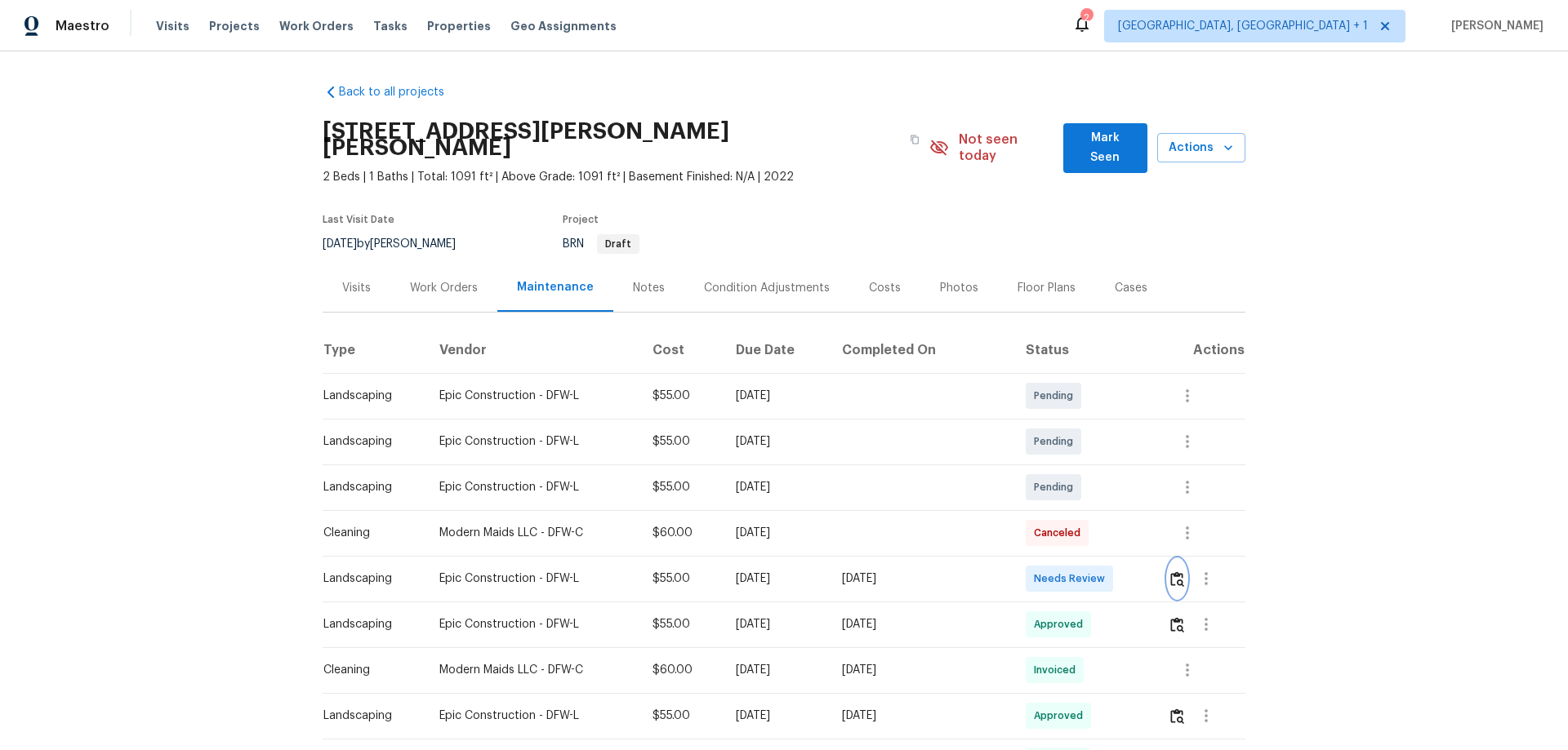
click at [1115, 494] on img "button" at bounding box center [1177, 578] width 14 height 16
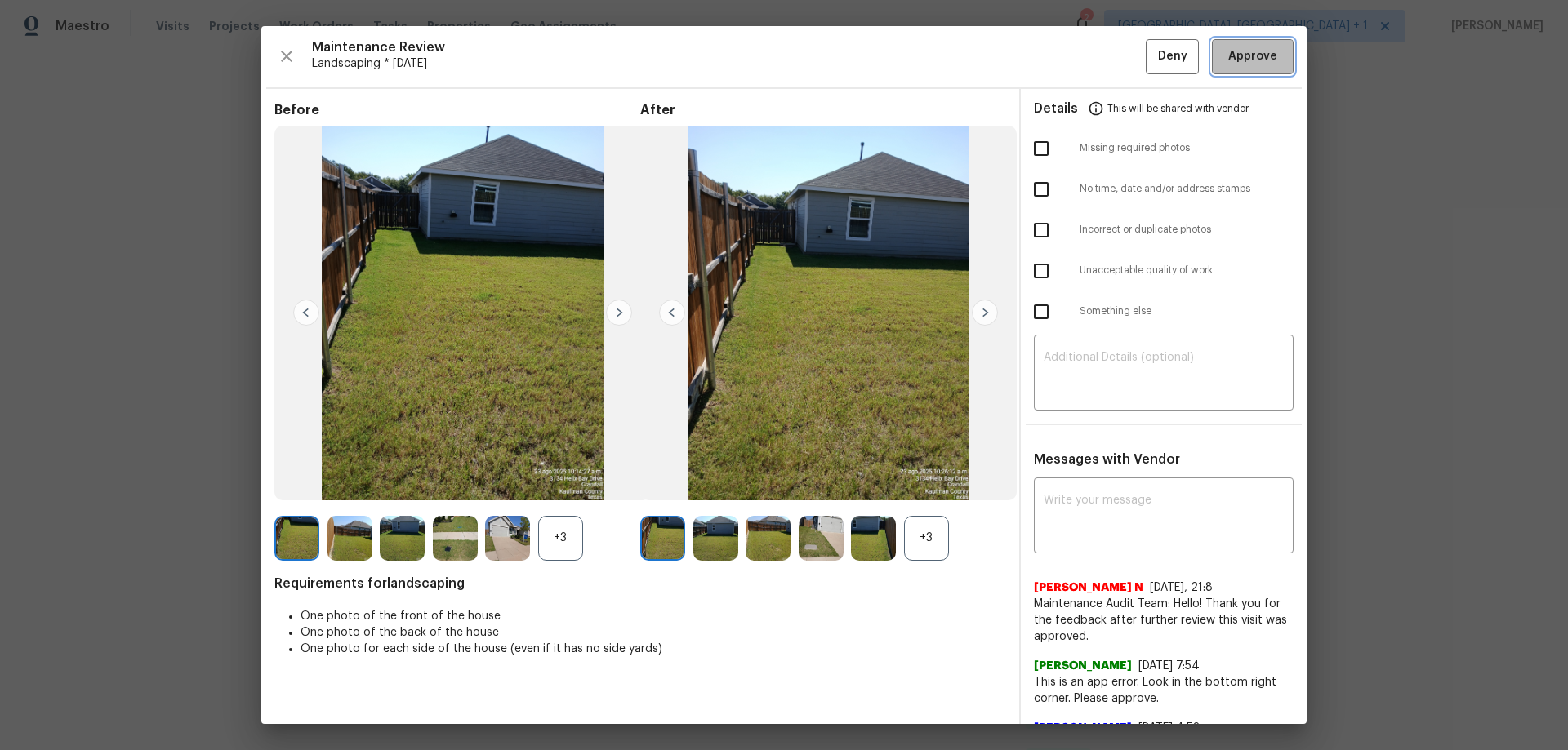
click at [1115, 65] on button "Approve" at bounding box center [1252, 56] width 81 height 35
